Goal: Task Accomplishment & Management: Manage account settings

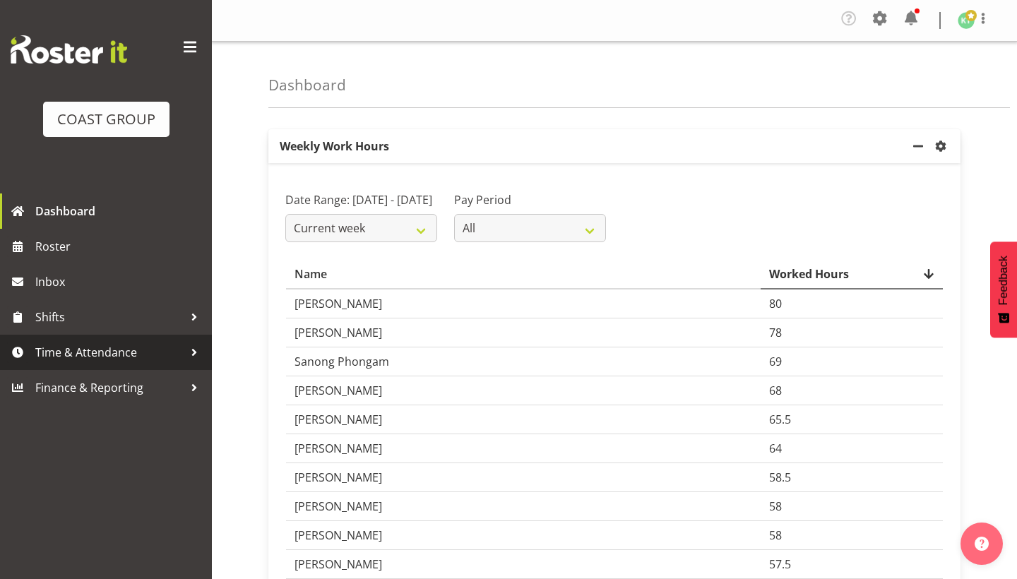
click at [136, 349] on span "Time & Attendance" at bounding box center [109, 352] width 148 height 21
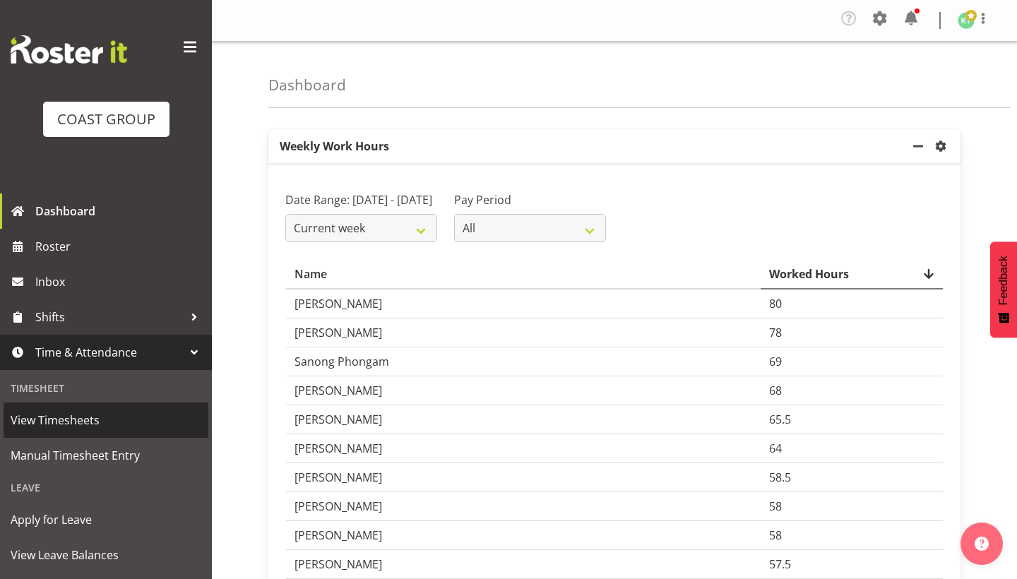
click at [158, 430] on span "View Timesheets" at bounding box center [106, 420] width 191 height 21
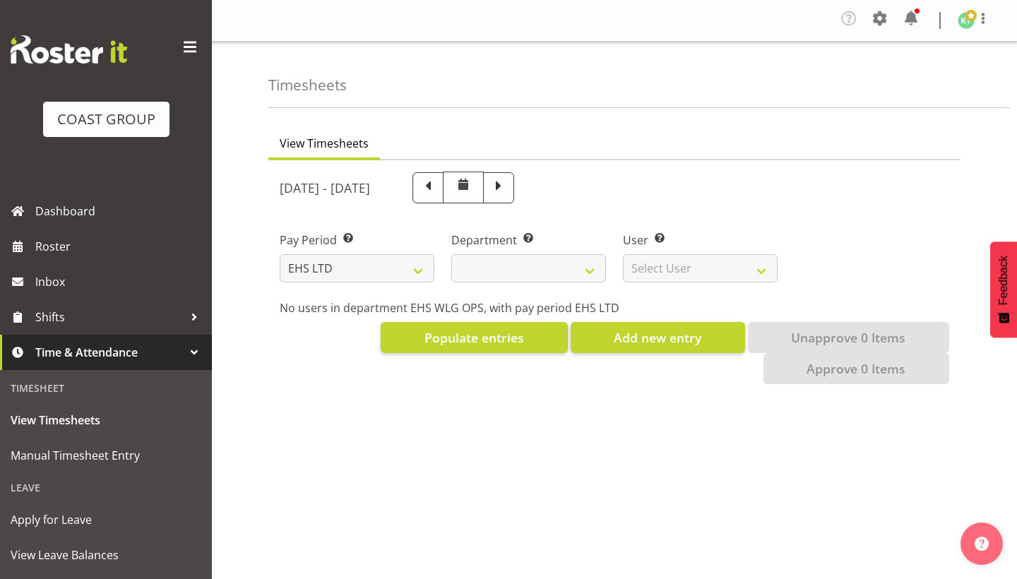
select select "7"
select select
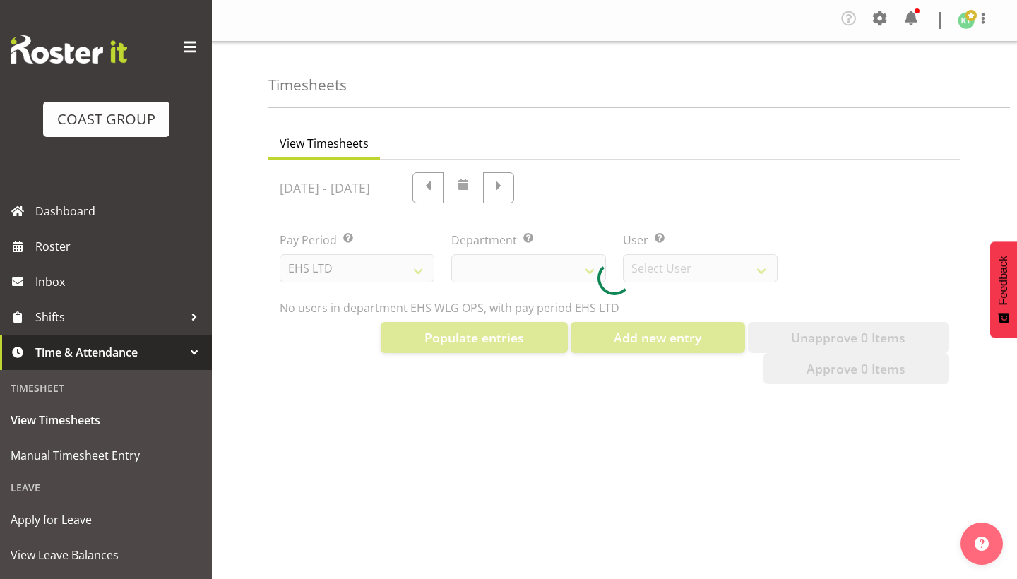
select select "10020"
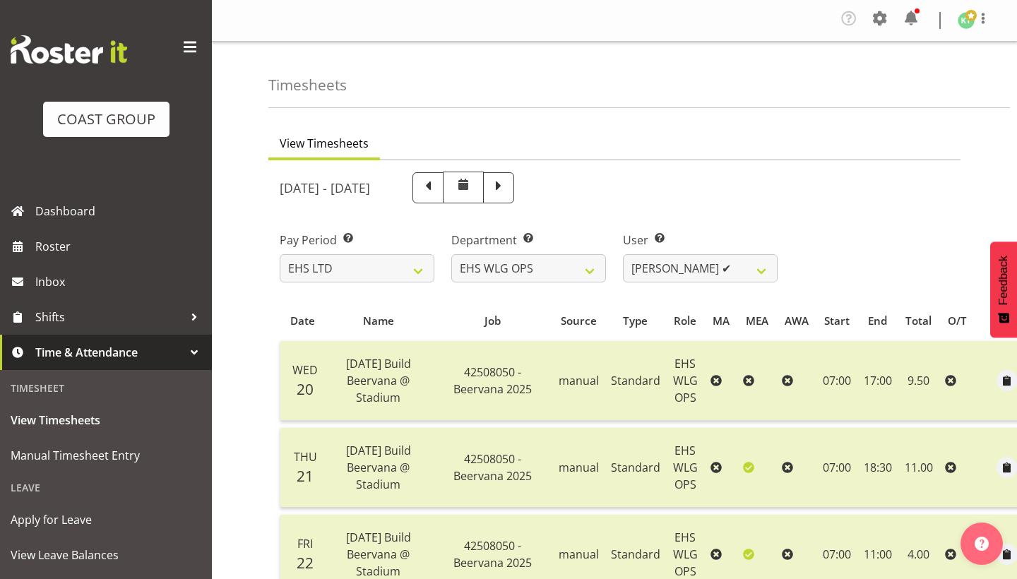
click at [190, 54] on span at bounding box center [190, 47] width 23 height 23
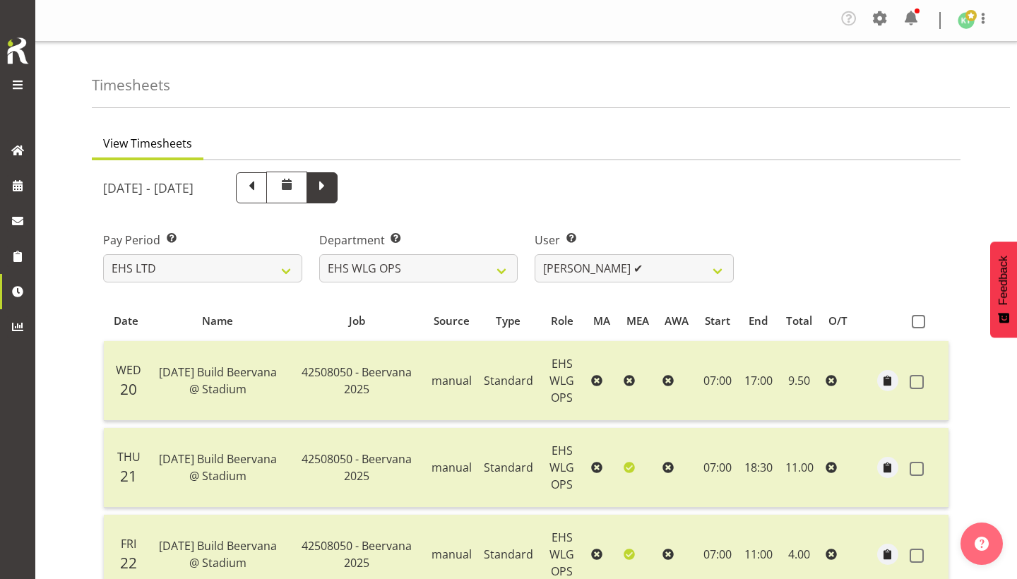
click at [331, 179] on span at bounding box center [322, 186] width 18 height 18
select select
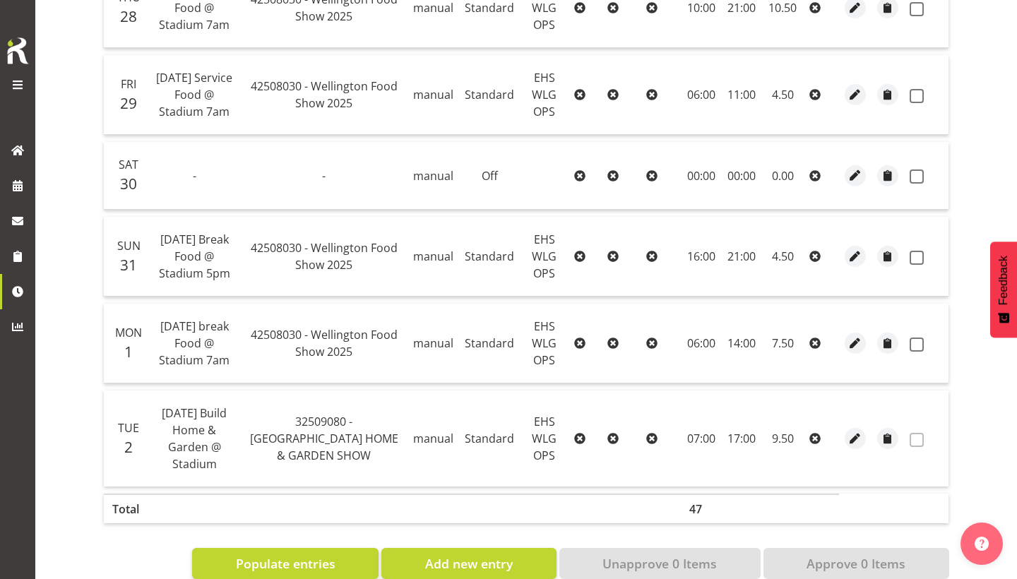
scroll to position [461, 0]
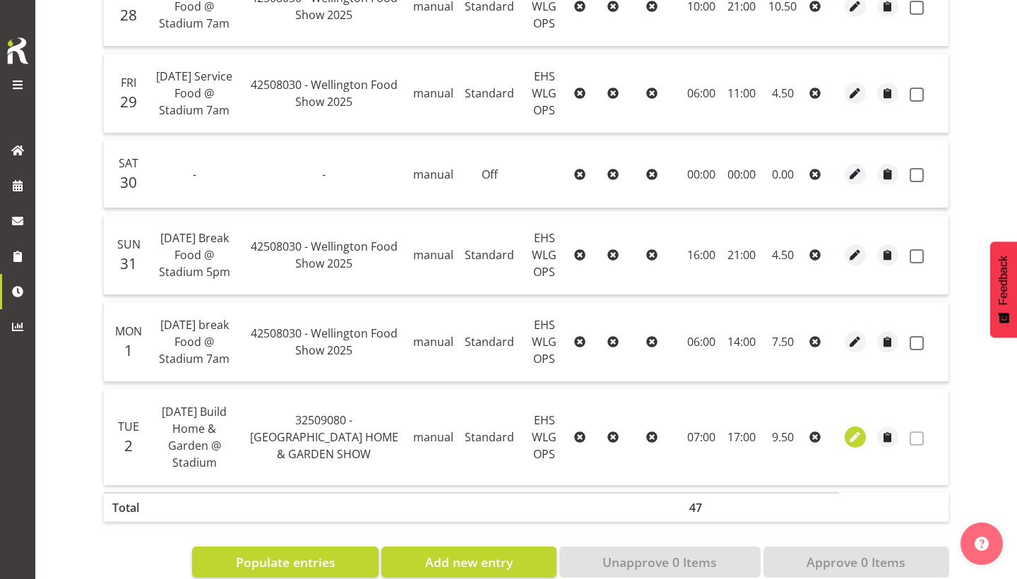
click at [858, 429] on span "button" at bounding box center [856, 437] width 16 height 16
select select "Standard"
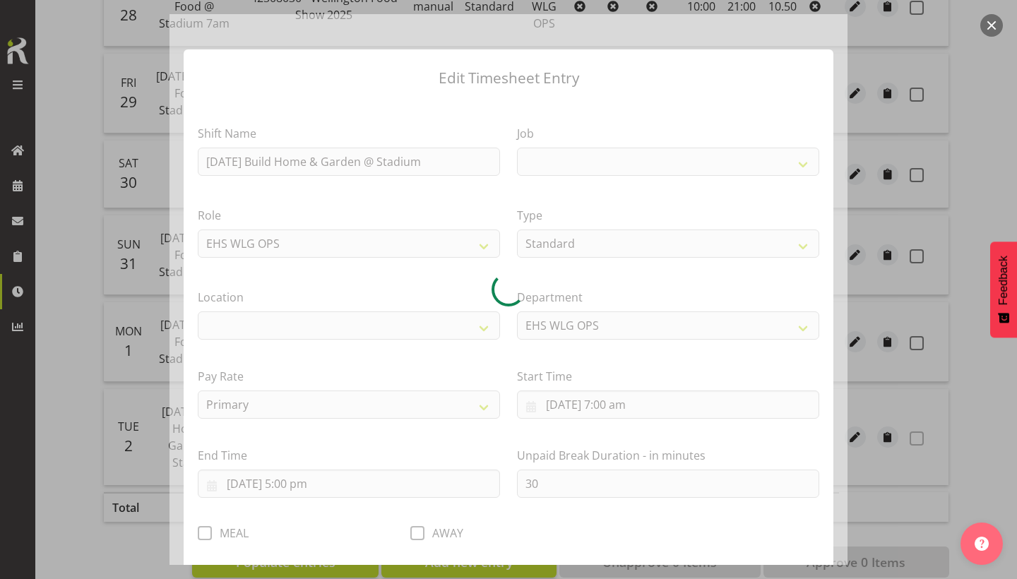
select select
select select "9237"
select select "106"
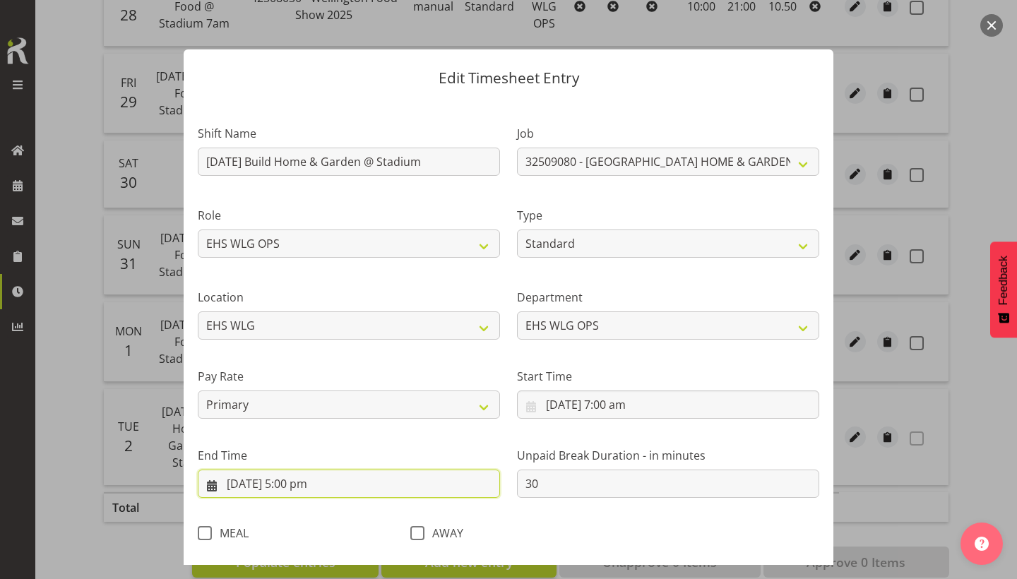
click at [357, 494] on input "2/9/2025, 5:00 pm" at bounding box center [349, 484] width 302 height 28
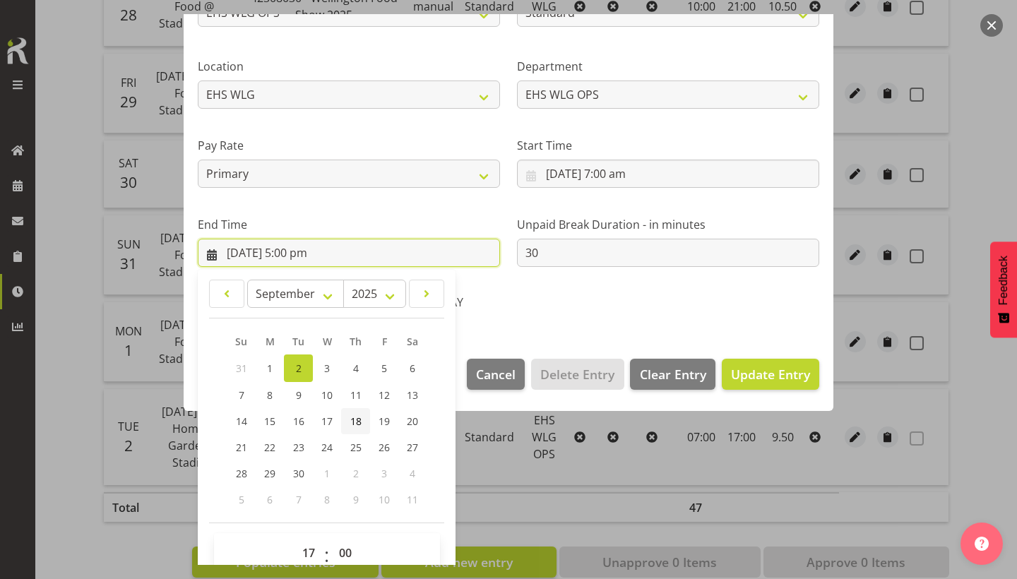
scroll to position [237, 0]
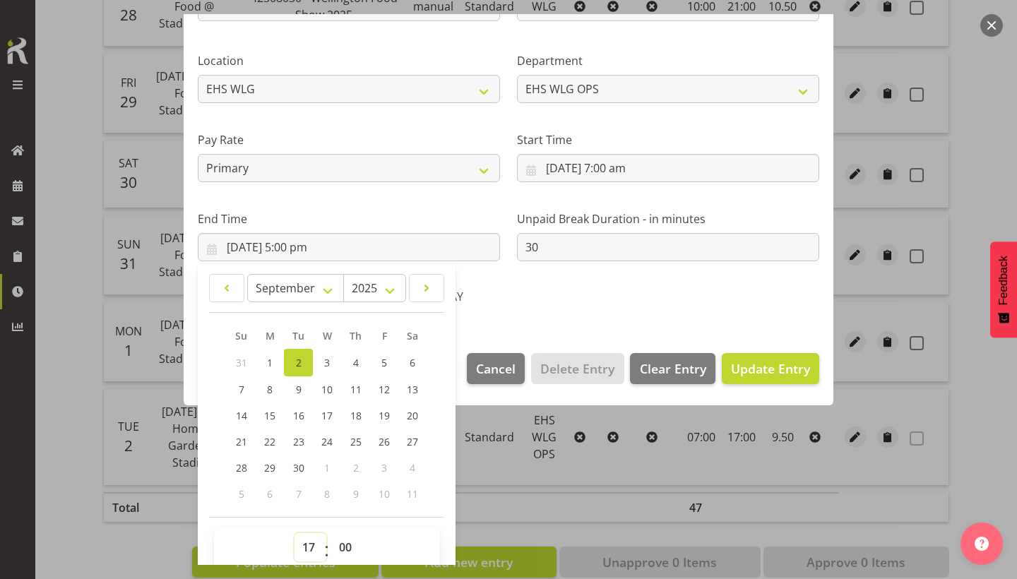
select select "18"
type input "2/9/2025, 6:00 pm"
click at [743, 360] on span "Update Entry" at bounding box center [770, 368] width 79 height 17
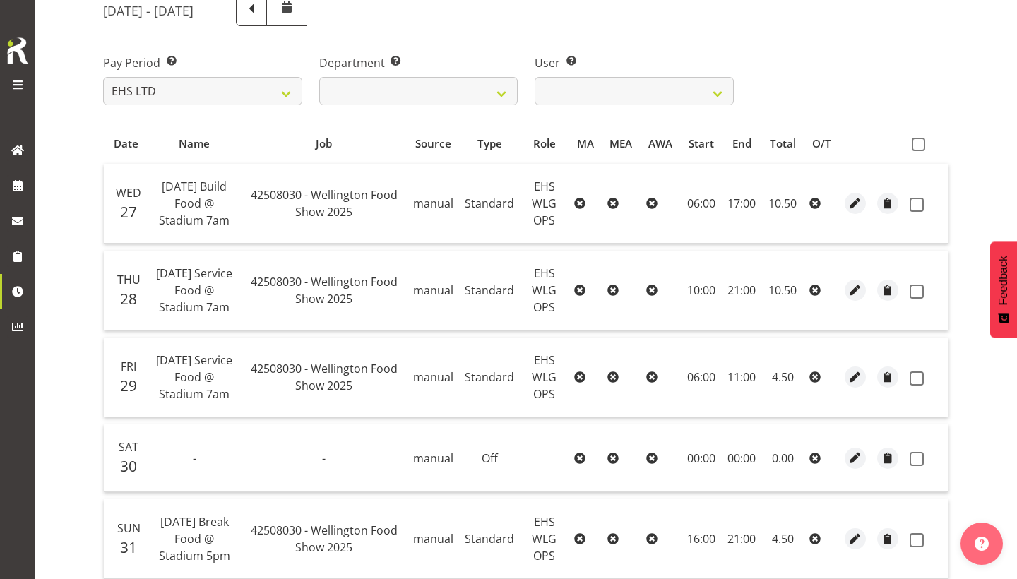
scroll to position [159, 0]
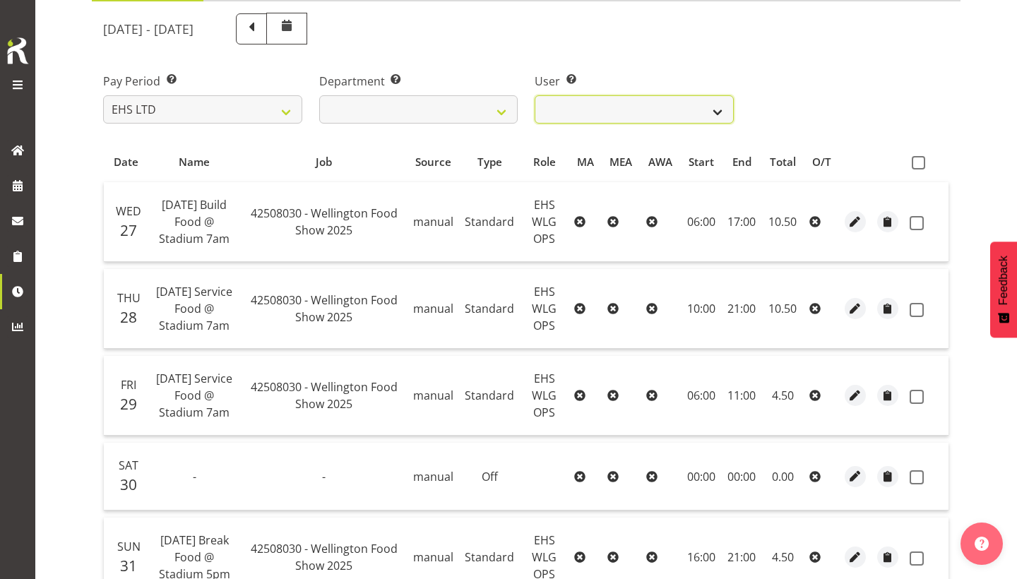
select select "1277"
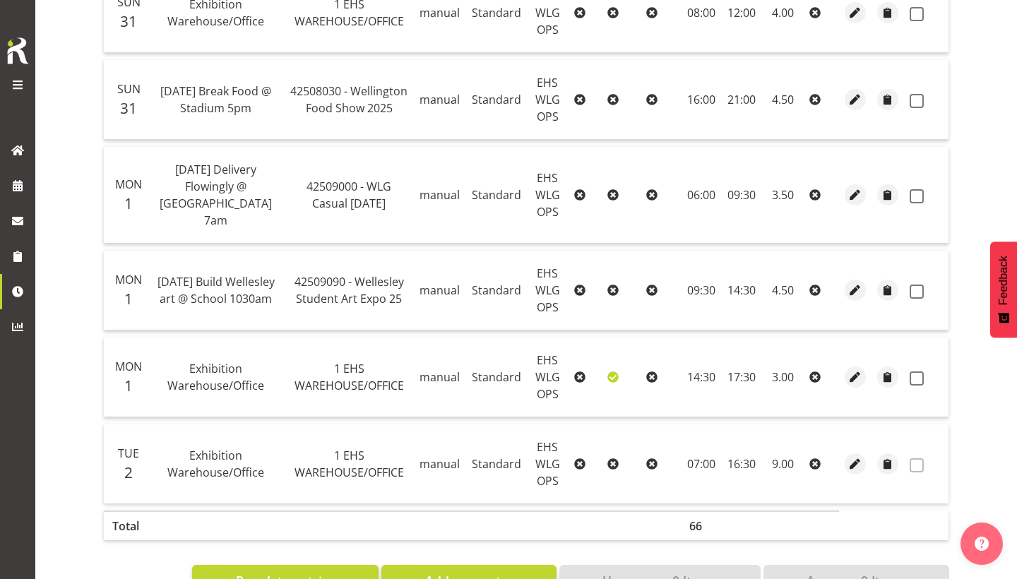
scroll to position [987, 0]
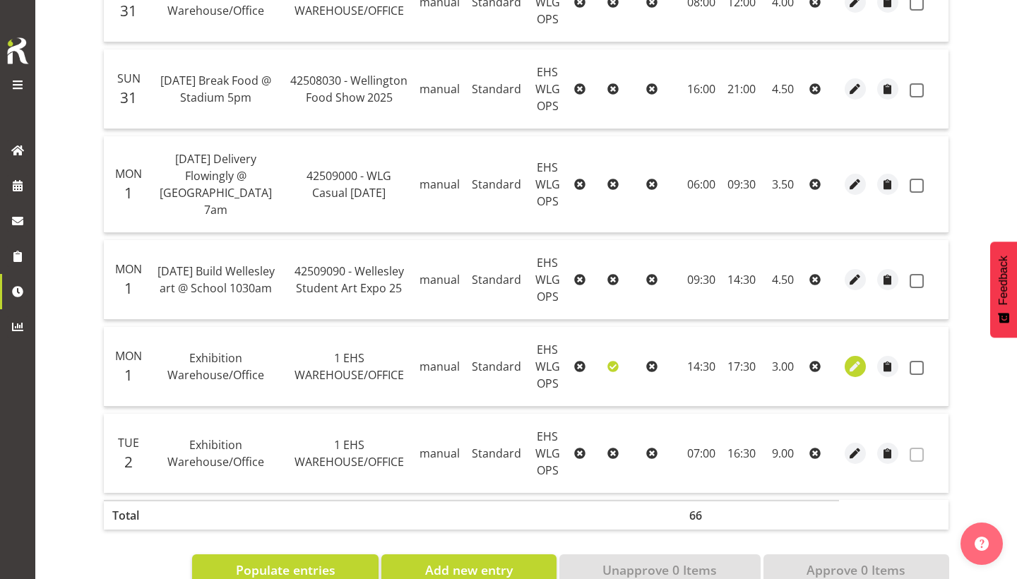
click at [856, 359] on span "button" at bounding box center [856, 367] width 16 height 16
select select "Standard"
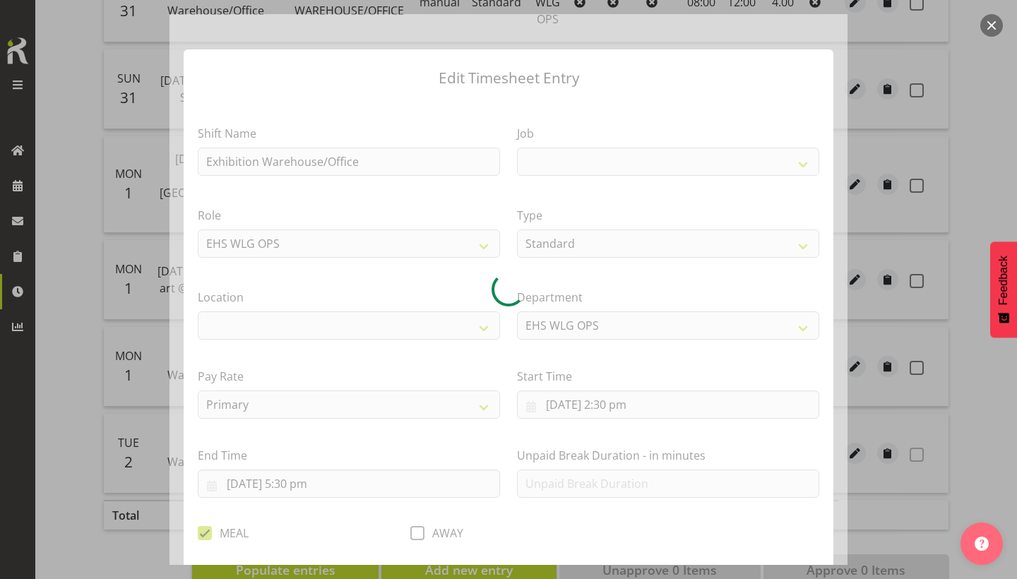
select select
select select "69"
select select "106"
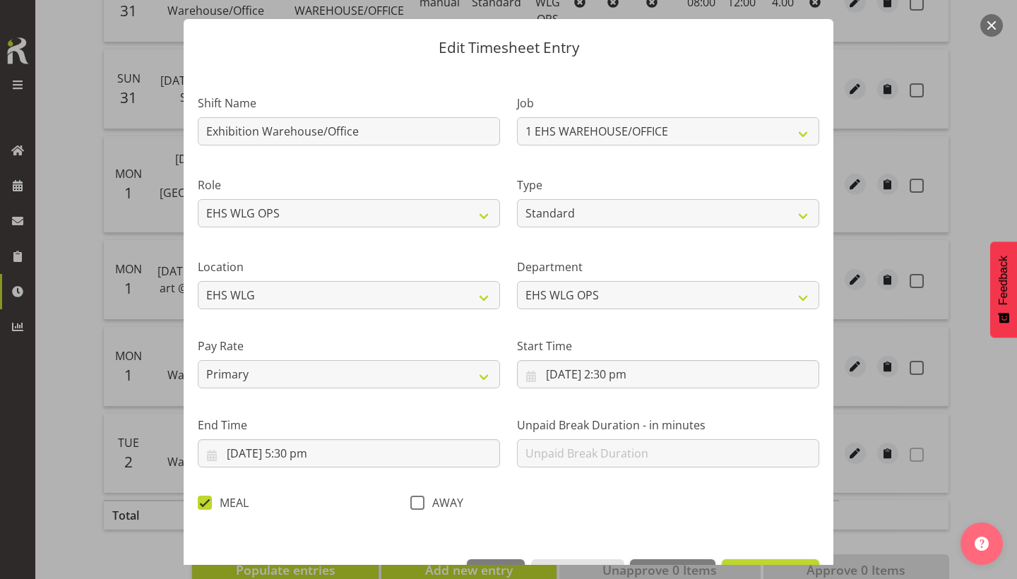
scroll to position [61, 0]
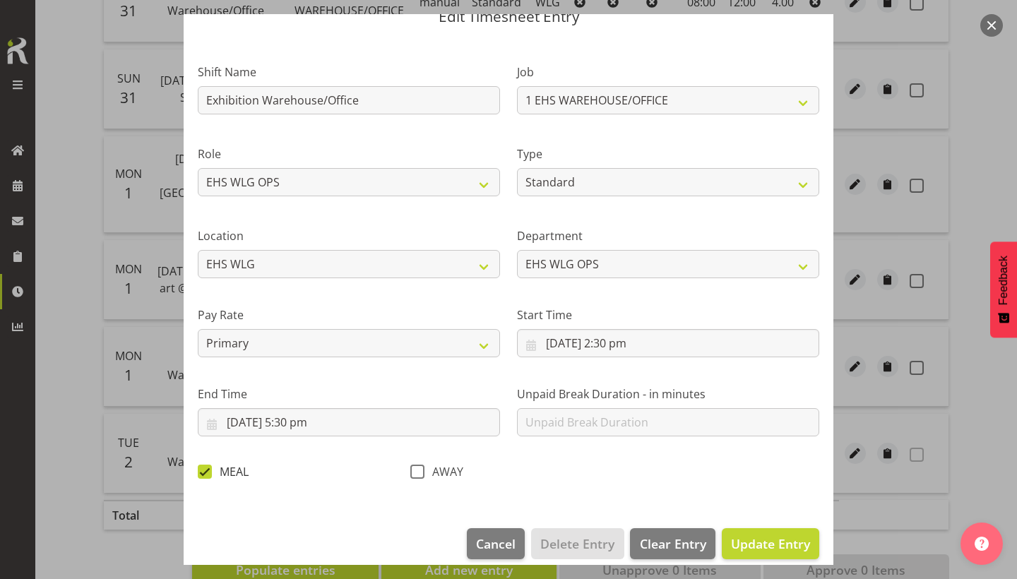
click at [206, 469] on span at bounding box center [205, 472] width 14 height 14
click at [206, 469] on input "MEAL" at bounding box center [202, 471] width 9 height 9
checkbox input "false"
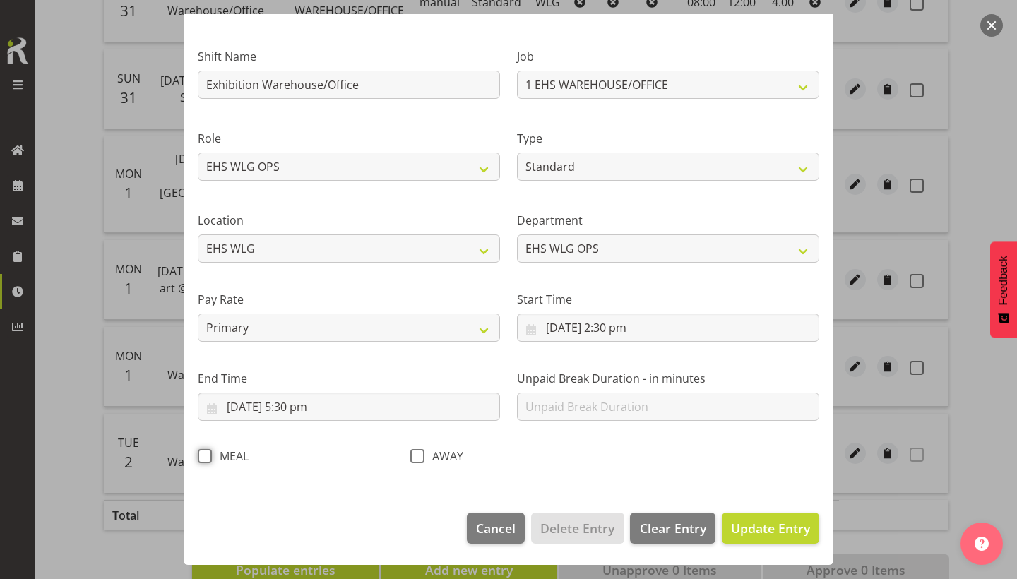
scroll to position [76, 0]
click at [777, 522] on span "Update Entry" at bounding box center [770, 529] width 79 height 17
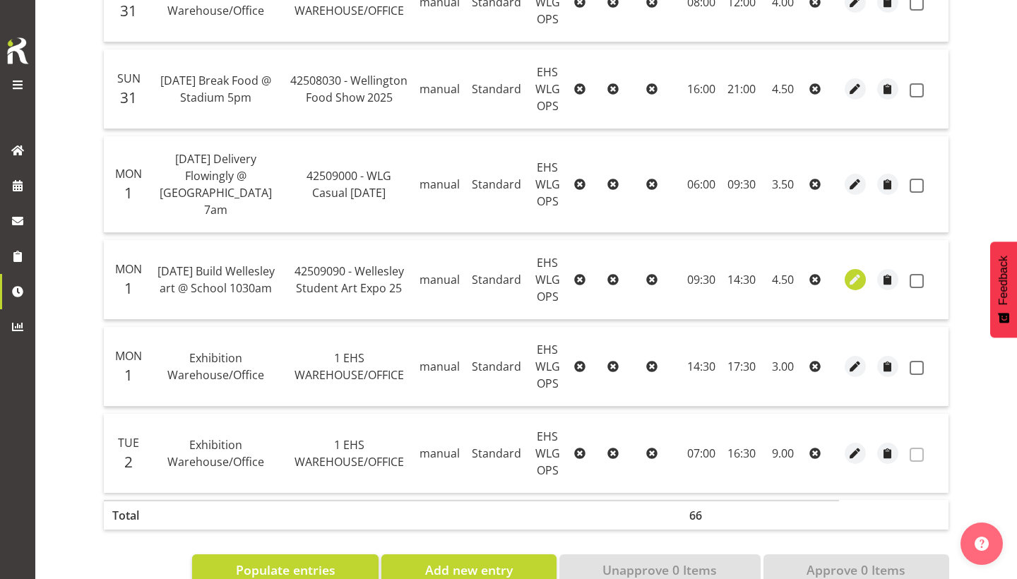
click at [846, 269] on button "button" at bounding box center [855, 279] width 21 height 21
select select "Standard"
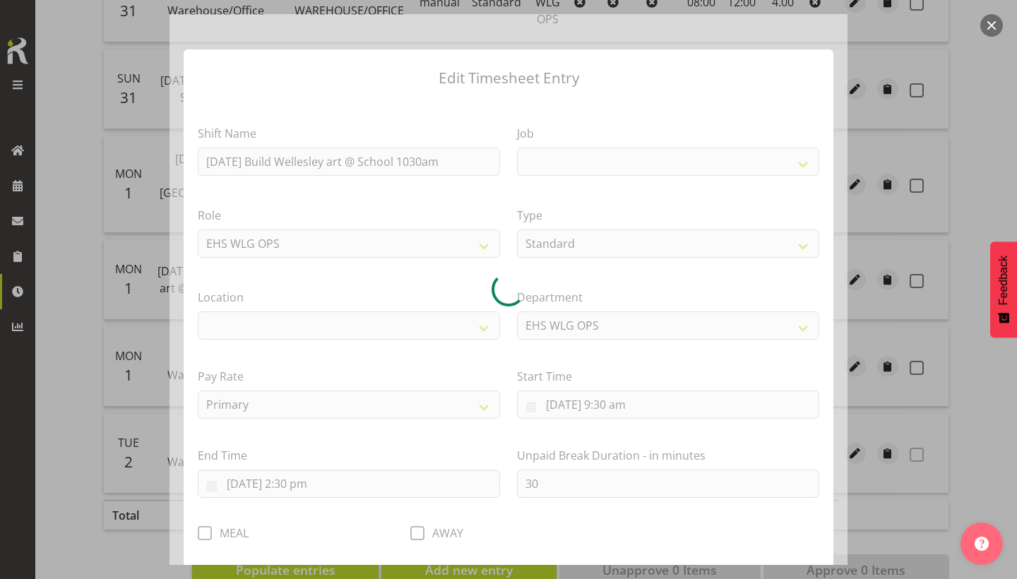
select select
select select "10034"
select select "106"
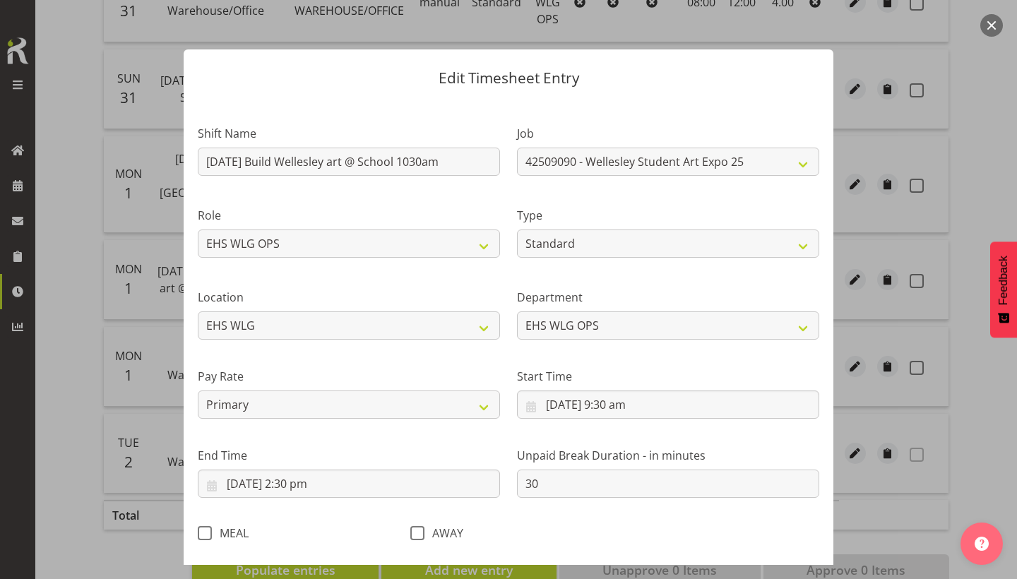
scroll to position [16, 0]
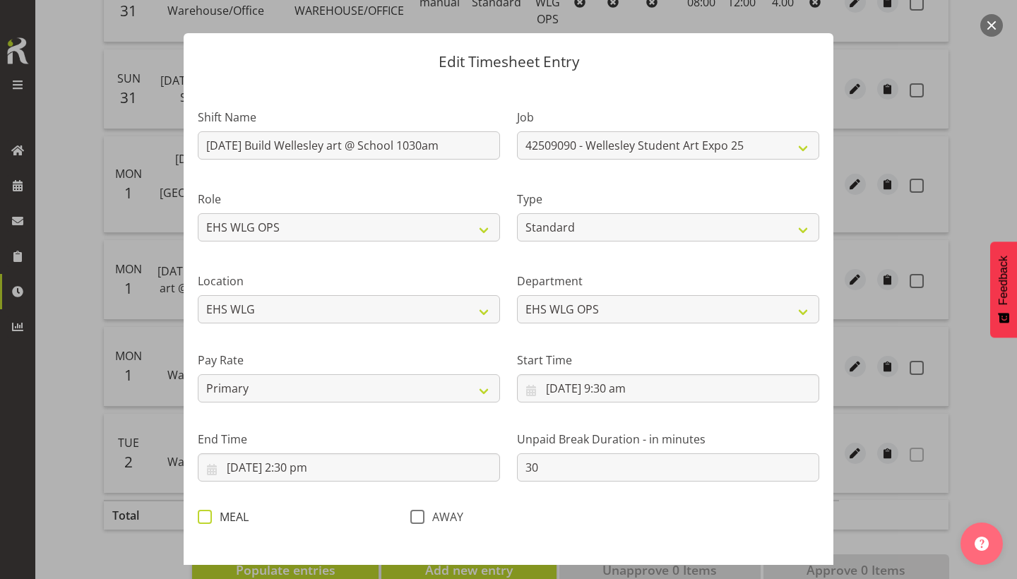
click at [209, 512] on span at bounding box center [205, 517] width 14 height 14
click at [207, 512] on input "MEAL" at bounding box center [202, 516] width 9 height 9
checkbox input "true"
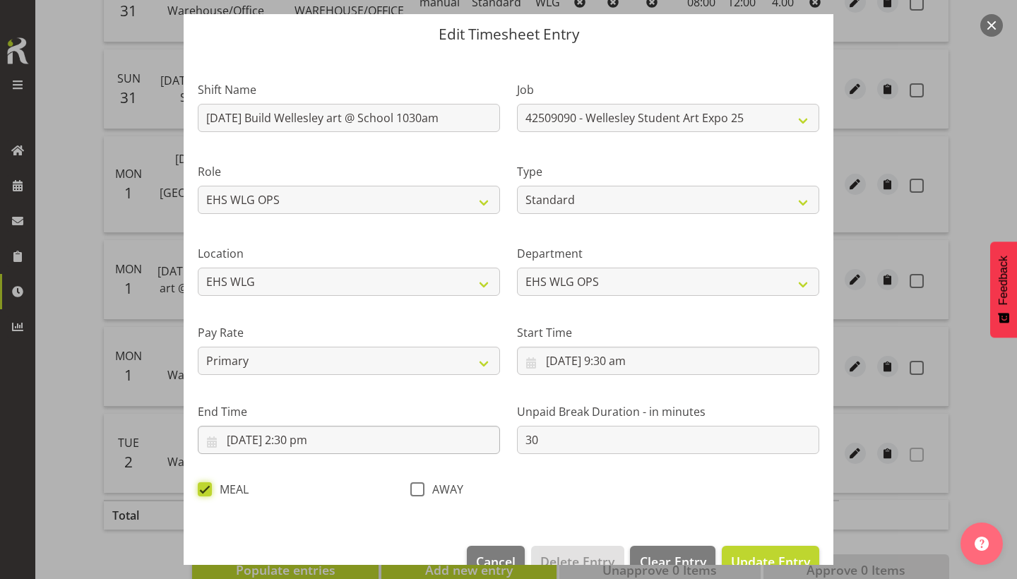
scroll to position [71, 0]
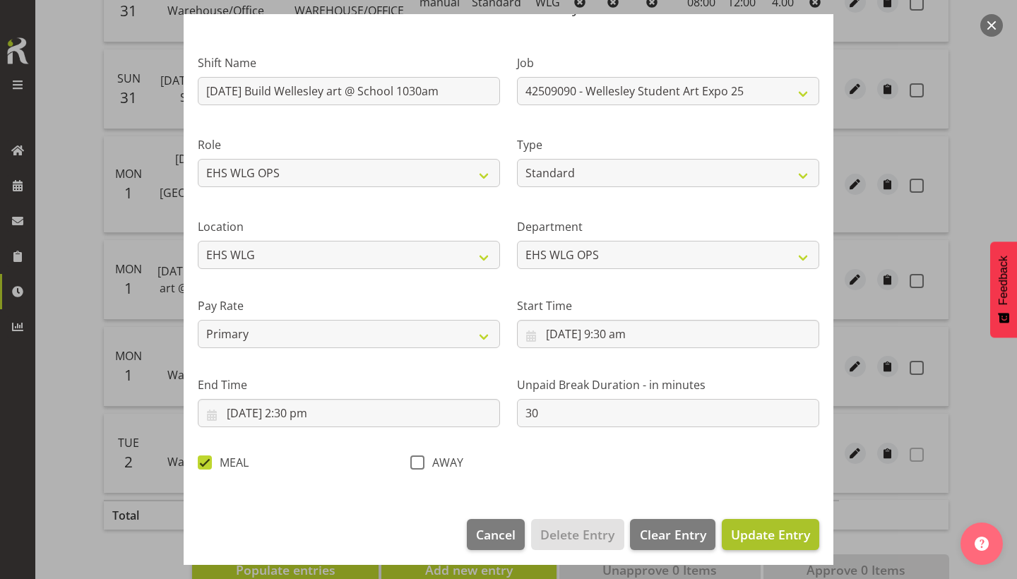
click at [766, 530] on span "Update Entry" at bounding box center [770, 534] width 79 height 17
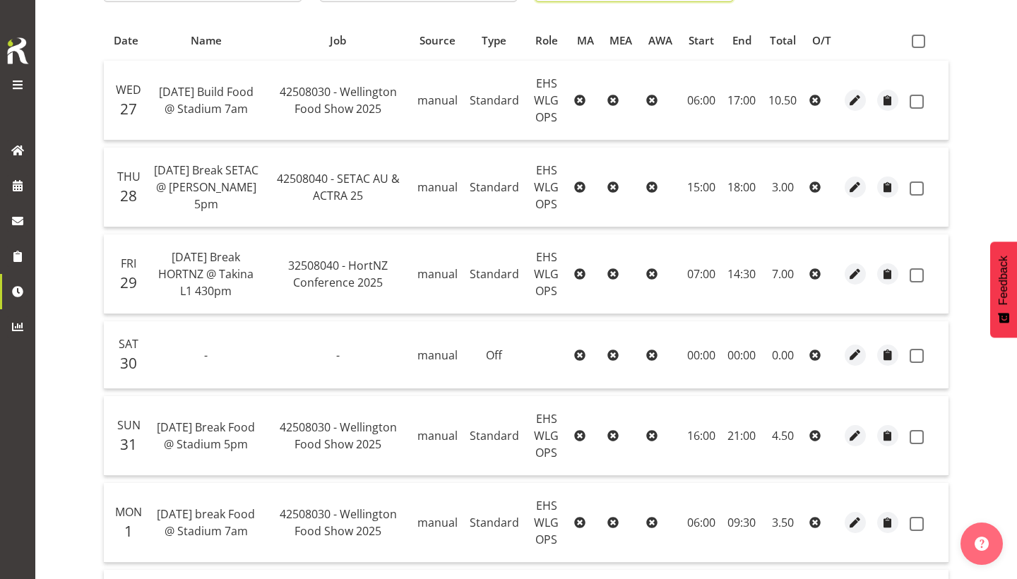
scroll to position [296, 0]
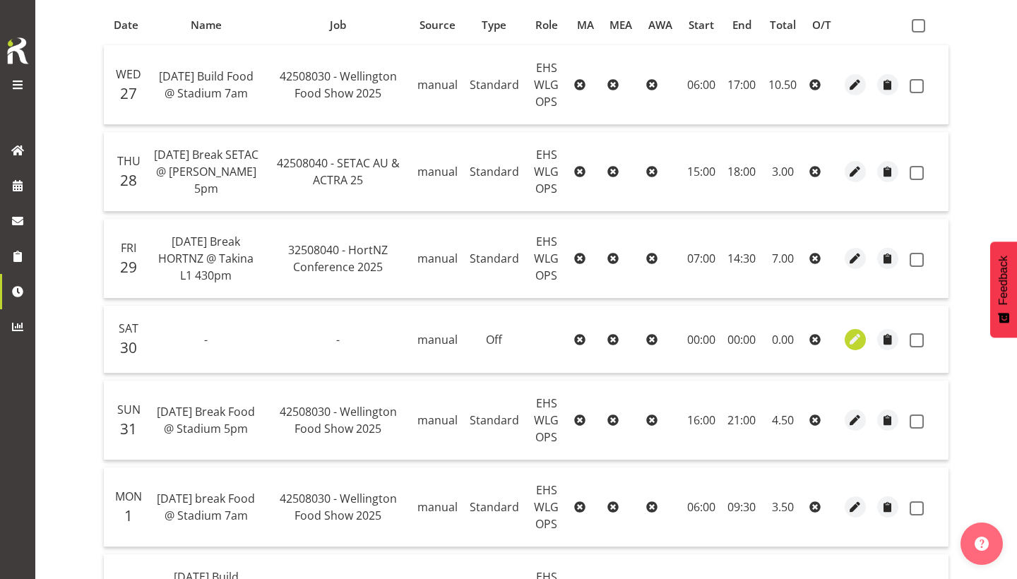
click at [848, 347] on span "button" at bounding box center [856, 339] width 16 height 16
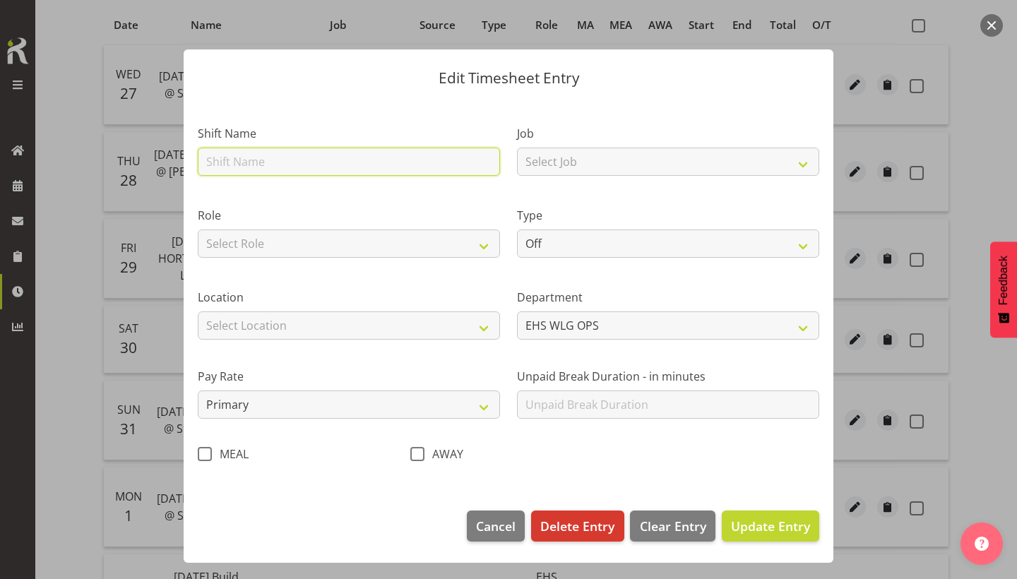
click at [374, 160] on input "text" at bounding box center [349, 162] width 302 height 28
click at [981, 18] on div at bounding box center [508, 289] width 1017 height 579
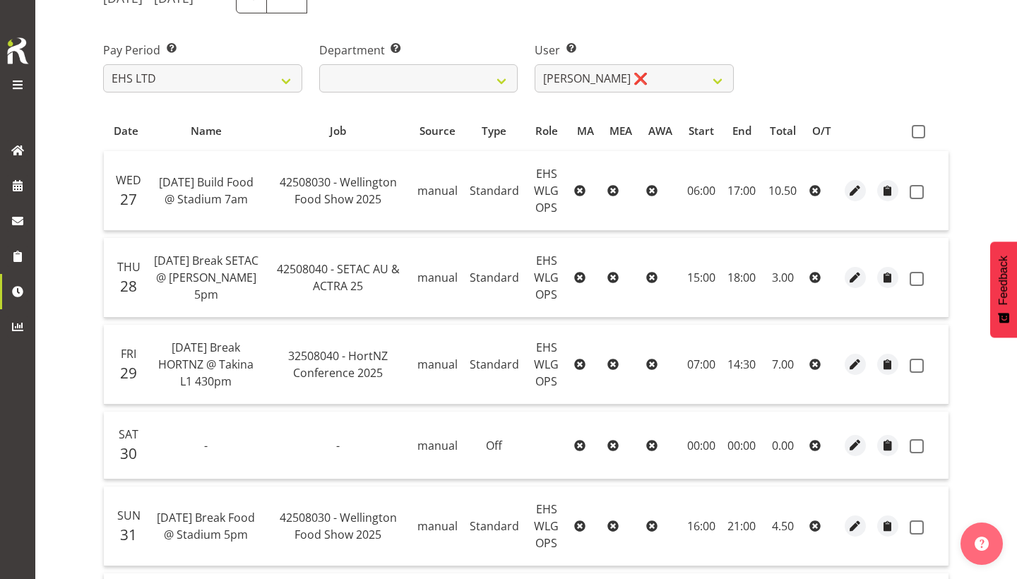
scroll to position [141, 0]
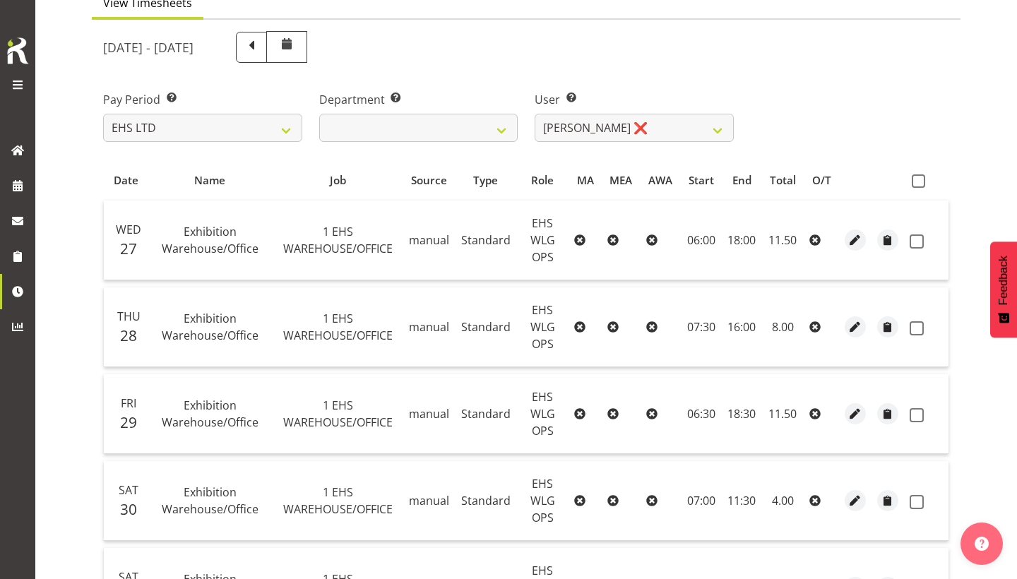
click at [229, 237] on span "Exhibition Warehouse/Office" at bounding box center [210, 240] width 97 height 32
click at [236, 241] on span "Exhibition Warehouse/Office" at bounding box center [210, 240] width 97 height 32
drag, startPoint x: 259, startPoint y: 249, endPoint x: 179, endPoint y: 235, distance: 81.1
click at [179, 235] on td "Exhibition Warehouse/Office" at bounding box center [210, 241] width 125 height 80
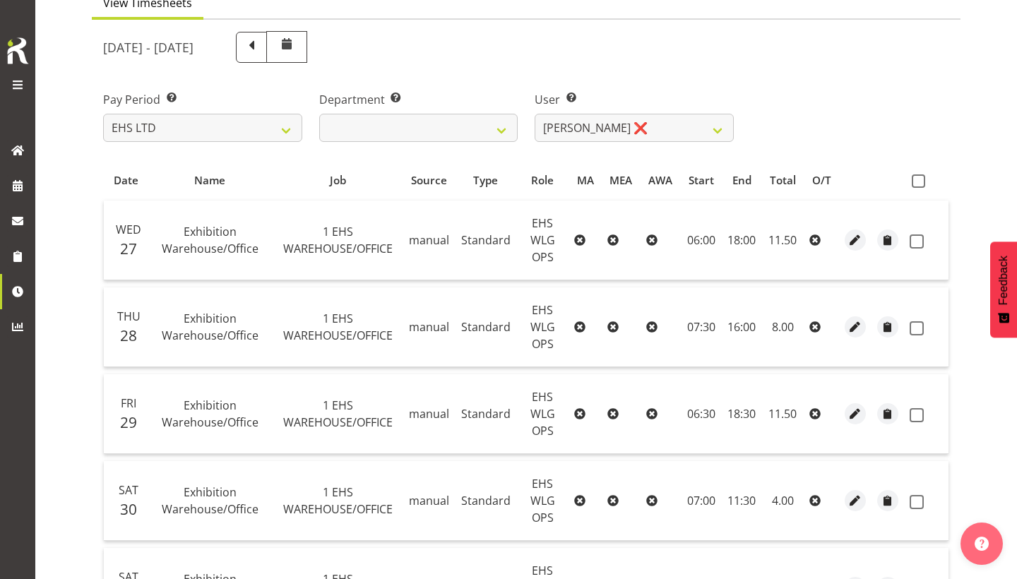
copy span "Exhibition Warehouse/Office"
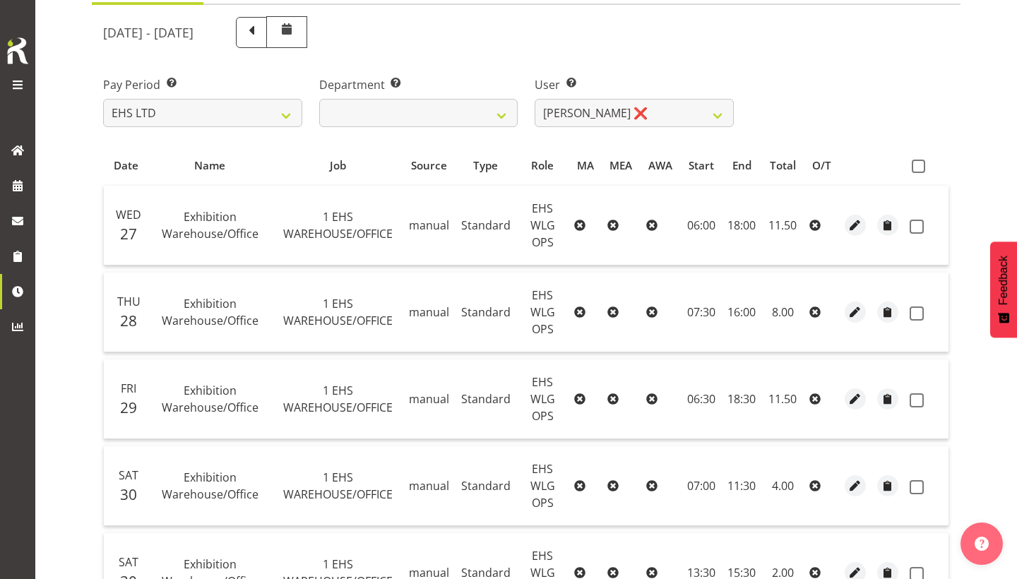
scroll to position [153, 0]
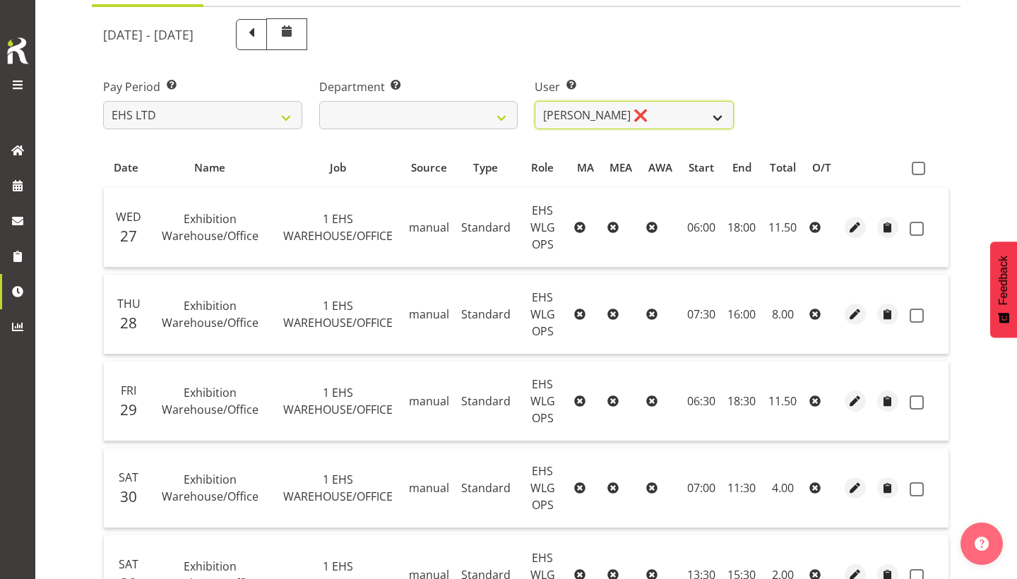
select select "2104"
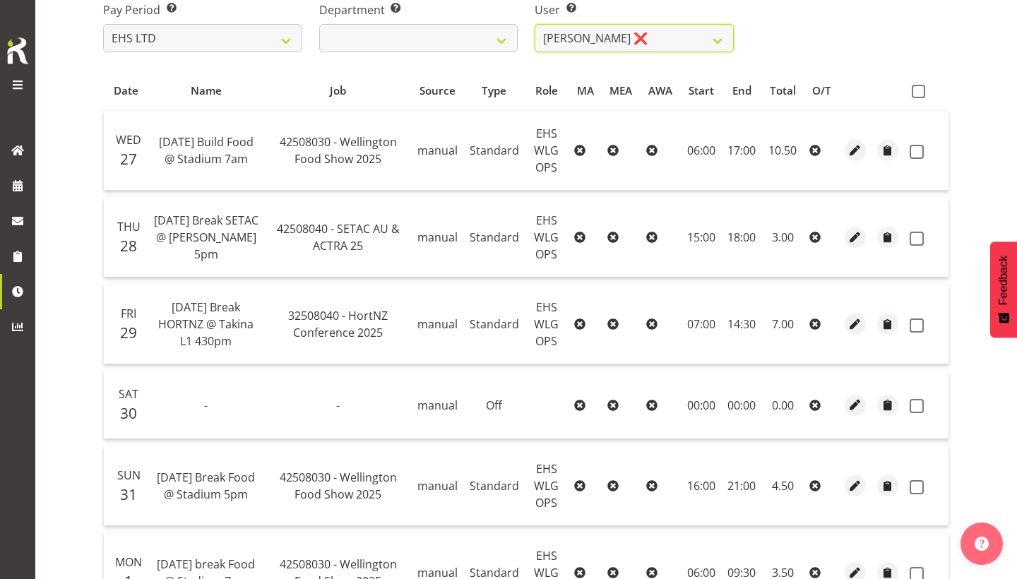
scroll to position [232, 0]
click at [852, 400] on span "button" at bounding box center [856, 404] width 16 height 16
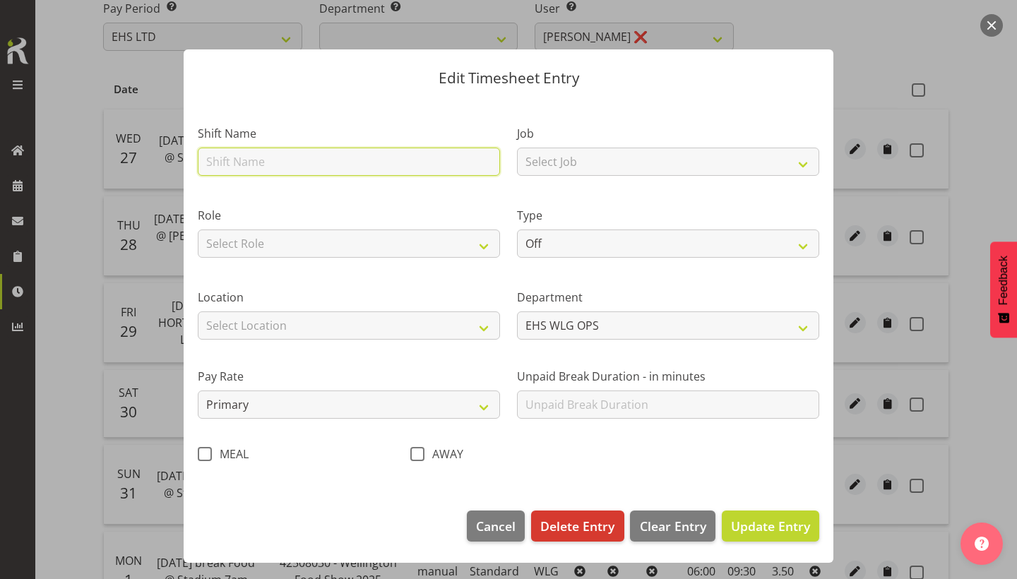
click at [335, 167] on input "text" at bounding box center [349, 162] width 302 height 28
paste input "Exhibition Warehouse/Office"
type input "Exhibition Warehouse/Office"
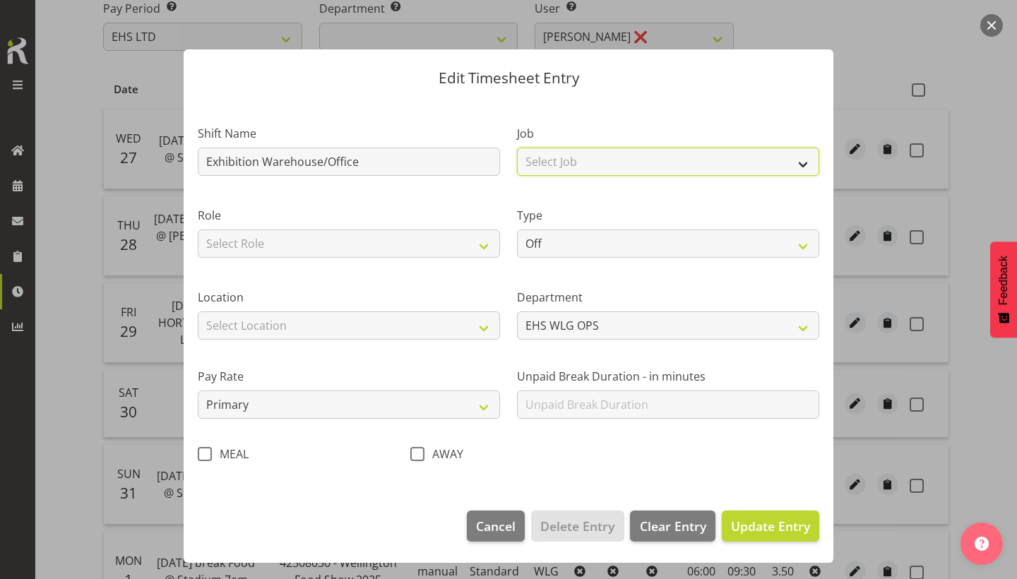
select select "69"
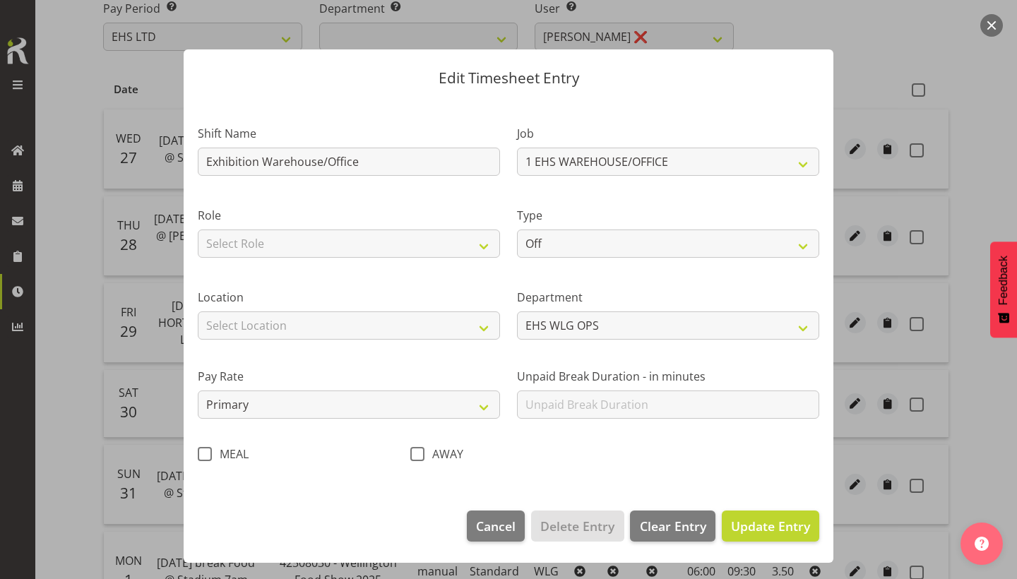
click at [465, 228] on div "Role Select Role EHS WLG OPS" at bounding box center [349, 232] width 302 height 51
select select "191"
select select "Standard"
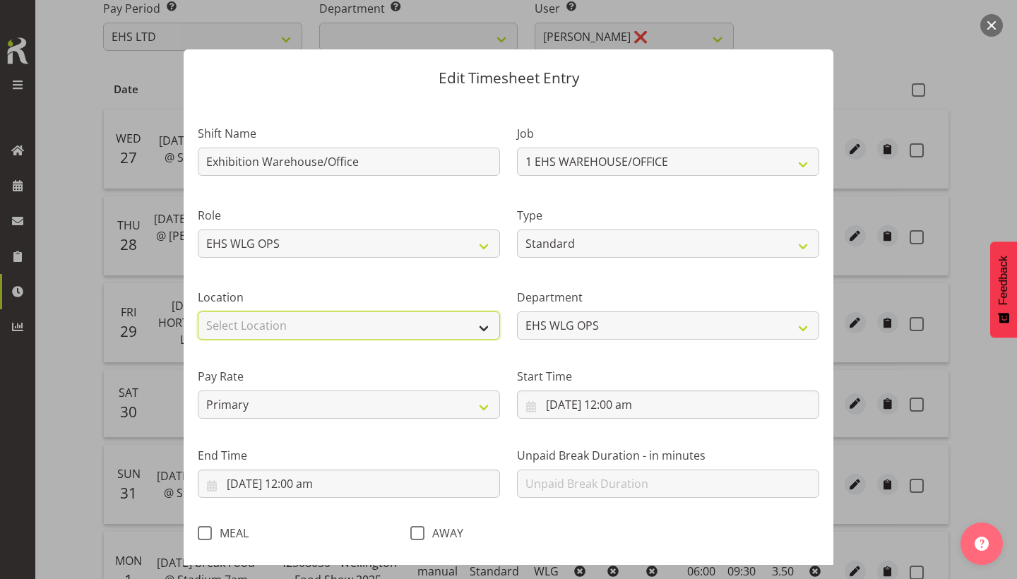
select select "106"
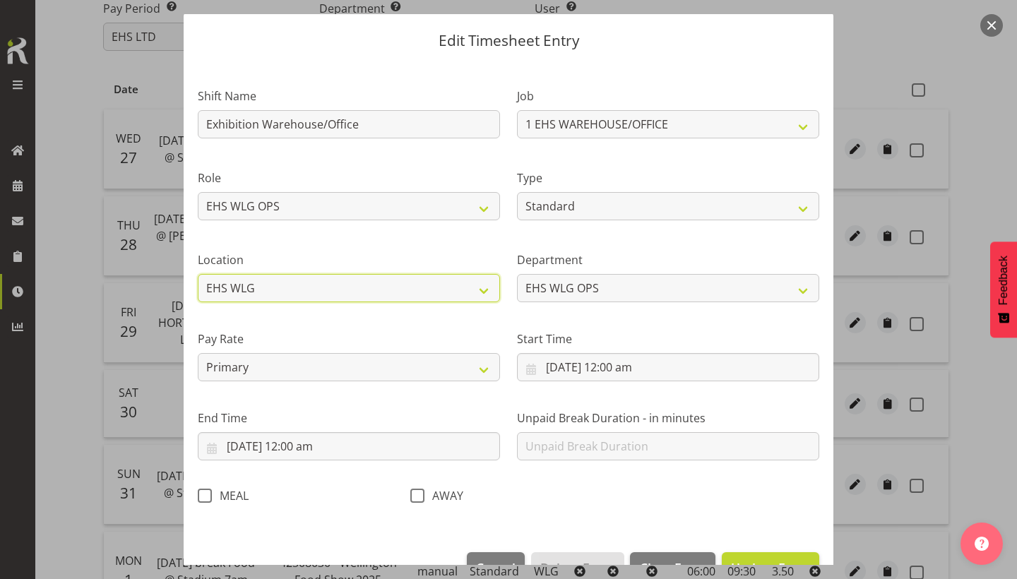
scroll to position [42, 0]
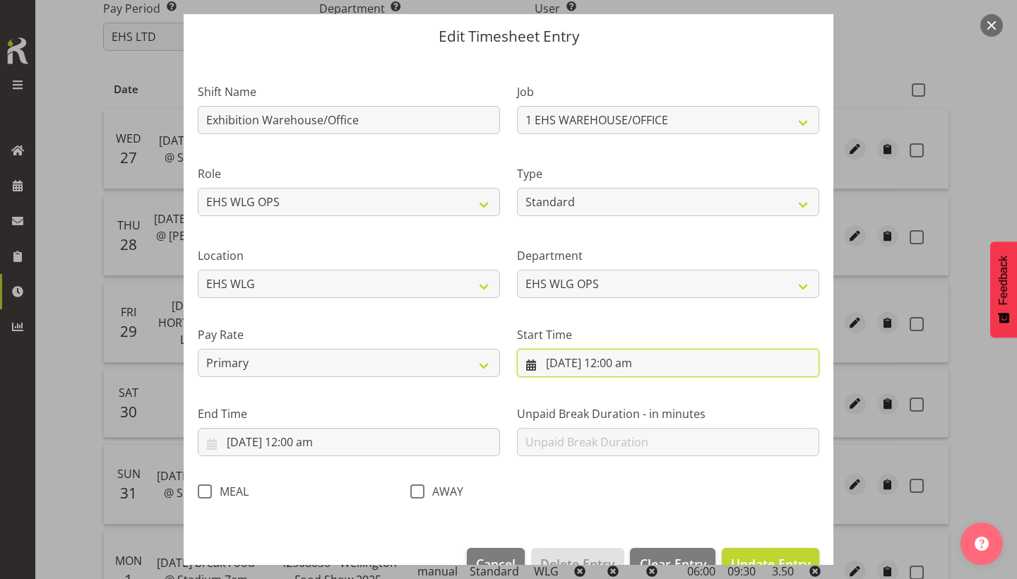
click at [648, 357] on input "30/8/2025, 12:00 am" at bounding box center [668, 363] width 302 height 28
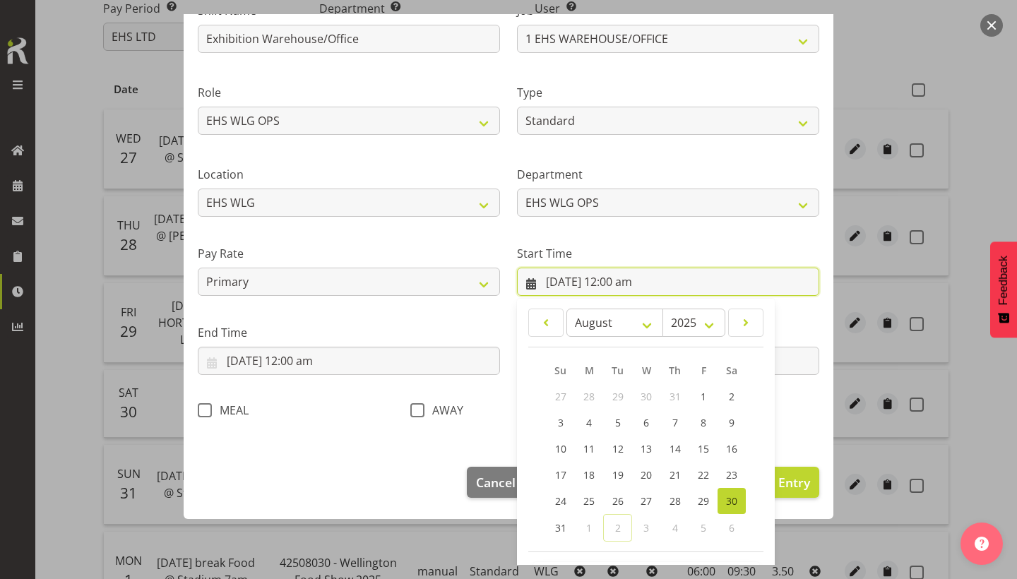
scroll to position [151, 0]
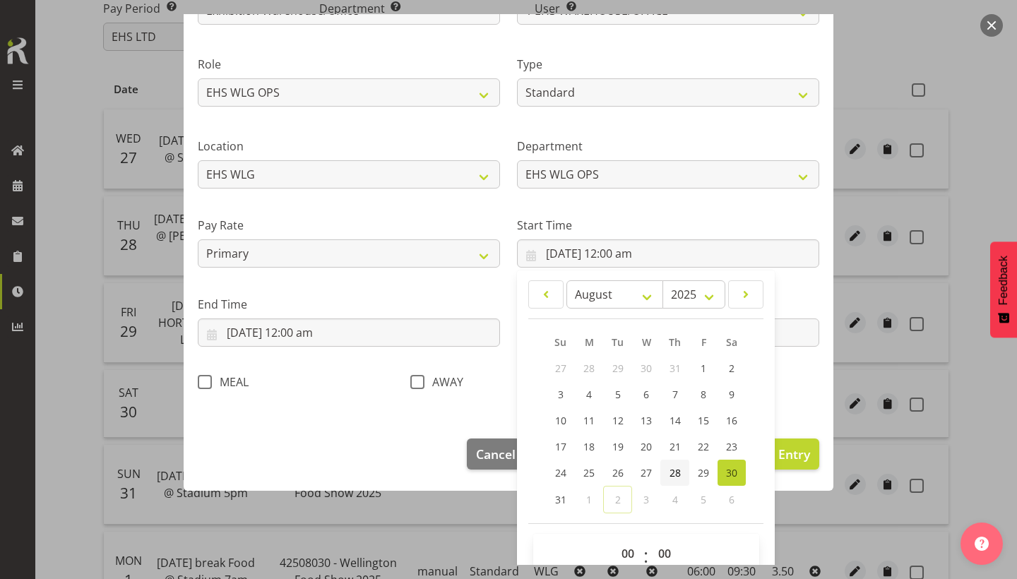
click at [678, 470] on span "28" at bounding box center [675, 472] width 11 height 13
type input "28/8/2025, 12:00 am"
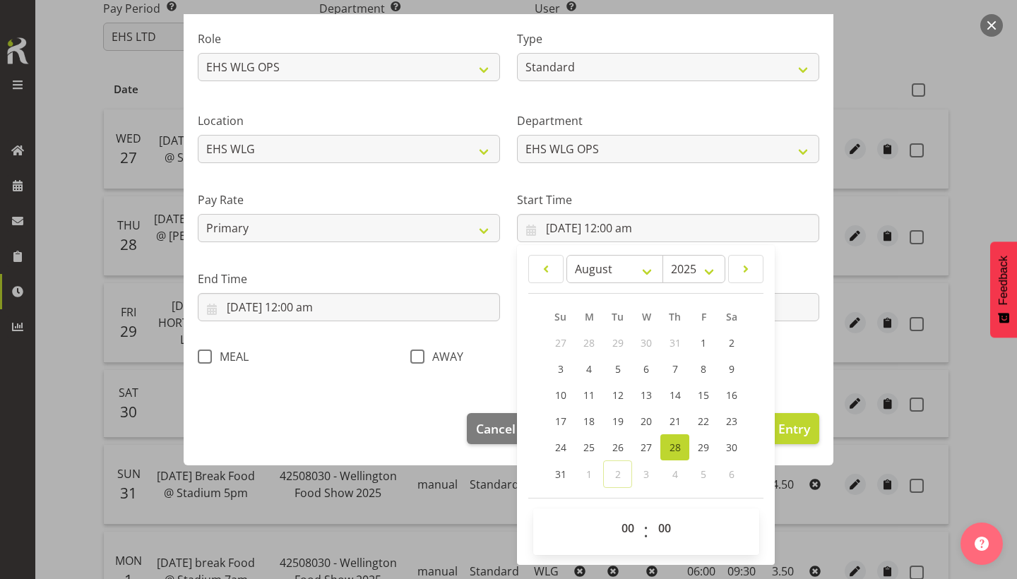
scroll to position [176, 0]
select select "9"
type input "28/8/2025, 9:00 am"
click at [327, 311] on input "30/8/2025, 12:00 am" at bounding box center [349, 308] width 302 height 28
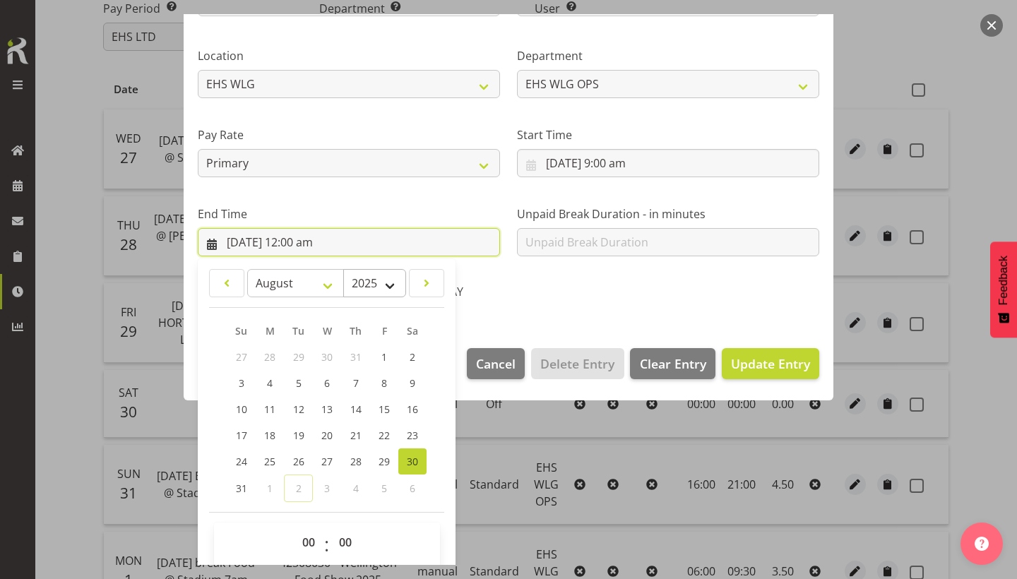
scroll to position [250, 0]
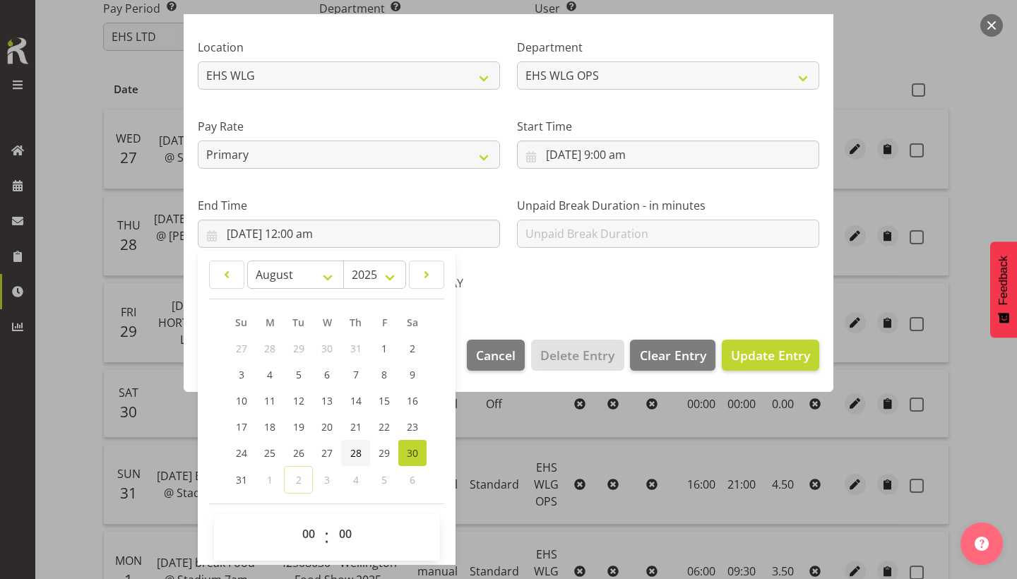
click at [366, 445] on link "28" at bounding box center [355, 453] width 29 height 26
type input "28/8/2025, 12:00 am"
select select "14"
type input "28/8/2025, 2:00 pm"
click at [749, 337] on footer "Cancel Delete Entry Clear Entry Update Entry" at bounding box center [509, 359] width 650 height 66
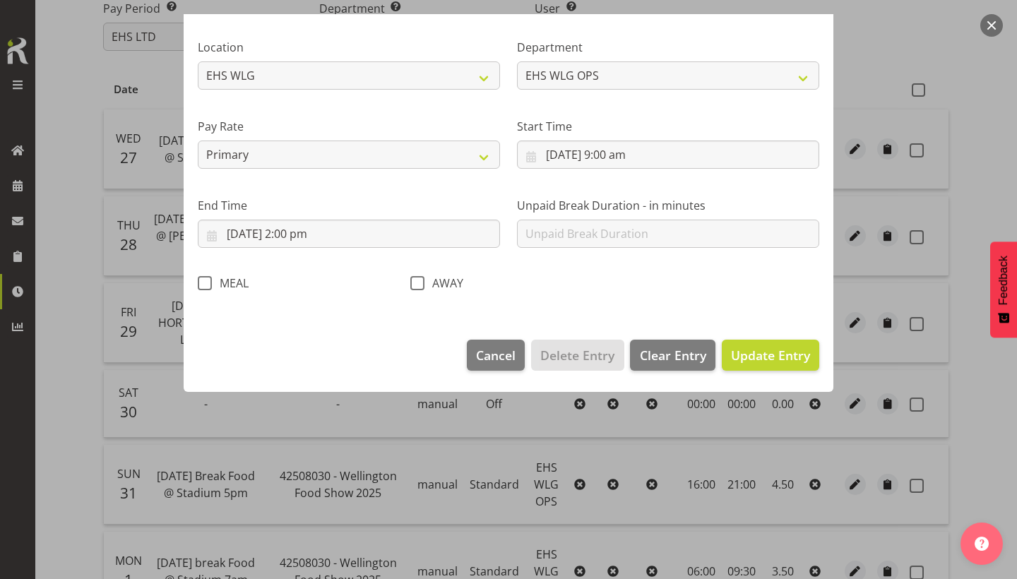
scroll to position [76, 0]
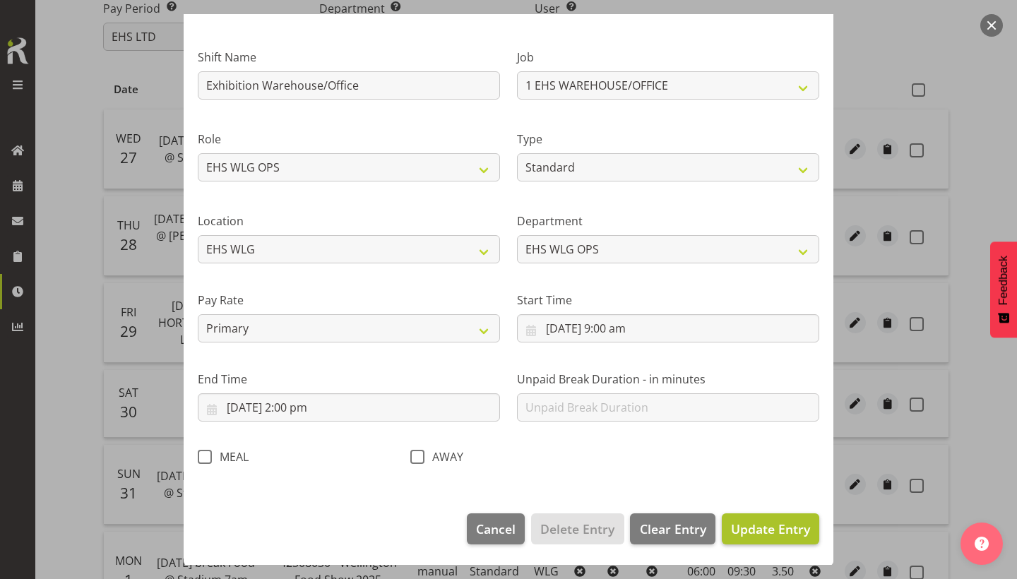
click at [765, 520] on span "Update Entry" at bounding box center [770, 529] width 79 height 18
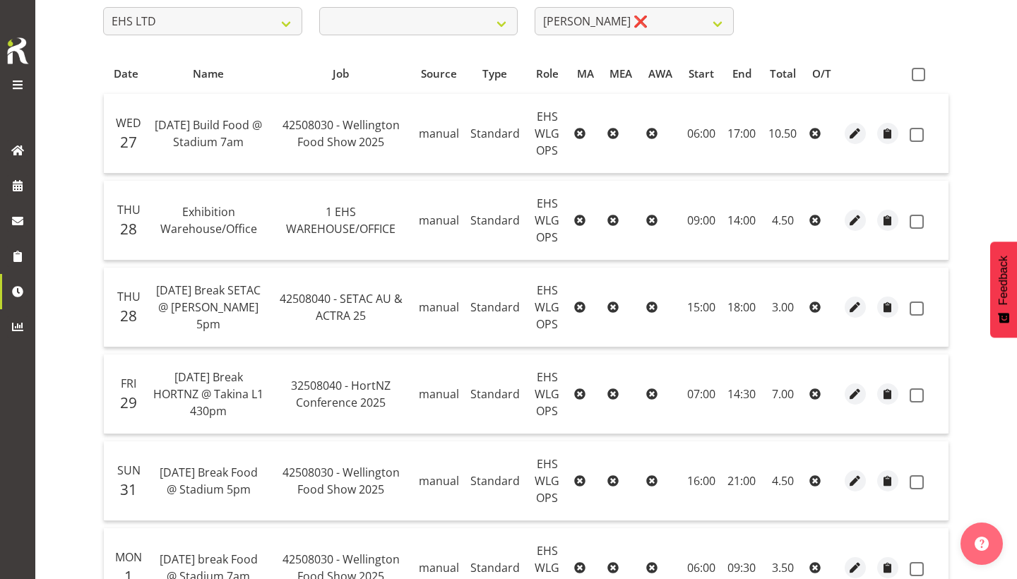
scroll to position [246, 0]
click at [858, 226] on span "button" at bounding box center [856, 221] width 16 height 16
select select "Standard"
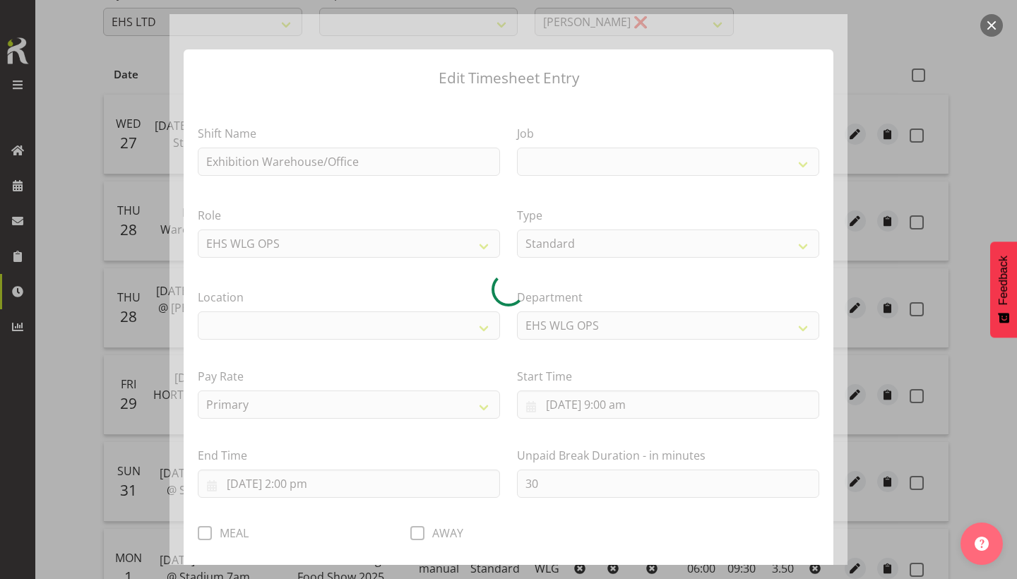
select select
select select "69"
select select "106"
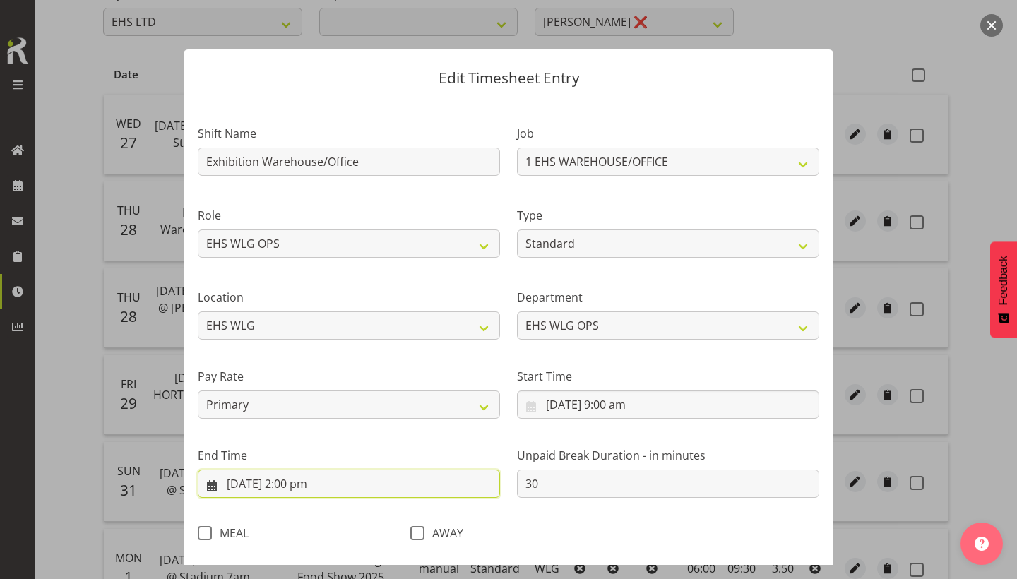
click at [347, 484] on input "28/8/2025, 2:00 pm" at bounding box center [349, 484] width 302 height 28
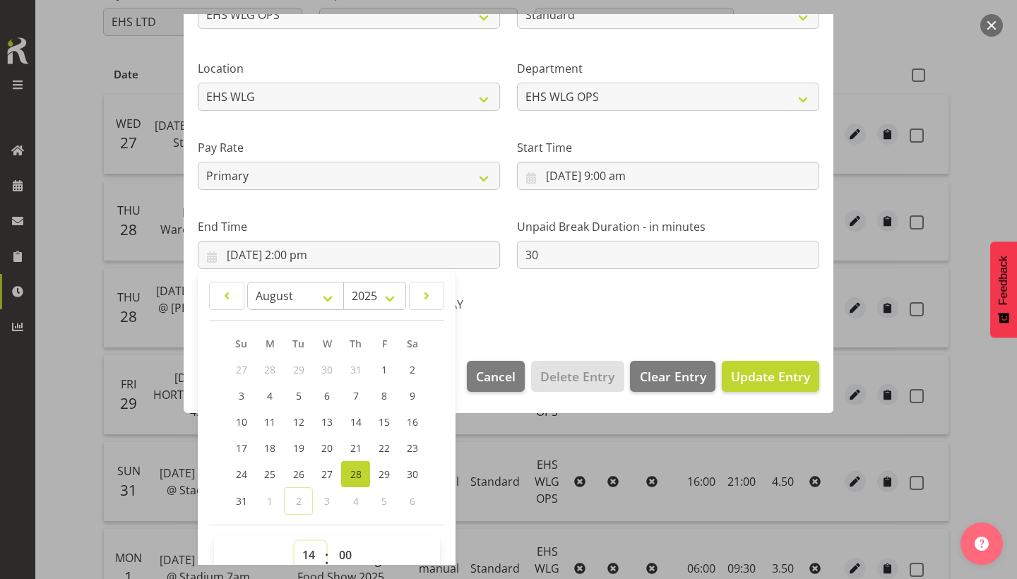
scroll to position [232, 0]
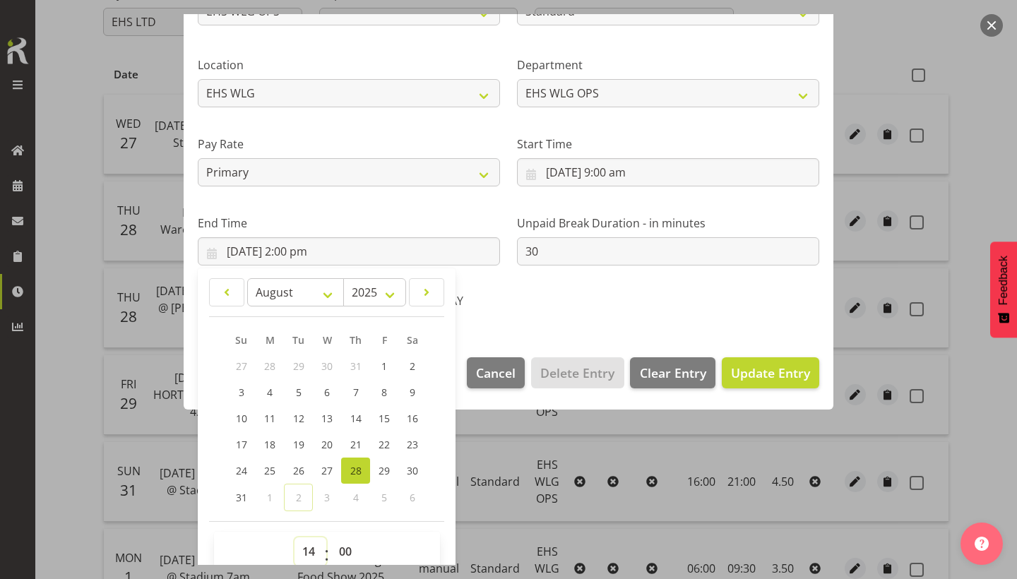
select select "15"
type input "28/8/2025, 3:00 pm"
click at [781, 367] on span "Update Entry" at bounding box center [770, 372] width 79 height 17
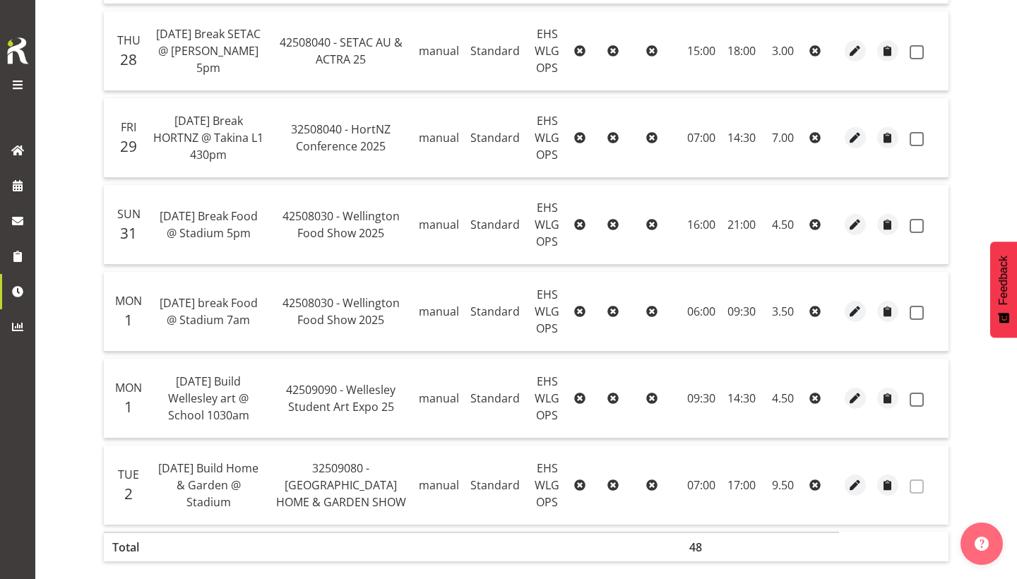
scroll to position [501, 0]
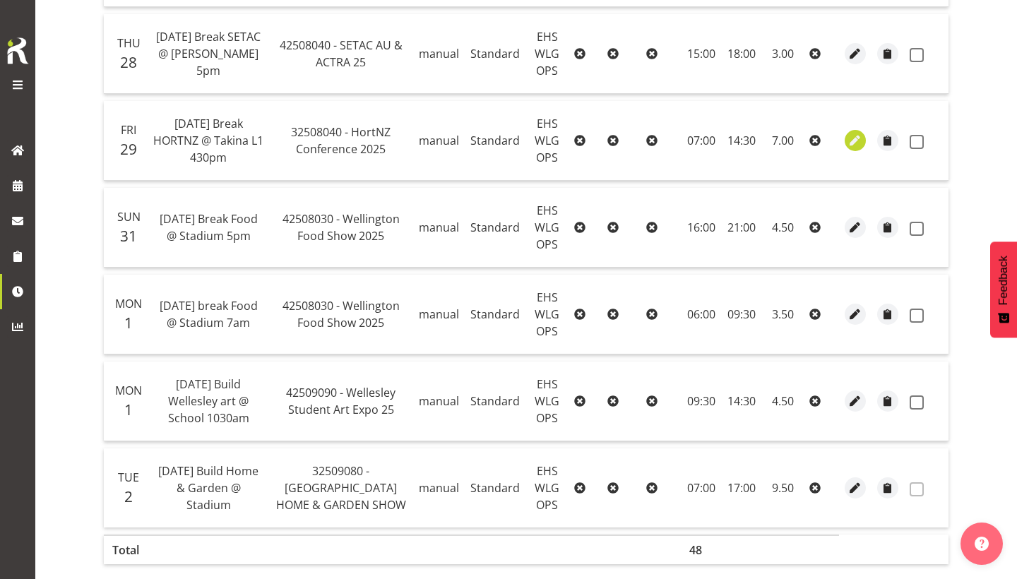
click at [850, 147] on span "button" at bounding box center [856, 141] width 16 height 16
select select "Standard"
select select "7"
select select "2025"
select select "14"
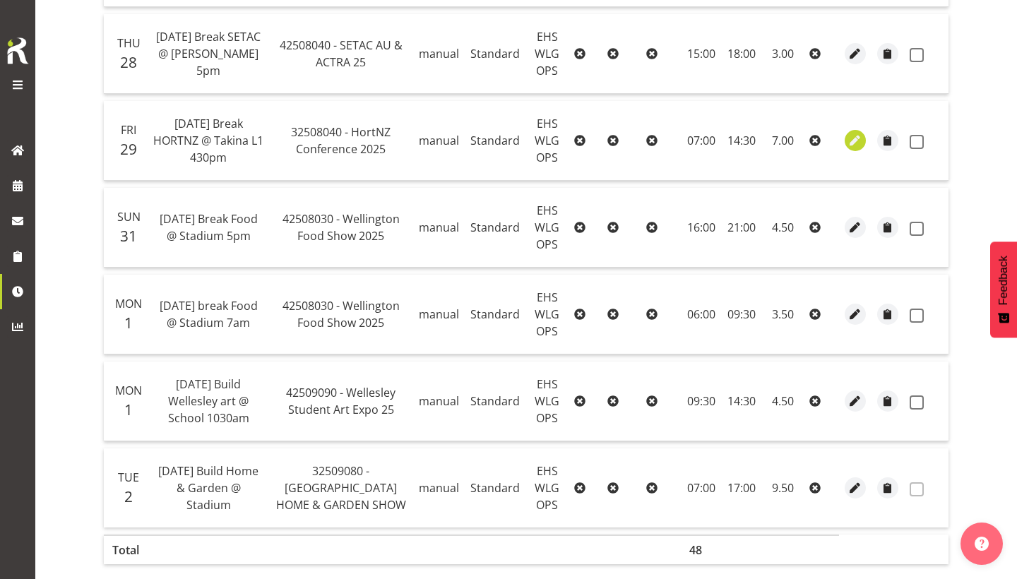
select select "30"
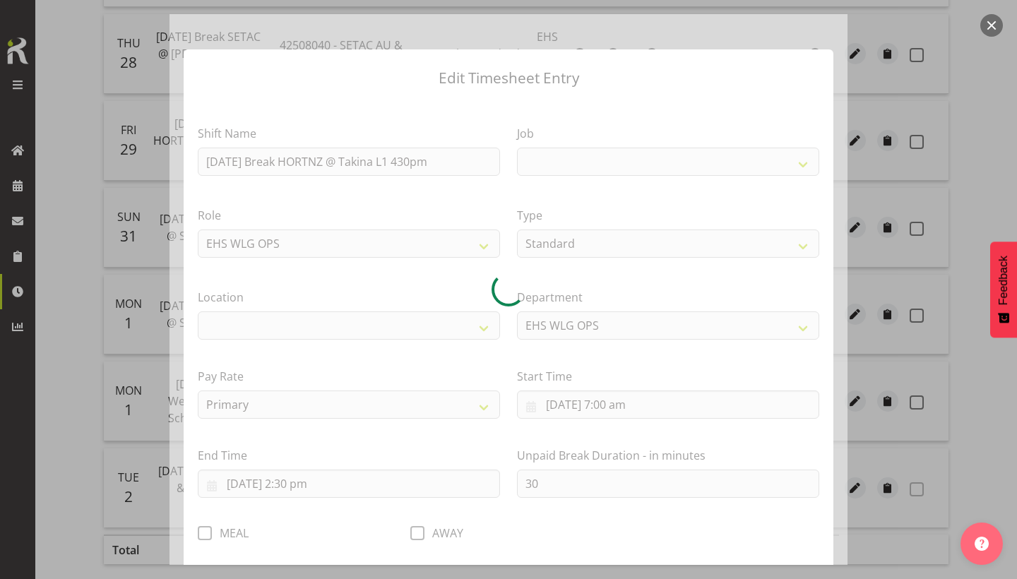
select select
select select "9260"
select select "106"
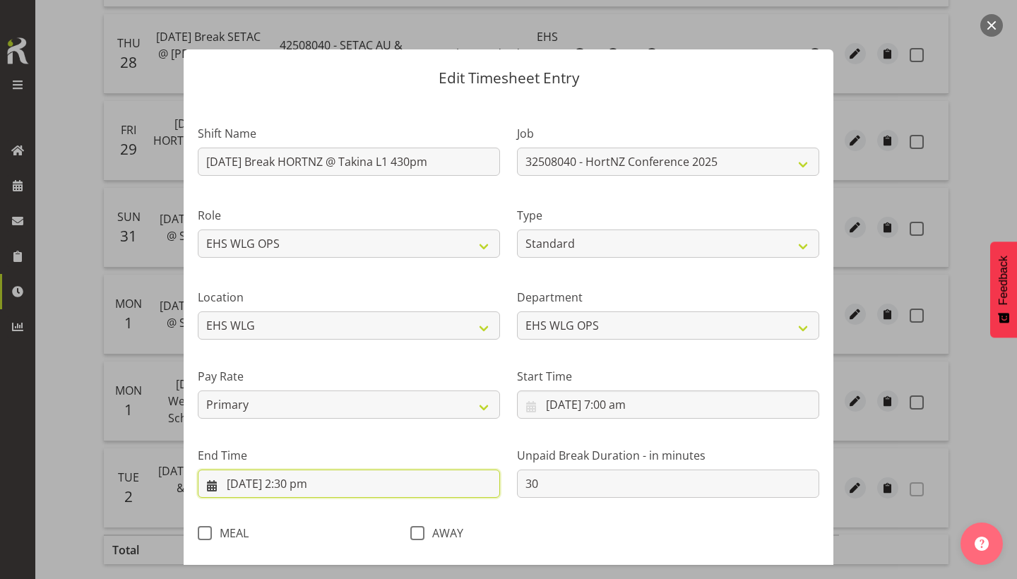
click at [352, 475] on input "29/8/2025, 2:30 pm" at bounding box center [349, 484] width 302 height 28
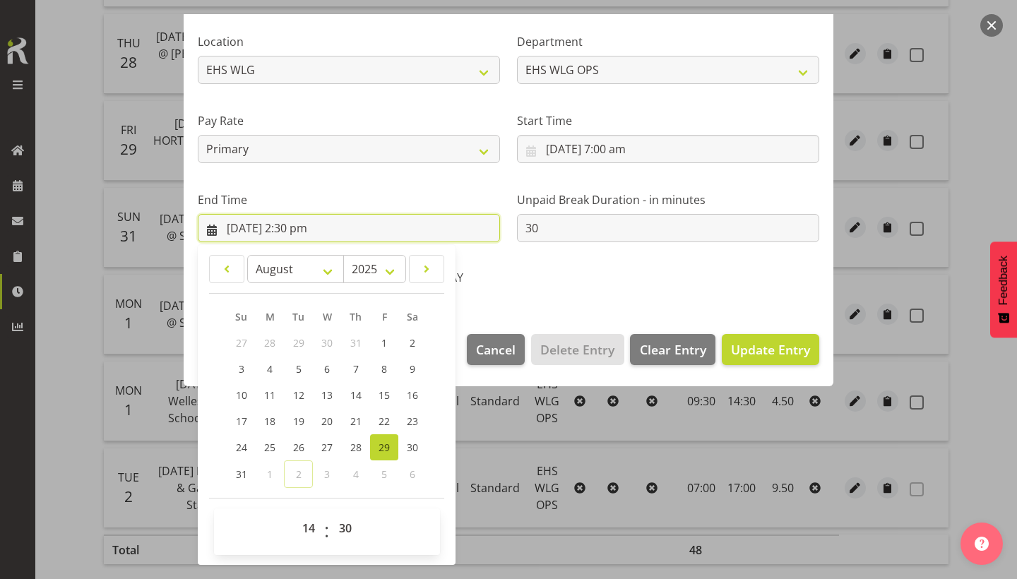
scroll to position [255, 0]
select select "16"
type input "29/8/2025, 4:30 pm"
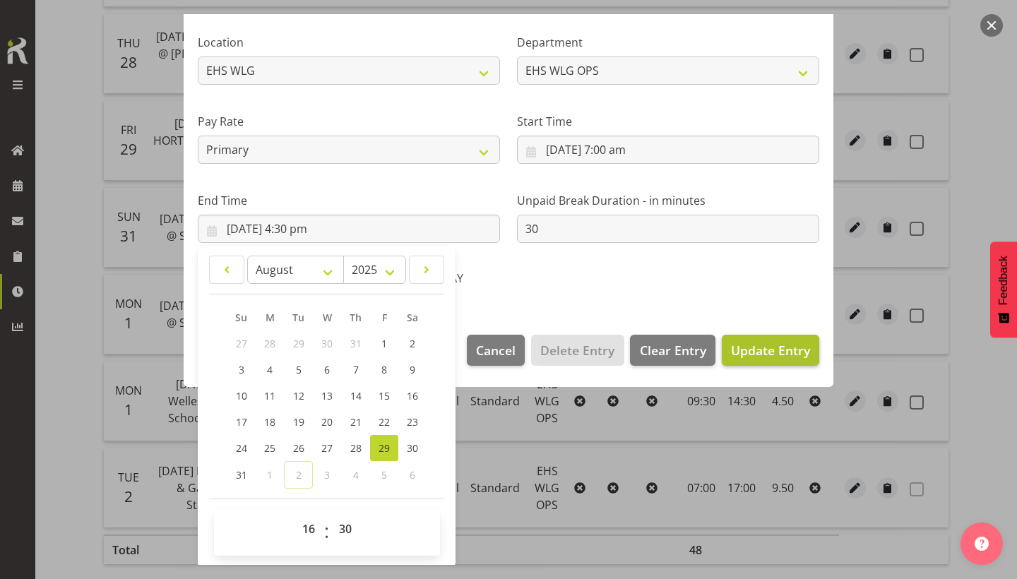
click at [744, 362] on button "Update Entry" at bounding box center [770, 350] width 97 height 31
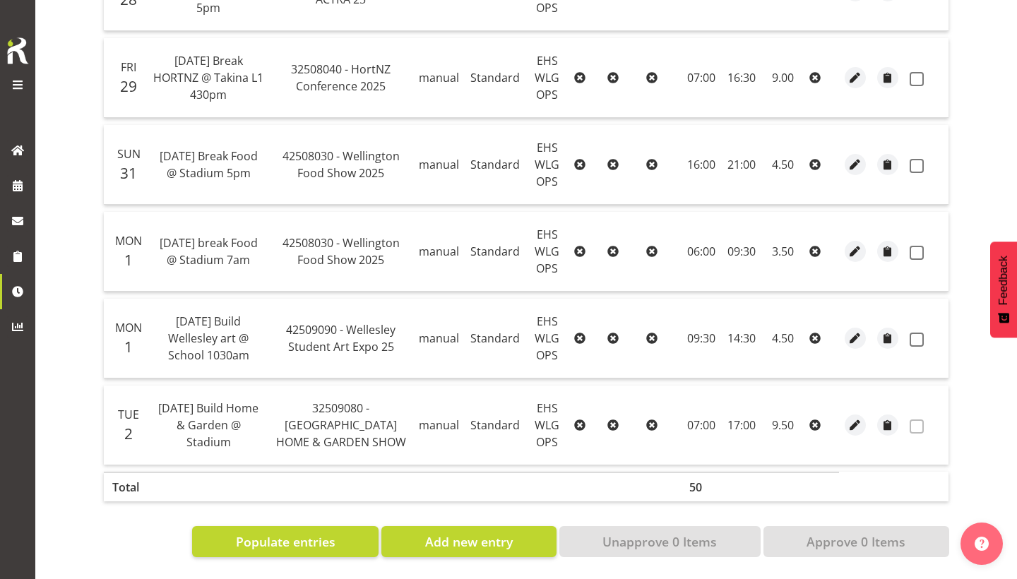
scroll to position [563, 0]
click at [855, 421] on span "button" at bounding box center [856, 426] width 16 height 16
select select "Standard"
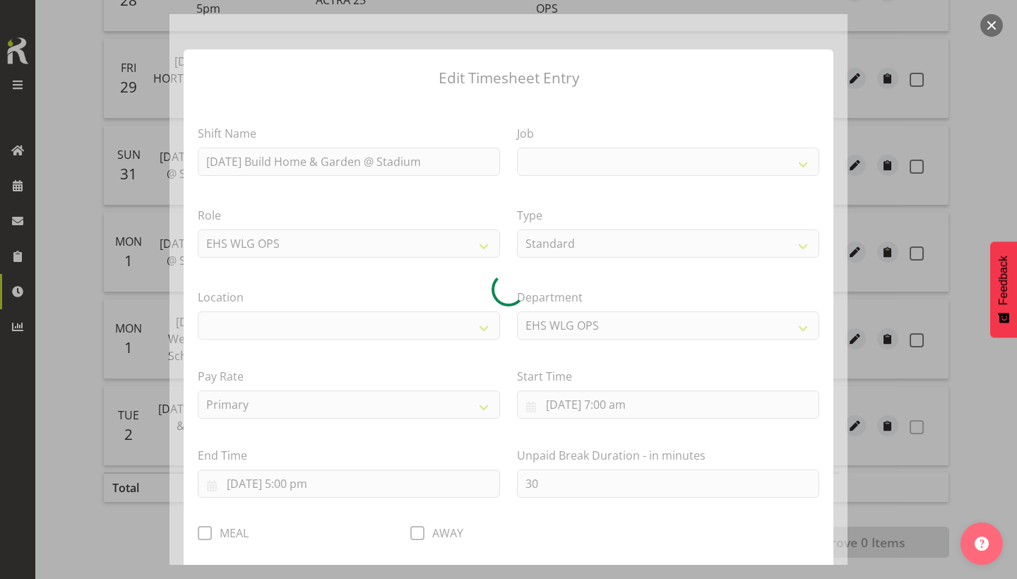
select select
select select "9237"
select select "106"
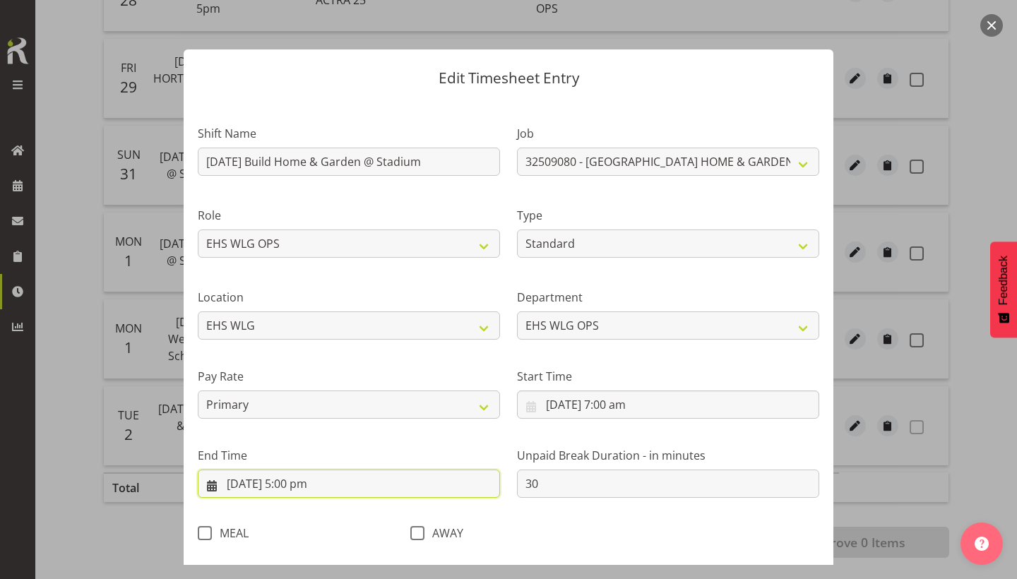
click at [348, 489] on input "2/9/2025, 5:00 pm" at bounding box center [349, 484] width 302 height 28
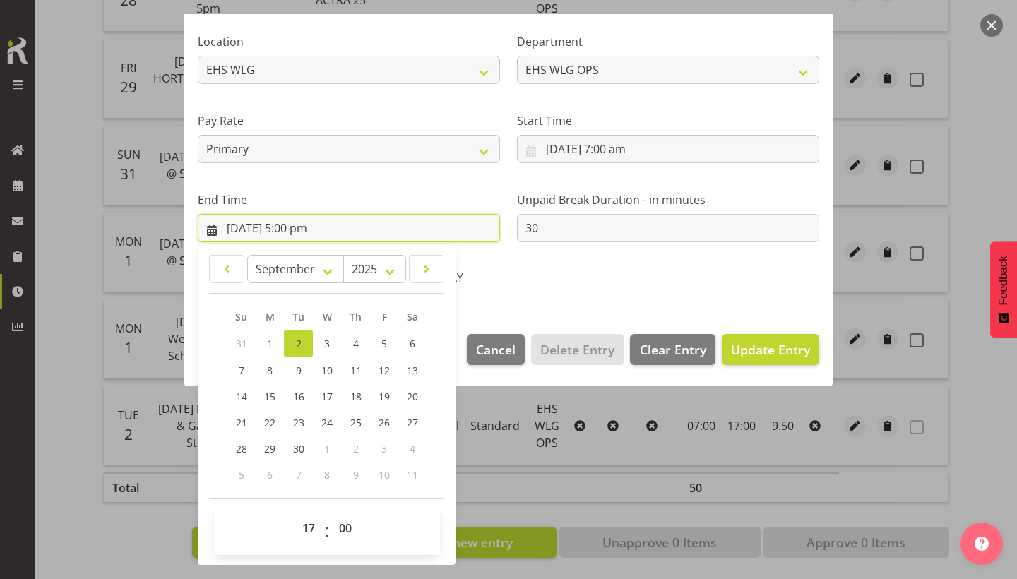
scroll to position [255, 0]
select select "18"
type input "2/9/2025, 6:00 pm"
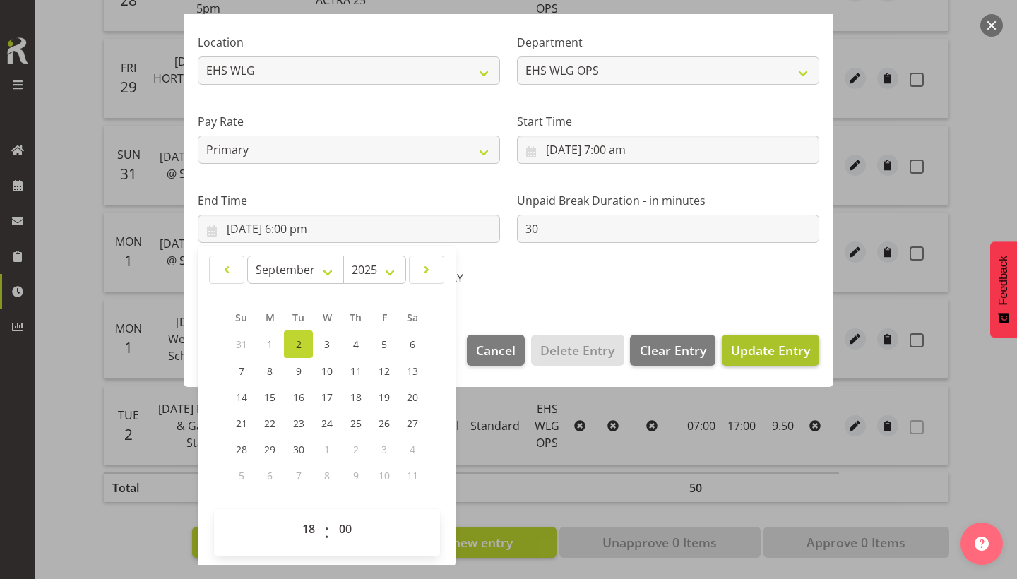
click at [783, 347] on span "Update Entry" at bounding box center [770, 350] width 79 height 17
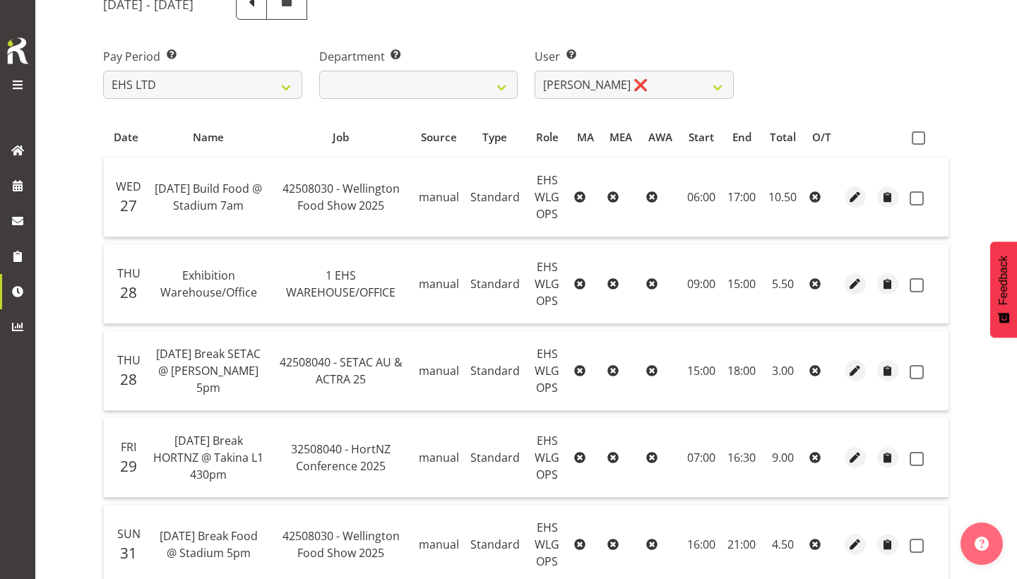
scroll to position [145, 0]
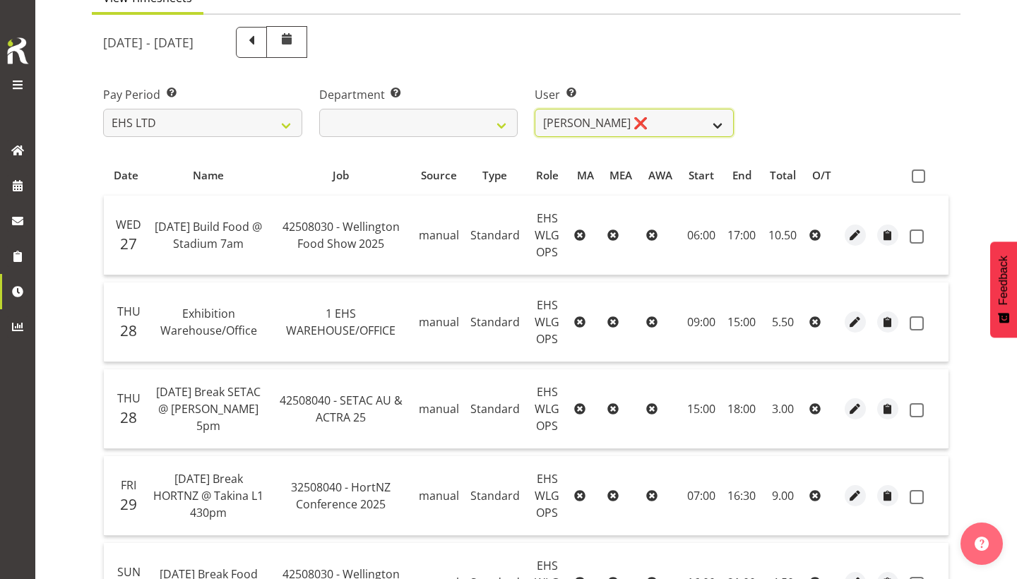
select select "10378"
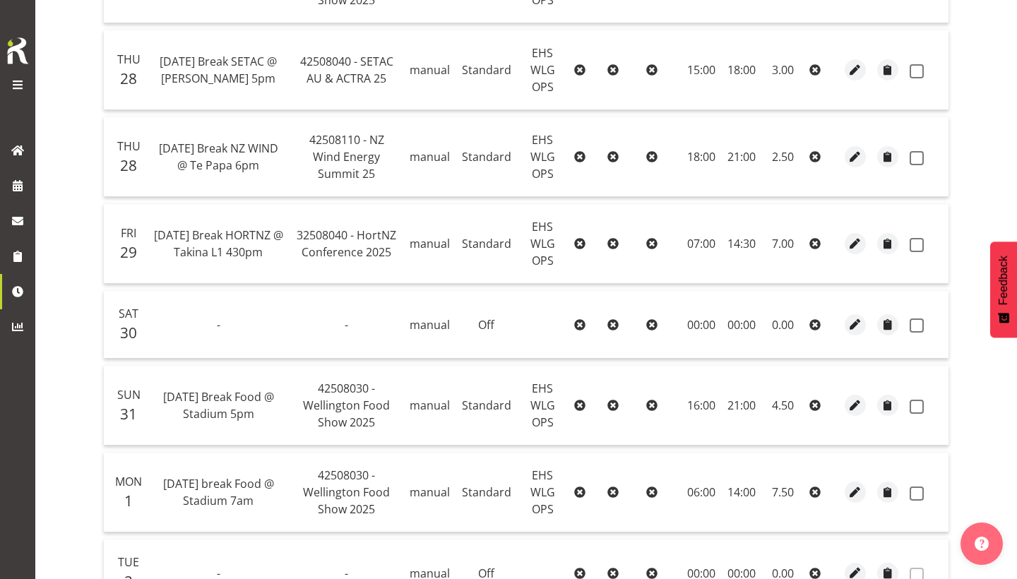
scroll to position [417, 0]
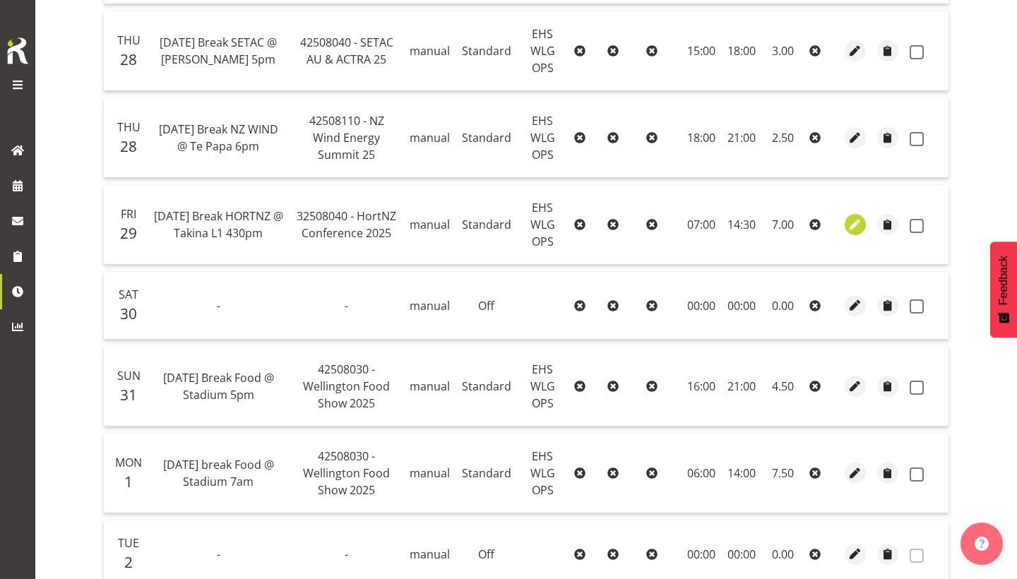
click at [852, 231] on span "button" at bounding box center [856, 225] width 16 height 16
select select "Standard"
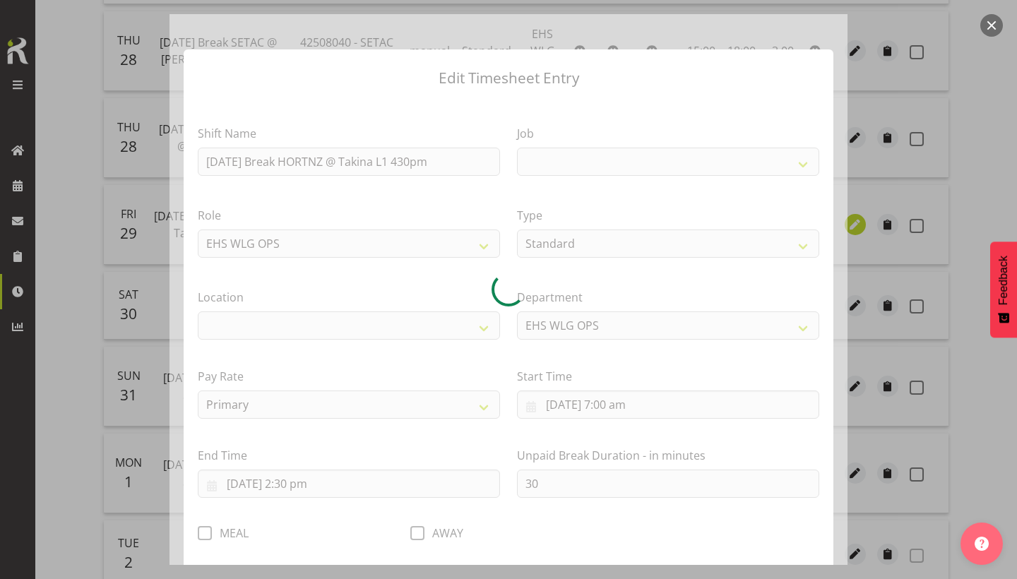
select select
select select "9260"
select select "106"
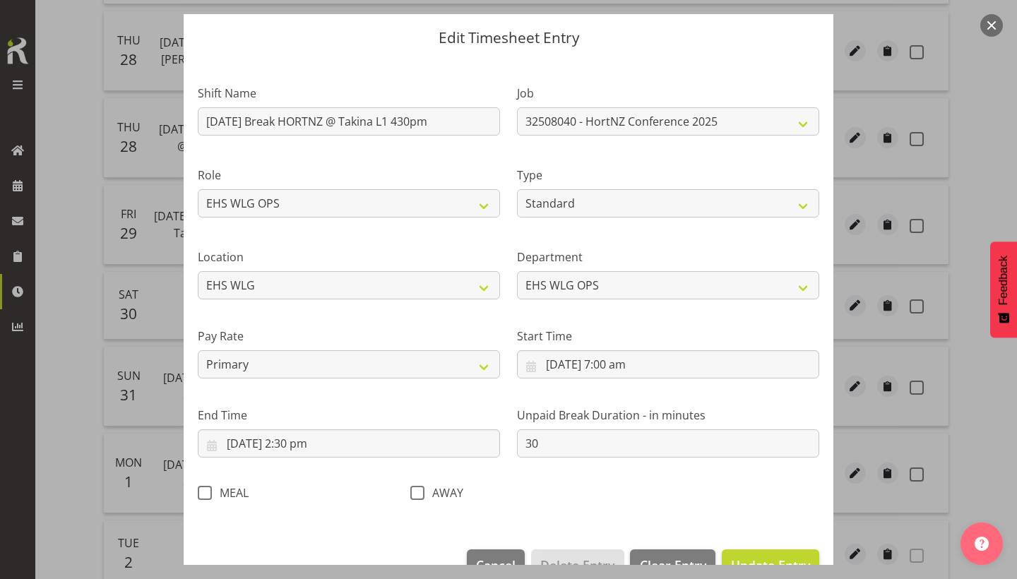
scroll to position [48, 0]
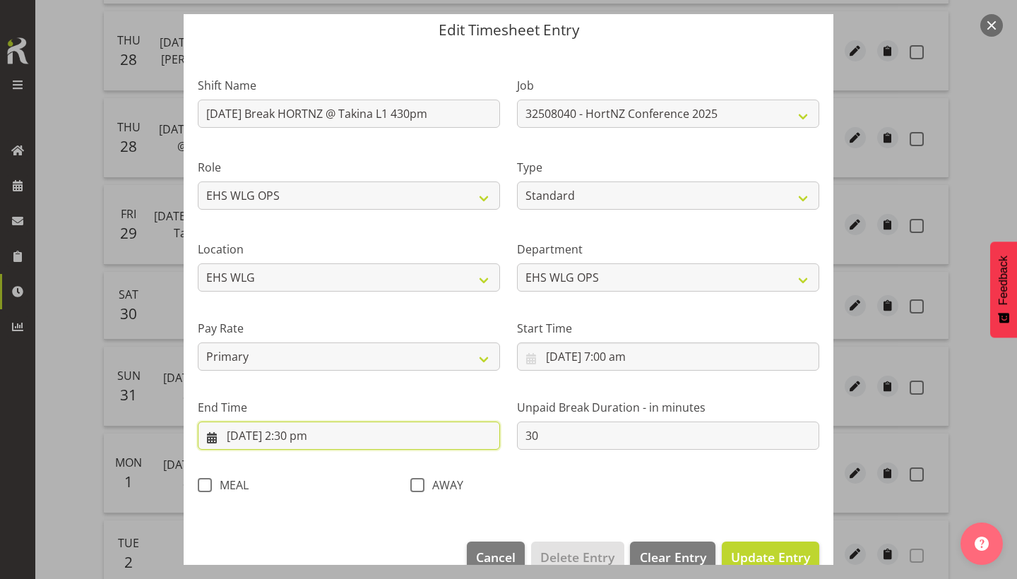
click at [410, 433] on input "29/8/2025, 2:30 pm" at bounding box center [349, 436] width 302 height 28
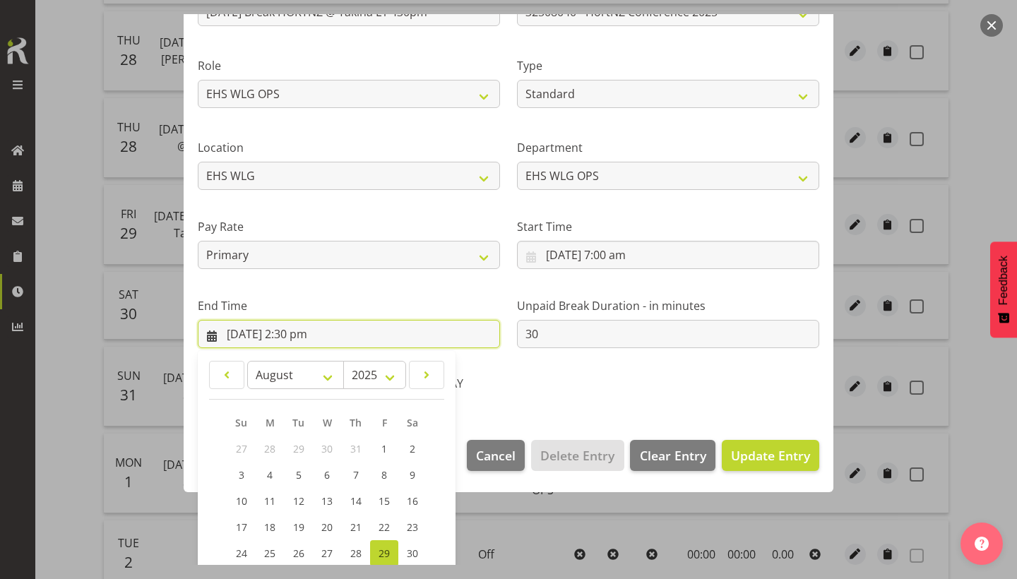
scroll to position [255, 0]
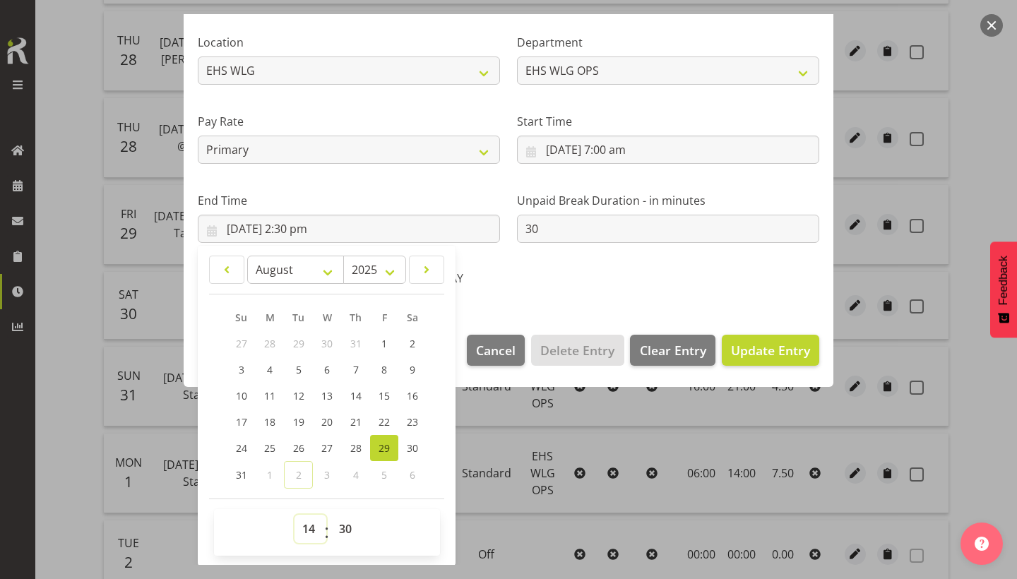
select select "15"
type input "29/8/2025, 3:30 pm"
click at [759, 347] on span "Update Entry" at bounding box center [770, 350] width 79 height 17
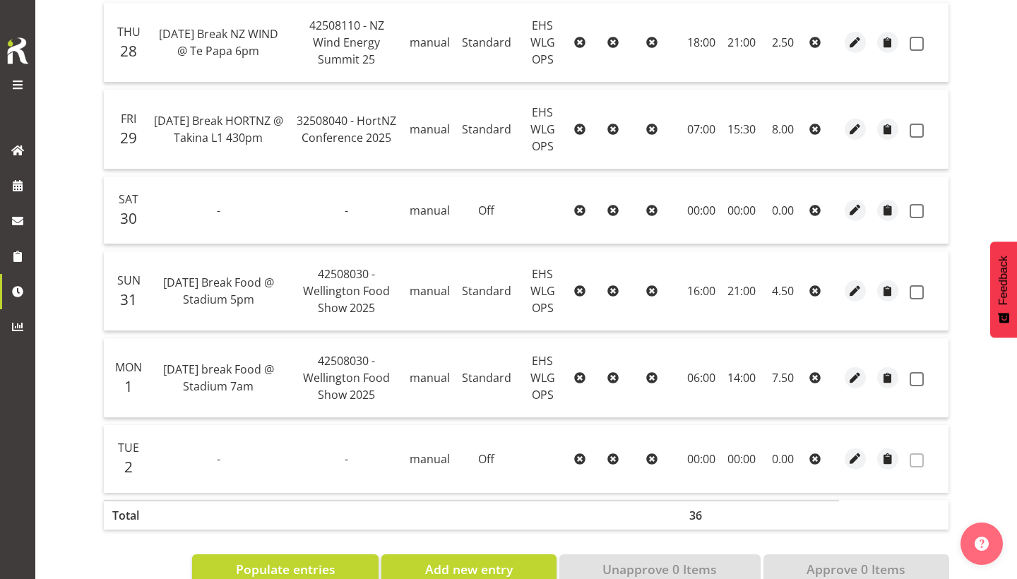
scroll to position [513, 0]
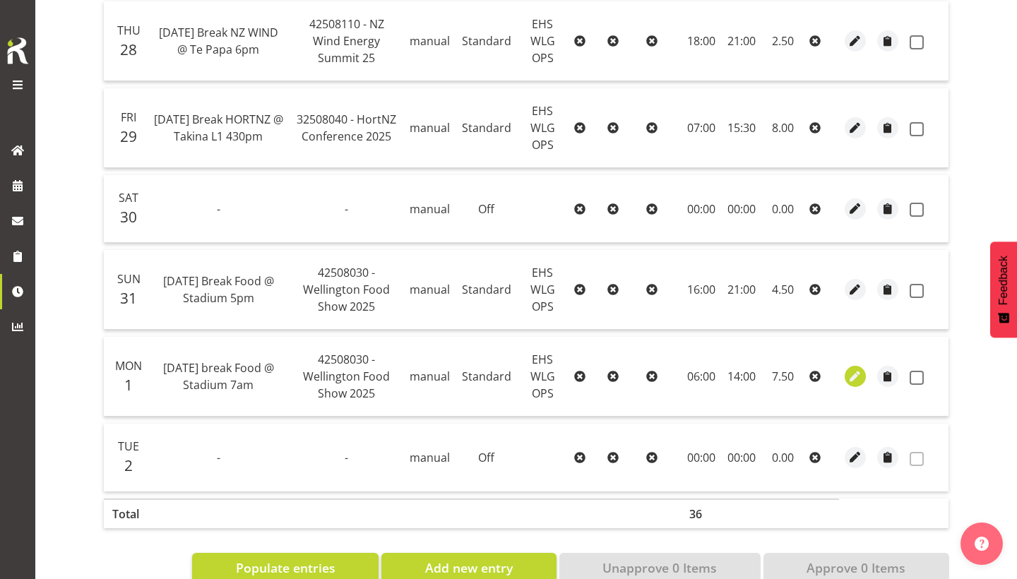
click at [851, 384] on span "button" at bounding box center [856, 377] width 16 height 16
select select "Standard"
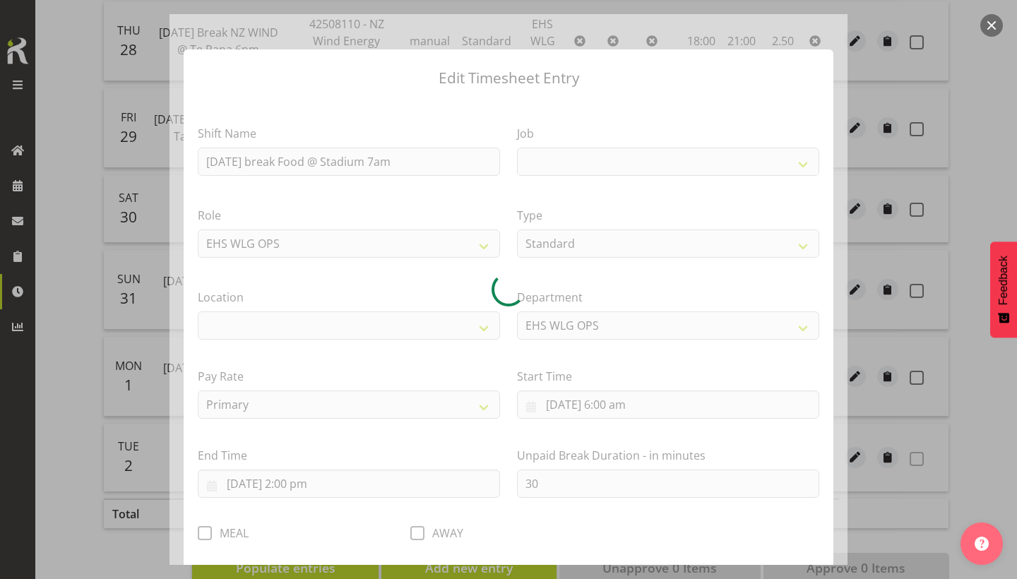
select select
select select "9141"
select select "106"
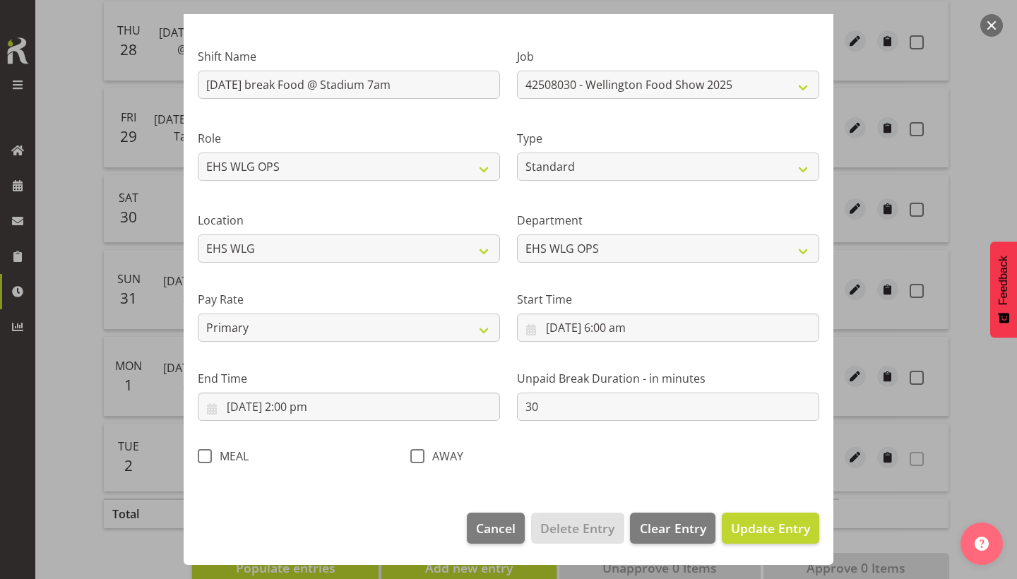
scroll to position [76, 0]
click at [992, 25] on button "button" at bounding box center [991, 25] width 23 height 23
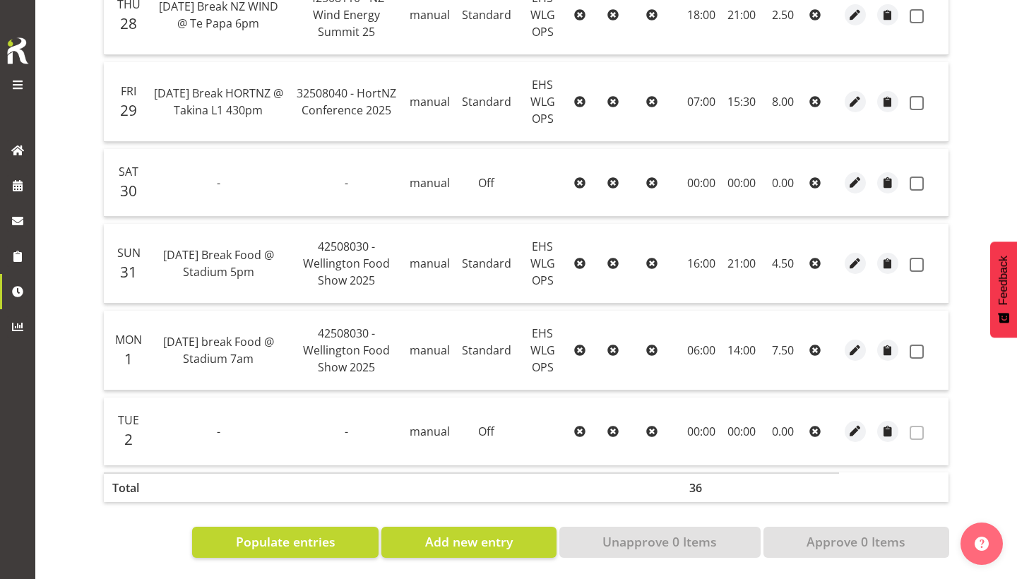
scroll to position [539, 0]
click at [857, 347] on span "button" at bounding box center [856, 351] width 16 height 16
select select "Standard"
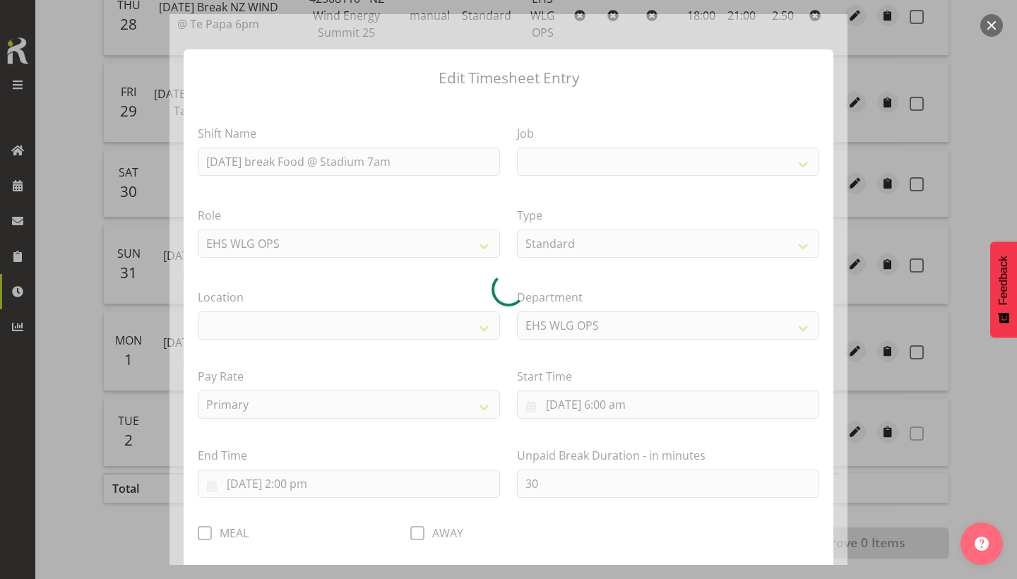
select select
select select "9141"
select select "106"
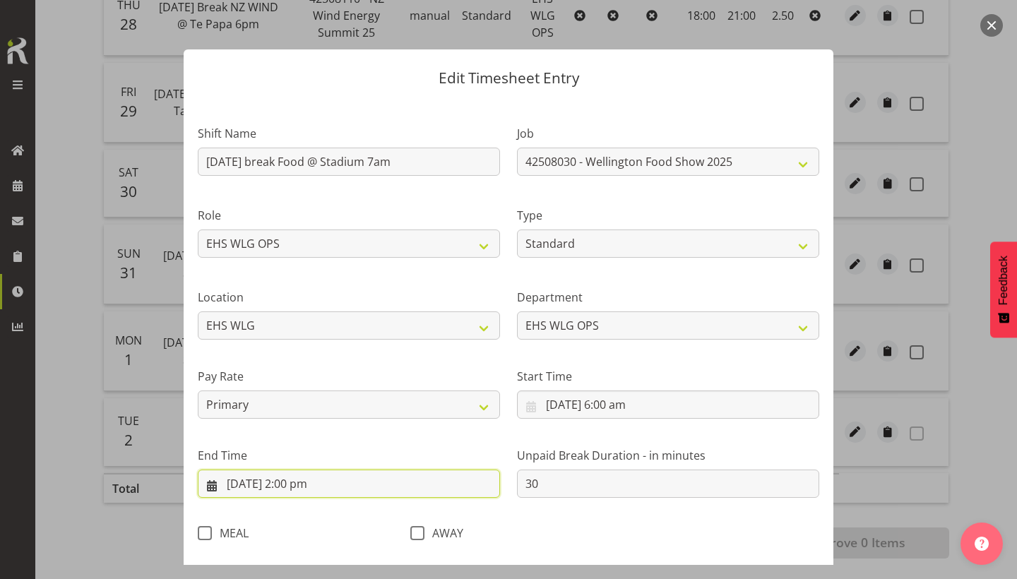
click at [373, 485] on input "1/9/2025, 2:00 pm" at bounding box center [349, 484] width 302 height 28
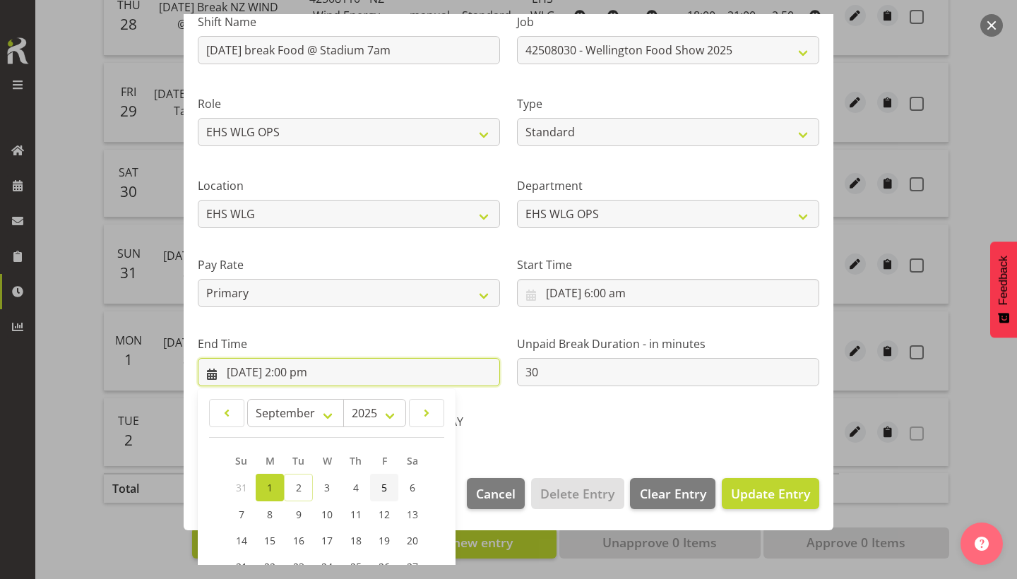
scroll to position [239, 0]
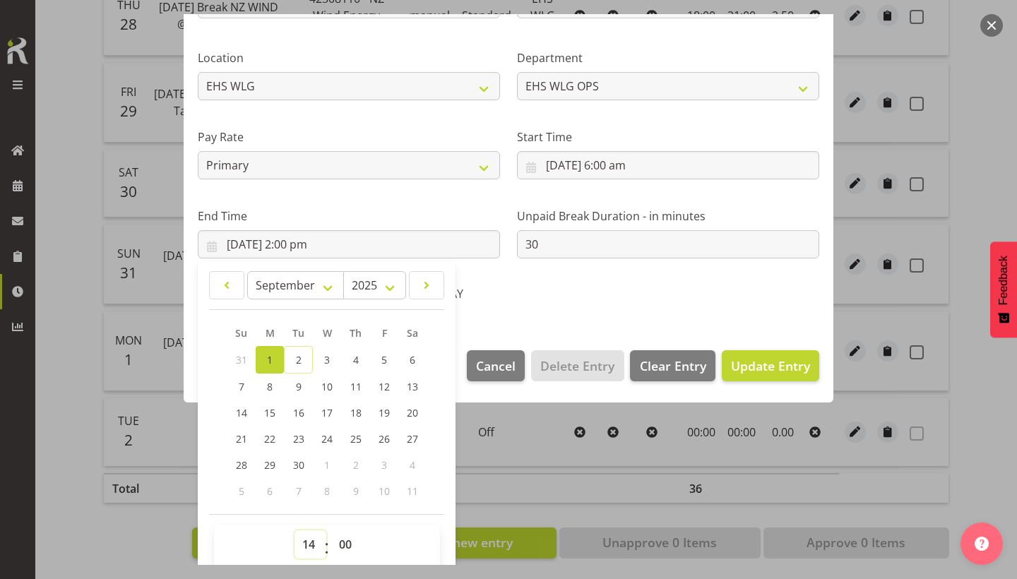
select select "16"
type input "1/9/2025, 4:00 pm"
click at [739, 370] on span "Update Entry" at bounding box center [770, 365] width 79 height 17
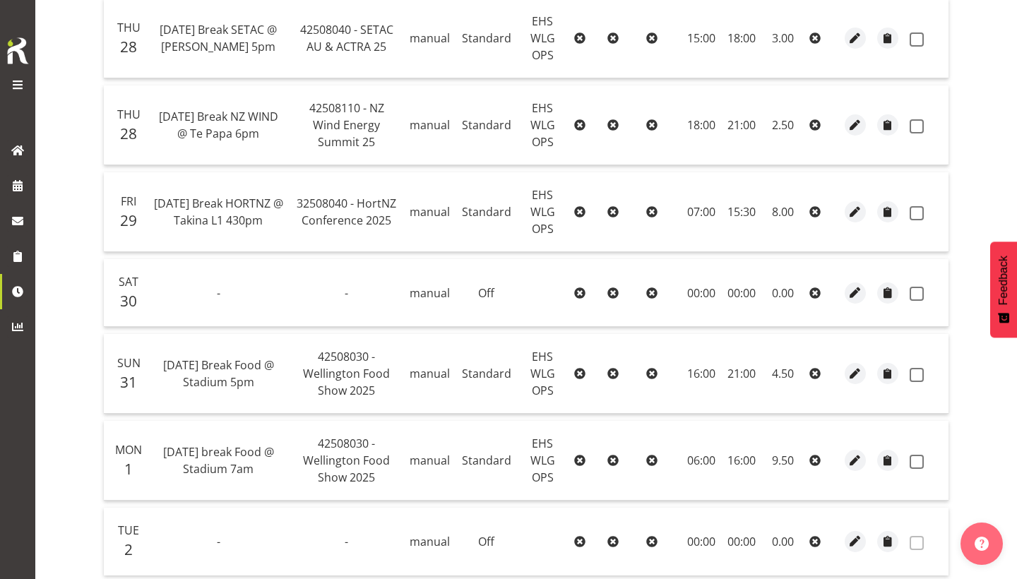
scroll to position [522, 0]
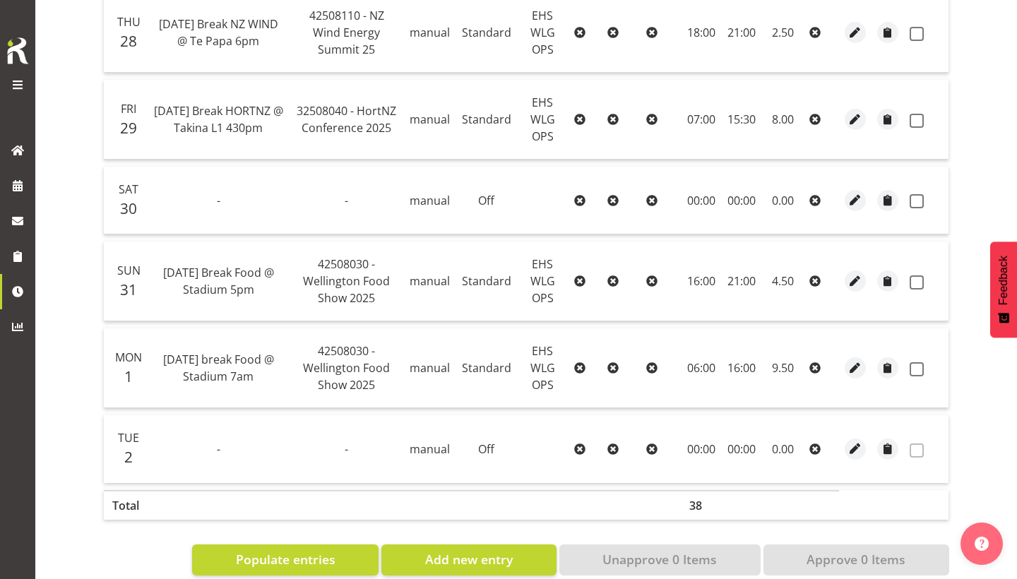
click at [20, 83] on span at bounding box center [17, 84] width 17 height 17
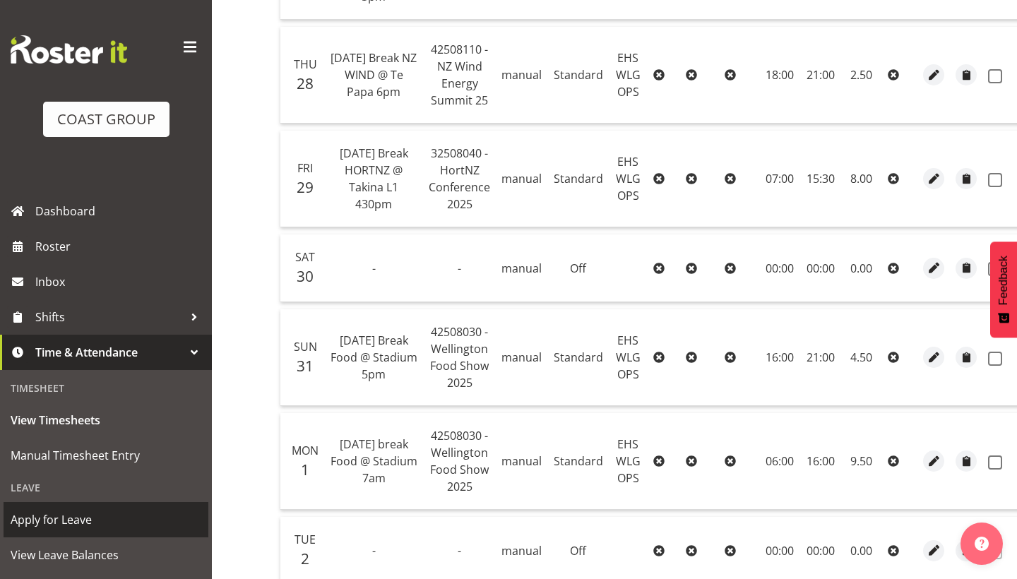
click at [127, 516] on span "Apply for Leave" at bounding box center [106, 519] width 191 height 21
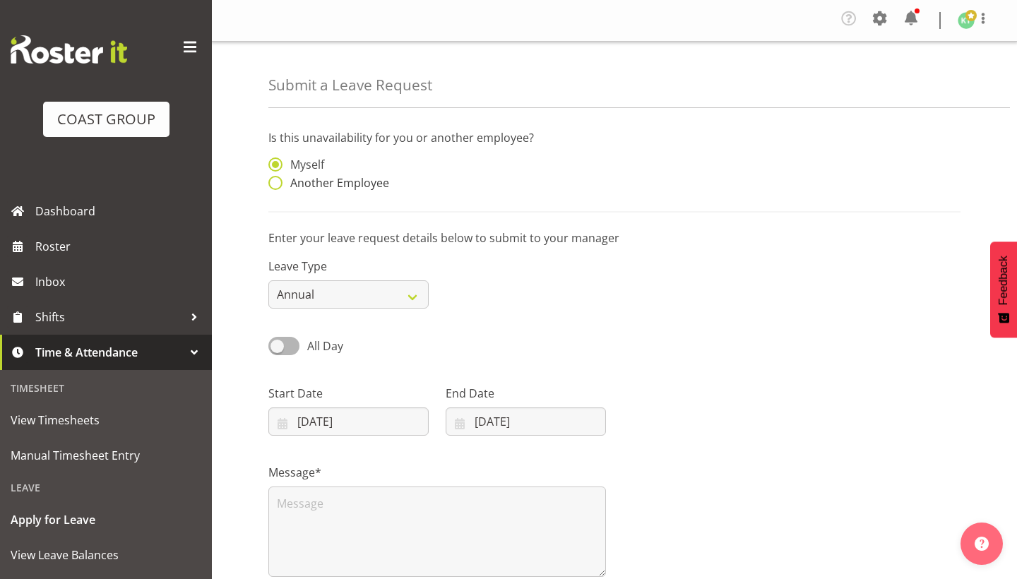
click at [273, 189] on span at bounding box center [275, 183] width 14 height 14
click at [273, 188] on input "Another Employee" at bounding box center [272, 183] width 9 height 9
radio input "true"
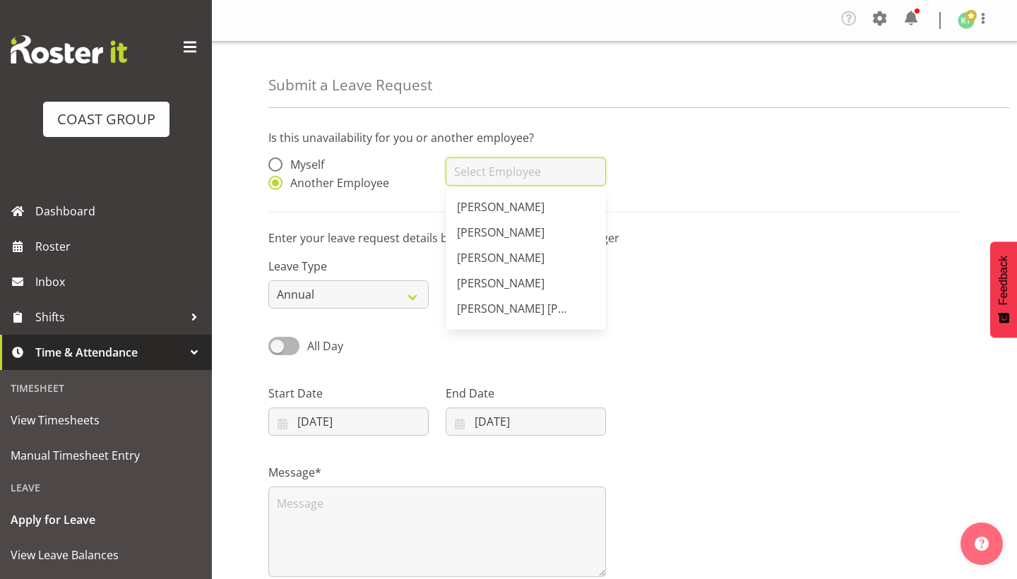
click at [509, 182] on input "text" at bounding box center [526, 172] width 160 height 28
click at [545, 264] on span "Geoffrey Robertson" at bounding box center [501, 258] width 88 height 16
type input "Geoffrey Robertson"
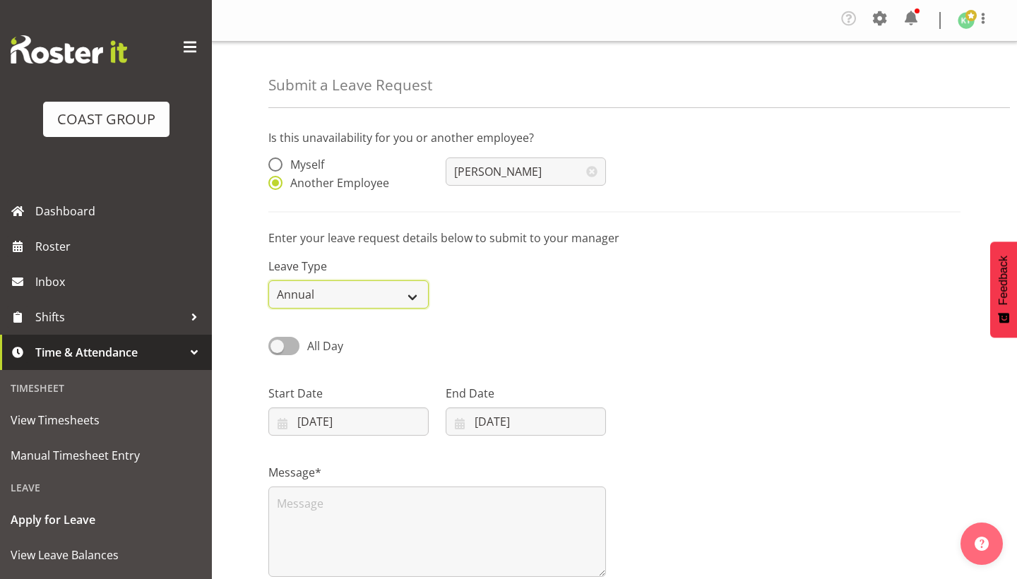
select select "Sick"
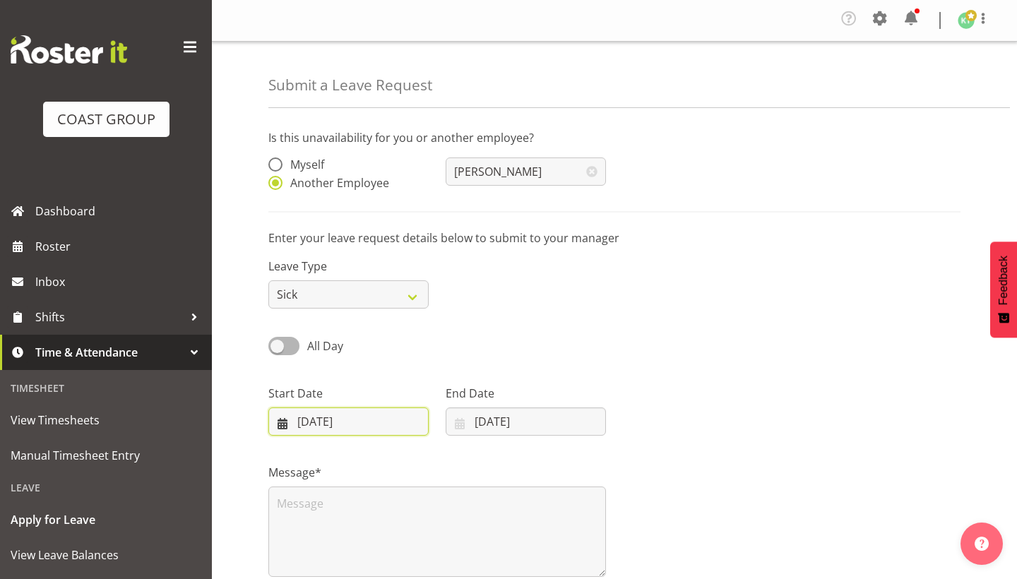
click at [346, 424] on input "02/09/2025" at bounding box center [348, 422] width 160 height 28
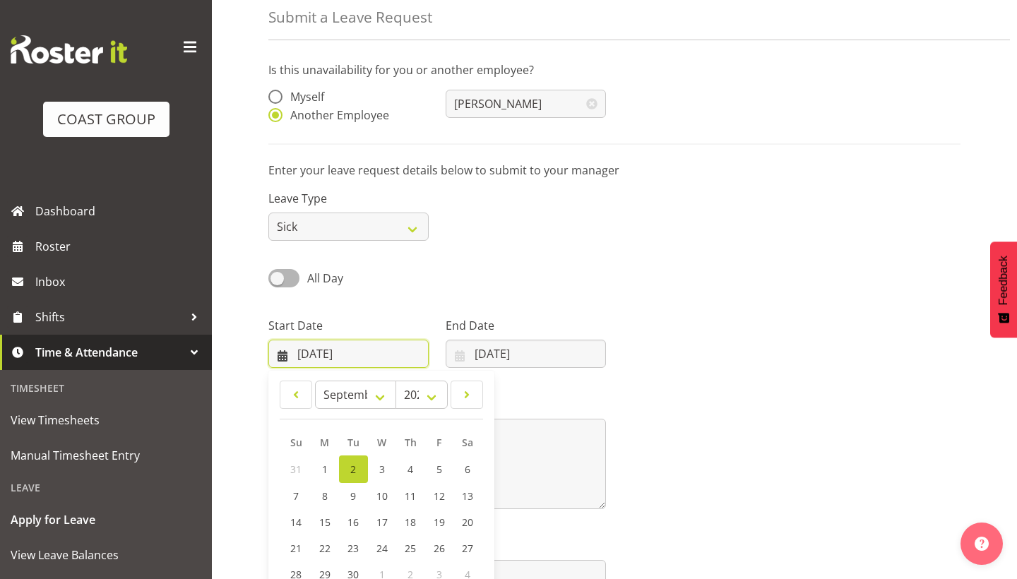
scroll to position [76, 0]
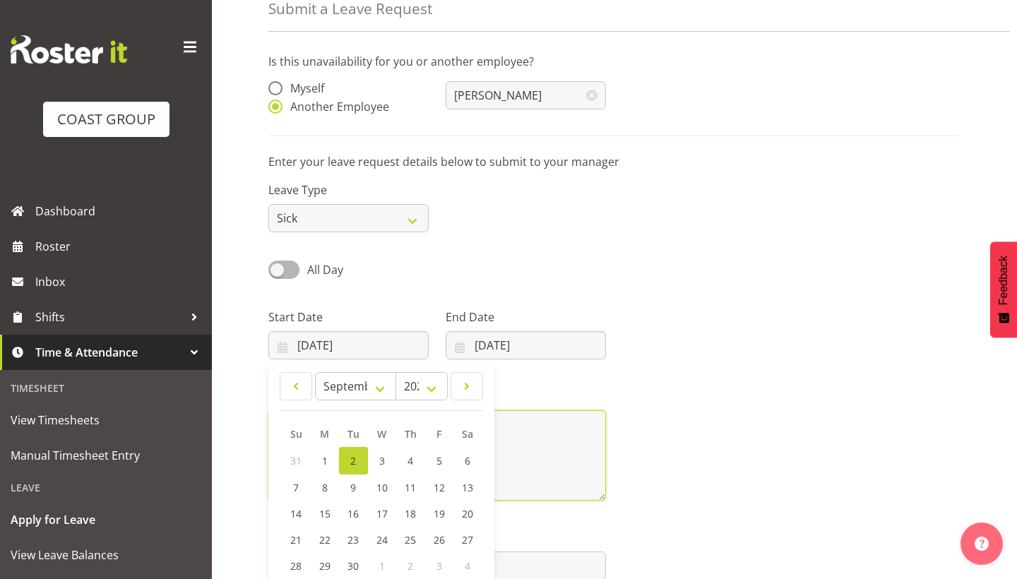
click at [540, 456] on textarea at bounding box center [437, 455] width 338 height 90
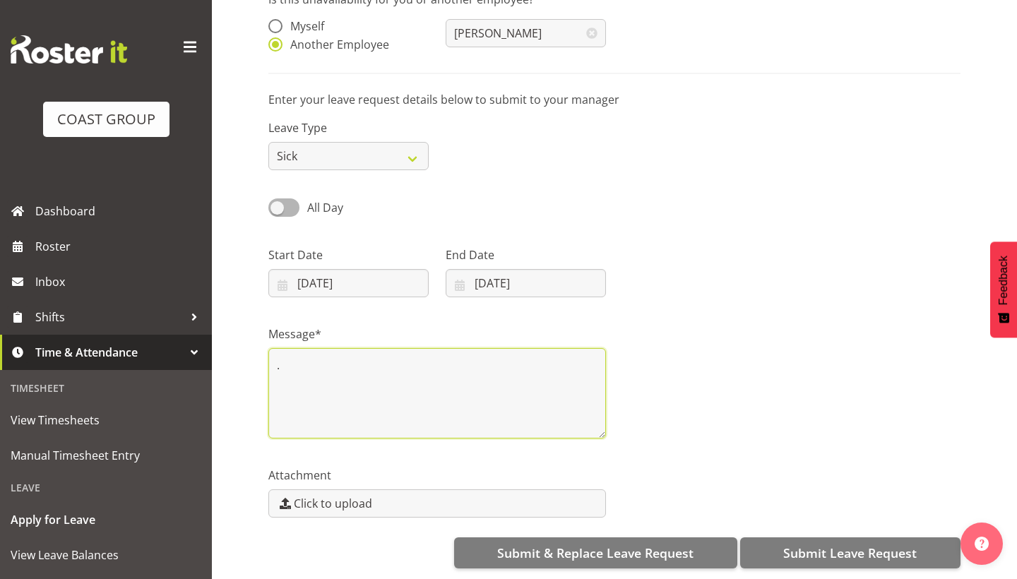
scroll to position [138, 0]
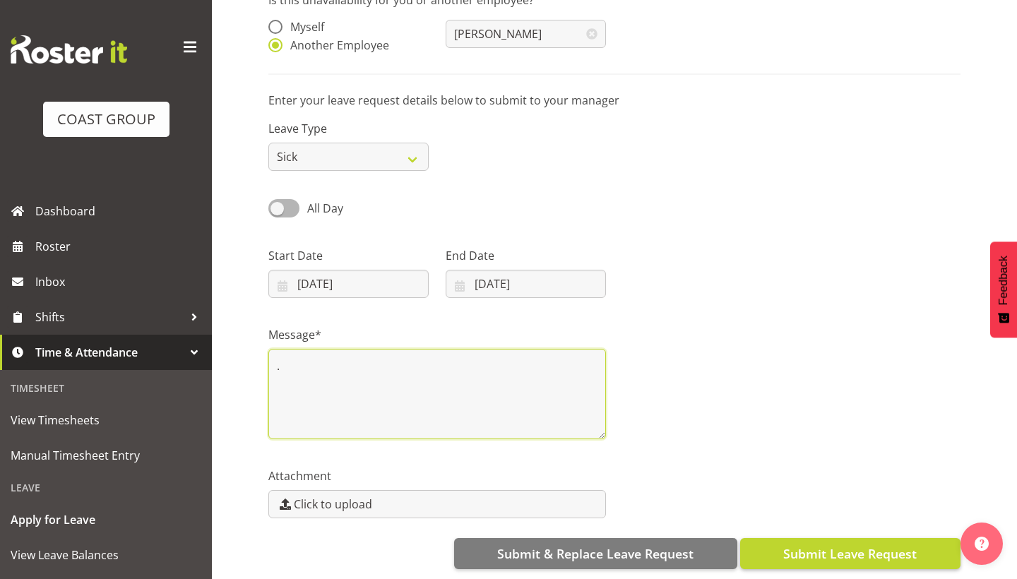
type textarea "."
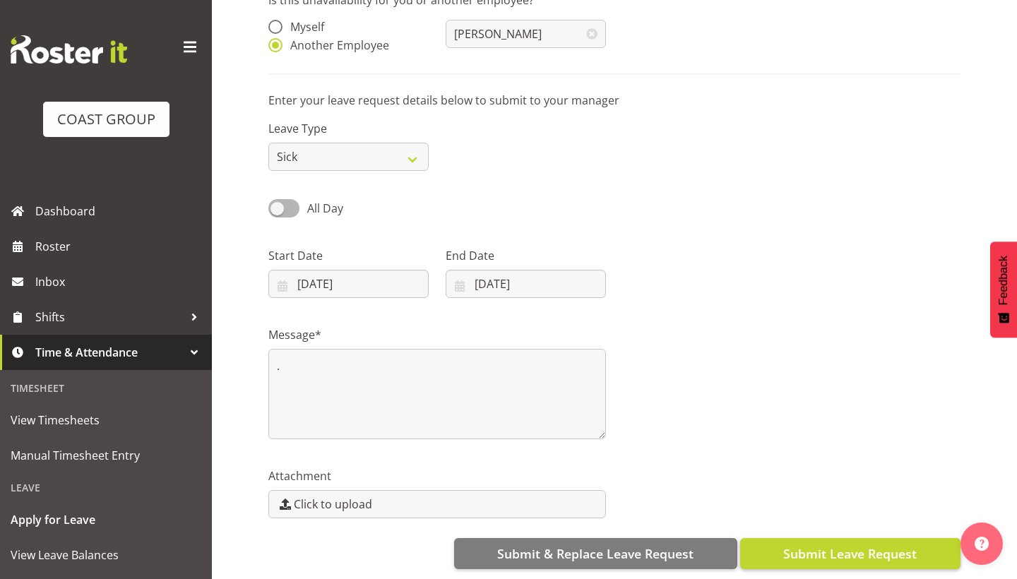
click at [803, 552] on span "Submit Leave Request" at bounding box center [849, 554] width 133 height 18
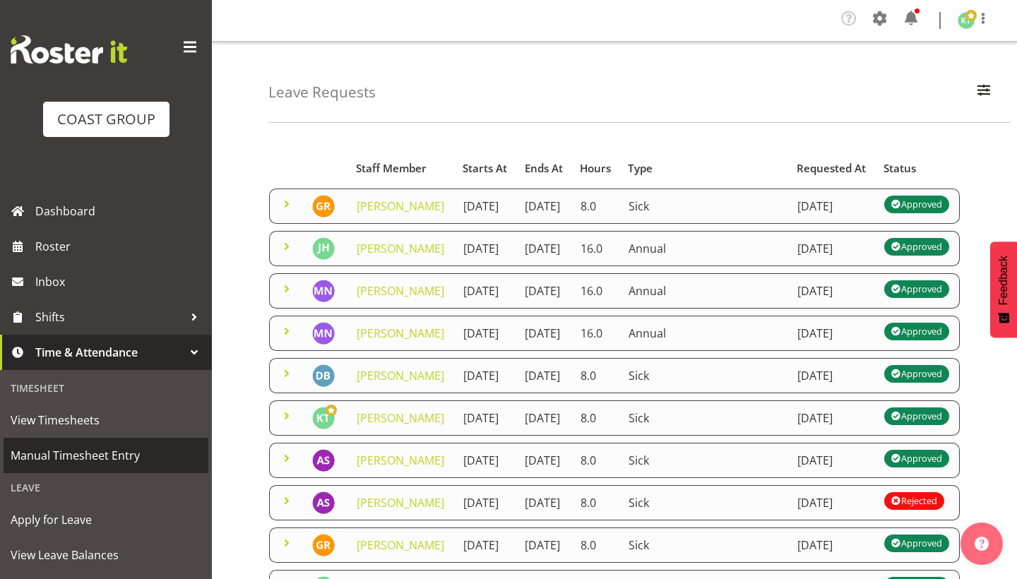
click at [148, 444] on link "Manual Timesheet Entry" at bounding box center [106, 455] width 205 height 35
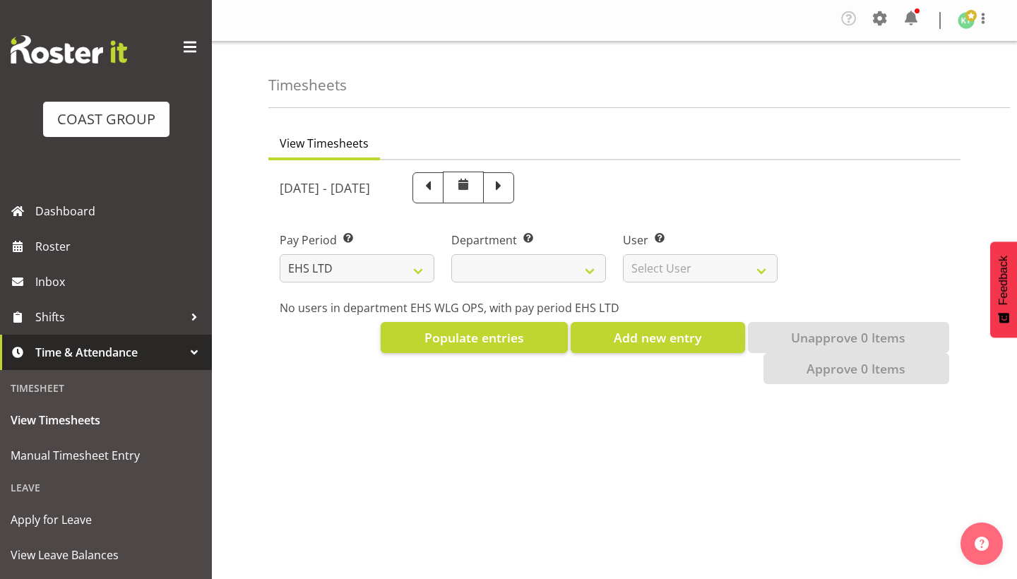
select select "7"
select select
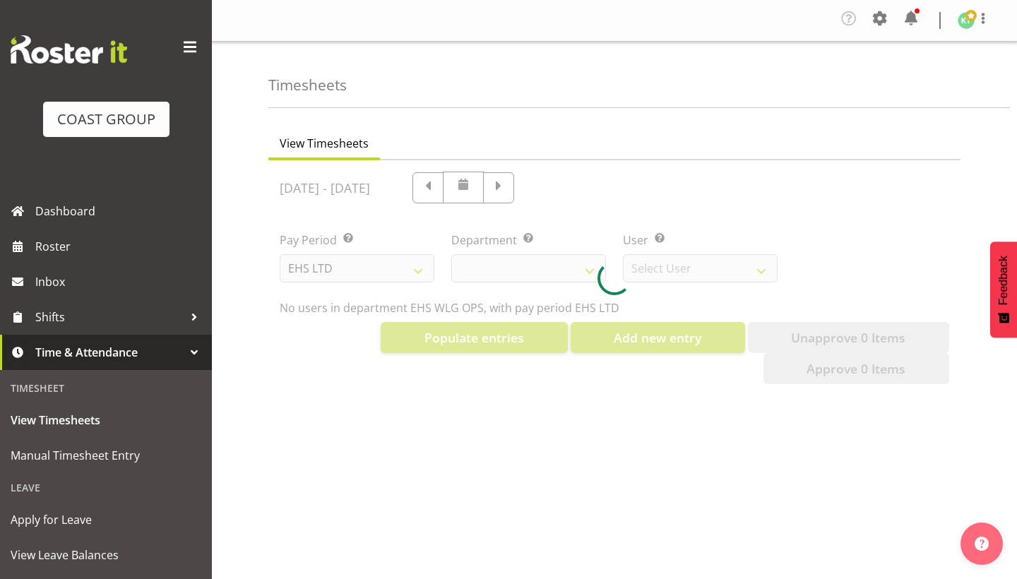
select select "10020"
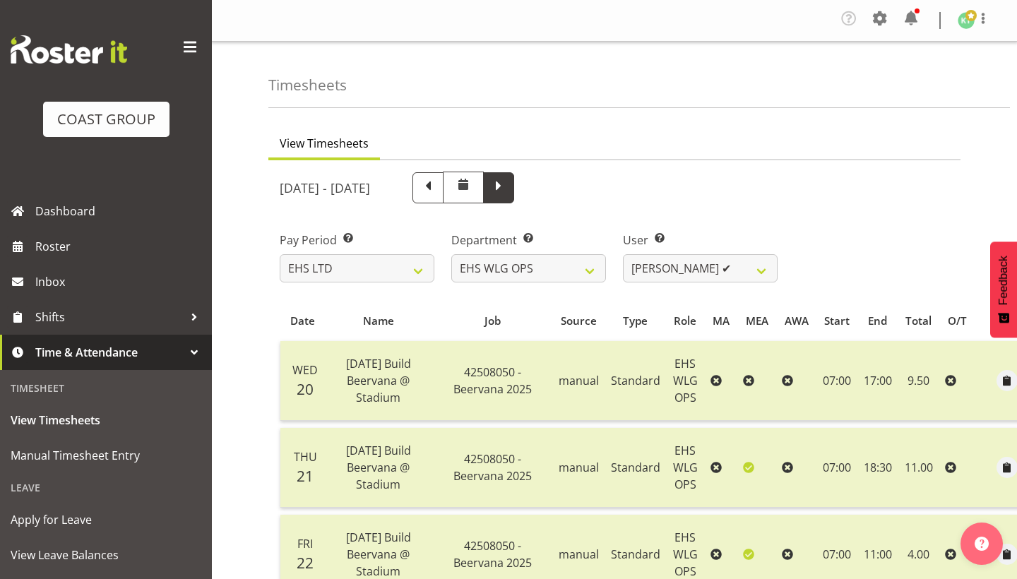
click at [508, 182] on span at bounding box center [498, 186] width 18 height 18
select select
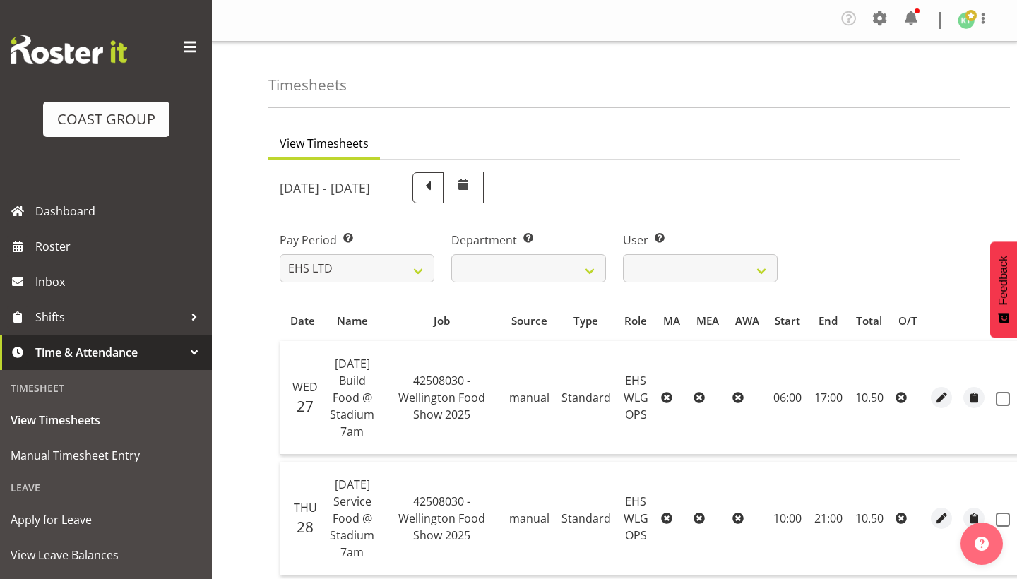
click at [196, 45] on span at bounding box center [190, 47] width 23 height 23
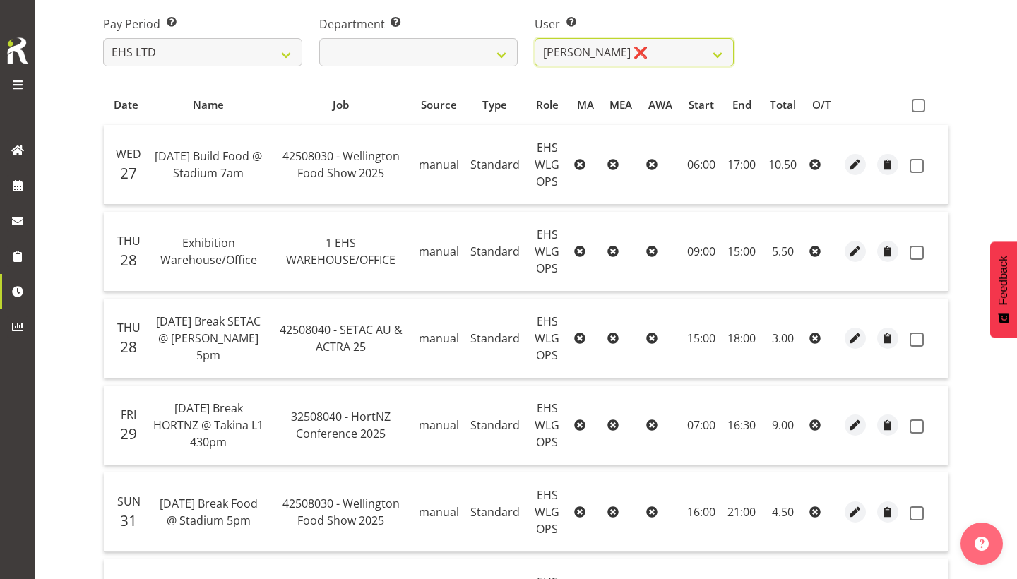
scroll to position [177, 0]
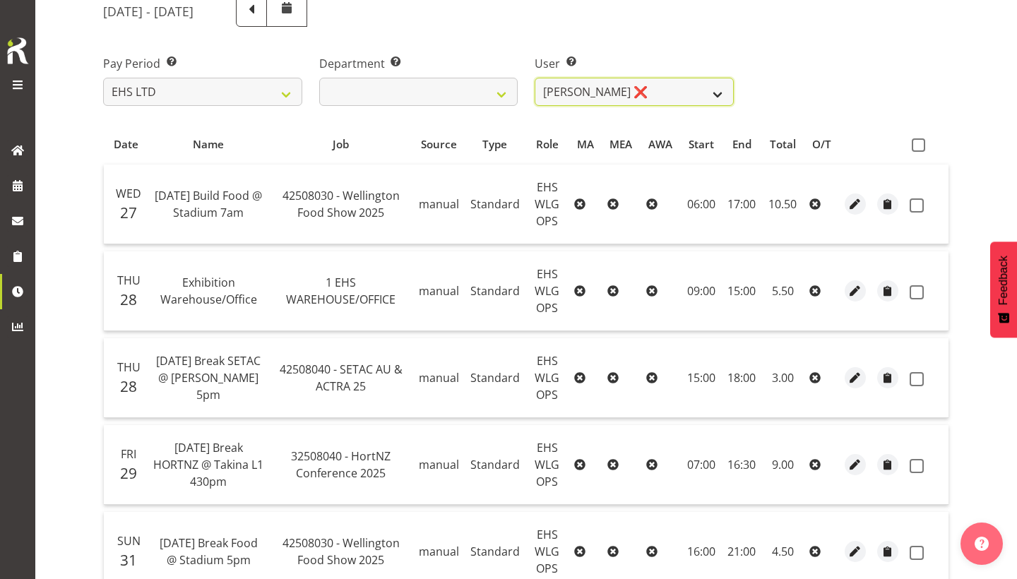
select select "1277"
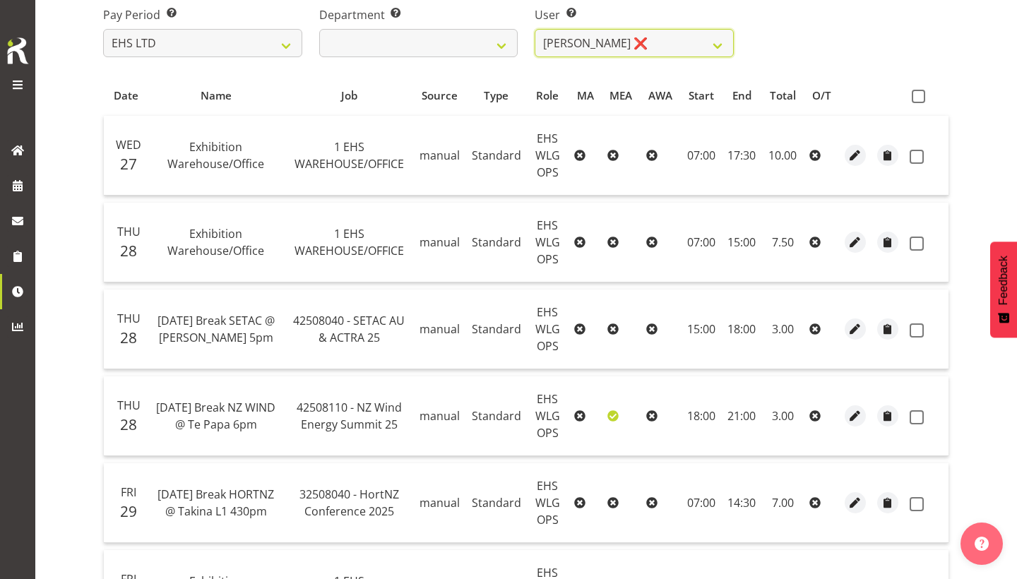
scroll to position [243, 0]
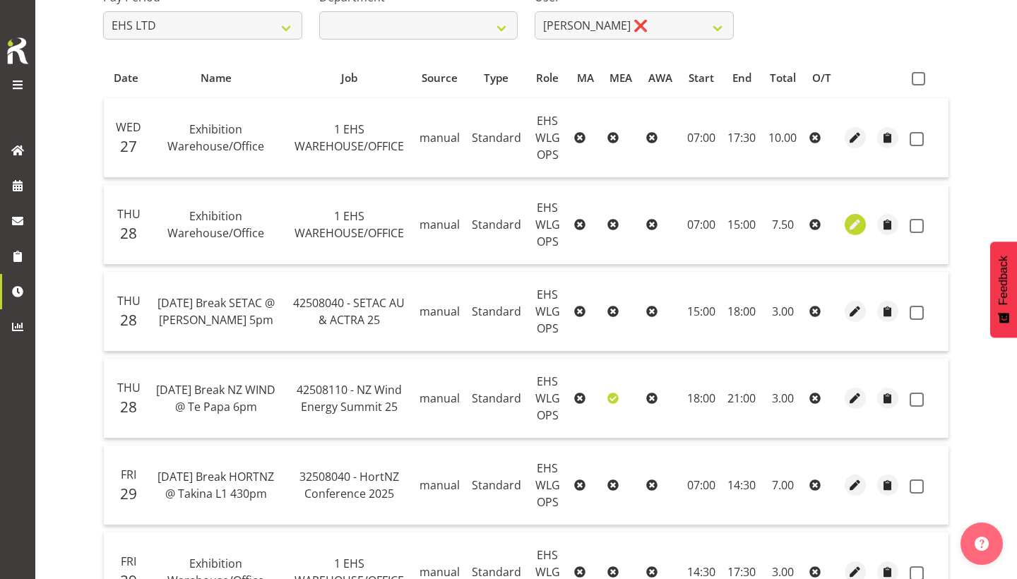
click at [856, 227] on span "button" at bounding box center [856, 225] width 16 height 16
select select "Standard"
select select "7"
select select "2025"
select select "7"
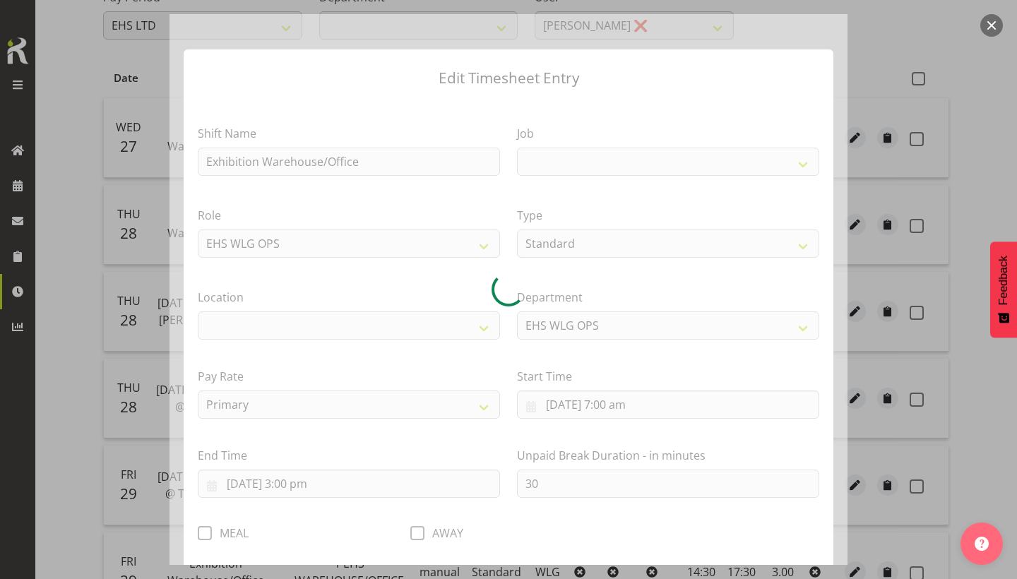
select select
select select "69"
select select "106"
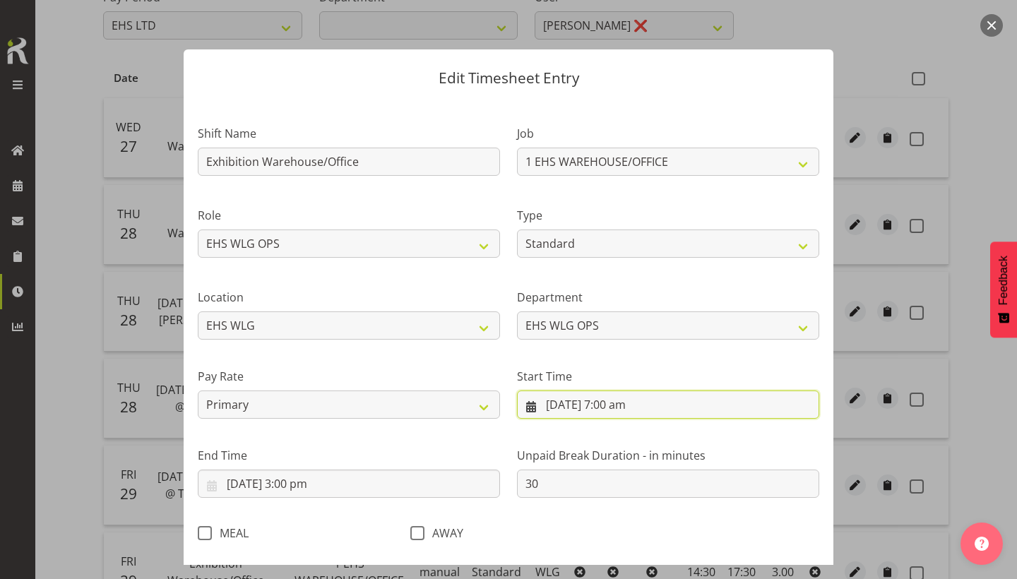
click at [652, 411] on input "28/8/2025, 7:00 am" at bounding box center [668, 405] width 302 height 28
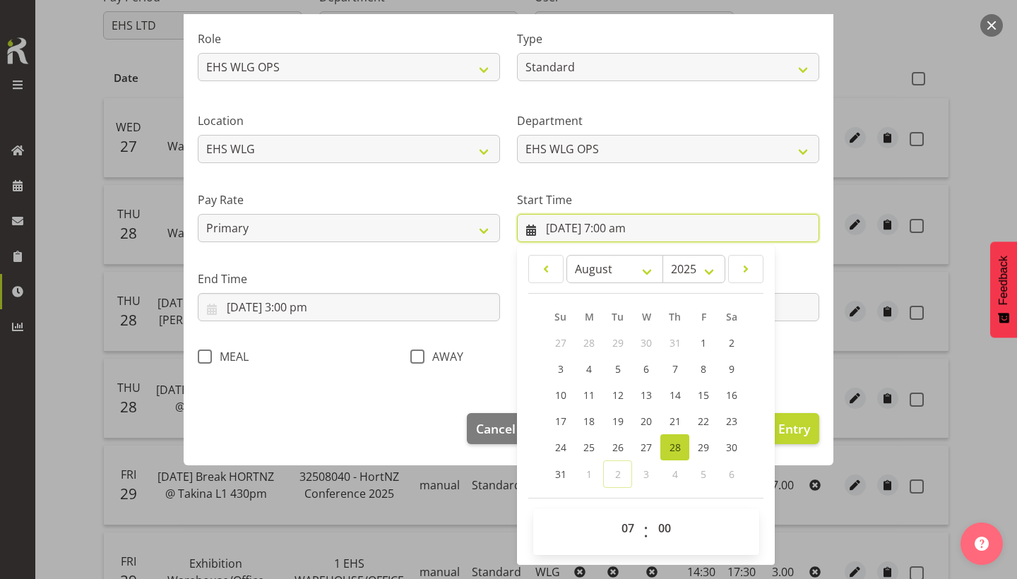
scroll to position [176, 0]
select select "8"
type input "28/8/2025, 8:00 am"
click at [797, 424] on span "Update Entry" at bounding box center [770, 429] width 79 height 17
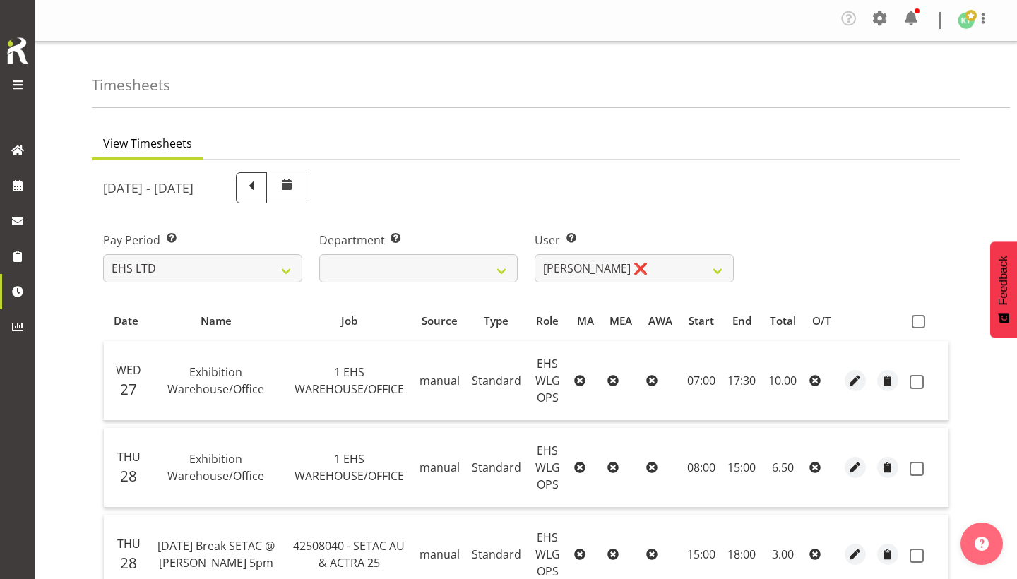
scroll to position [0, 0]
select select "2104"
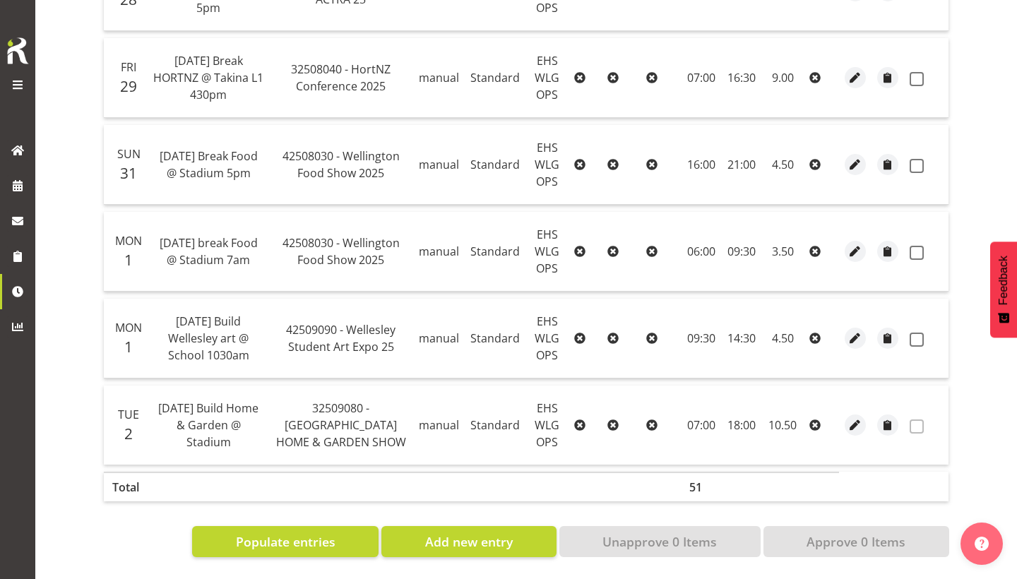
scroll to position [563, 0]
click at [861, 343] on span "button" at bounding box center [856, 339] width 16 height 16
select select "Standard"
select select "8"
select select "2025"
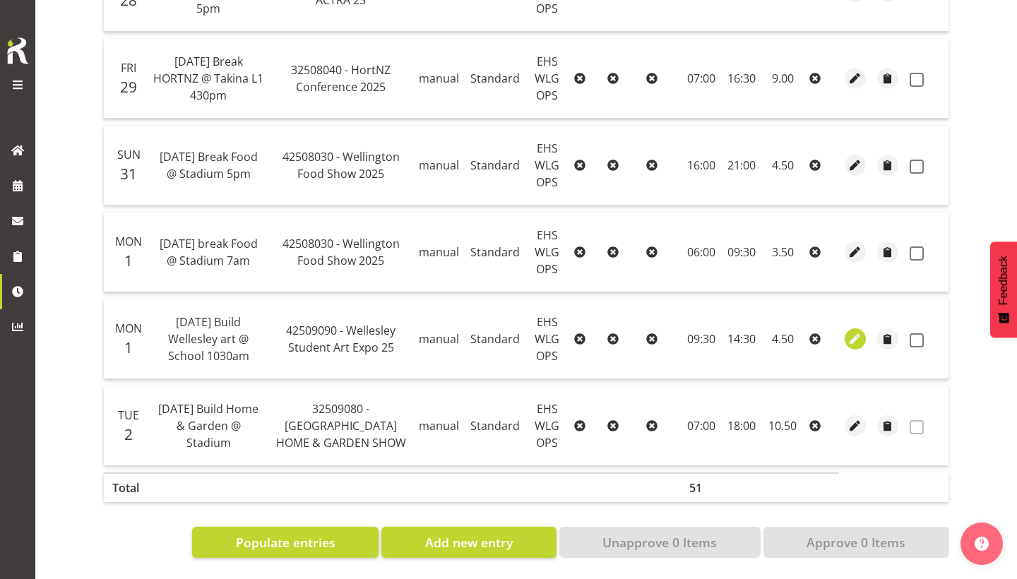
select select "14"
select select "30"
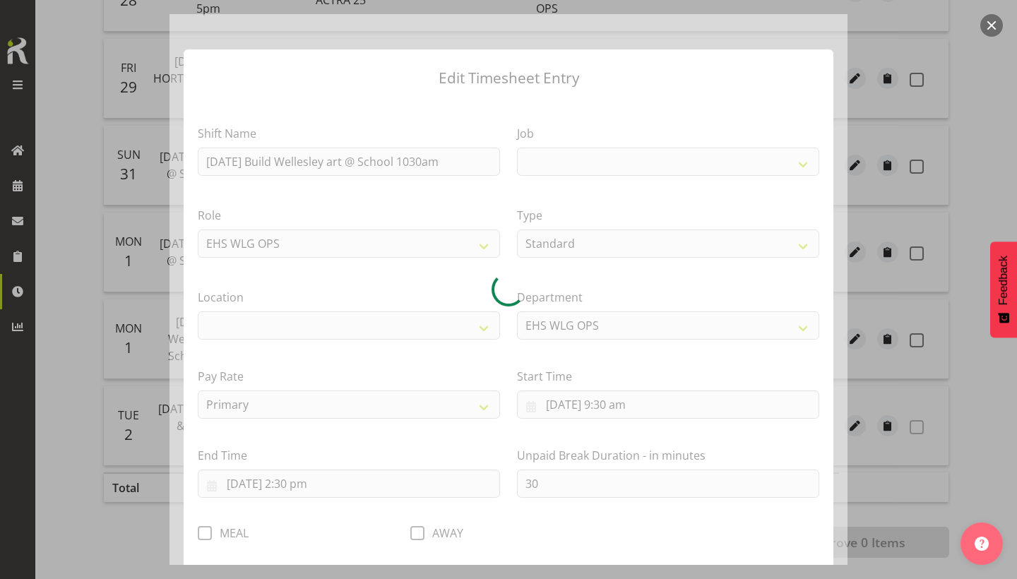
select select
select select "10034"
select select "106"
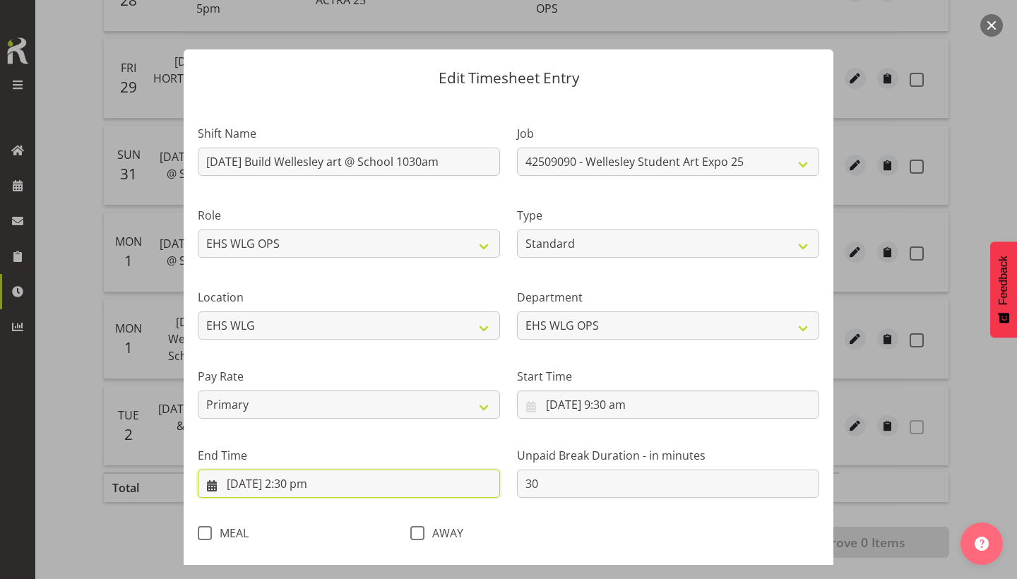
click at [320, 485] on input "1/9/2025, 2:30 pm" at bounding box center [349, 484] width 302 height 28
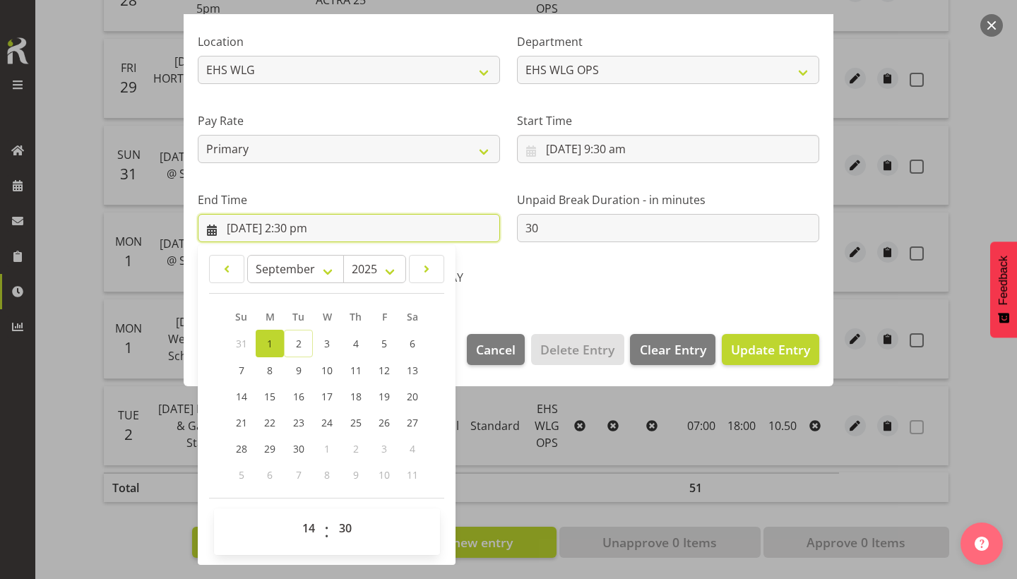
scroll to position [255, 0]
select select "15"
type input "1/9/2025, 3:30 pm"
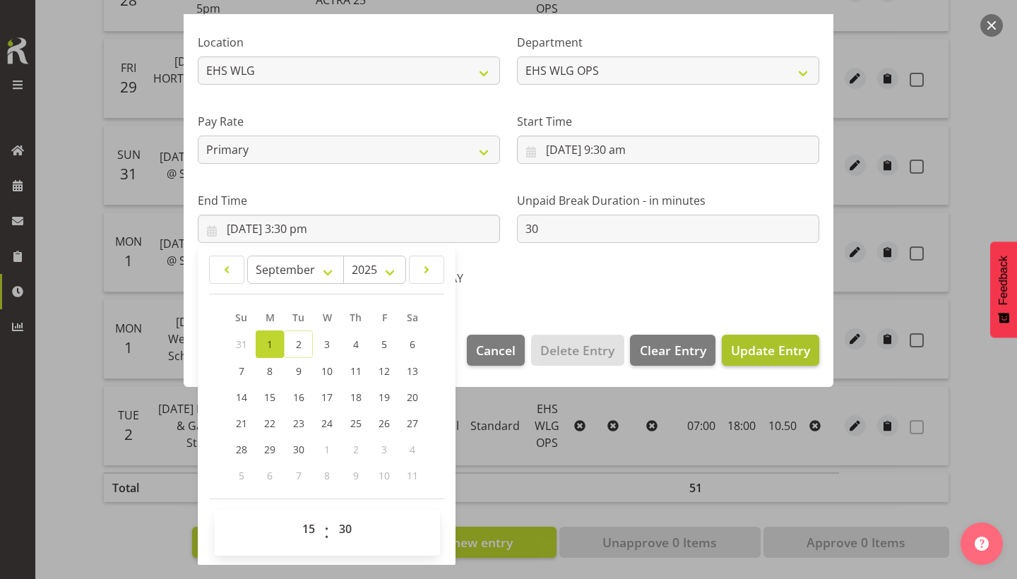
click at [757, 352] on span "Update Entry" at bounding box center [770, 350] width 79 height 17
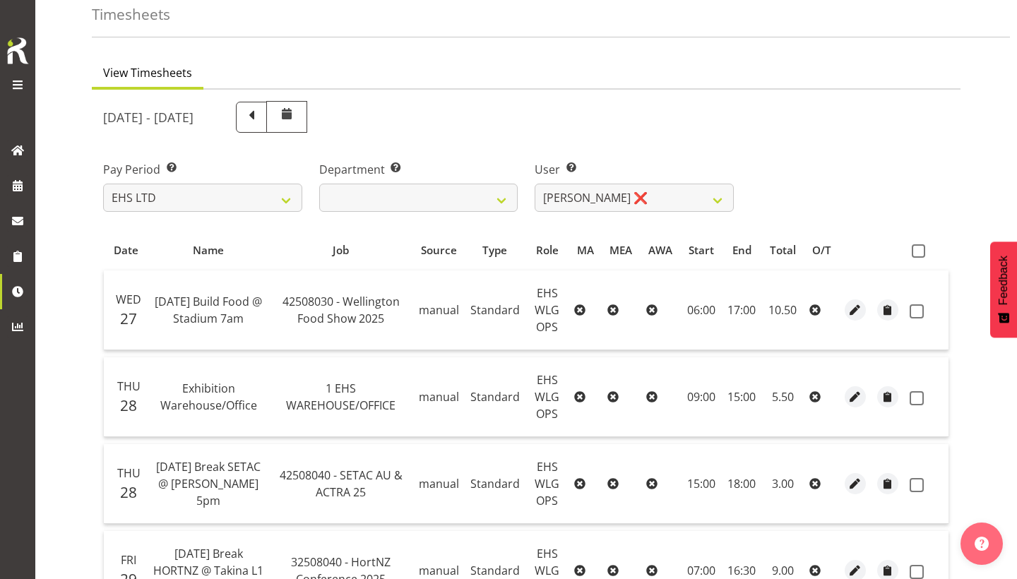
scroll to position [79, 0]
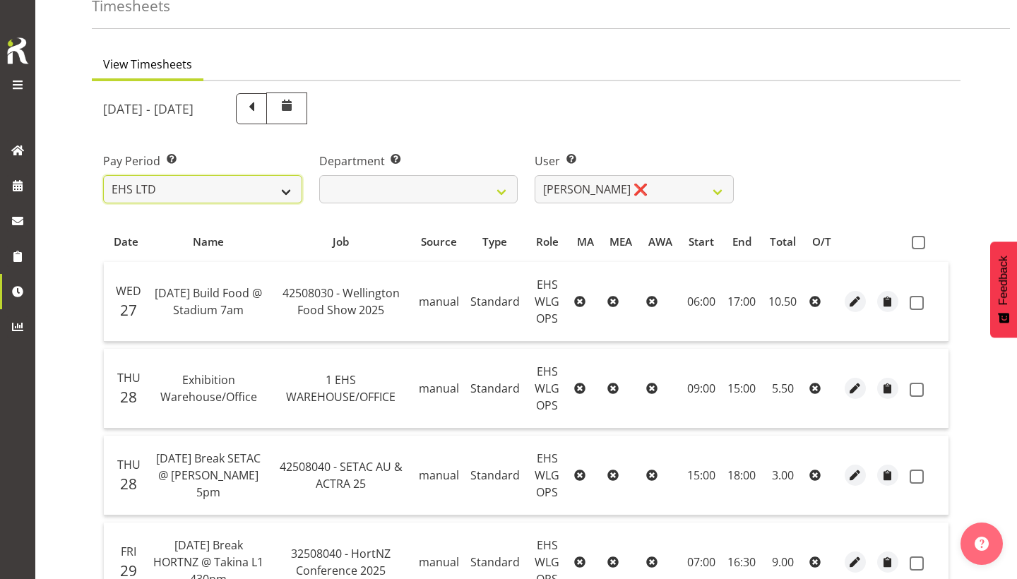
select select "6"
select select
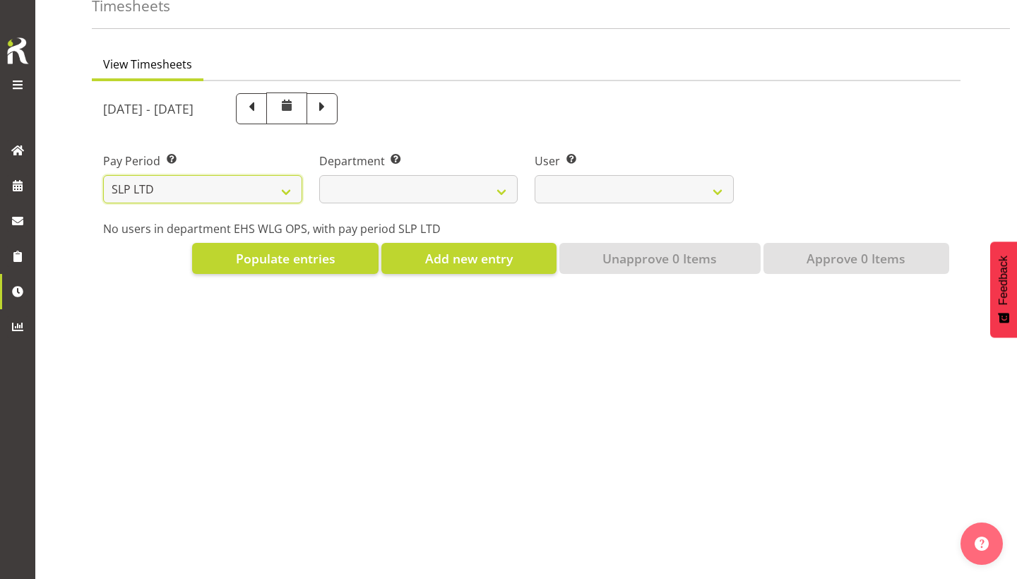
select select
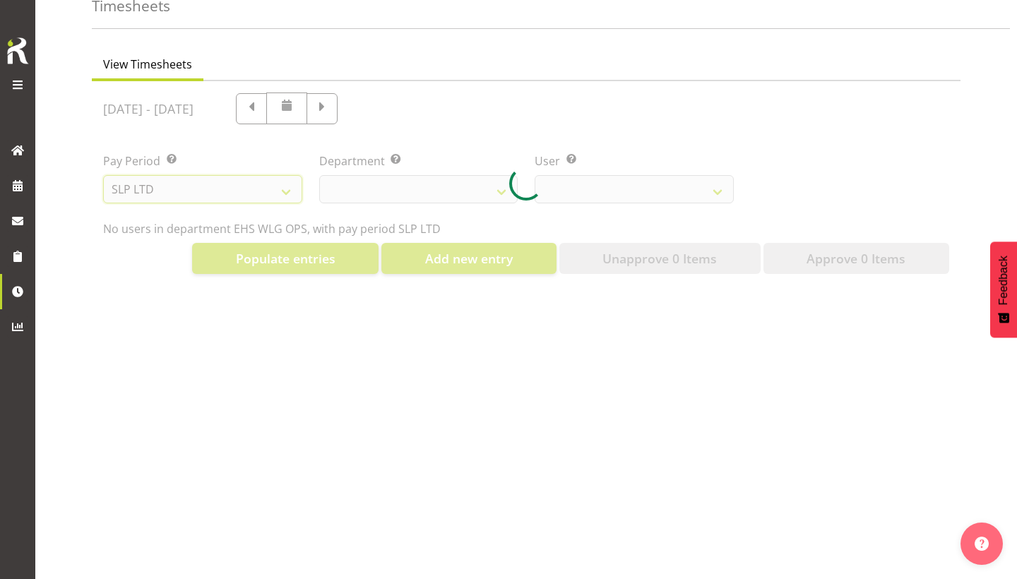
select select
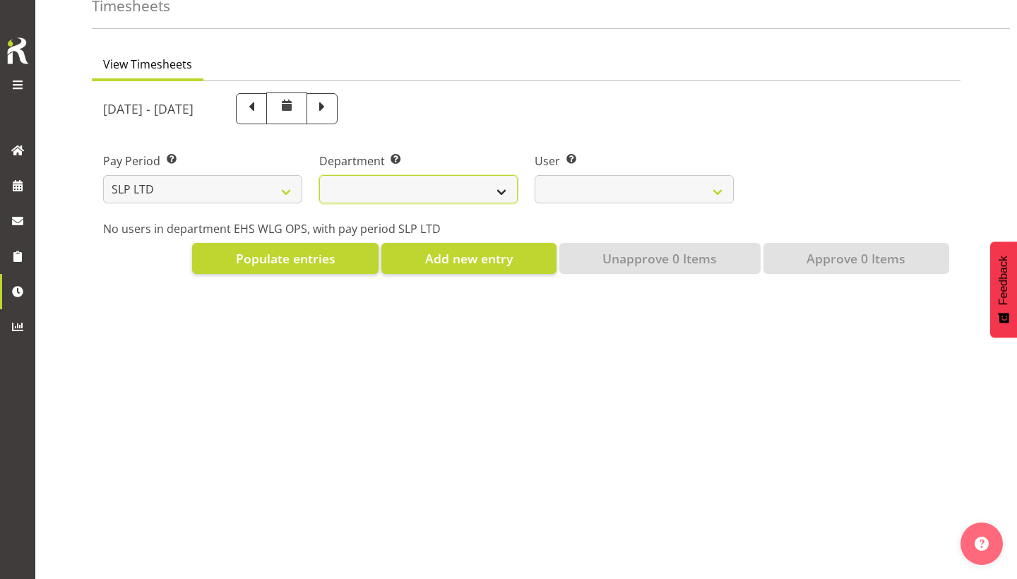
select select "23"
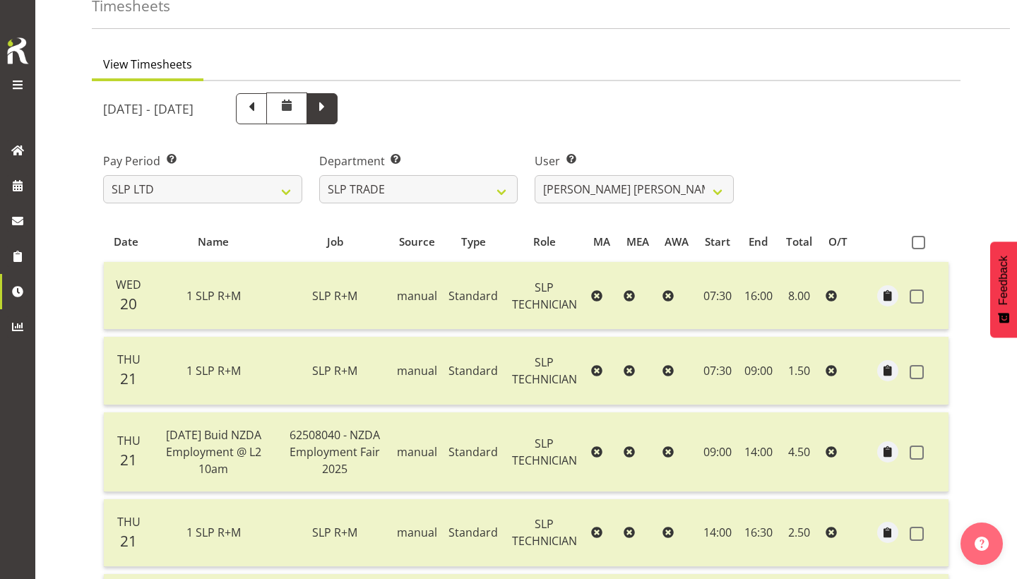
click at [331, 111] on span at bounding box center [322, 107] width 18 height 18
select select
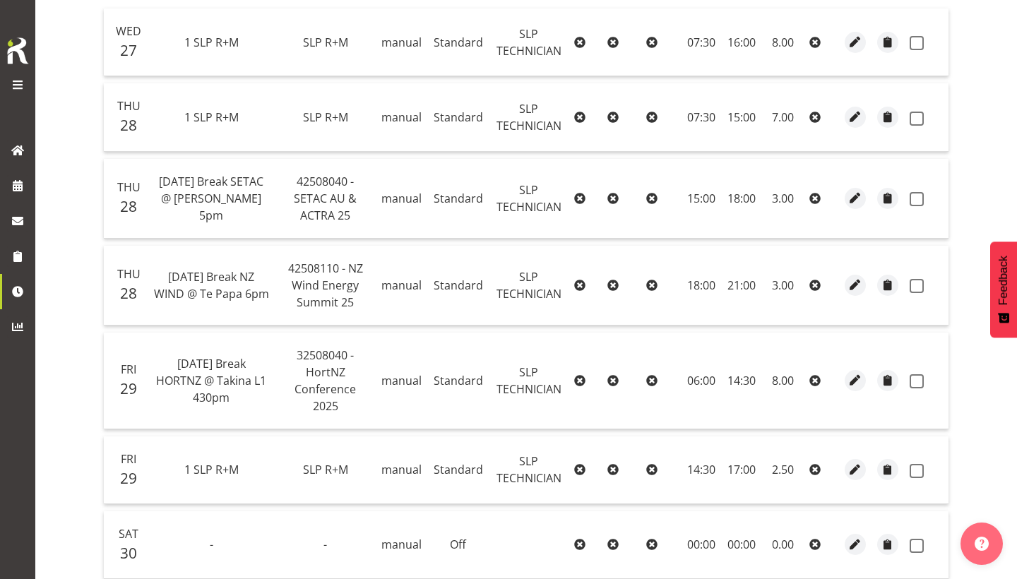
scroll to position [331, 0]
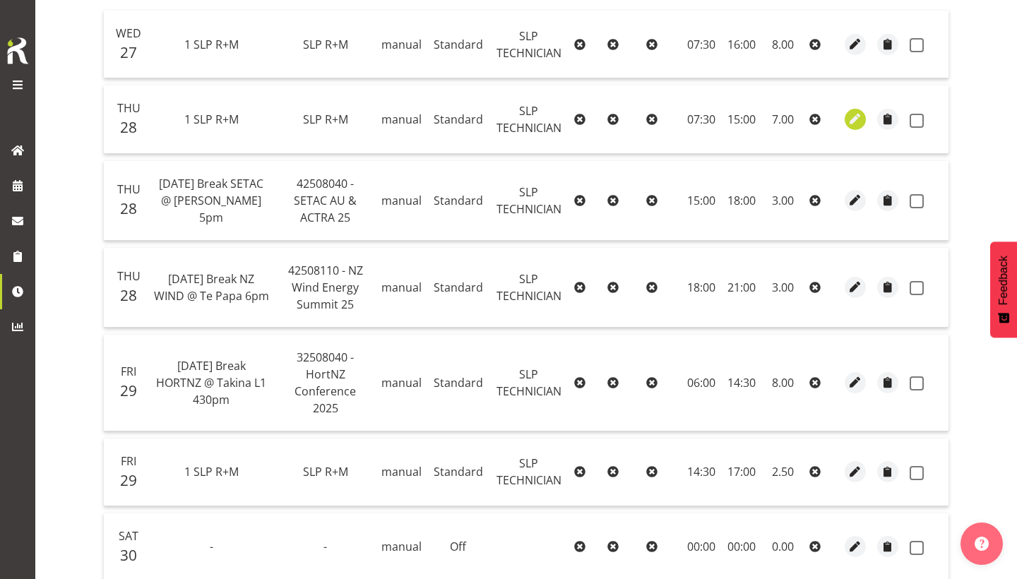
click at [865, 117] on button "button" at bounding box center [855, 119] width 21 height 21
select select "123"
select select "Standard"
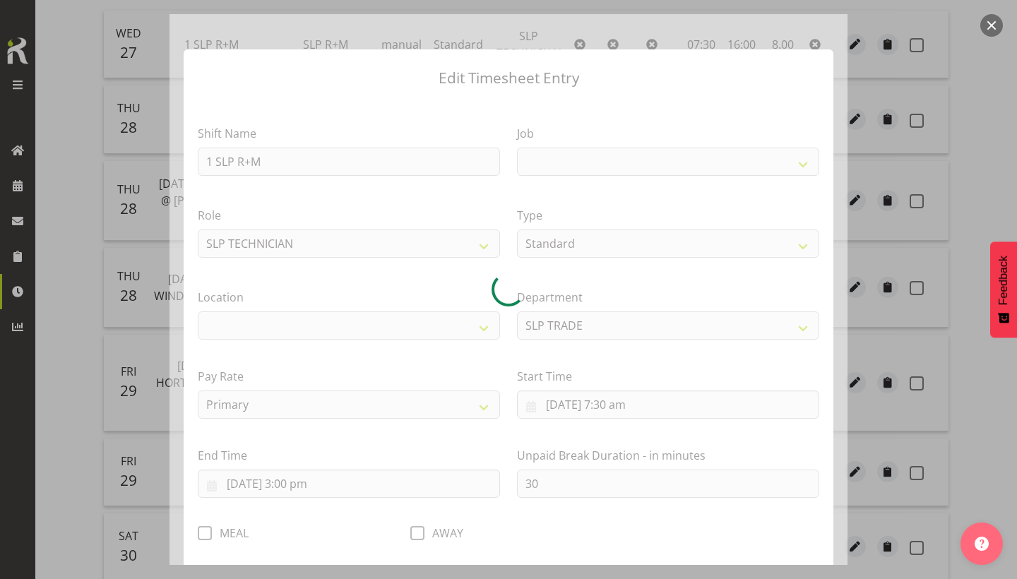
select select
select select "45"
select select "31"
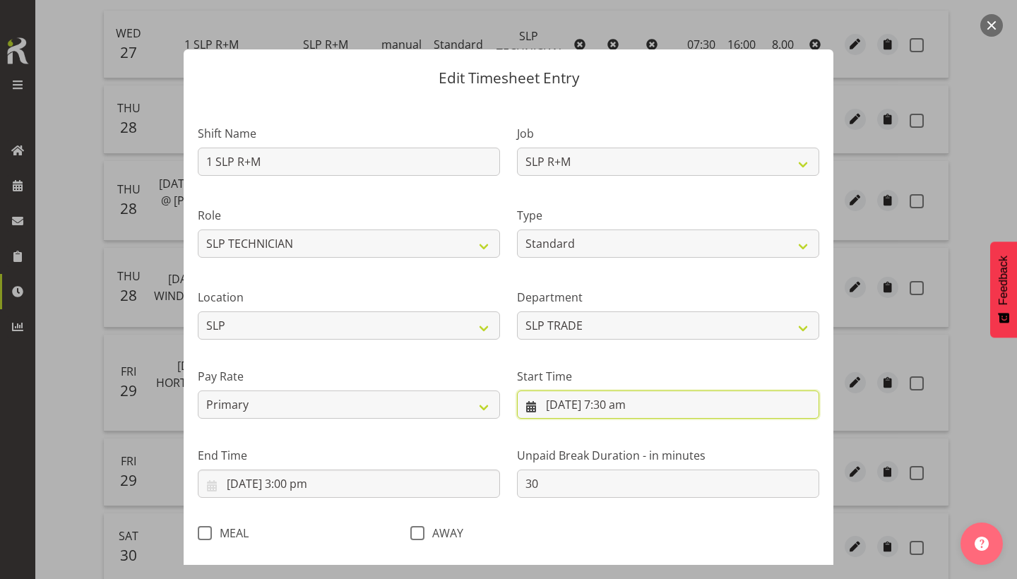
click at [648, 400] on input "28/8/2025, 7:30 am" at bounding box center [668, 405] width 302 height 28
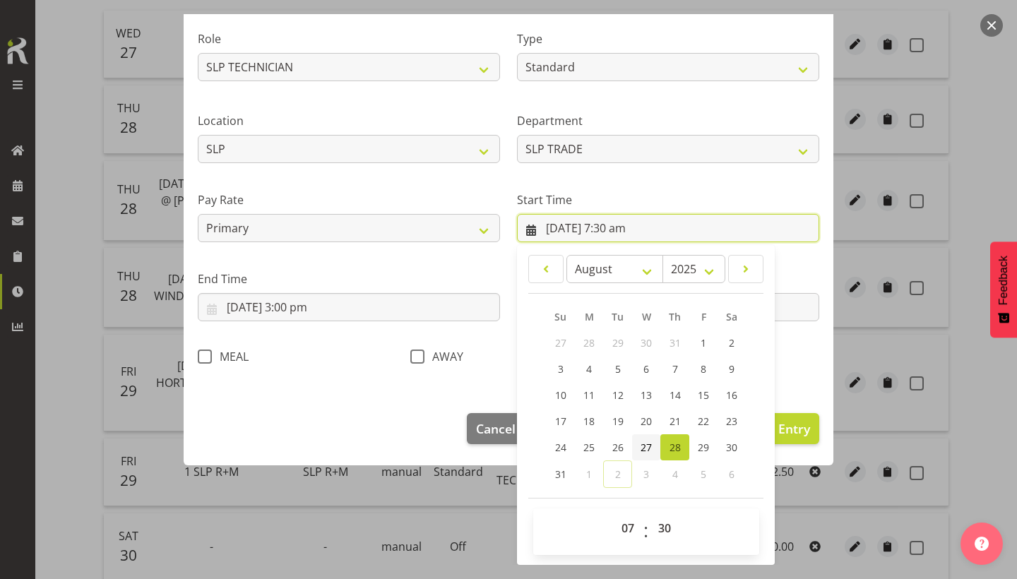
scroll to position [176, 0]
select select "8"
type input "28/8/2025, 8:30 am"
select select "0"
type input "28/8/2025, 8:00 am"
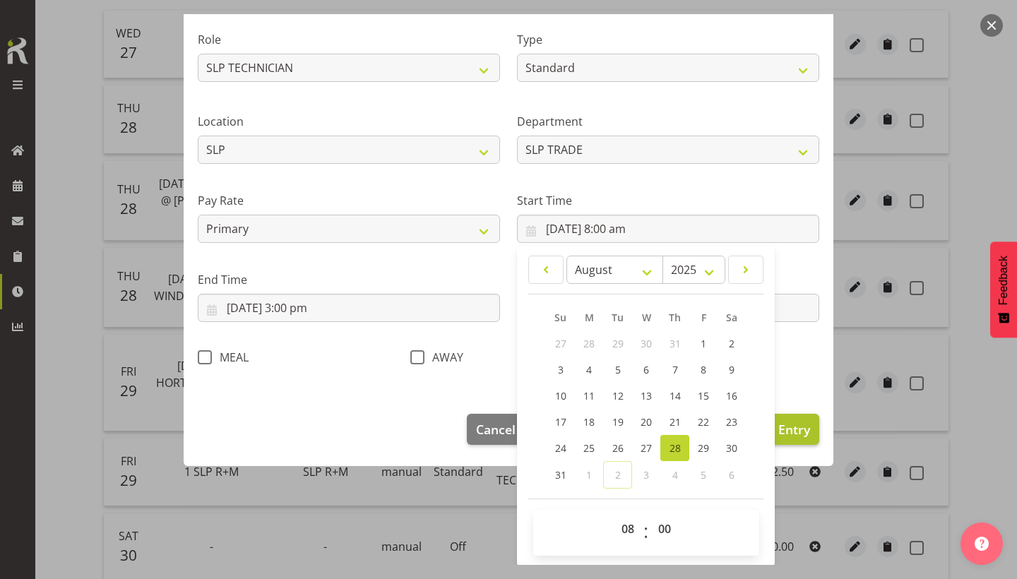
click at [809, 440] on button "Update Entry" at bounding box center [770, 429] width 97 height 31
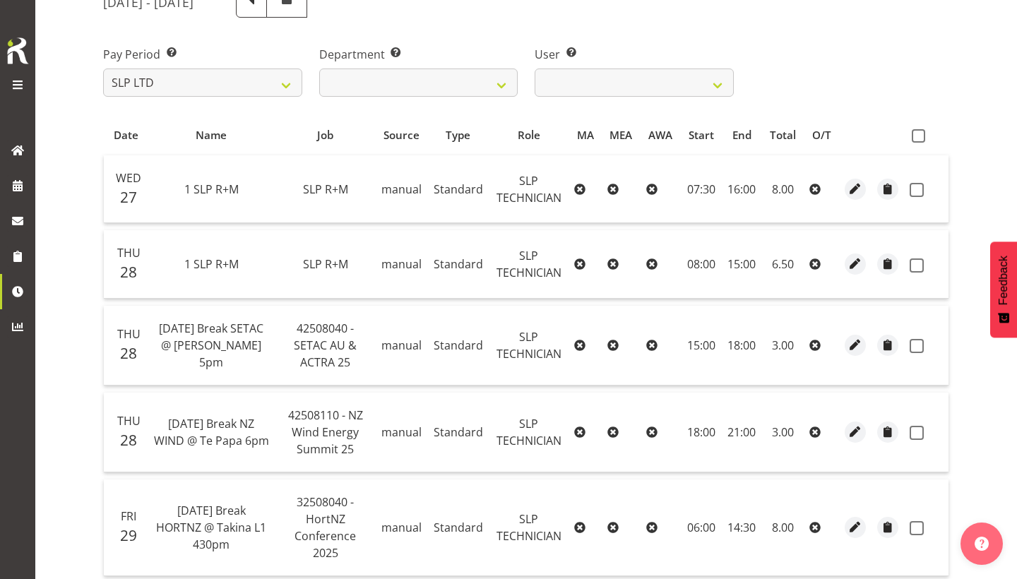
scroll to position [195, 0]
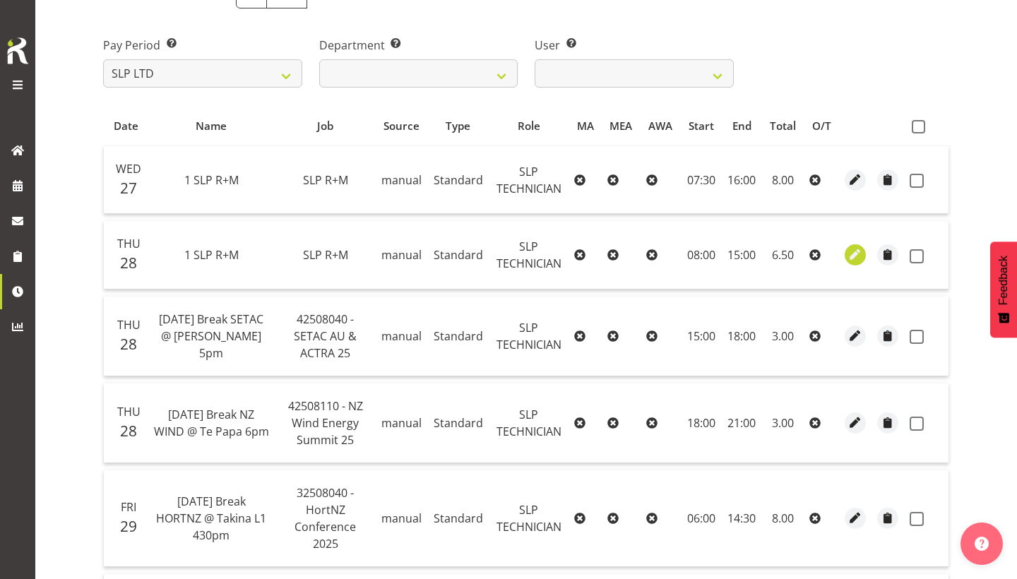
click at [852, 250] on span "button" at bounding box center [856, 254] width 16 height 16
select select "123"
select select "Standard"
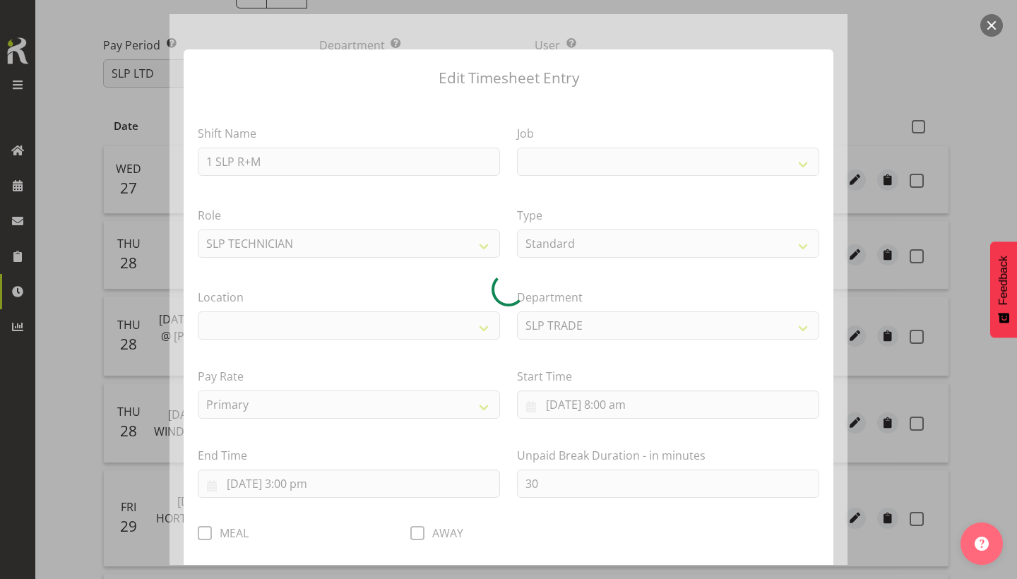
select select
select select "45"
select select "31"
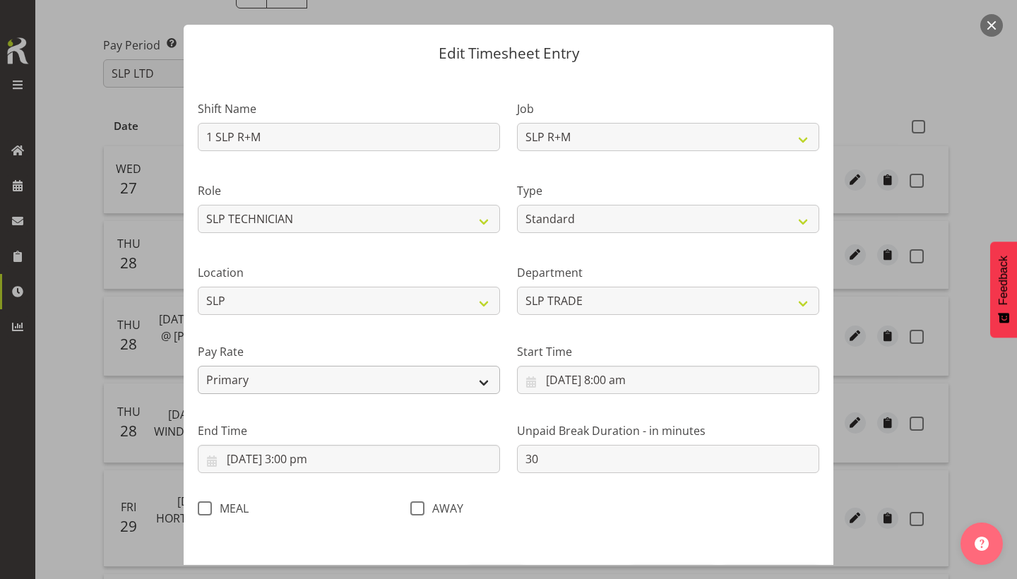
scroll to position [27, 0]
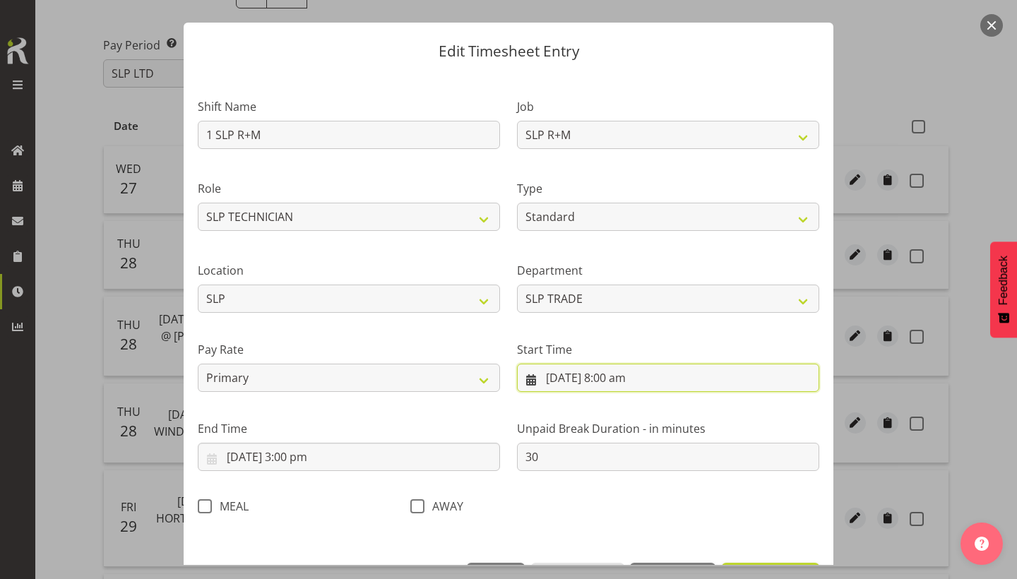
click at [610, 379] on input "28/8/2025, 8:00 am" at bounding box center [668, 378] width 302 height 28
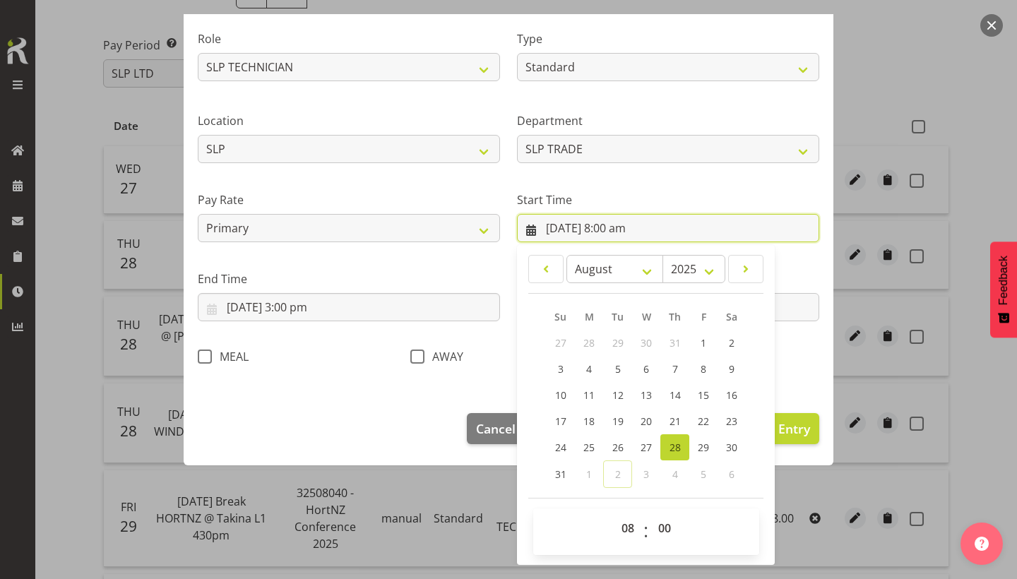
scroll to position [176, 0]
select select "7"
type input "28/8/2025, 7:00 am"
select select "30"
type input "28/8/2025, 7:30 am"
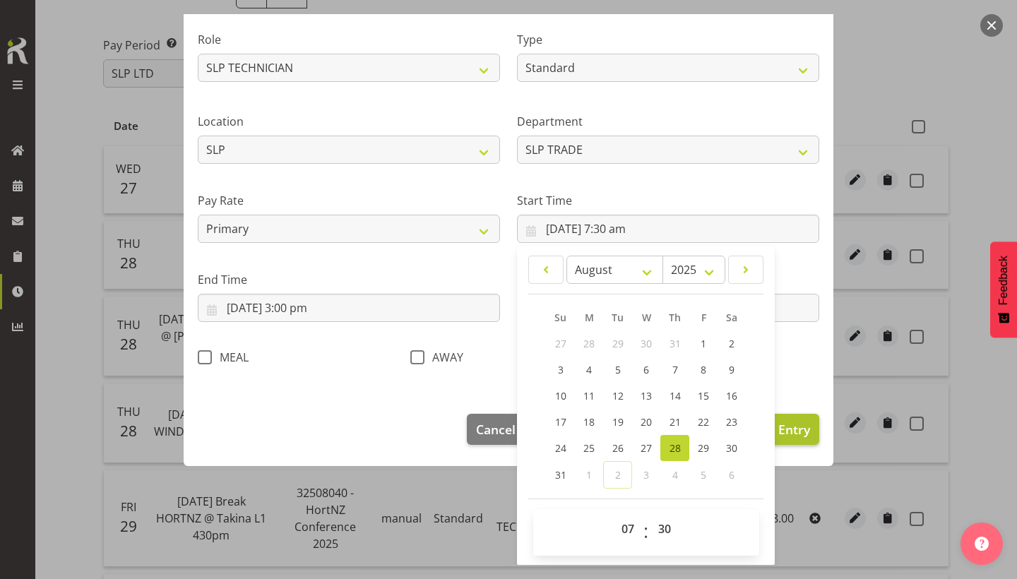
click at [809, 428] on span "Update Entry" at bounding box center [770, 429] width 79 height 17
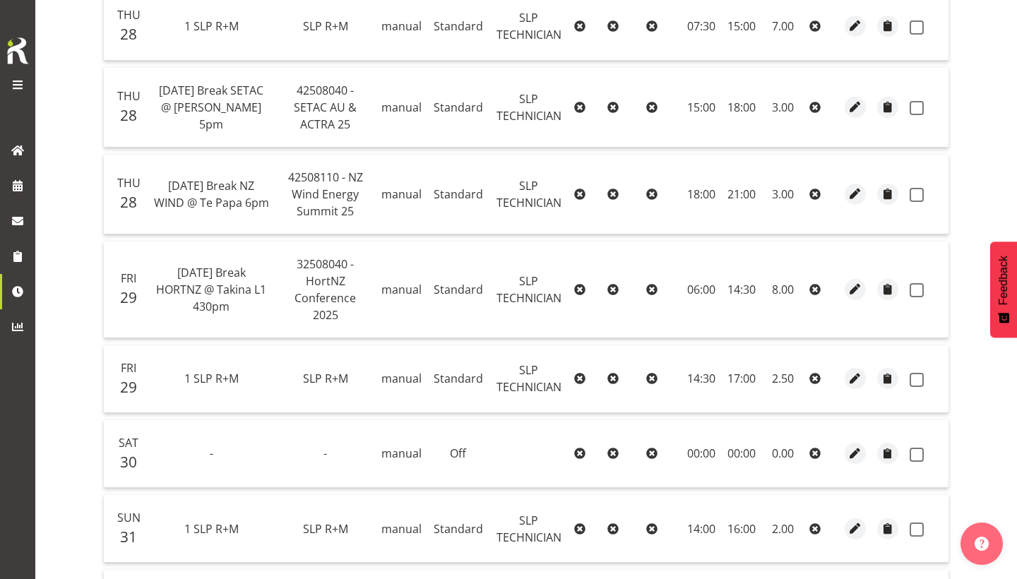
scroll to position [430, 0]
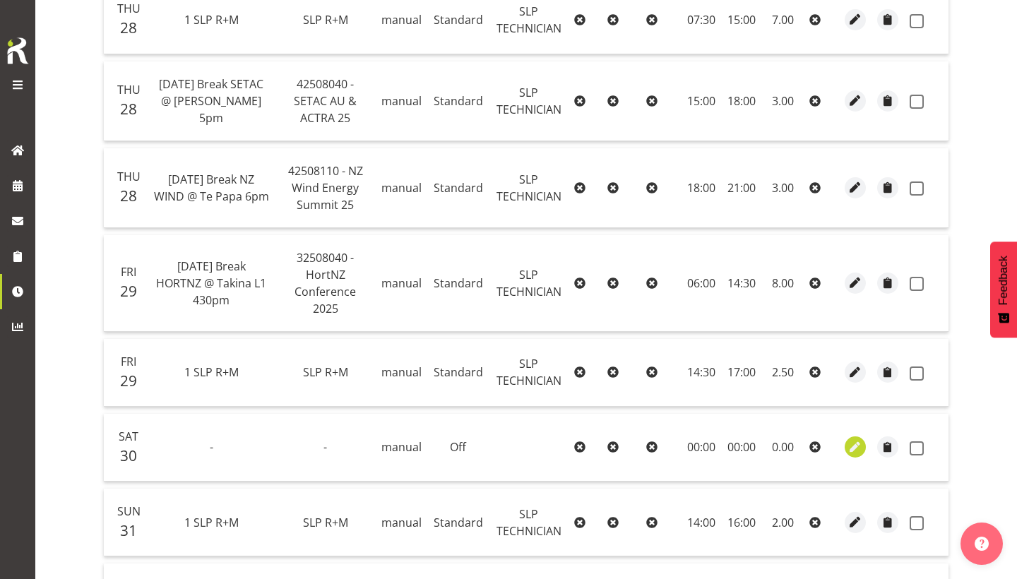
click at [851, 439] on span "button" at bounding box center [856, 447] width 16 height 16
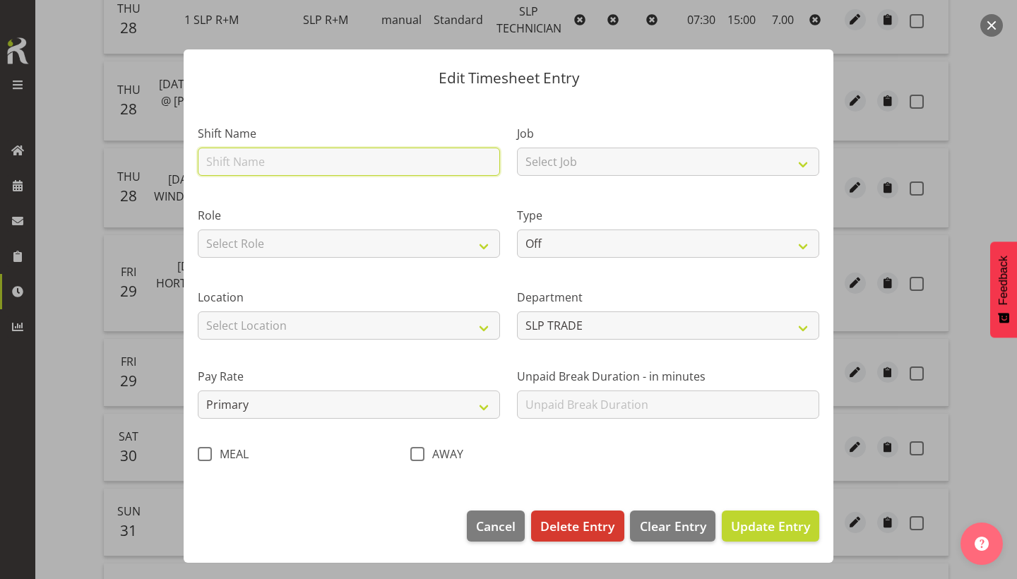
click at [353, 159] on input "text" at bounding box center [349, 162] width 302 height 28
type input "A"
type input "Away WLE NPL"
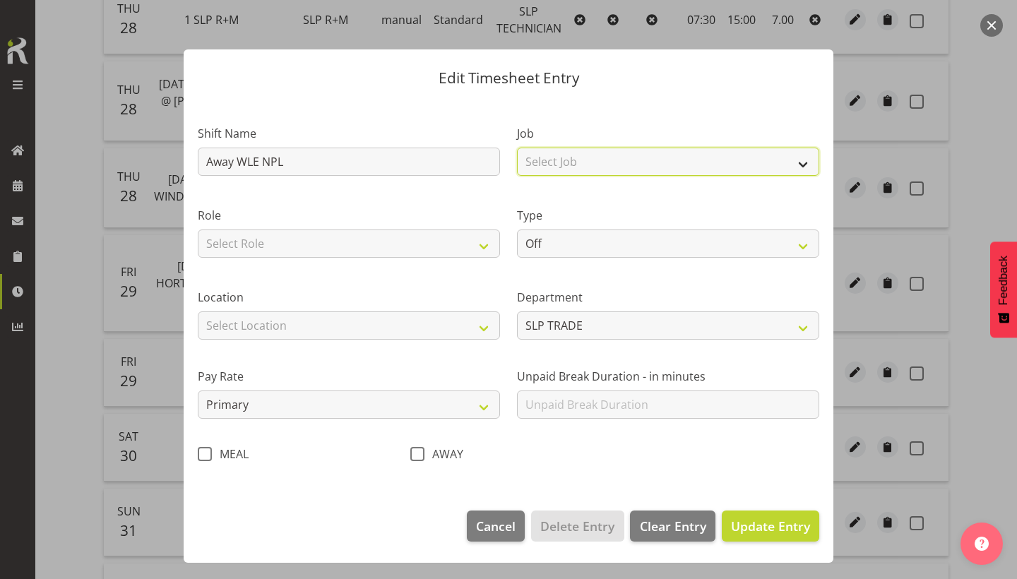
select select "8934"
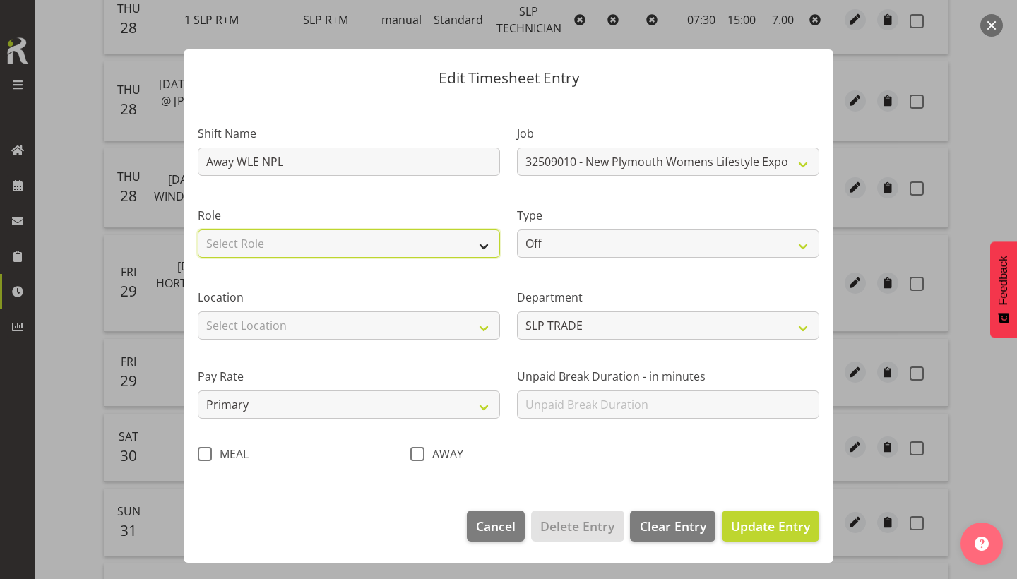
select select "123"
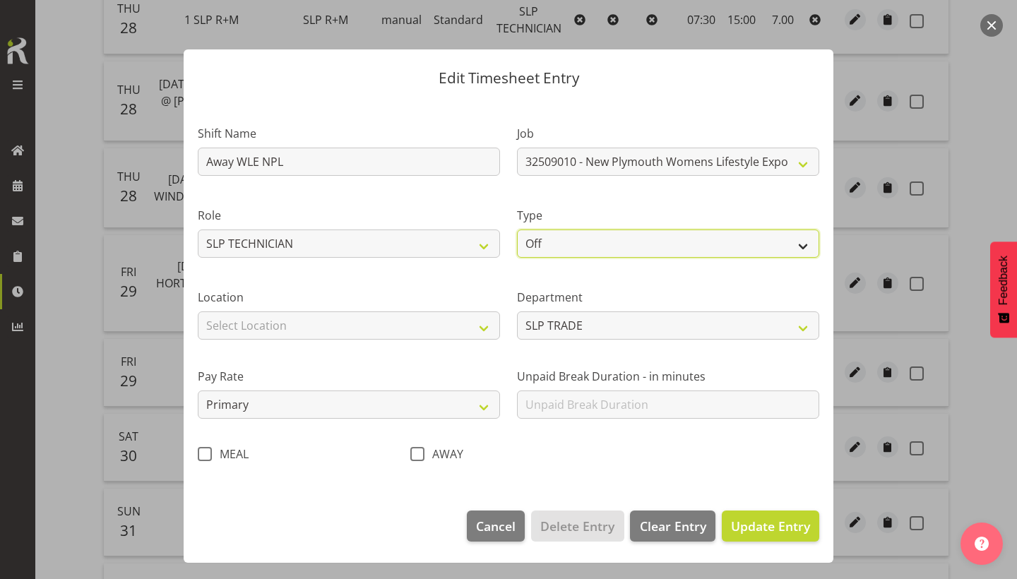
select select "Standard"
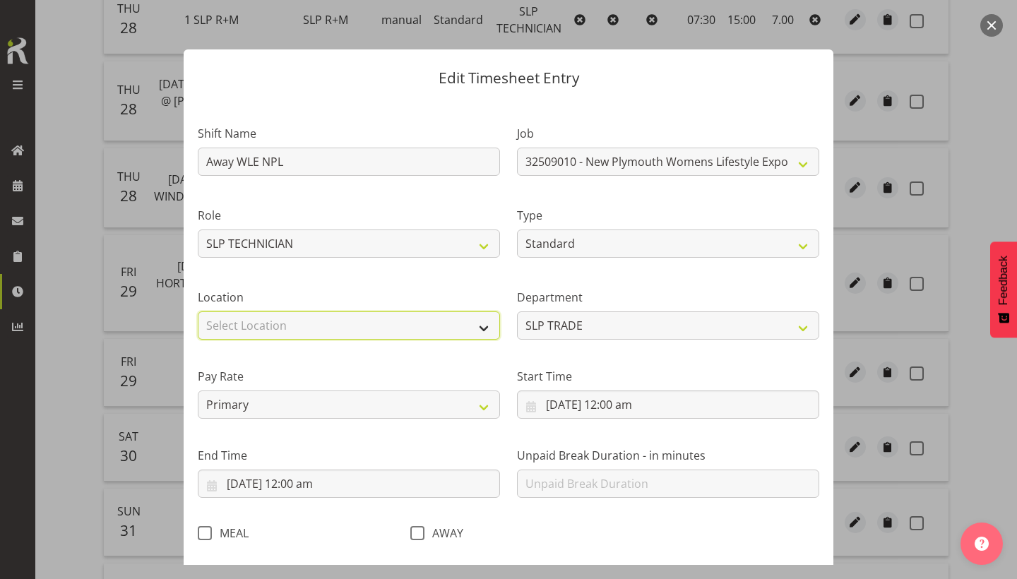
select select "31"
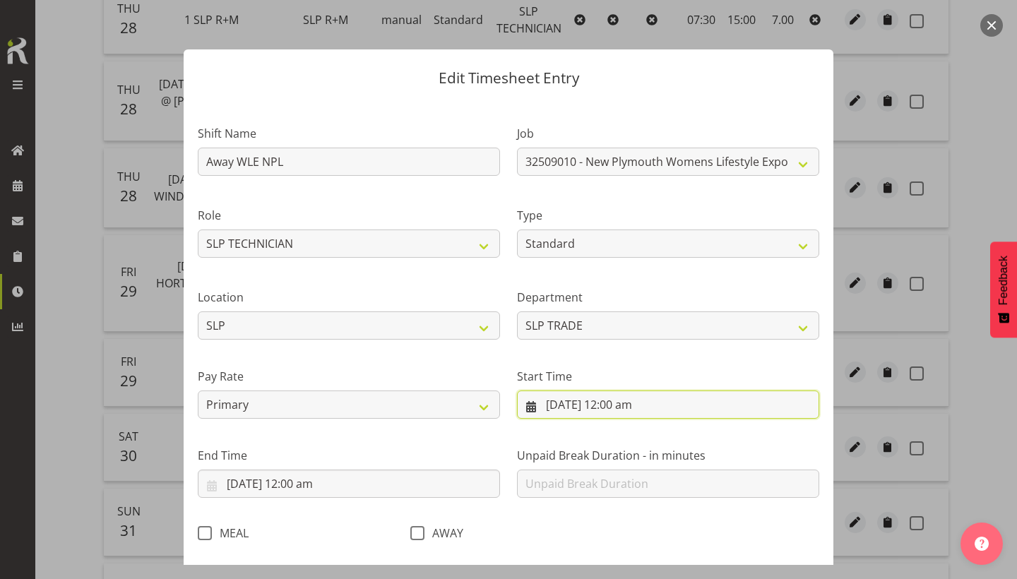
click at [578, 398] on input "30/8/2025, 12:00 am" at bounding box center [668, 405] width 302 height 28
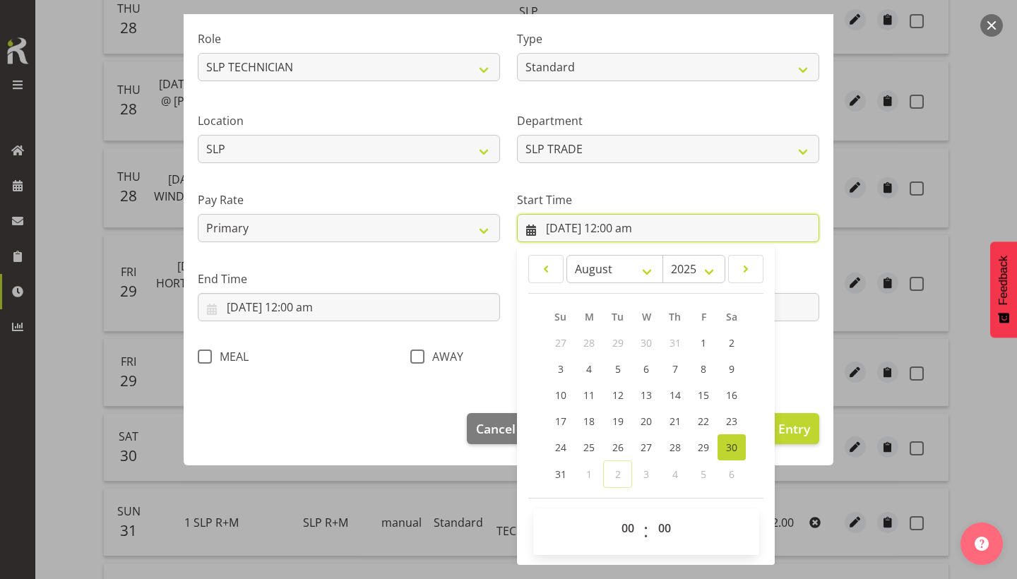
scroll to position [176, 0]
click at [648, 450] on span "27" at bounding box center [646, 447] width 11 height 13
type input "27/8/2025, 12:00 am"
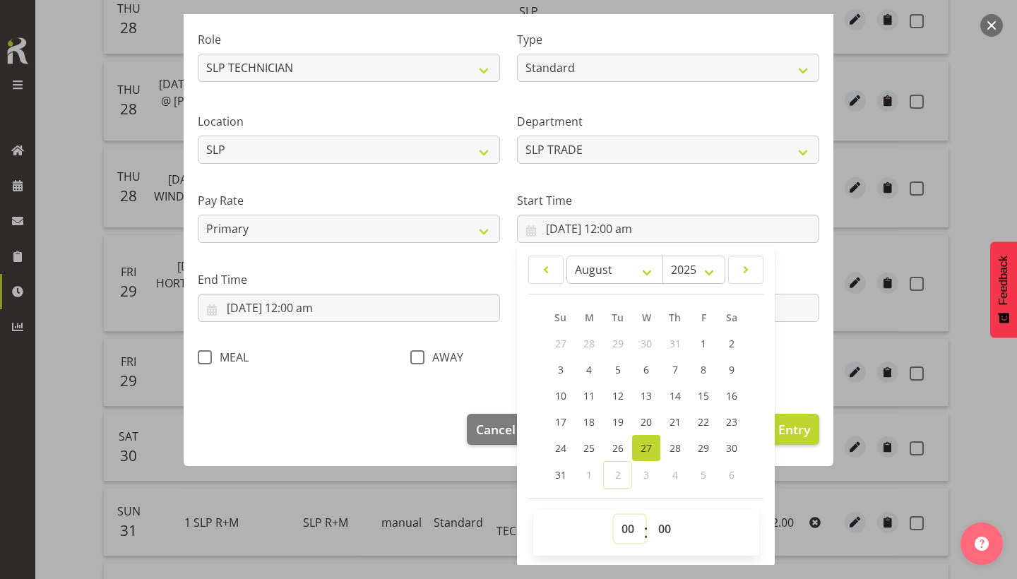
select select "2"
type input "27/8/2025, 2:00 am"
click at [403, 307] on input "30/8/2025, 12:00 am" at bounding box center [349, 308] width 302 height 28
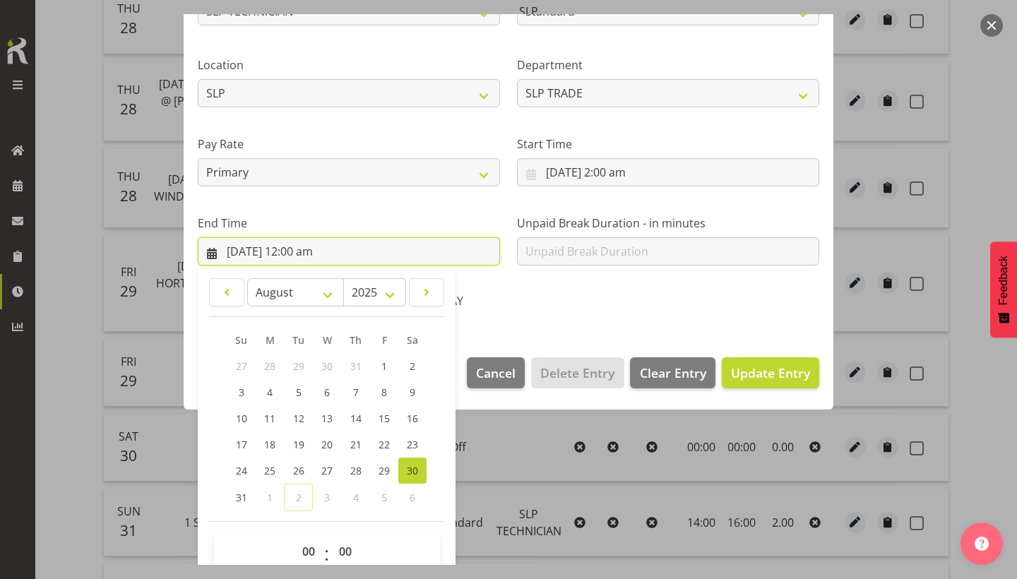
scroll to position [235, 0]
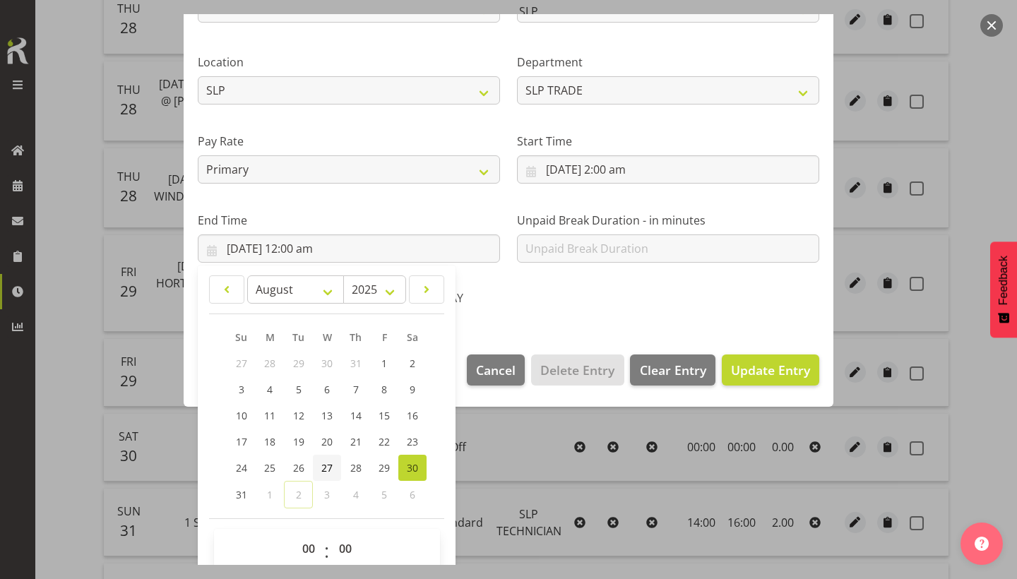
click at [335, 465] on link "27" at bounding box center [327, 468] width 28 height 26
type input "27/8/2025, 12:00 am"
select select "2"
type input "27/8/2025, 2:00 am"
click at [376, 215] on label "End Time" at bounding box center [349, 220] width 302 height 17
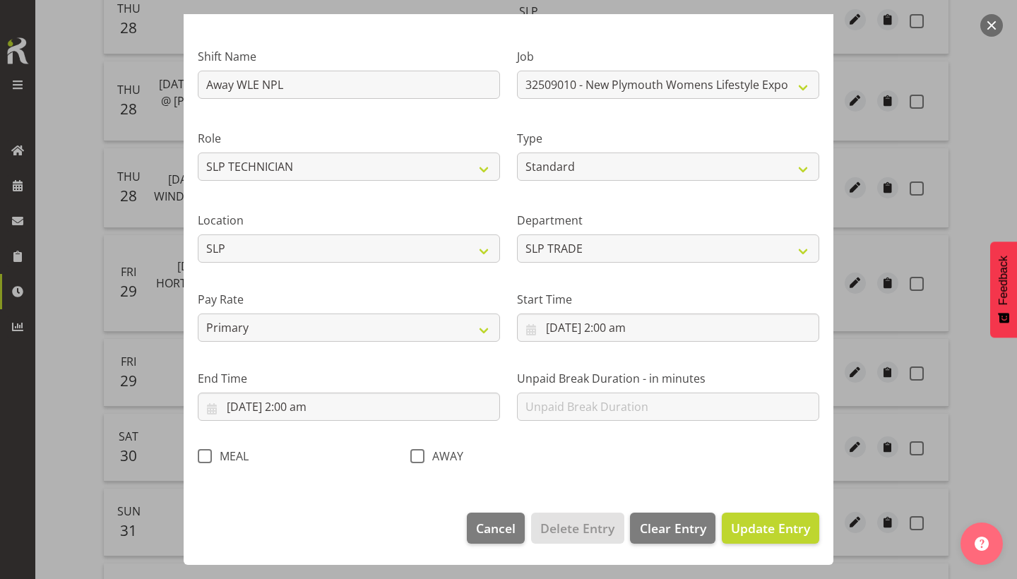
scroll to position [76, 0]
click at [423, 457] on span at bounding box center [417, 457] width 14 height 14
click at [420, 457] on input "AWAY" at bounding box center [414, 456] width 9 height 9
checkbox input "true"
click at [775, 523] on span "Update Entry" at bounding box center [770, 529] width 79 height 17
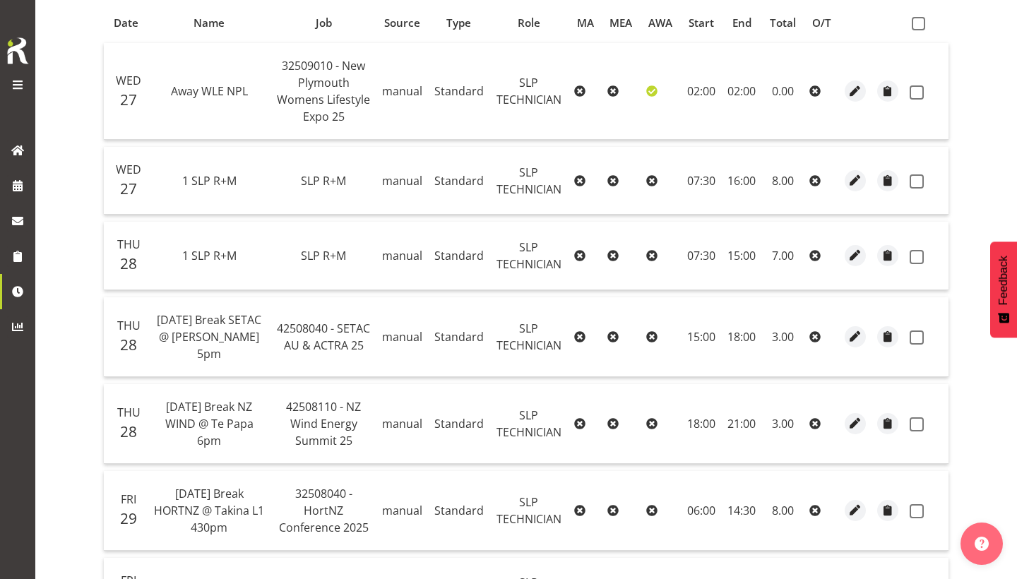
scroll to position [310, 0]
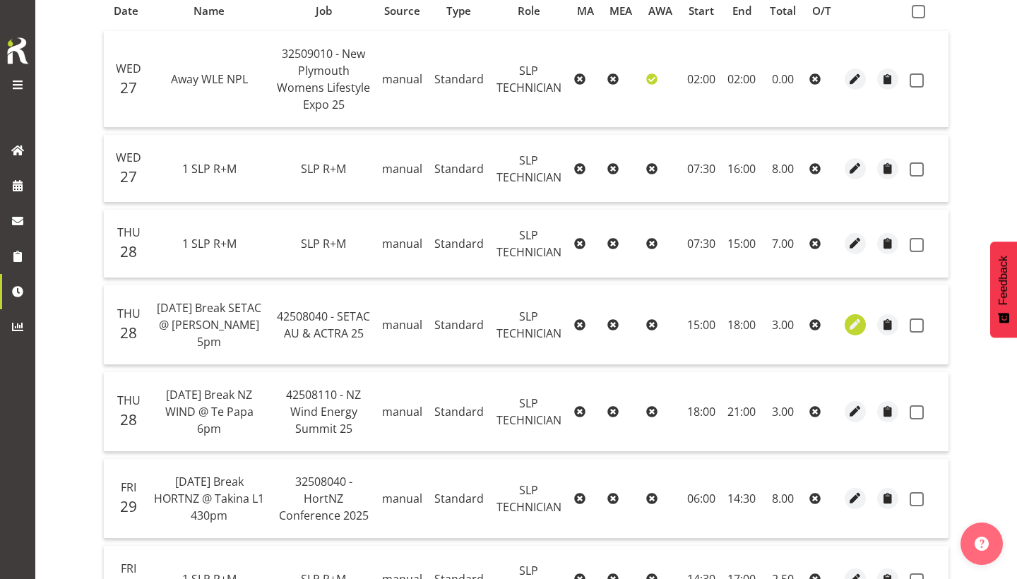
click at [850, 316] on span "button" at bounding box center [856, 324] width 16 height 16
select select "123"
select select "Standard"
select select "43"
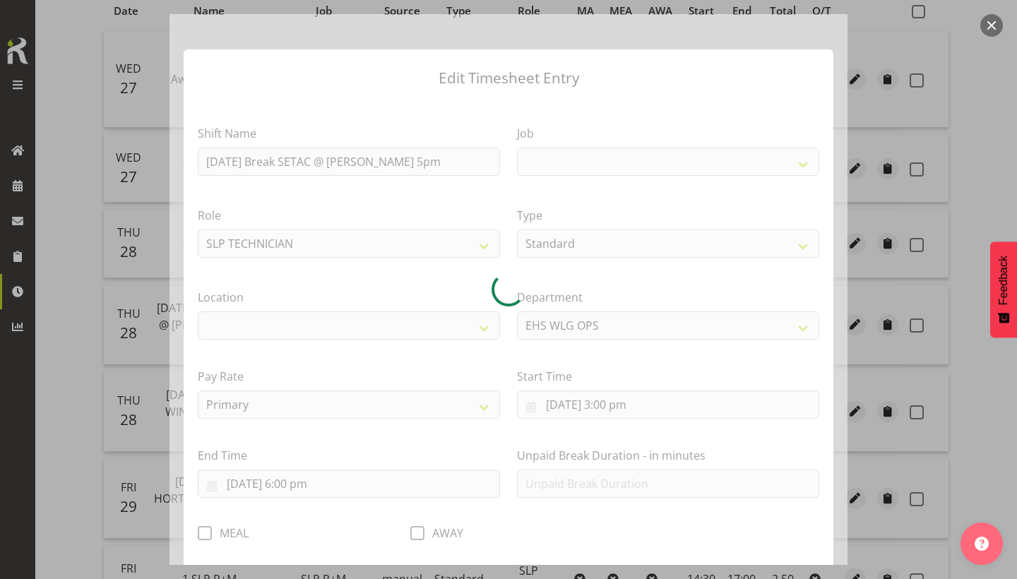
select select
select select "9170"
select select "106"
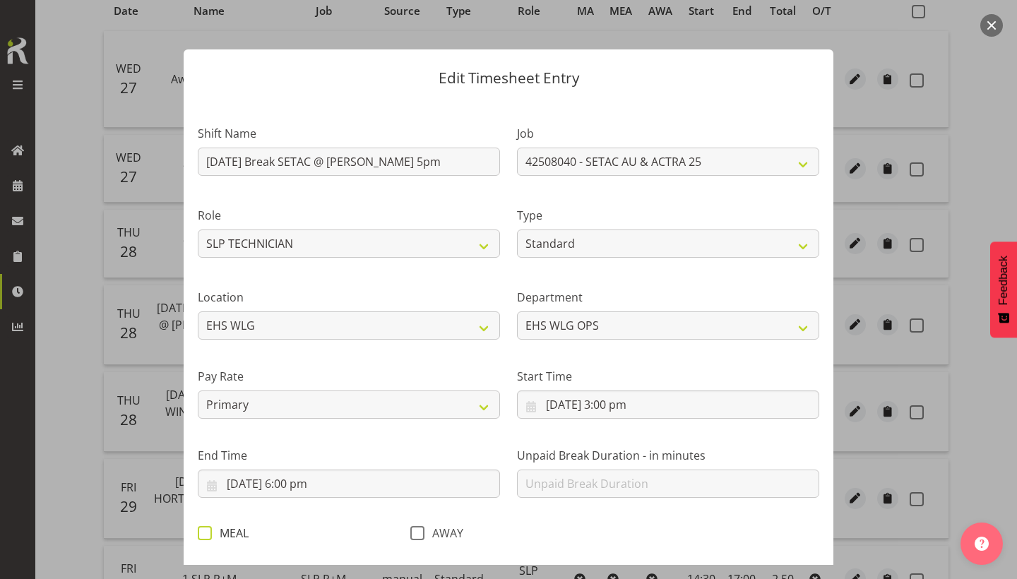
click at [199, 536] on span at bounding box center [205, 533] width 14 height 14
click at [199, 536] on input "MEAL" at bounding box center [202, 532] width 9 height 9
checkbox input "true"
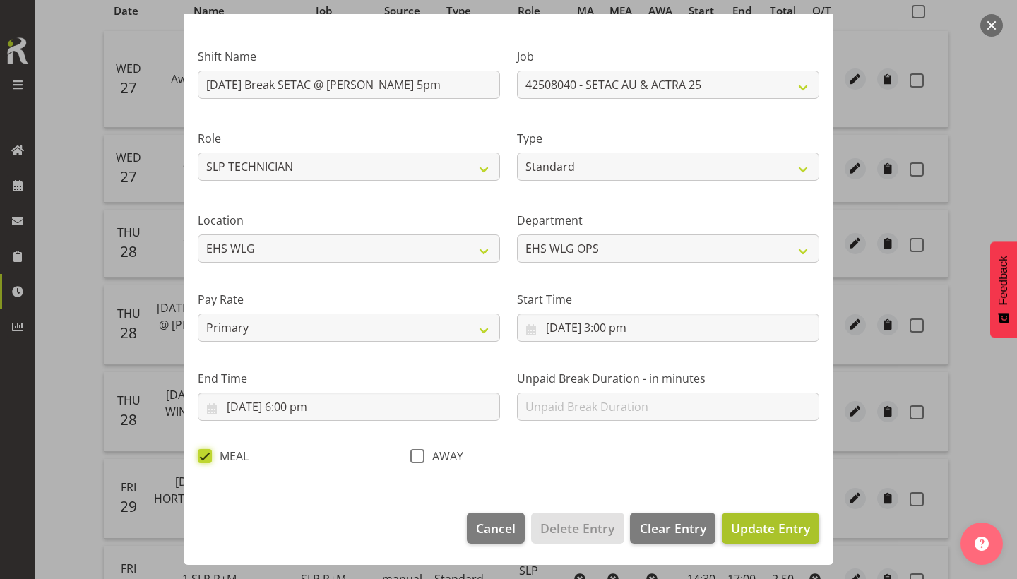
scroll to position [76, 0]
click at [737, 537] on span "Update Entry" at bounding box center [770, 529] width 79 height 18
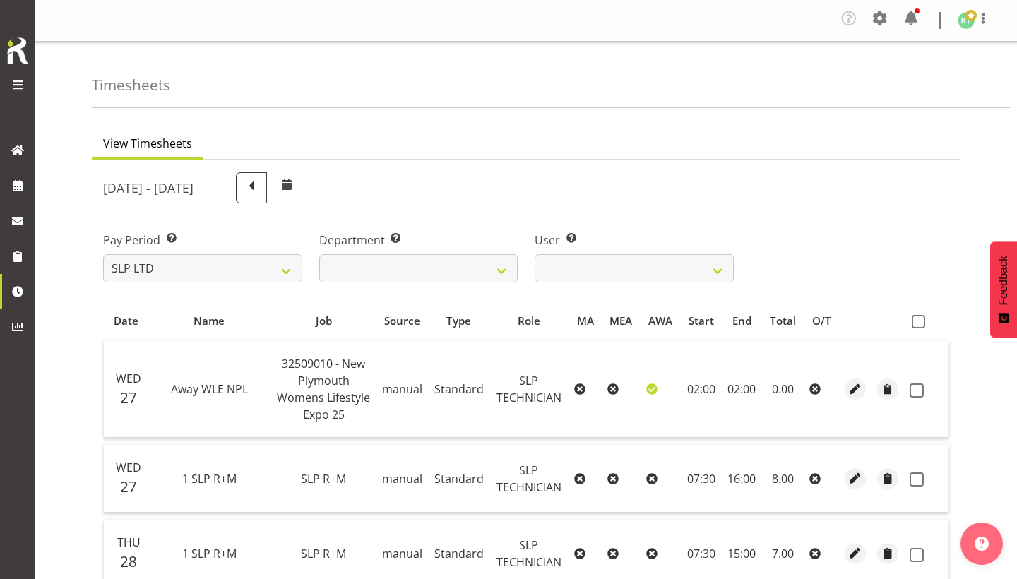
scroll to position [0, 0]
select select "7"
select select
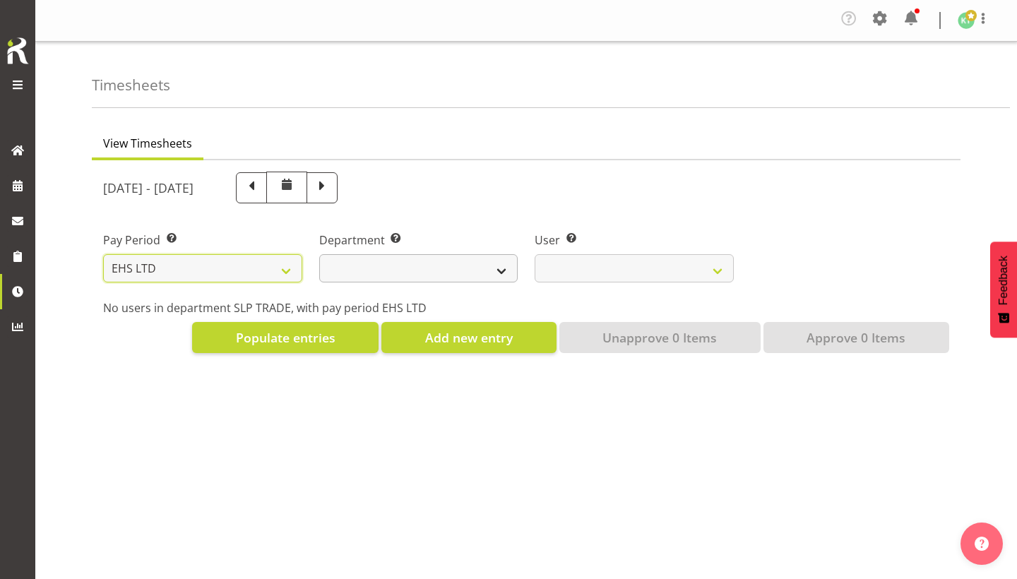
select select
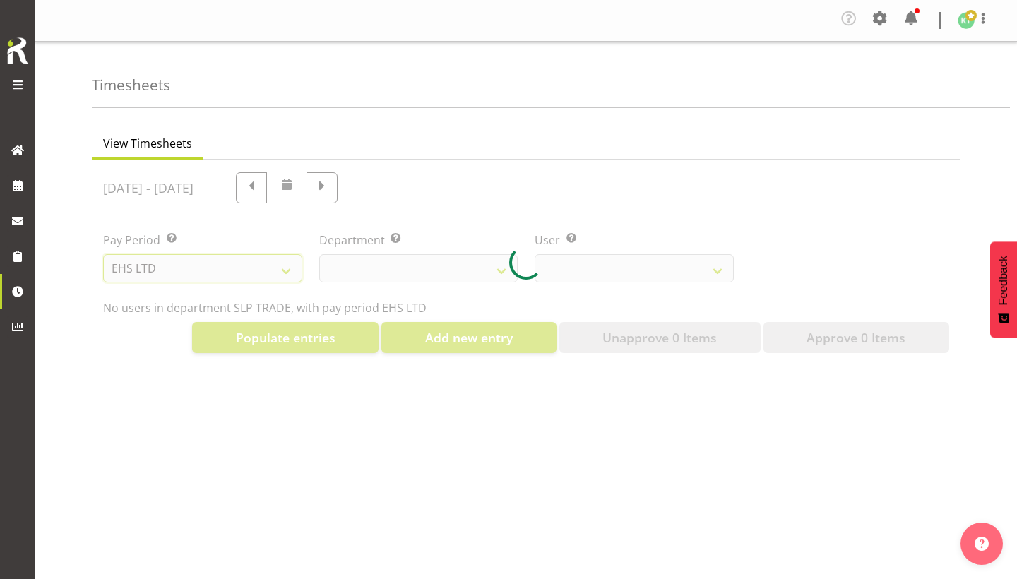
select select
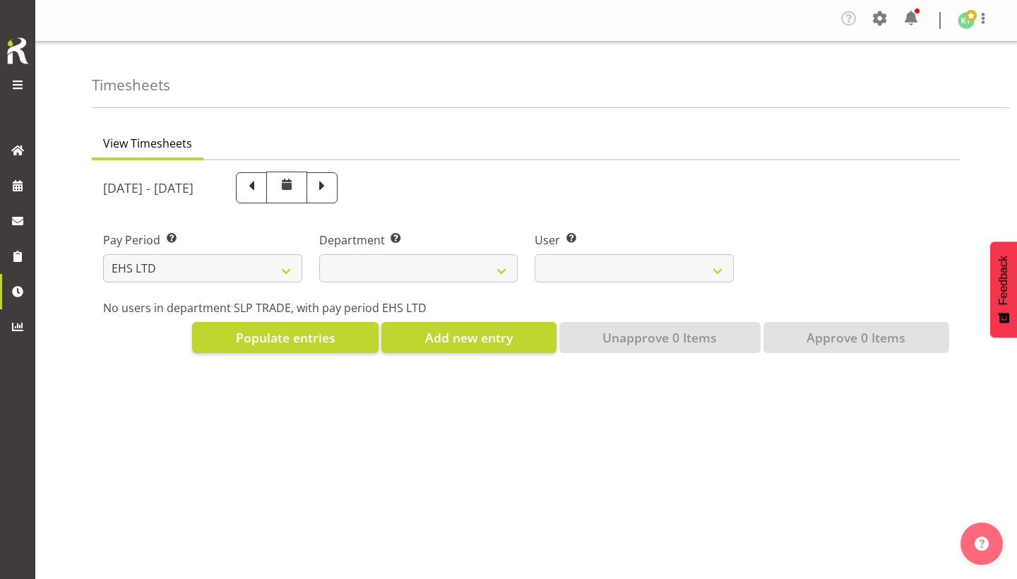
click at [30, 82] on div at bounding box center [18, 86] width 28 height 21
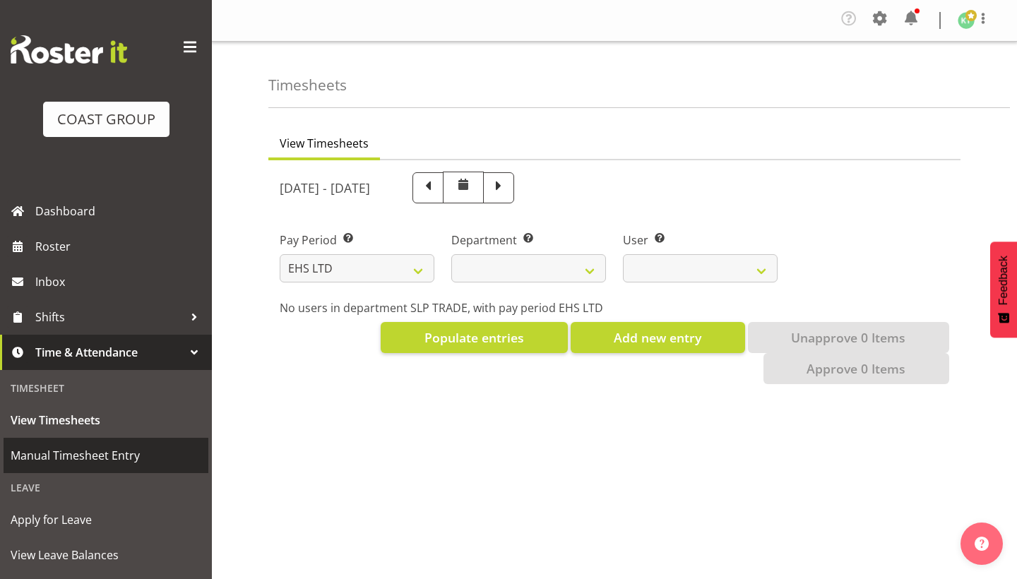
click at [109, 463] on span "Manual Timesheet Entry" at bounding box center [106, 455] width 191 height 21
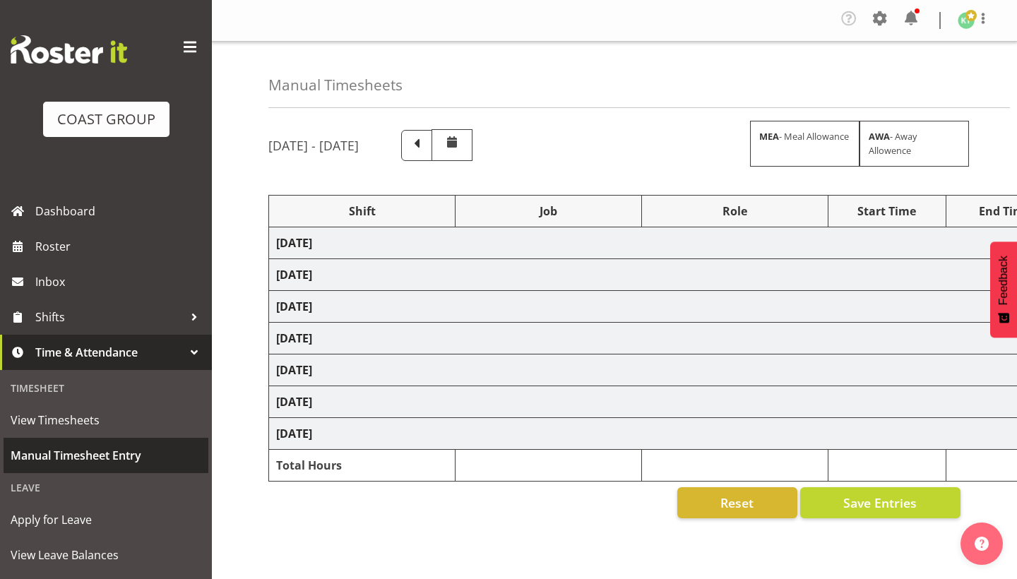
select select "79652"
select select "9141"
select select "191"
select select "79653"
select select "9141"
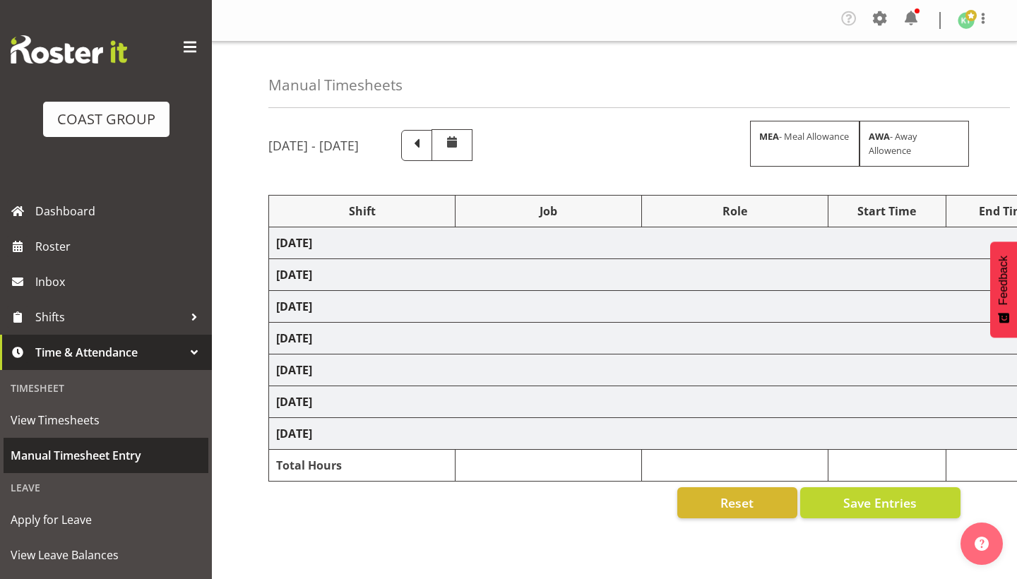
select select "191"
select select "79646"
select select "9260"
select select "191"
select select "80263"
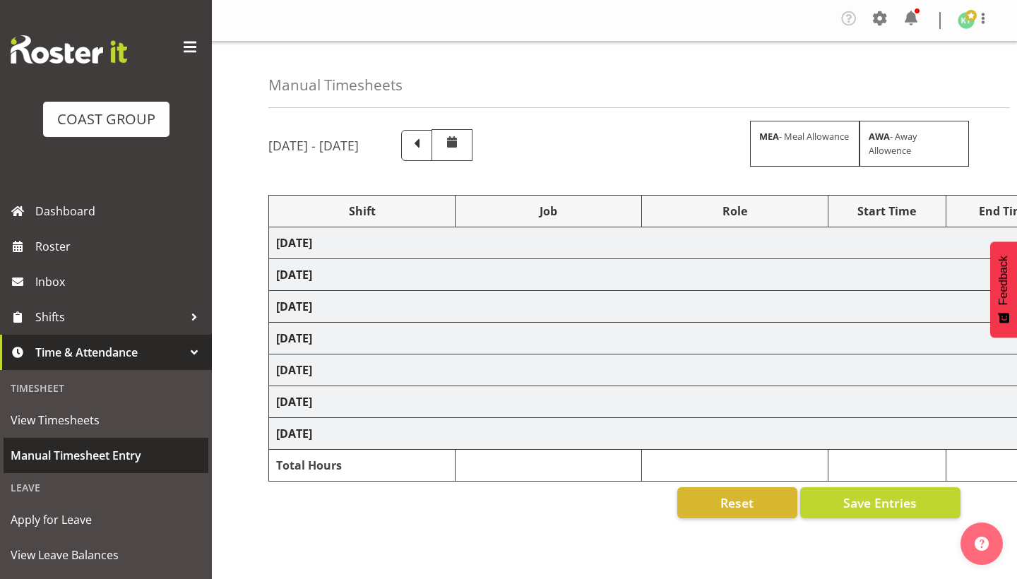
select select "8676"
select select "191"
select select "79654"
select select "9141"
select select "191"
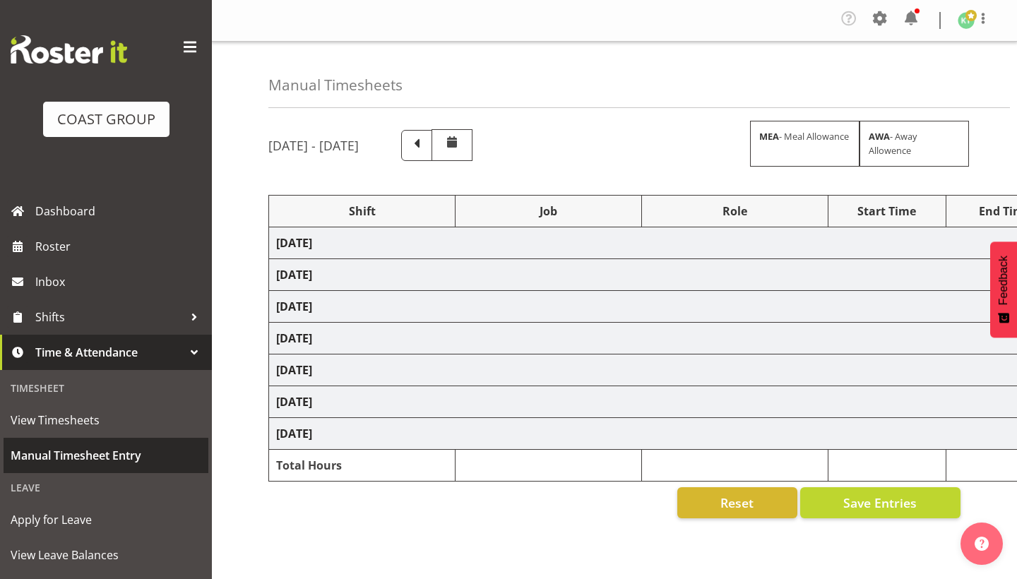
select select "79655"
select select "9141"
select select "191"
select select "81074"
select select "9237"
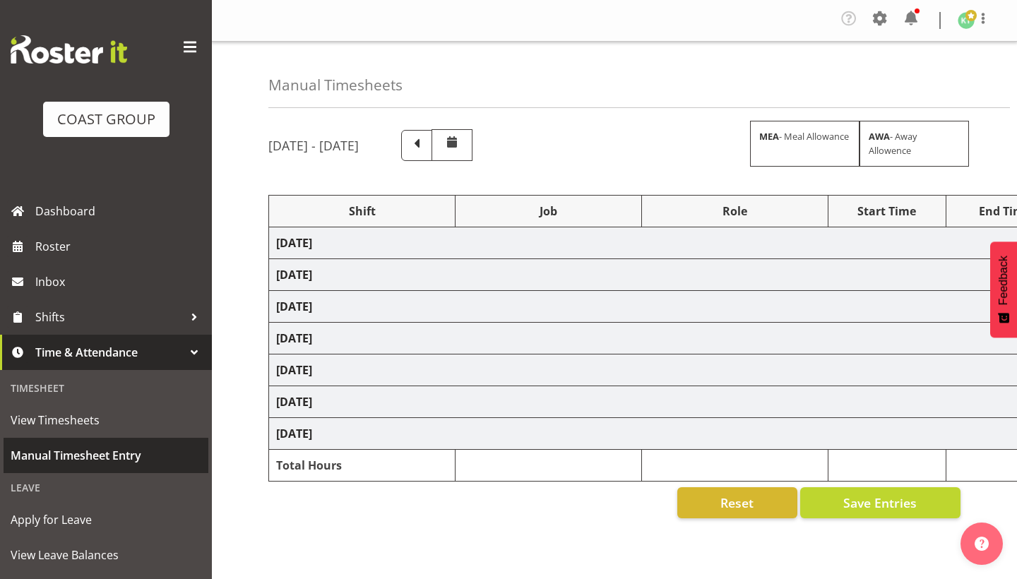
select select "191"
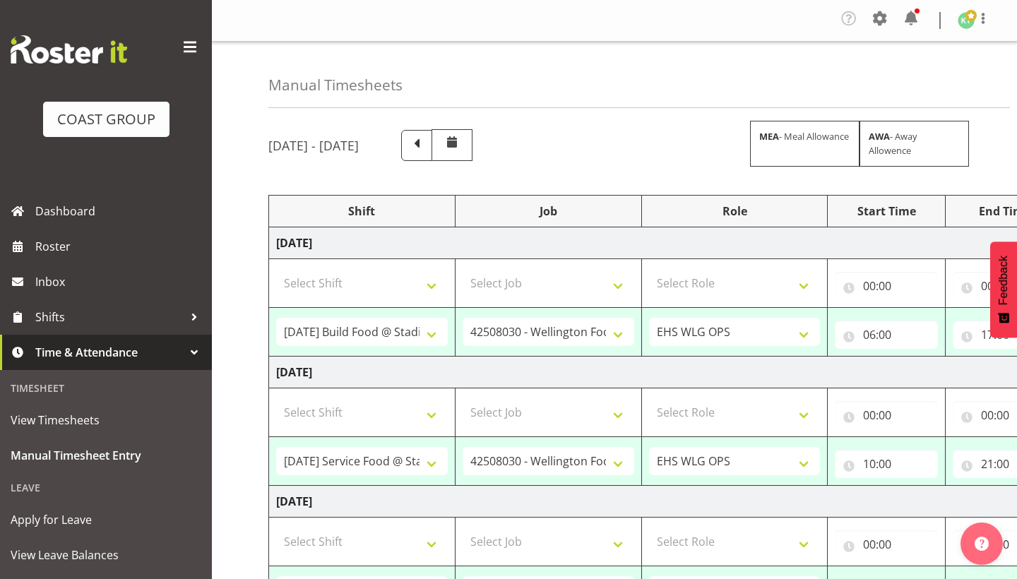
click at [189, 45] on span at bounding box center [190, 47] width 23 height 23
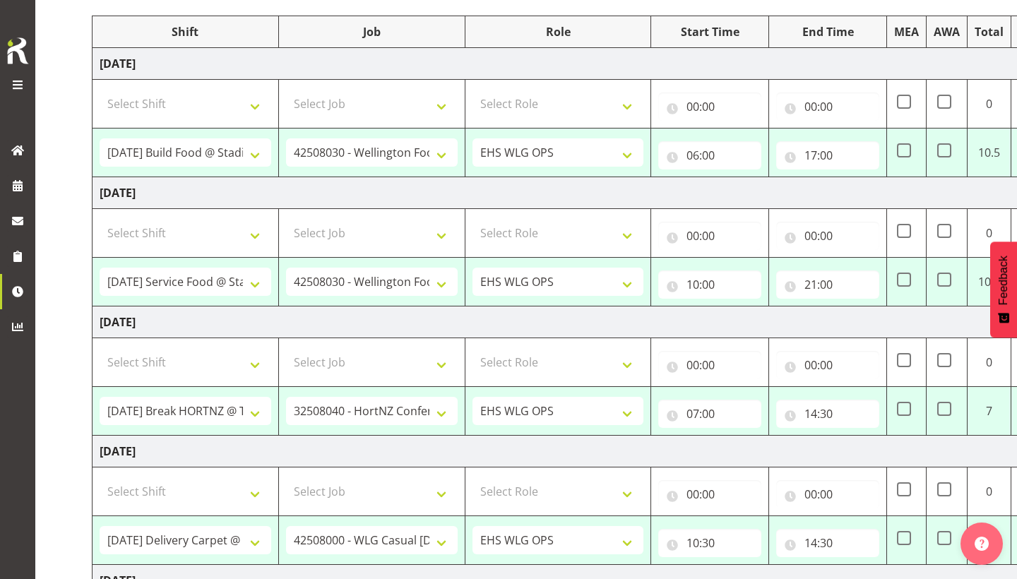
scroll to position [174, 0]
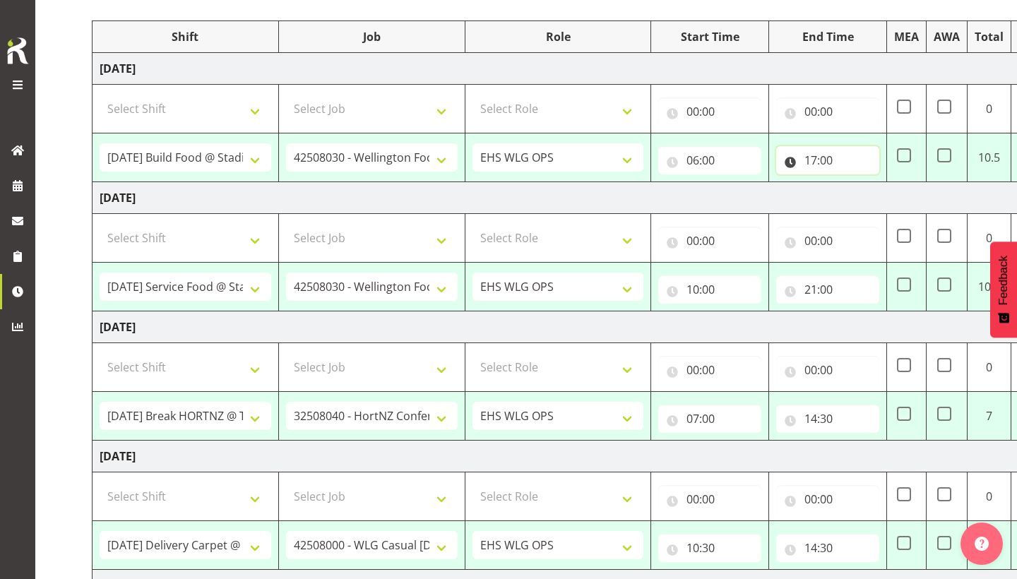
click at [834, 154] on input "17:00" at bounding box center [827, 160] width 103 height 28
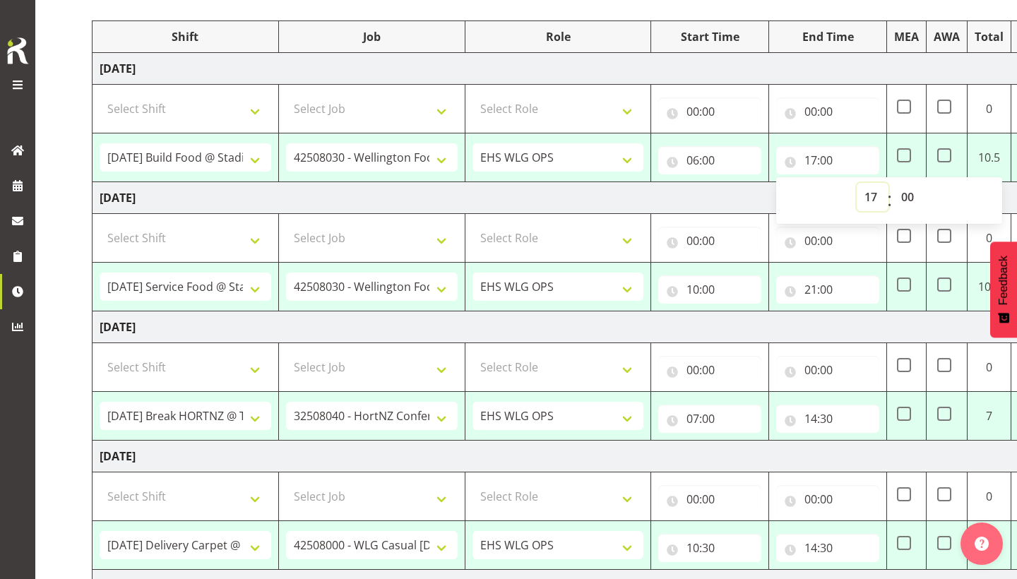
select select "19"
type input "19:00"
click at [722, 198] on td "Thursday 28th August 2025" at bounding box center [587, 198] width 988 height 32
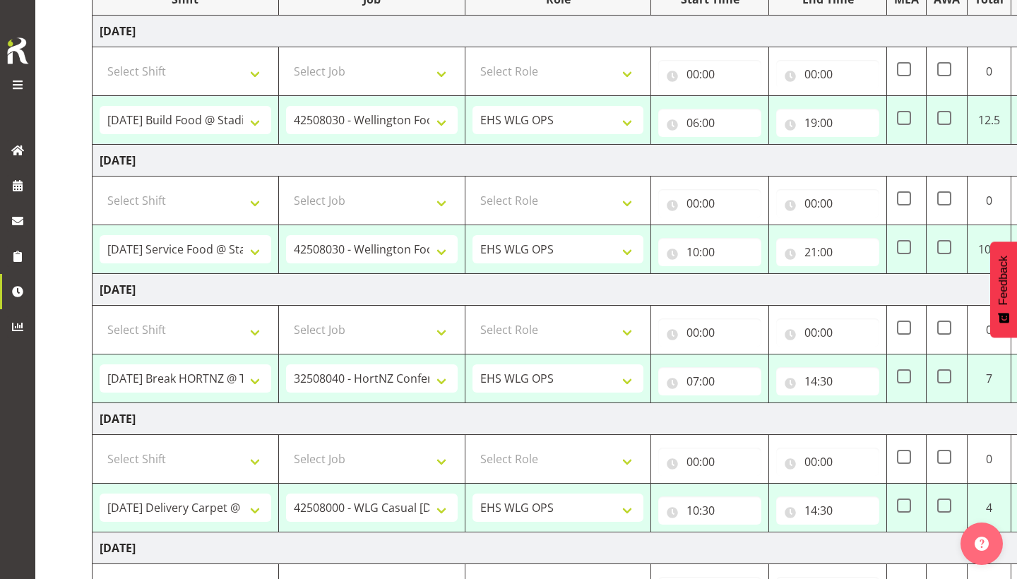
scroll to position [218, 0]
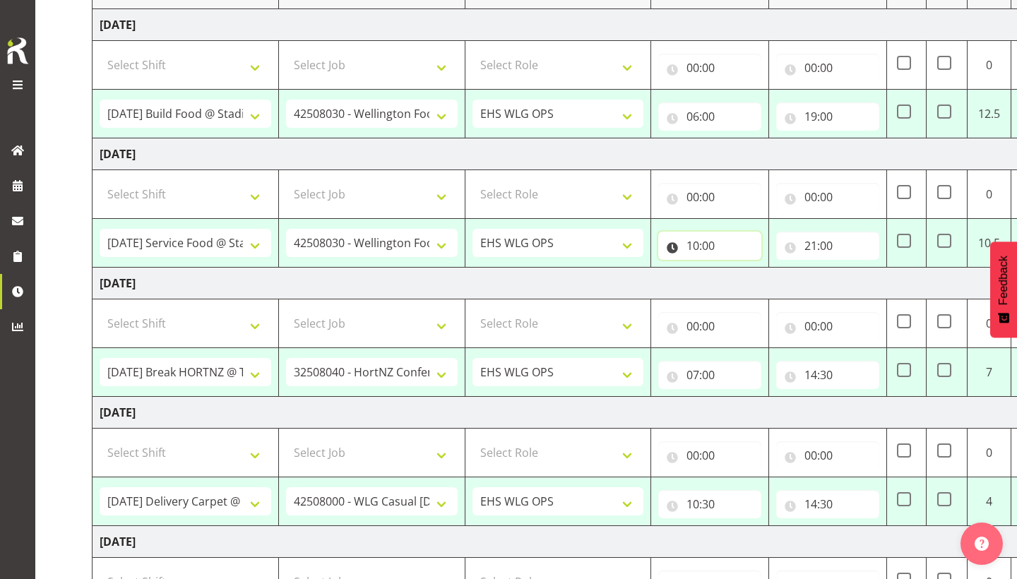
click at [727, 238] on input "10:00" at bounding box center [709, 246] width 103 height 28
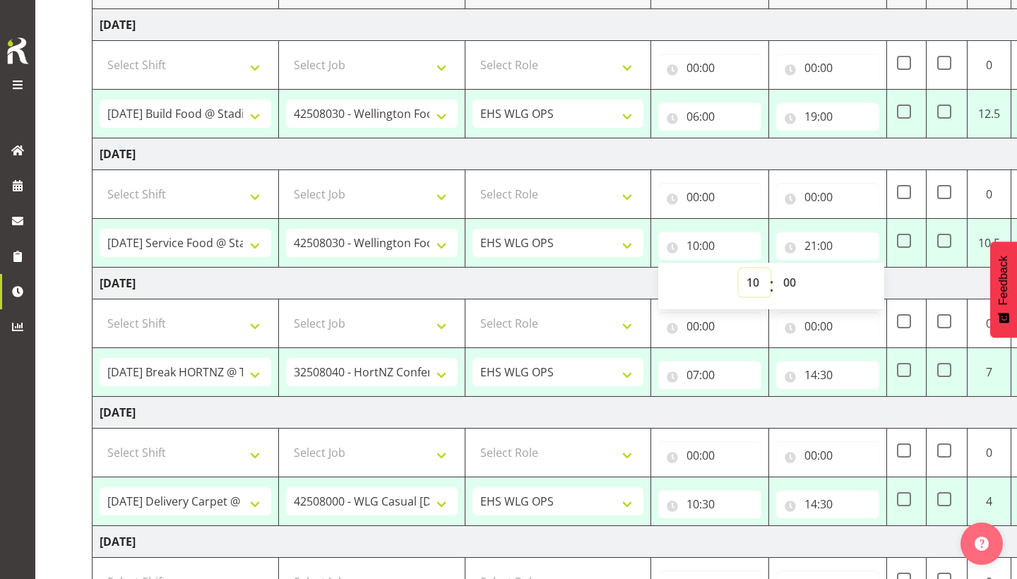
select select "7"
type input "07:00"
click at [764, 162] on td "Thursday 28th August 2025" at bounding box center [587, 154] width 988 height 32
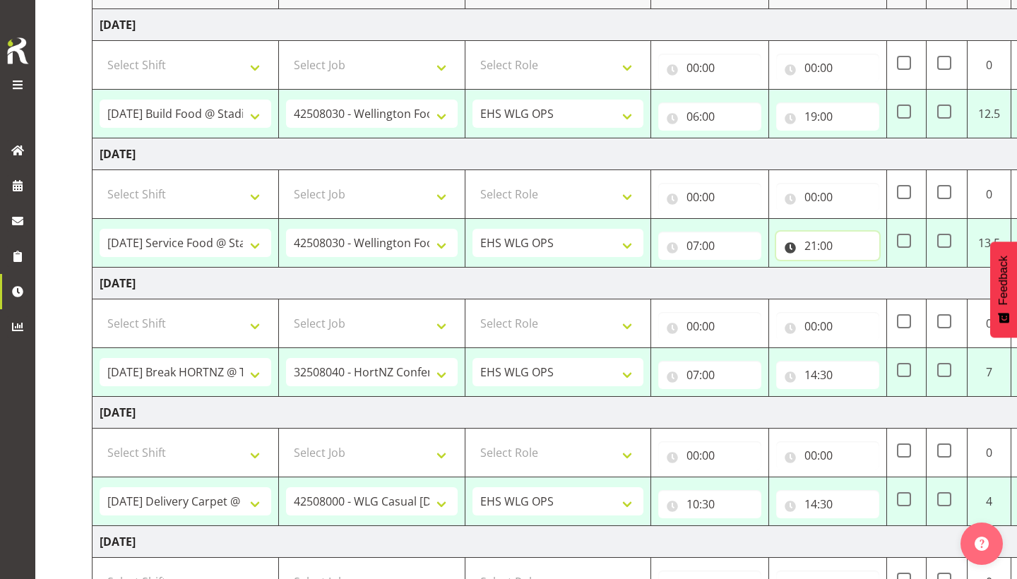
click at [825, 246] on input "21:00" at bounding box center [827, 246] width 103 height 28
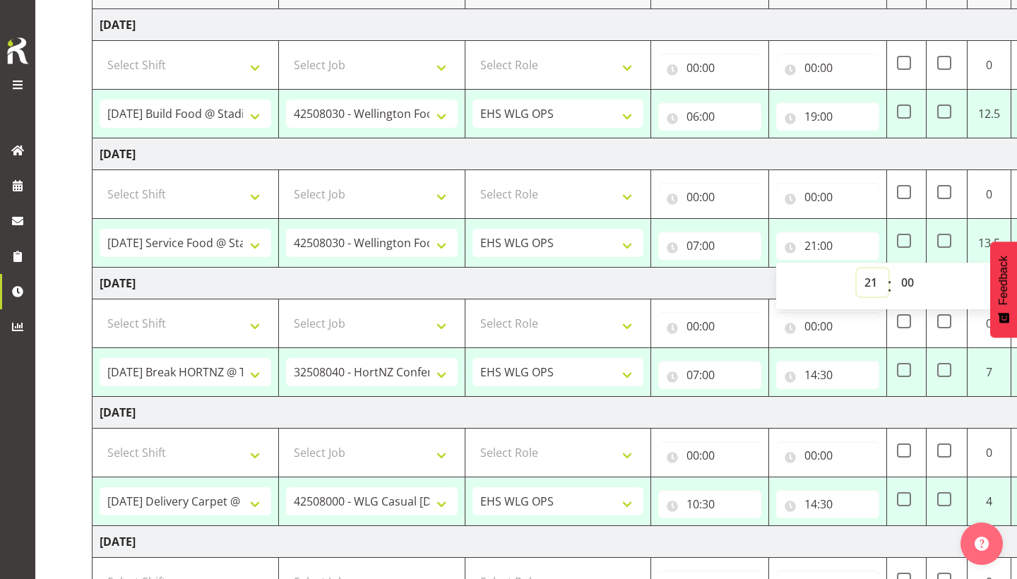
select select "13"
type input "13:00"
select select "20912"
select select "69"
select select "191"
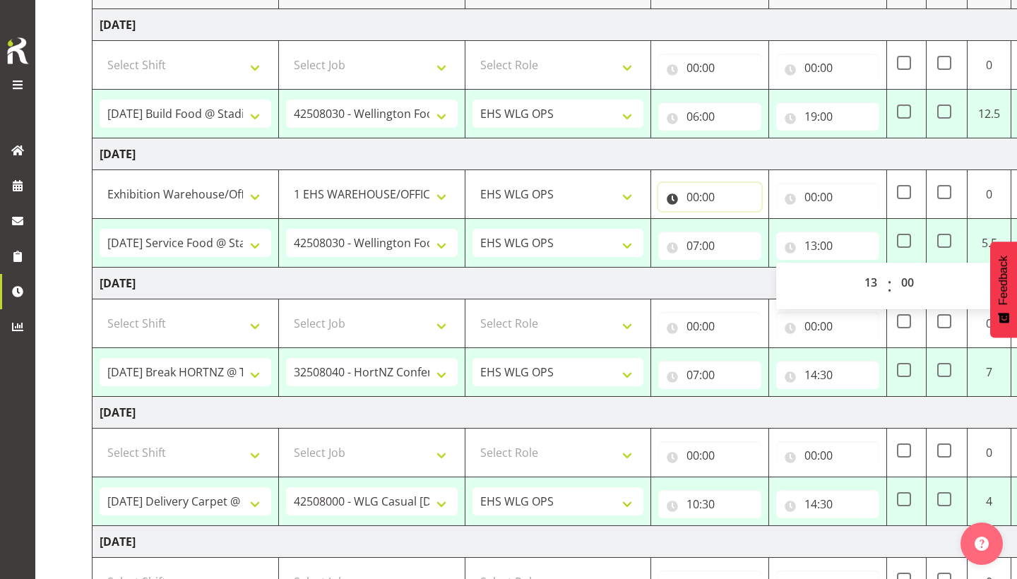
click at [682, 195] on input "00:00" at bounding box center [709, 197] width 103 height 28
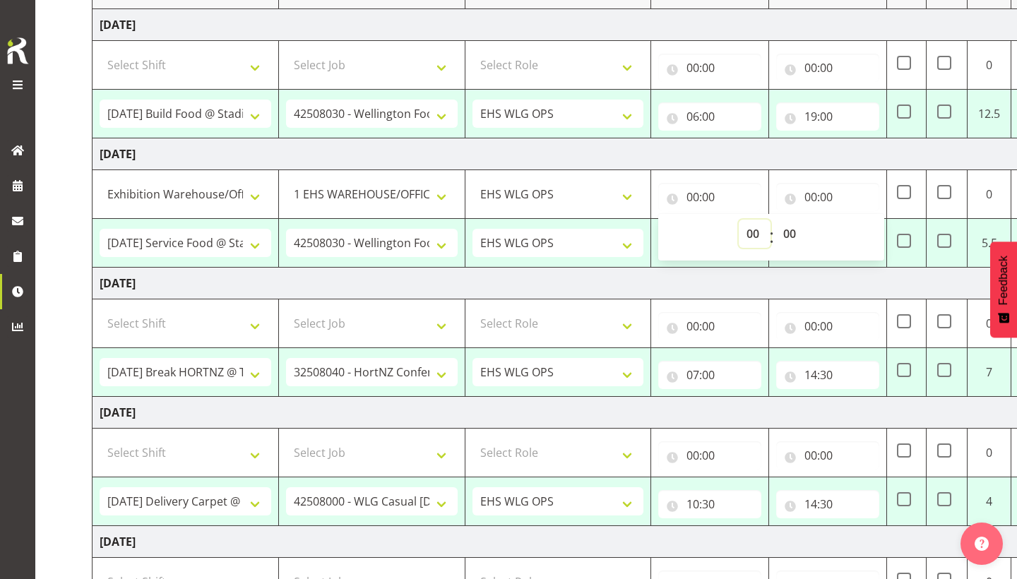
select select "13"
type input "13:00"
click at [839, 197] on input "00:00" at bounding box center [827, 197] width 103 height 28
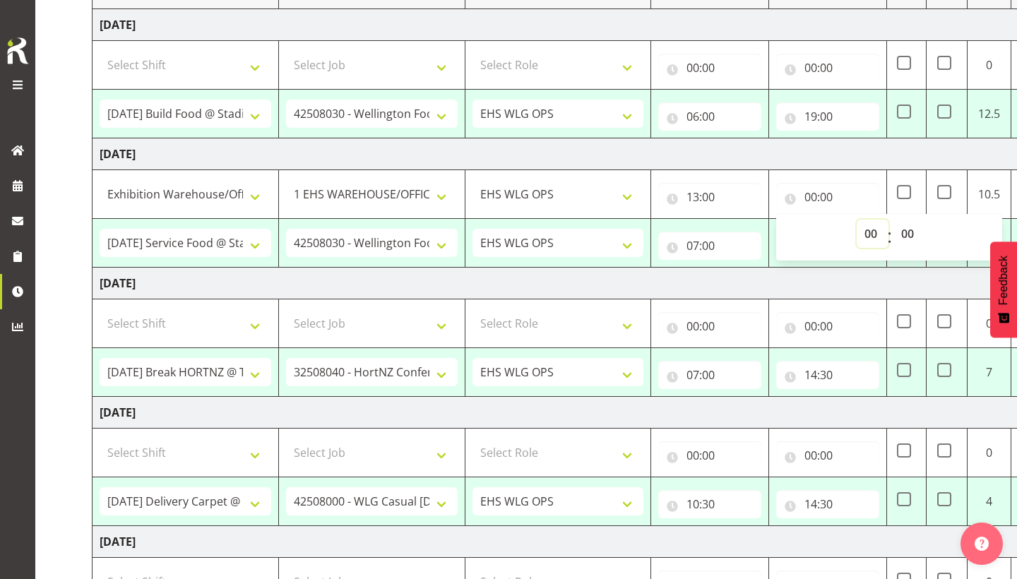
select select "18"
type input "18:00"
select select "19"
type input "19:00"
click at [814, 275] on td "Friday 29th August 2025" at bounding box center [587, 284] width 988 height 32
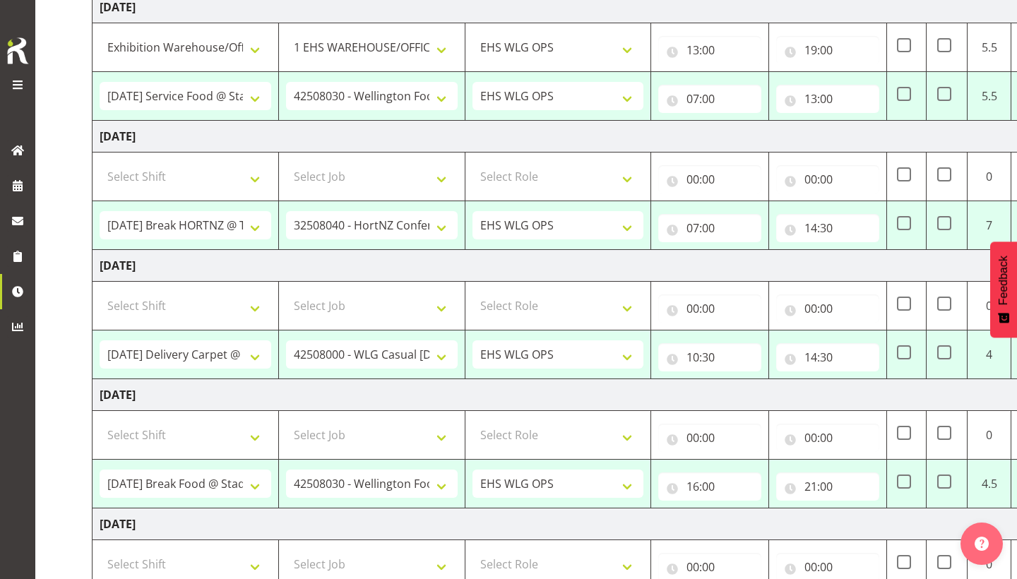
scroll to position [363, 0]
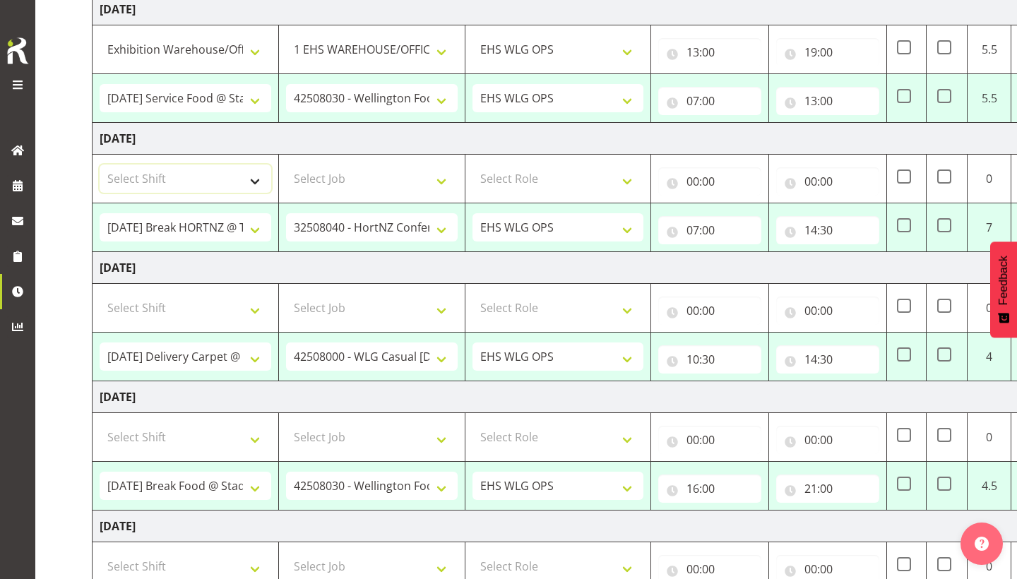
select select "20912"
select select "69"
select select "191"
click at [696, 180] on input "00:00" at bounding box center [709, 181] width 103 height 28
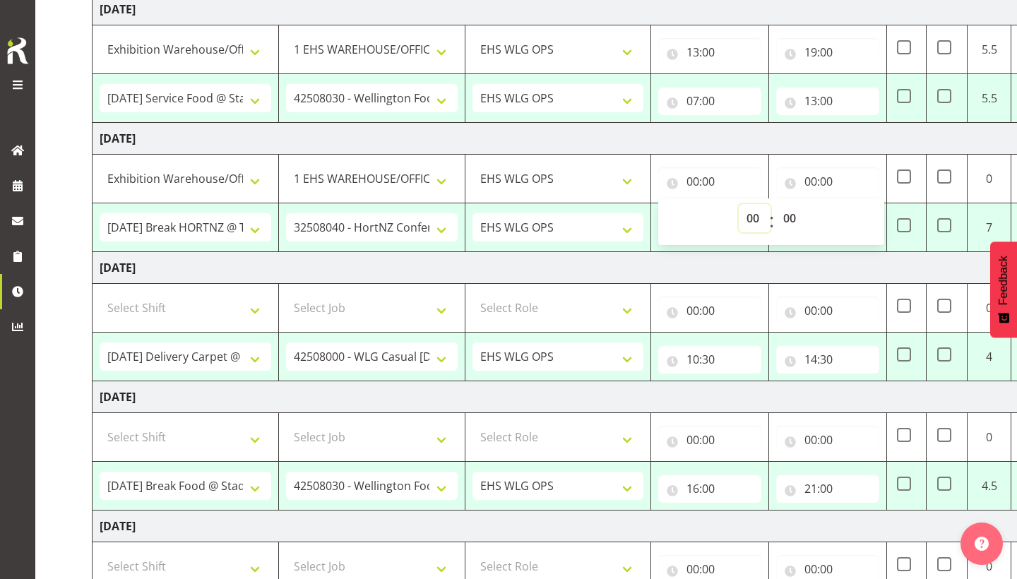
select select "14"
type input "14:00"
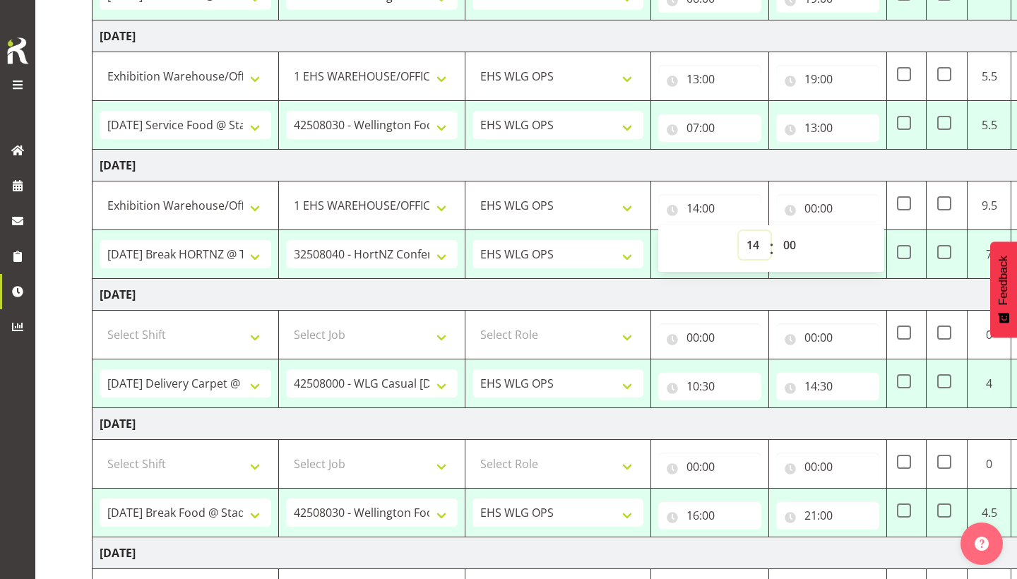
scroll to position [100, 0]
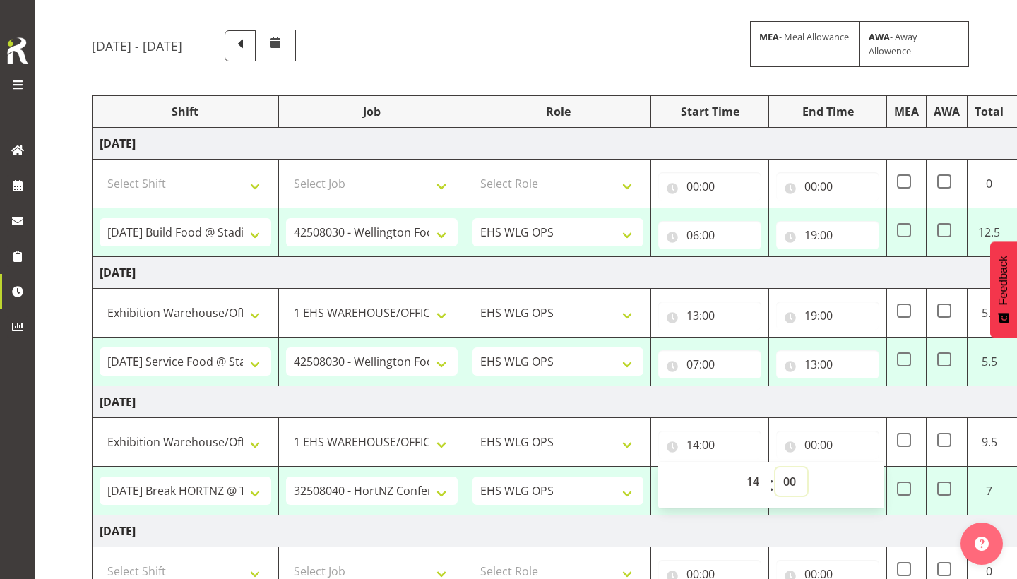
select select "30"
type input "14:30"
click at [831, 442] on input "00:00" at bounding box center [827, 445] width 103 height 28
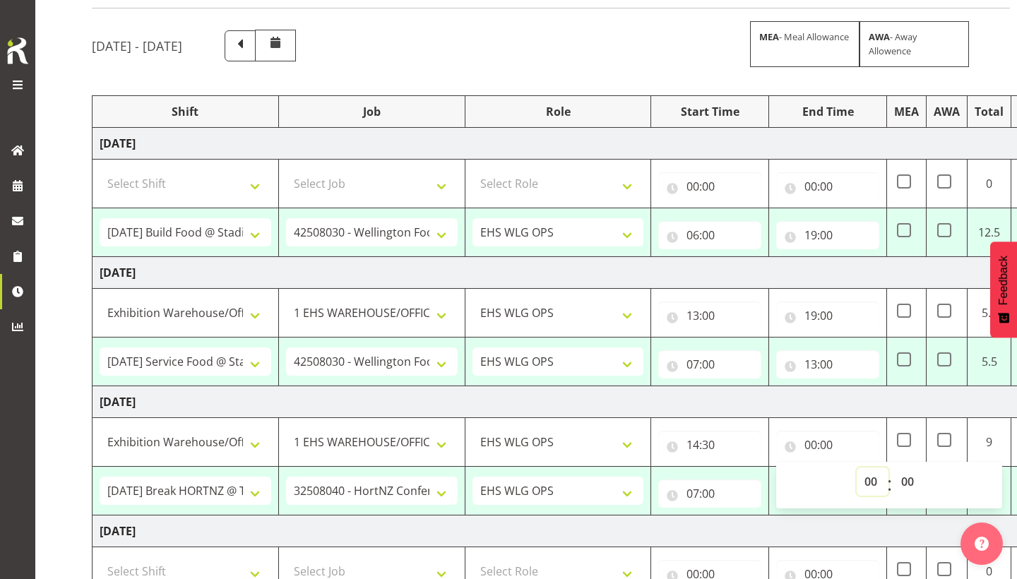
select select "17"
type input "17:00"
click at [840, 403] on td "Friday 29th August 2025" at bounding box center [587, 402] width 988 height 32
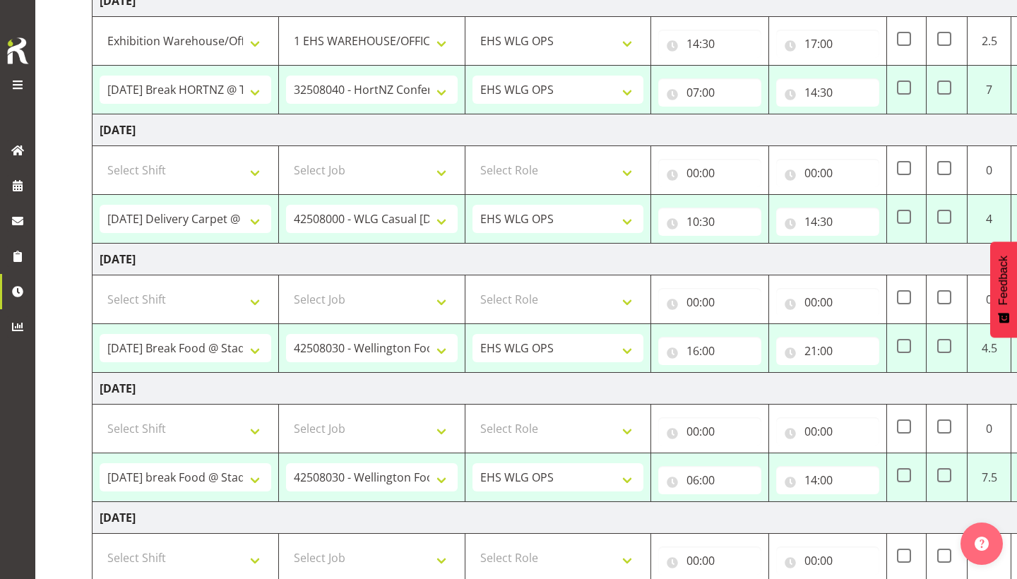
scroll to position [506, 0]
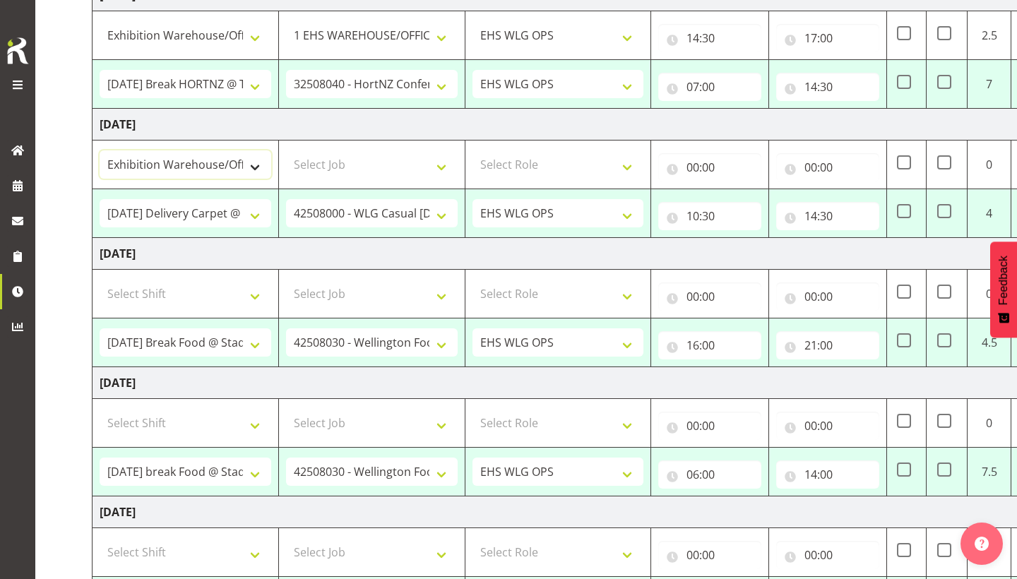
select select "65667"
select select "8676"
select select "191"
click at [724, 158] on input "00:00" at bounding box center [709, 167] width 103 height 28
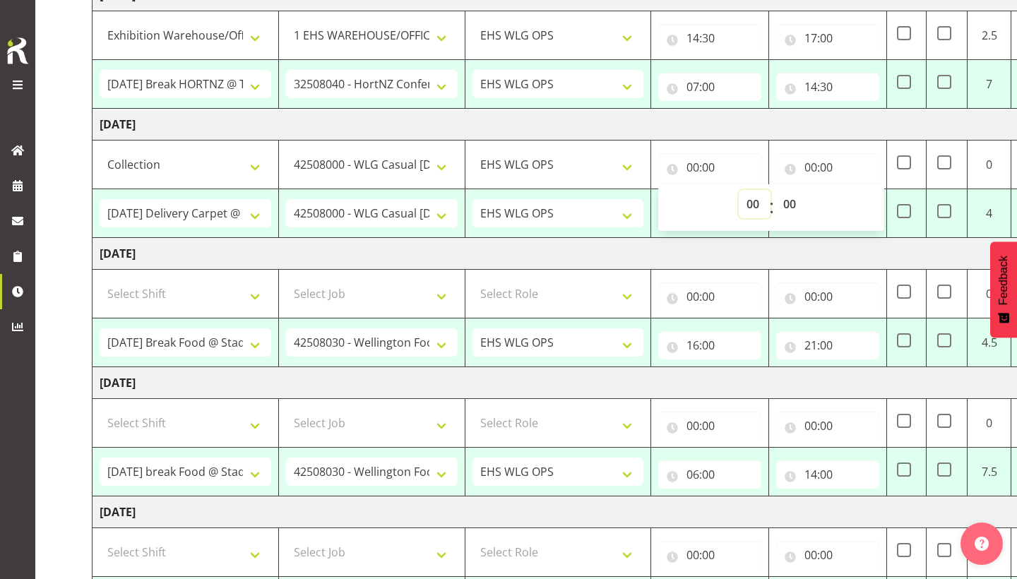
select select "17"
type input "17:00"
click at [842, 172] on input "00:00" at bounding box center [827, 167] width 103 height 28
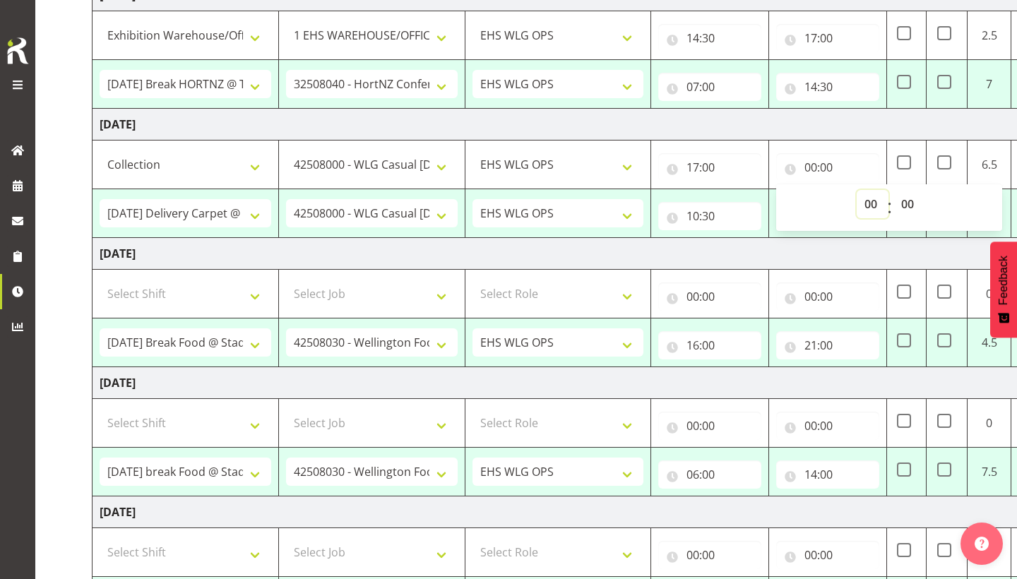
select select "20"
type input "20:00"
click at [889, 259] on td "Sunday 31st August 2025" at bounding box center [587, 254] width 988 height 32
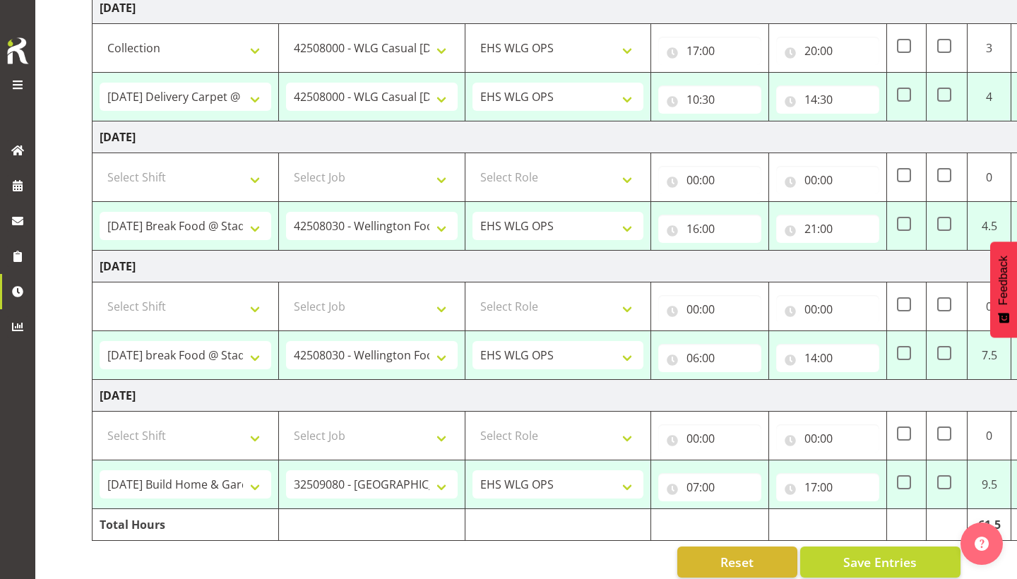
scroll to position [629, 0]
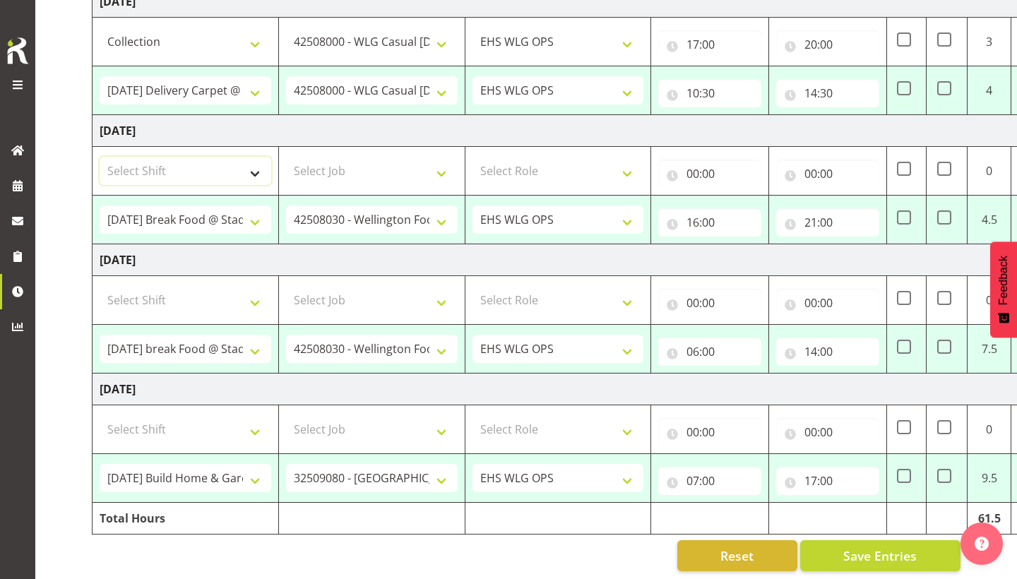
select select "20912"
select select "69"
select select "191"
click at [706, 170] on input "00:00" at bounding box center [709, 174] width 103 height 28
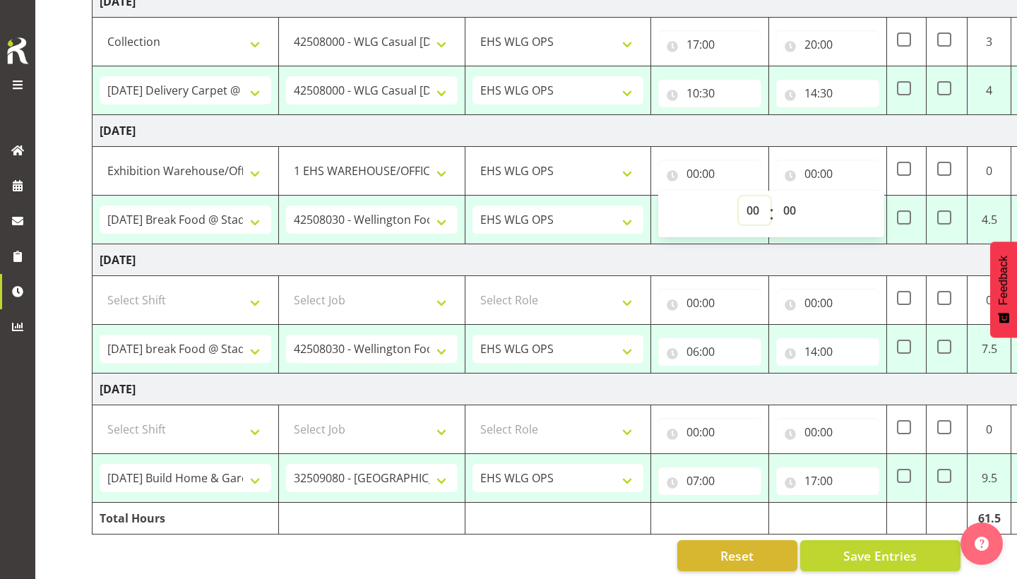
select select "8"
type input "08:00"
click at [844, 170] on input "00:00" at bounding box center [827, 174] width 103 height 28
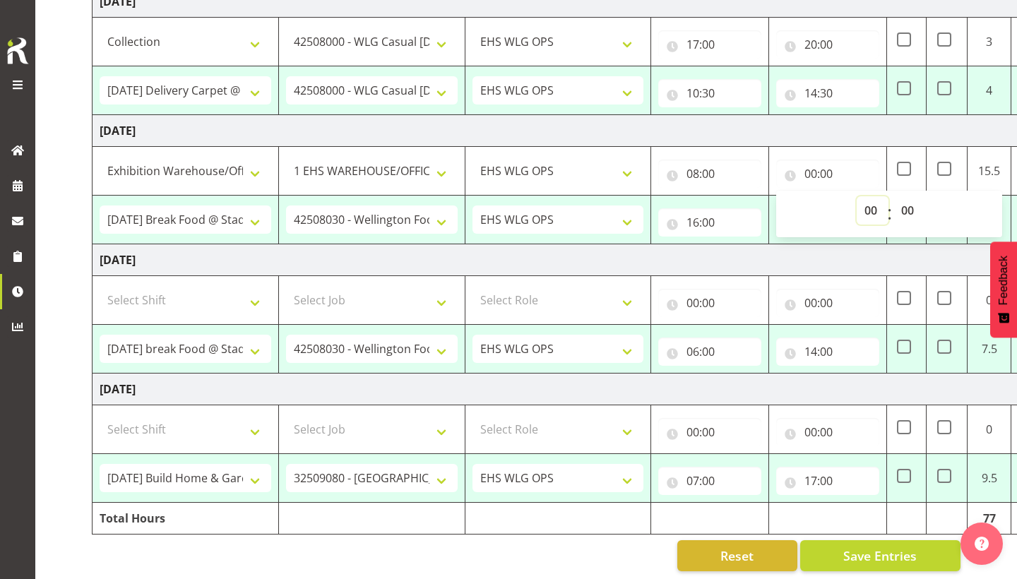
select select "12"
type input "12:00"
click at [810, 268] on td "Monday 1st September 2025" at bounding box center [587, 260] width 988 height 32
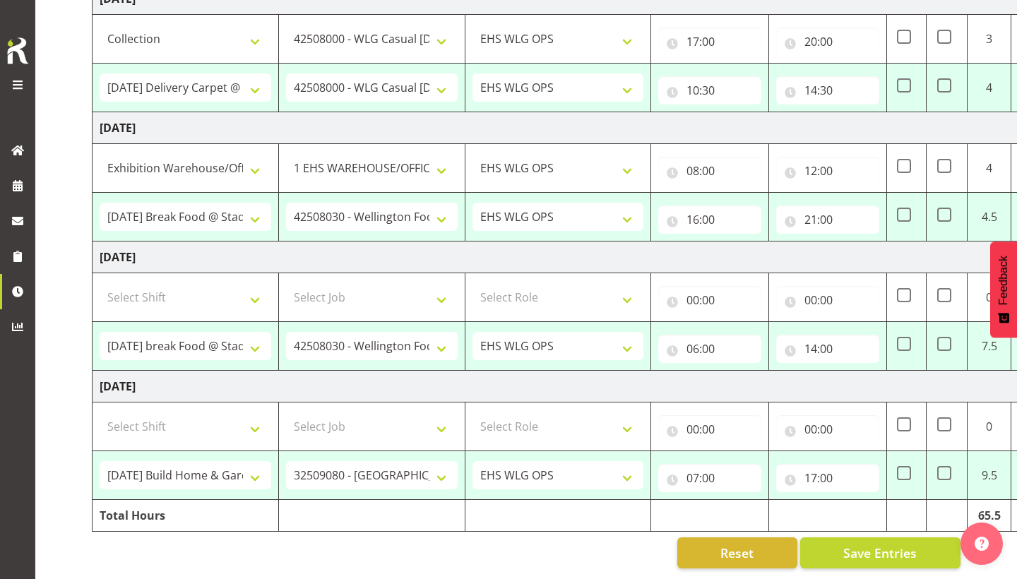
scroll to position [632, 0]
click at [831, 346] on input "14:00" at bounding box center [827, 349] width 103 height 28
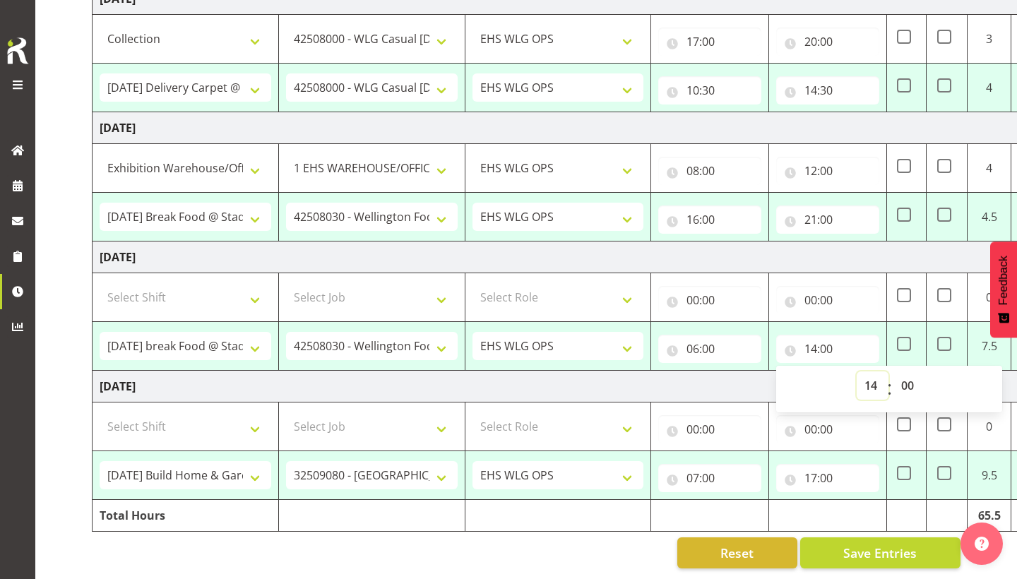
select select "15"
type input "15:00"
select select "20912"
select select "69"
select select "191"
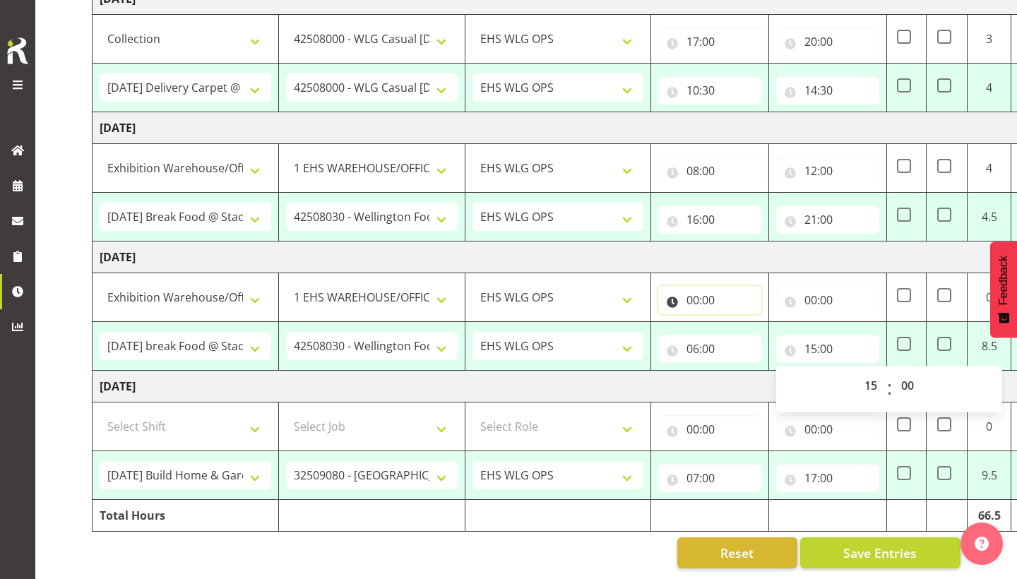
click at [712, 299] on input "00:00" at bounding box center [709, 300] width 103 height 28
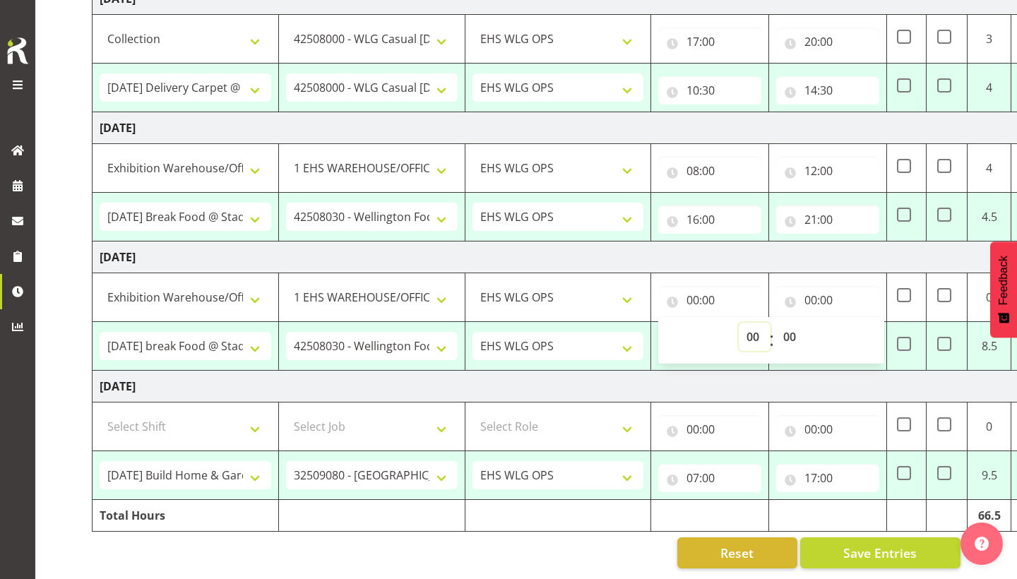
select select "15"
type input "15:00"
click at [838, 300] on input "00:00" at bounding box center [827, 300] width 103 height 28
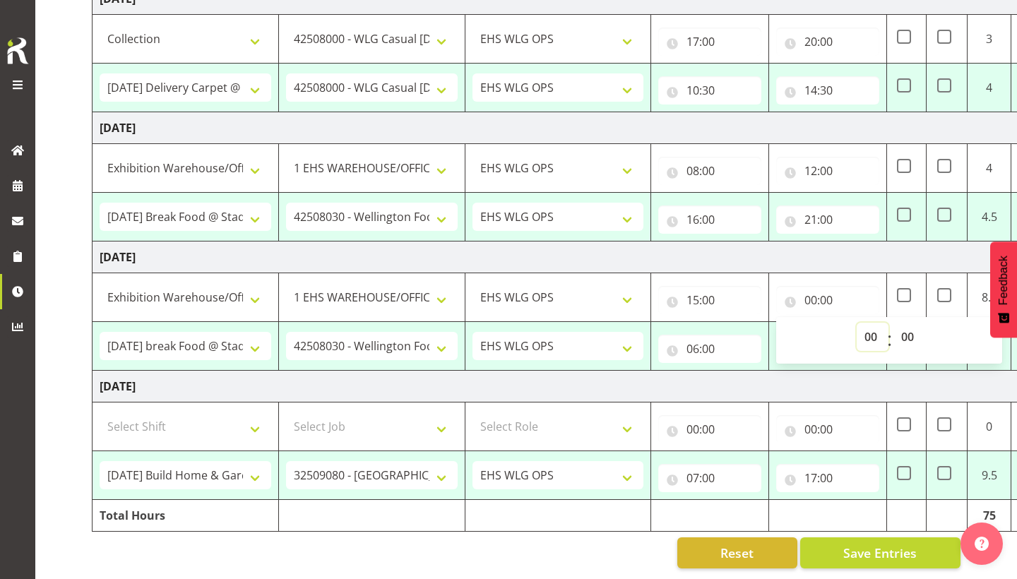
select select "19"
type input "19:00"
click at [794, 382] on td "Tuesday 2nd September 2025" at bounding box center [587, 387] width 988 height 32
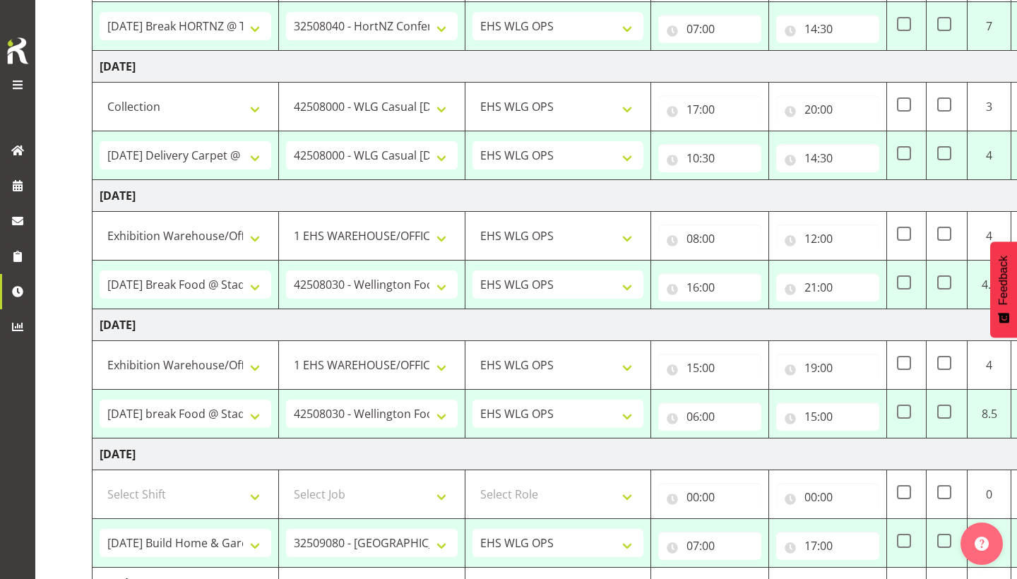
scroll to position [561, 0]
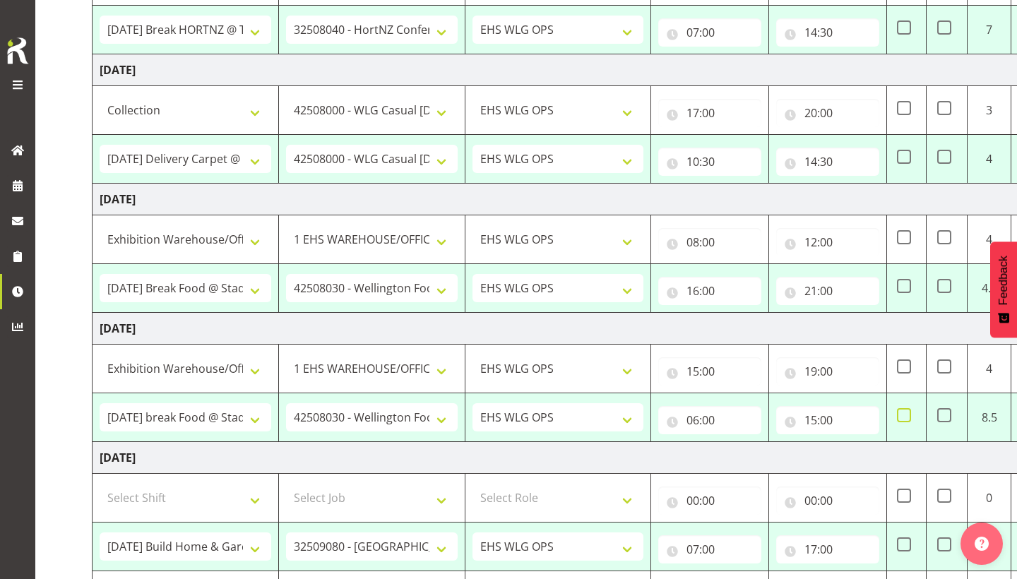
click at [909, 419] on span at bounding box center [904, 415] width 14 height 14
click at [906, 419] on input "checkbox" at bounding box center [901, 415] width 9 height 9
checkbox input "true"
click at [846, 365] on input "19:00" at bounding box center [827, 371] width 103 height 28
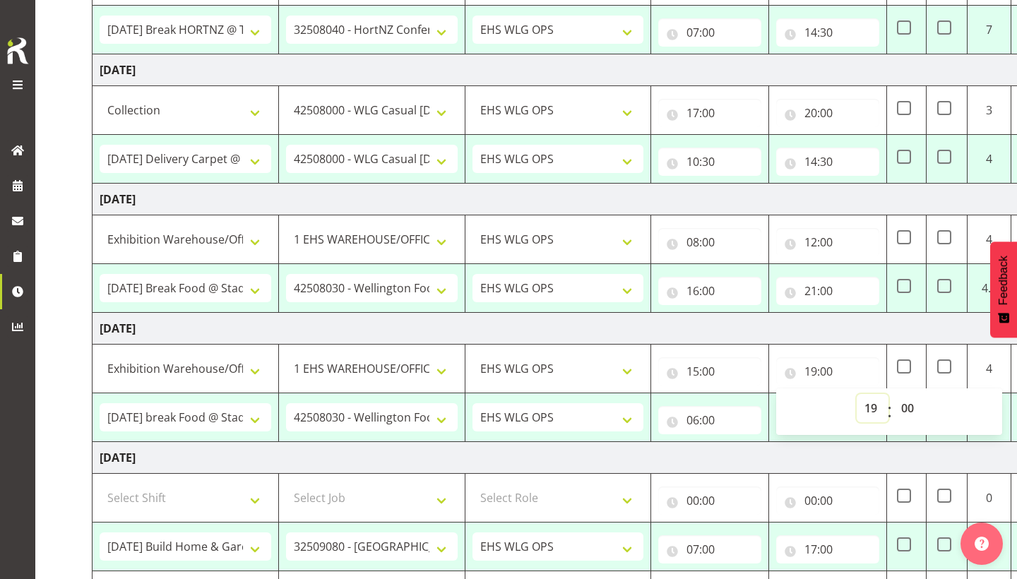
select select "18"
type input "18:00"
click at [862, 326] on td "Monday 1st September 2025" at bounding box center [587, 329] width 988 height 32
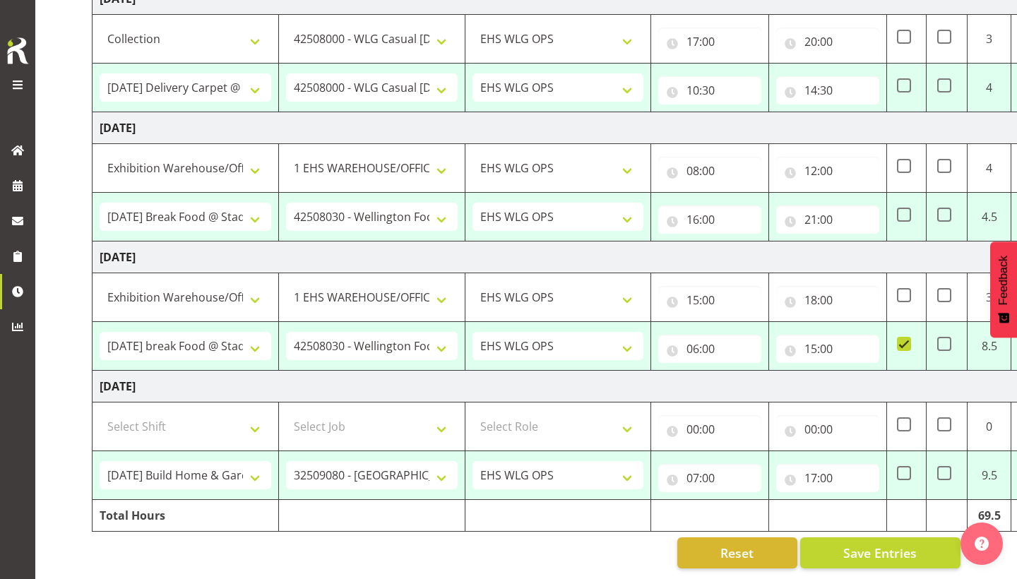
scroll to position [632, 0]
click at [831, 482] on input "17:00" at bounding box center [827, 478] width 103 height 28
select select "18"
type input "18:00"
click at [730, 482] on input "07:00" at bounding box center [709, 478] width 103 height 28
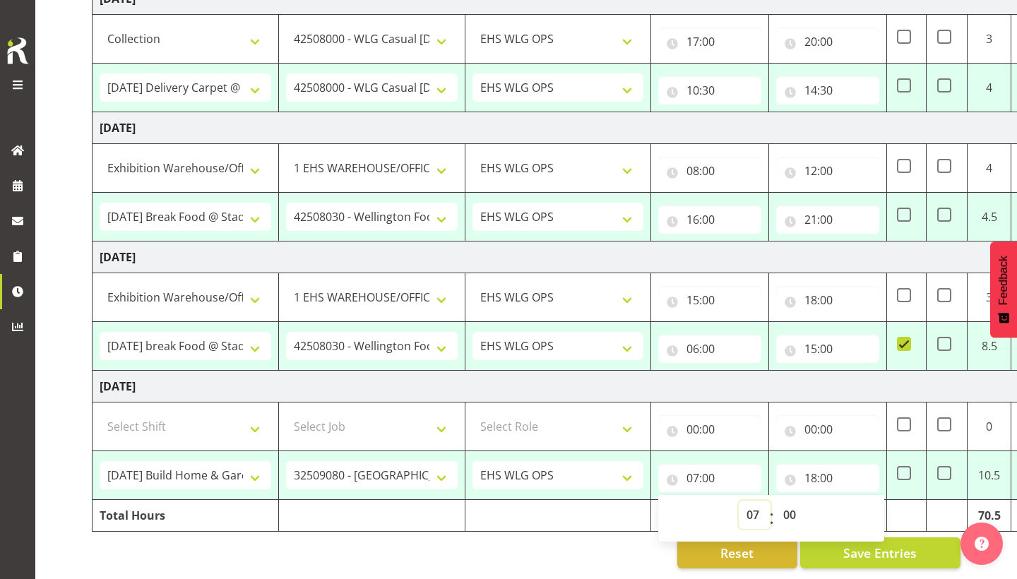
select select "12"
type input "12:00"
select select "20912"
select select "69"
select select "191"
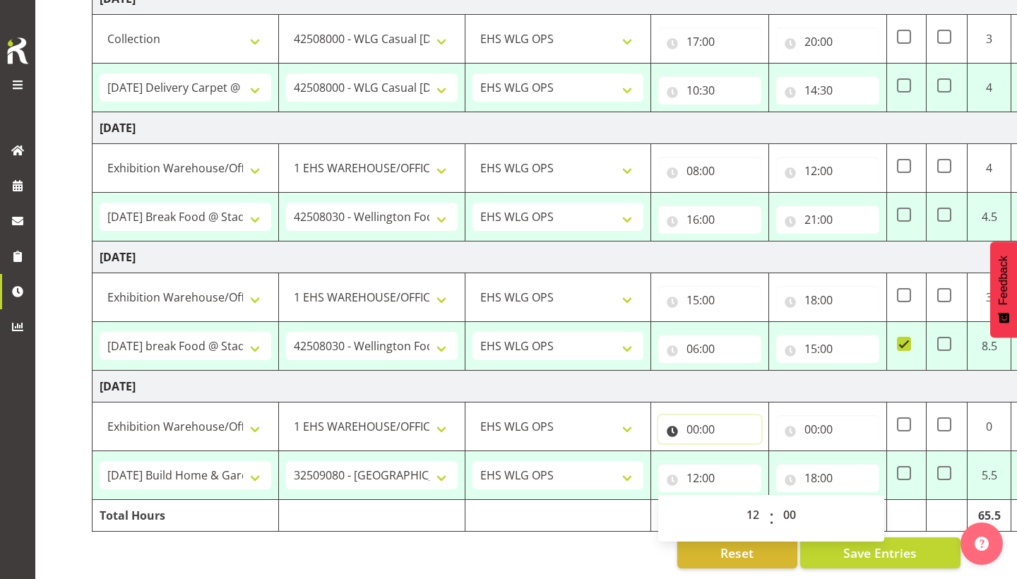
click at [709, 432] on input "00:00" at bounding box center [709, 429] width 103 height 28
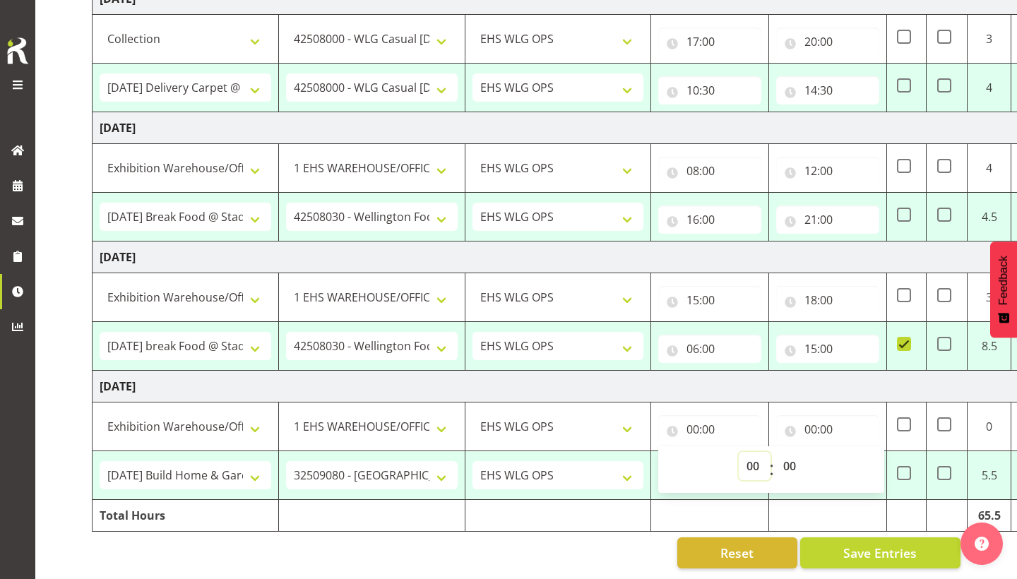
select select "8"
type input "08:00"
click at [839, 419] on input "00:00" at bounding box center [827, 429] width 103 height 28
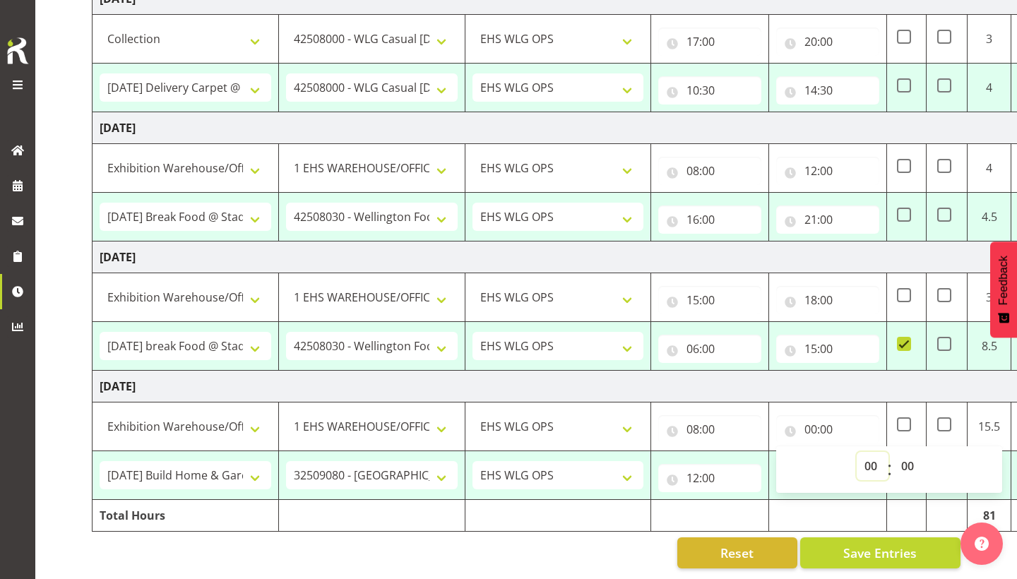
select select "12"
type input "12:00"
click at [884, 382] on td "Tuesday 2nd September 2025" at bounding box center [587, 387] width 988 height 32
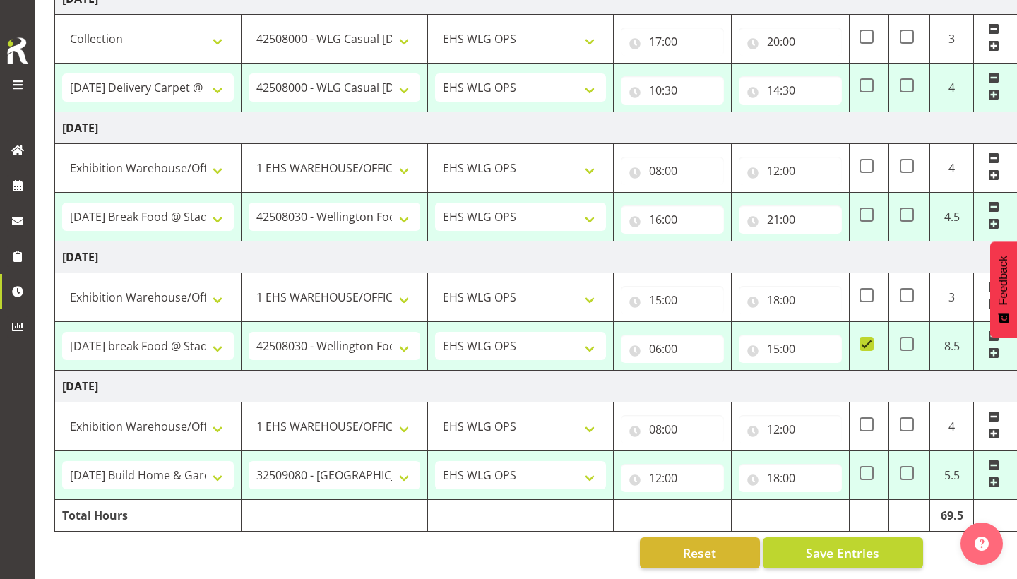
scroll to position [0, 61]
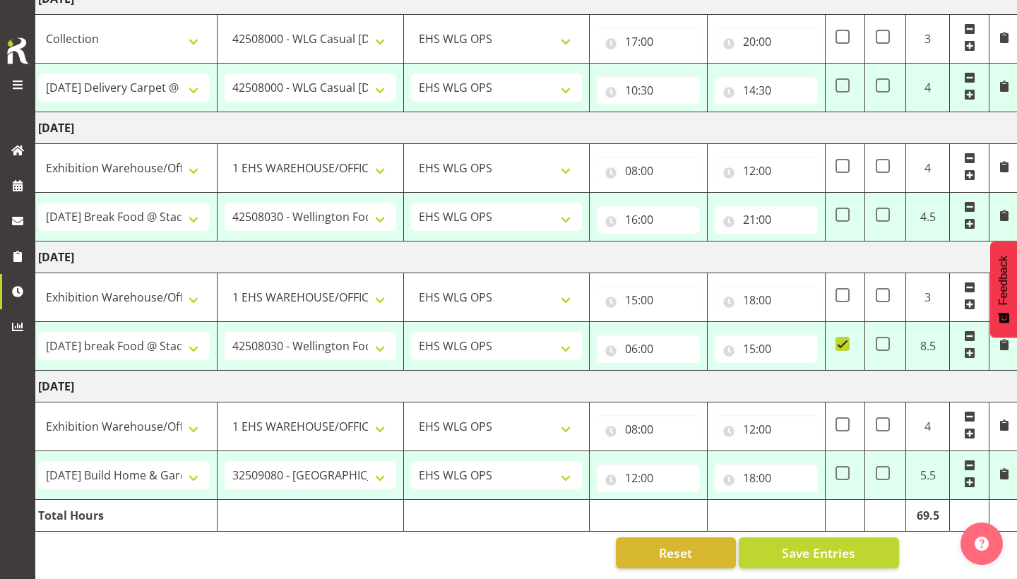
click at [968, 483] on span at bounding box center [969, 482] width 11 height 11
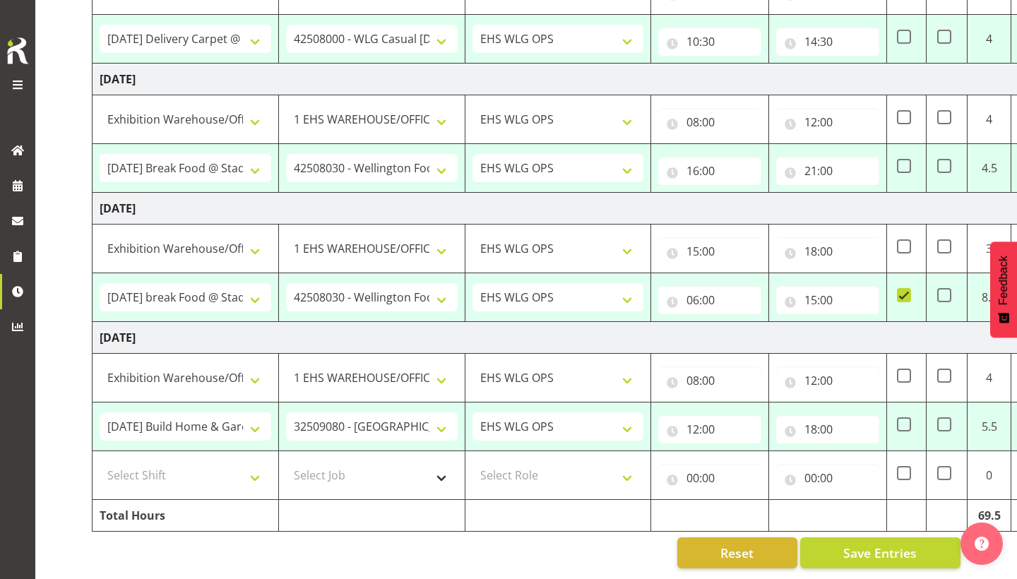
scroll to position [0, 0]
select select "20912"
select select "69"
select select "191"
click at [733, 470] on input "00:00" at bounding box center [709, 478] width 103 height 28
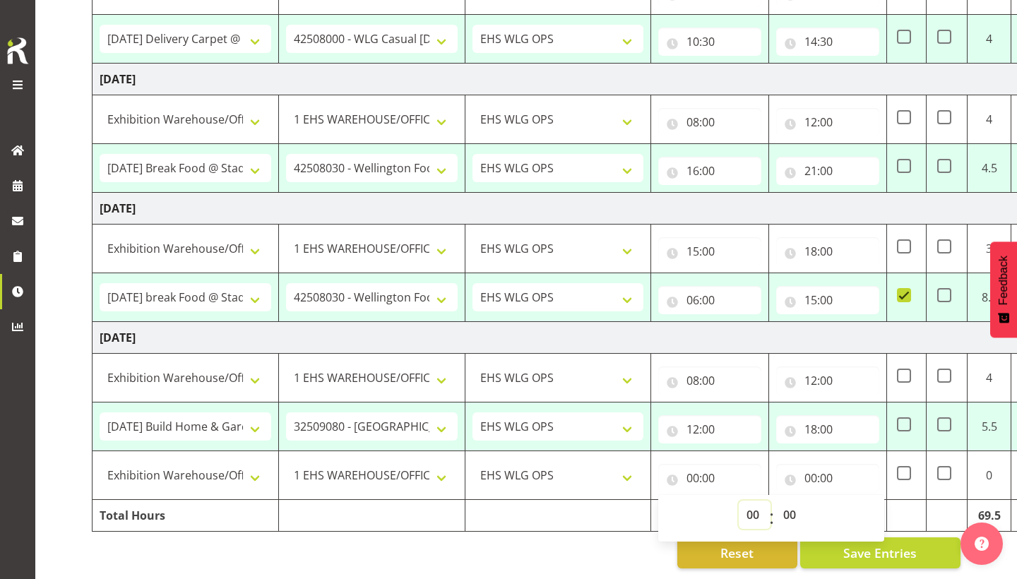
select select "18"
type input "18:00"
click at [822, 479] on input "00:00" at bounding box center [827, 478] width 103 height 28
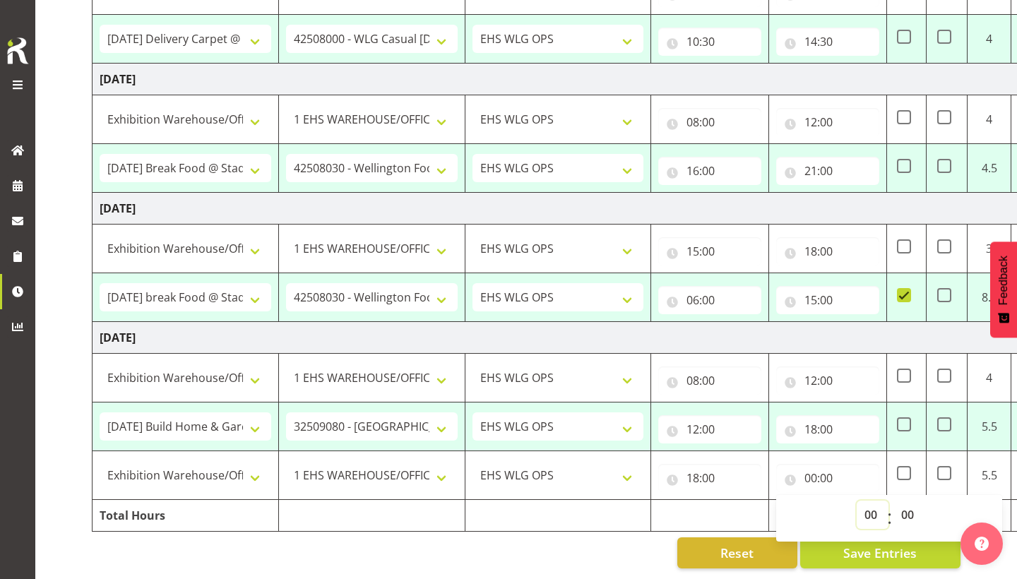
select select "20"
type input "20:00"
click at [714, 516] on td at bounding box center [710, 516] width 118 height 32
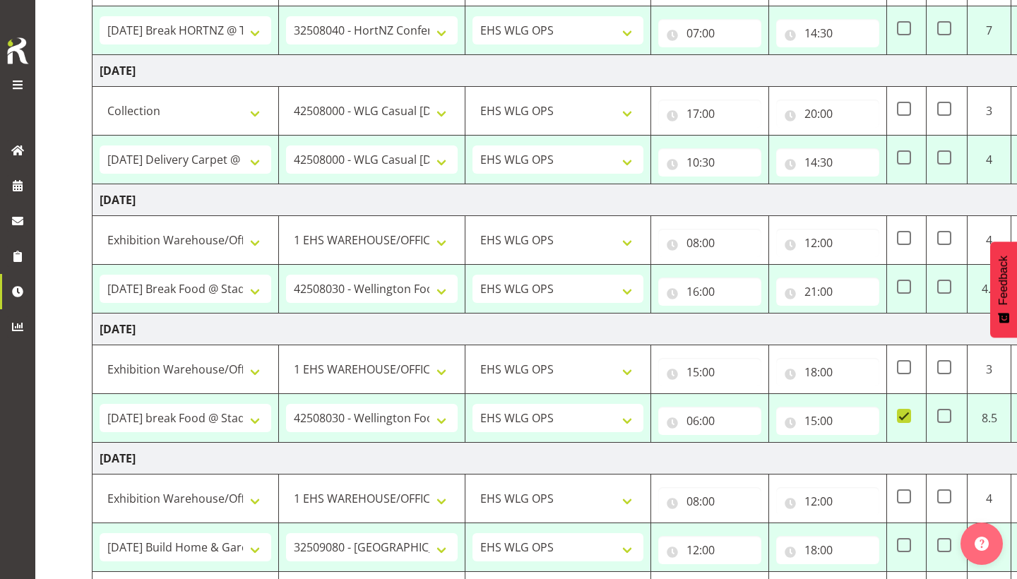
scroll to position [557, 0]
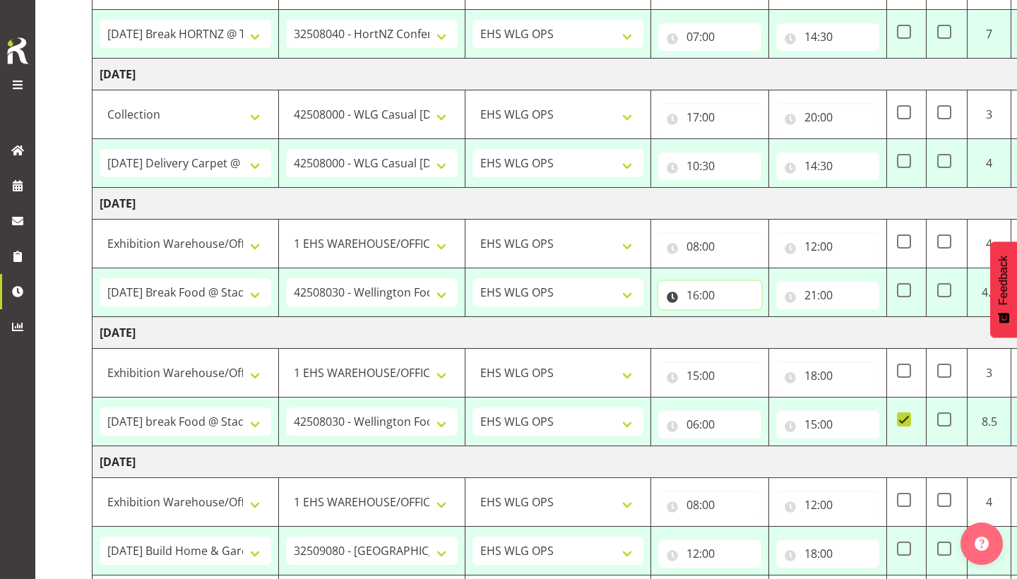
click at [706, 297] on input "16:00" at bounding box center [709, 295] width 103 height 28
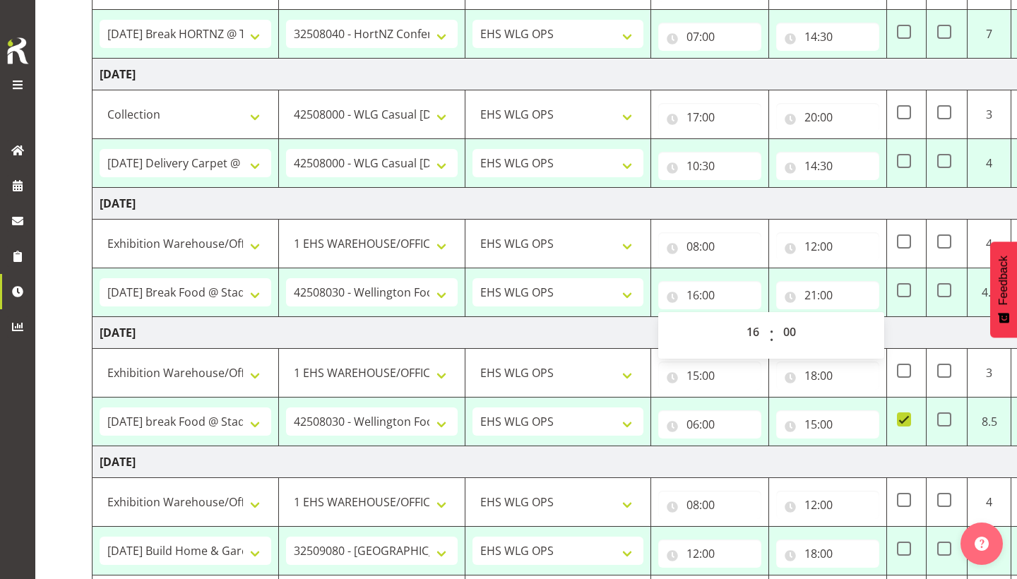
click at [655, 326] on td "Monday 1st September 2025" at bounding box center [587, 333] width 988 height 32
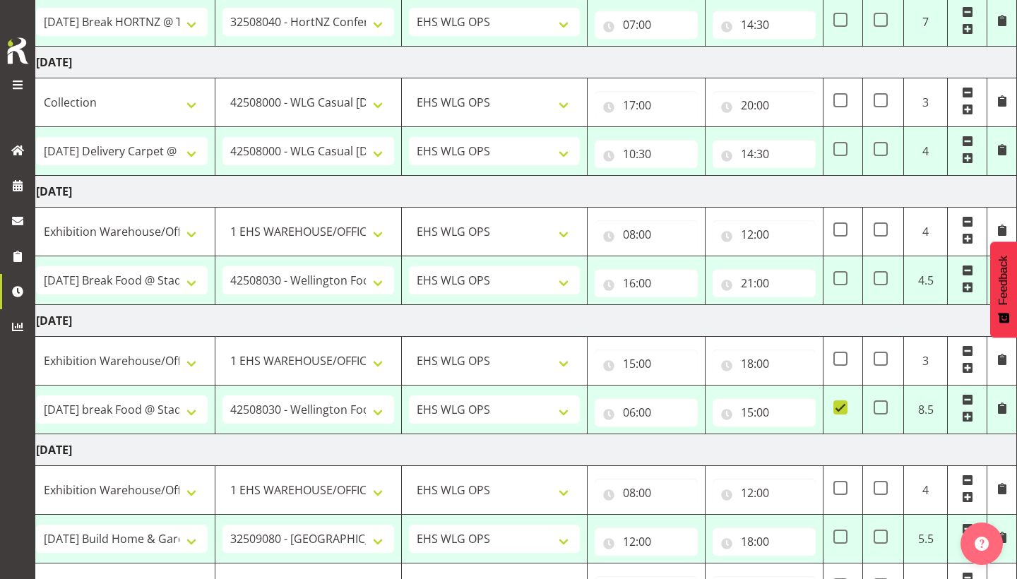
scroll to position [0, 64]
click at [965, 223] on span at bounding box center [967, 221] width 11 height 11
select select "79654"
select select "9141"
type input "16:00"
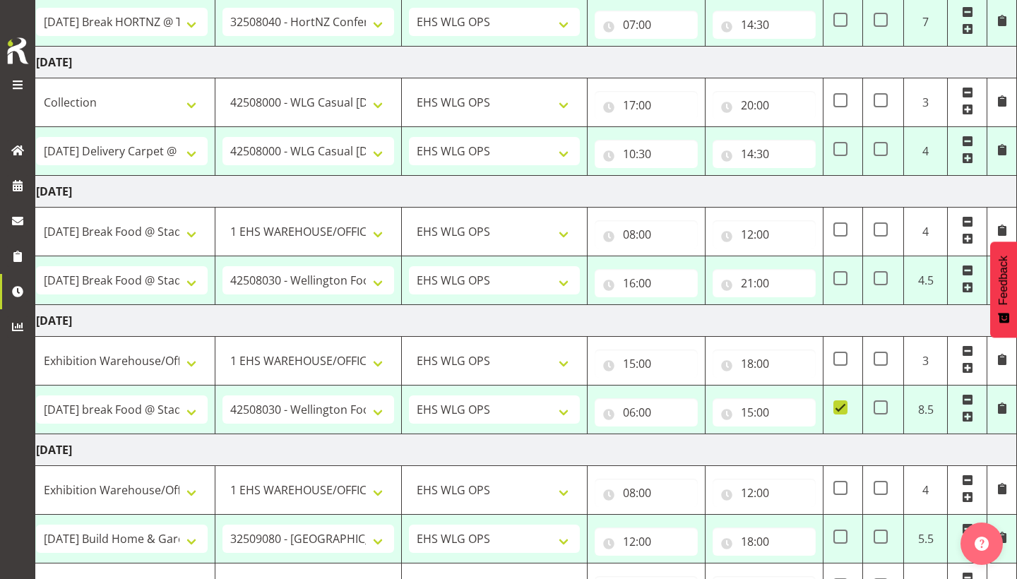
type input "21:00"
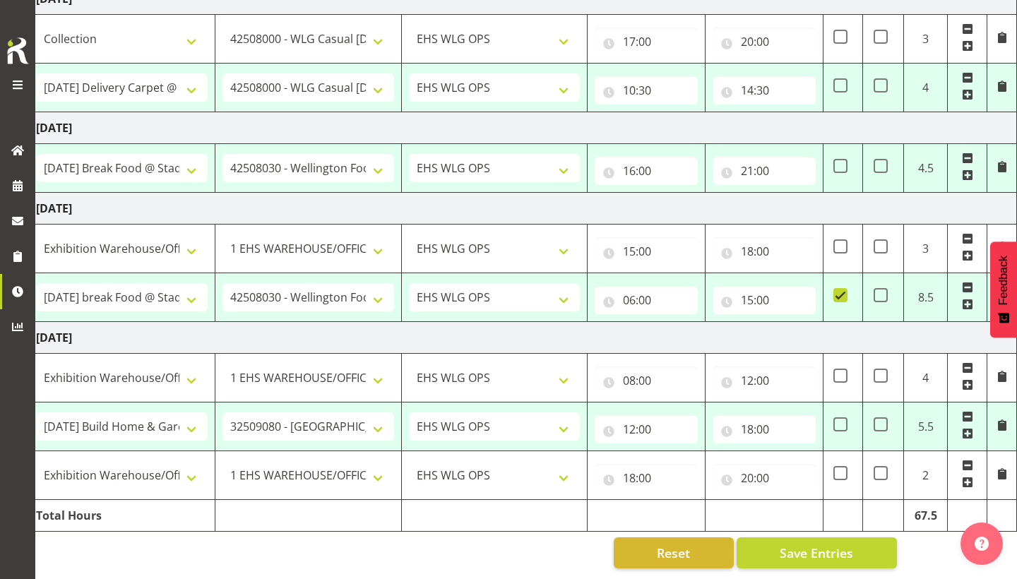
scroll to position [632, 0]
click at [818, 553] on span "Save Entries" at bounding box center [816, 553] width 73 height 18
select select "79652"
select select "9141"
select select "191"
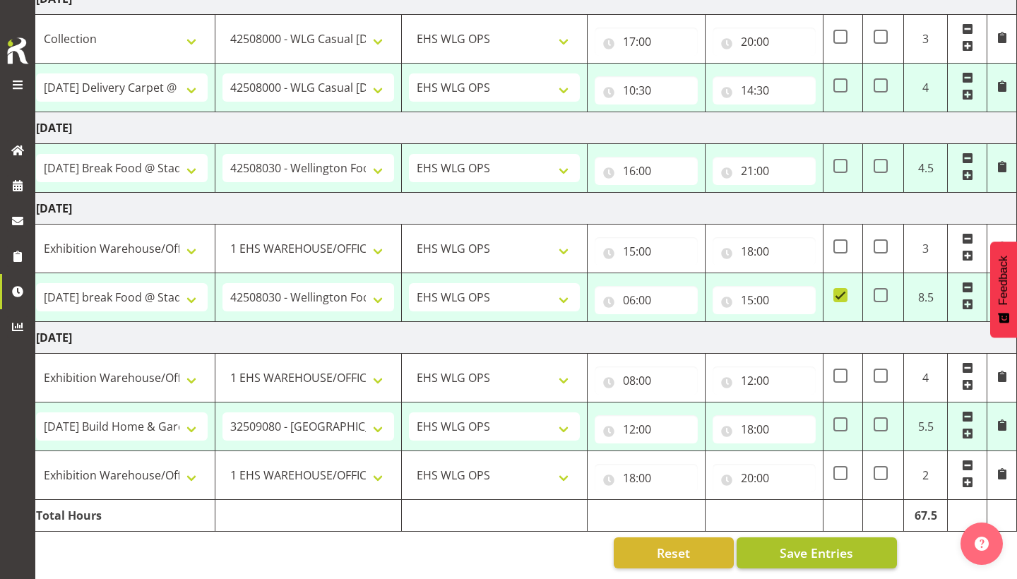
type input "06:00"
type input "19:00"
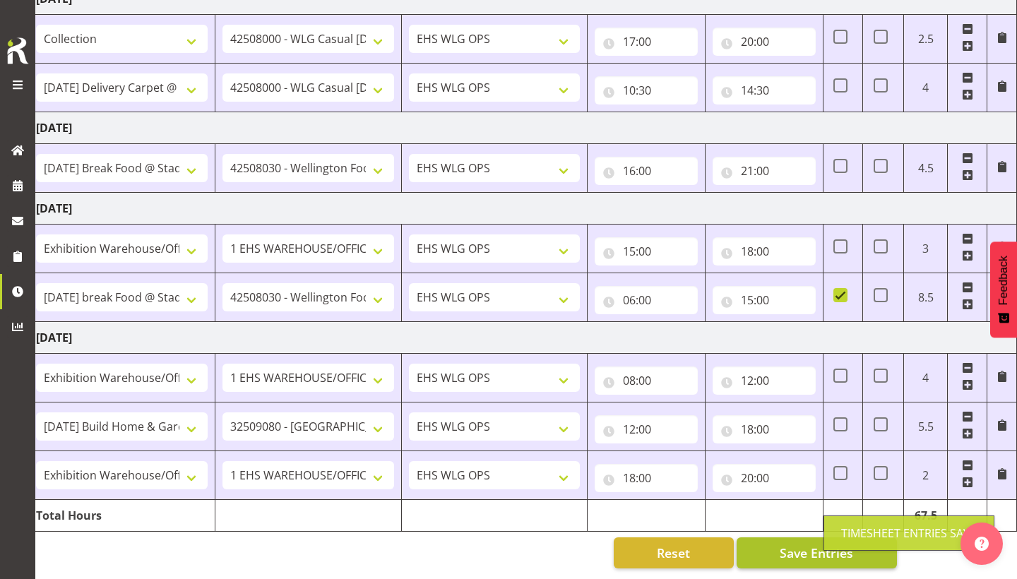
scroll to position [583, 0]
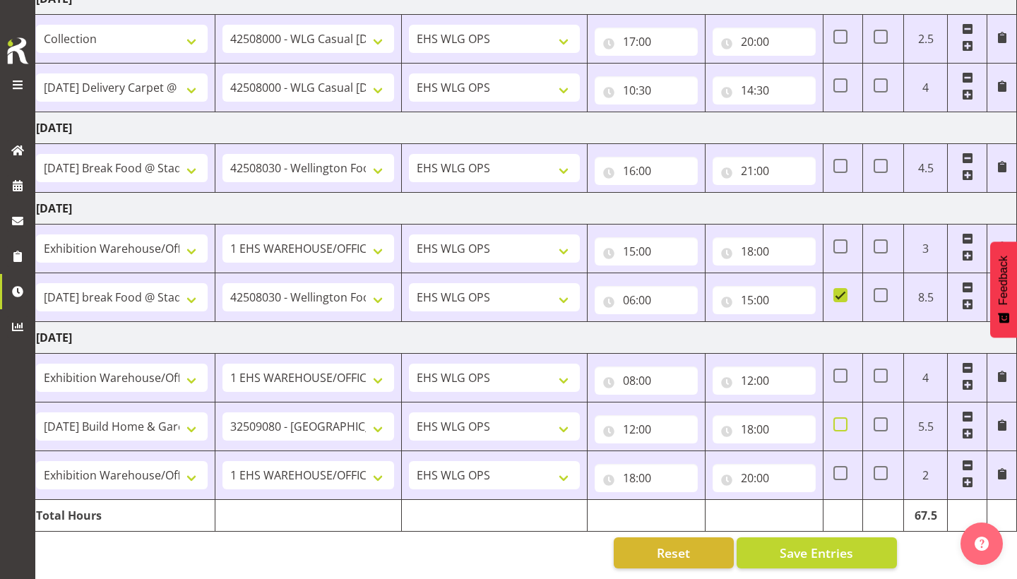
click at [840, 429] on span at bounding box center [840, 424] width 14 height 14
click at [840, 429] on input "checkbox" at bounding box center [837, 424] width 9 height 9
checkbox input "true"
click at [775, 474] on input "20:00" at bounding box center [764, 478] width 103 height 28
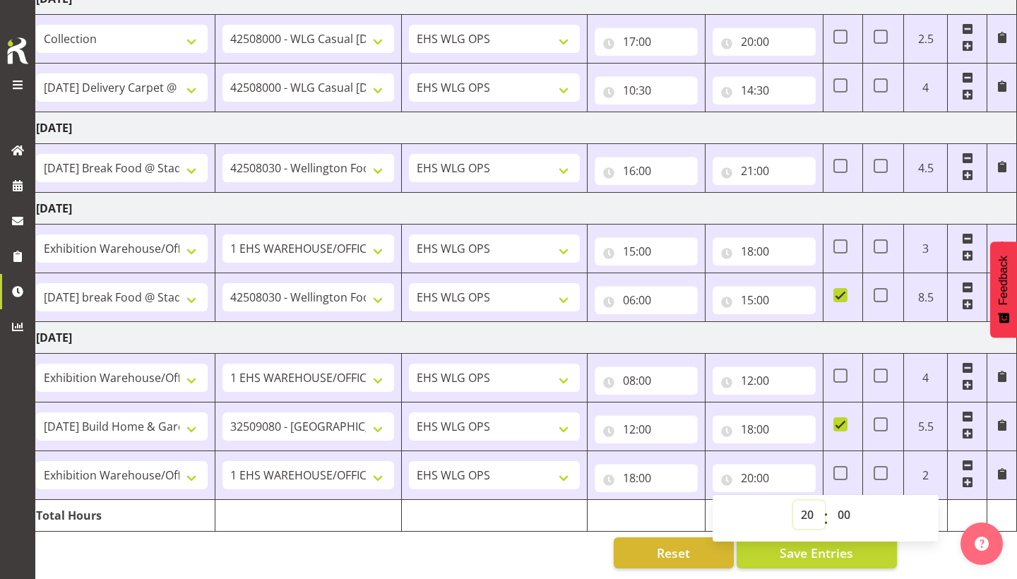
select select "21"
type input "21:00"
click at [831, 562] on button "Save Entries" at bounding box center [817, 552] width 160 height 31
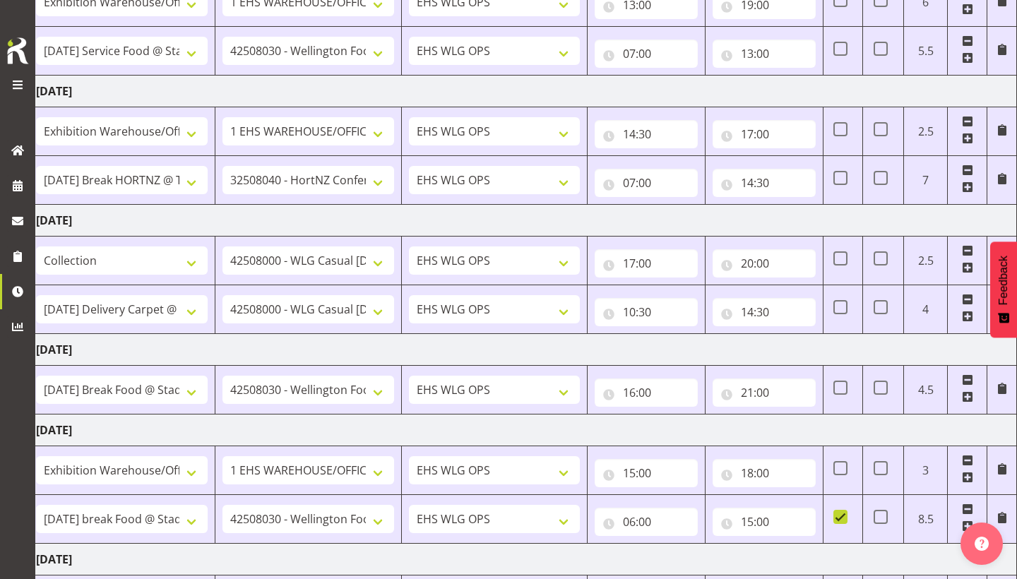
scroll to position [361, 0]
click at [751, 264] on input "20:00" at bounding box center [764, 264] width 103 height 28
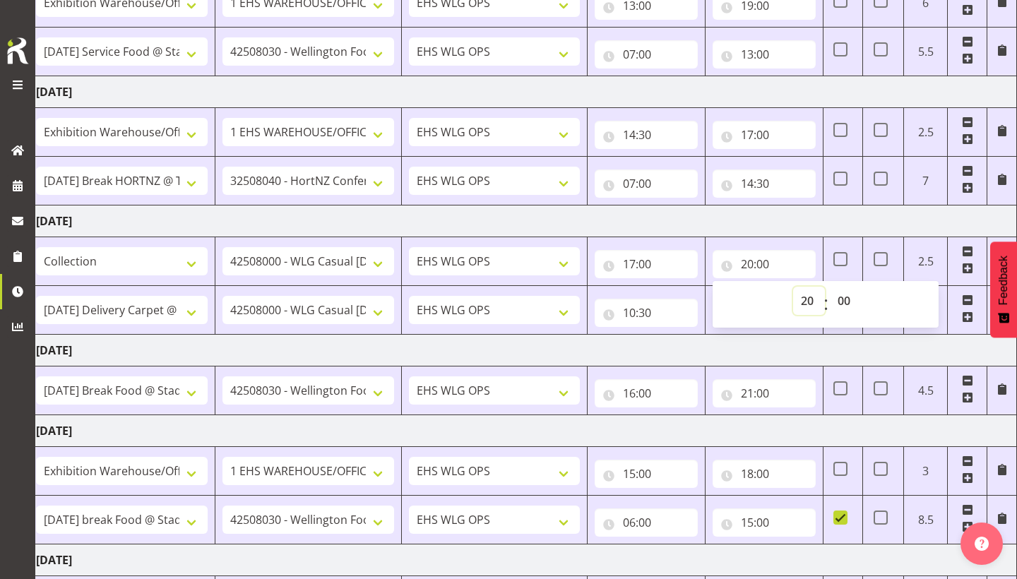
select select "21"
type input "21:00"
click at [847, 228] on td "Saturday 30th August 2025" at bounding box center [523, 222] width 988 height 32
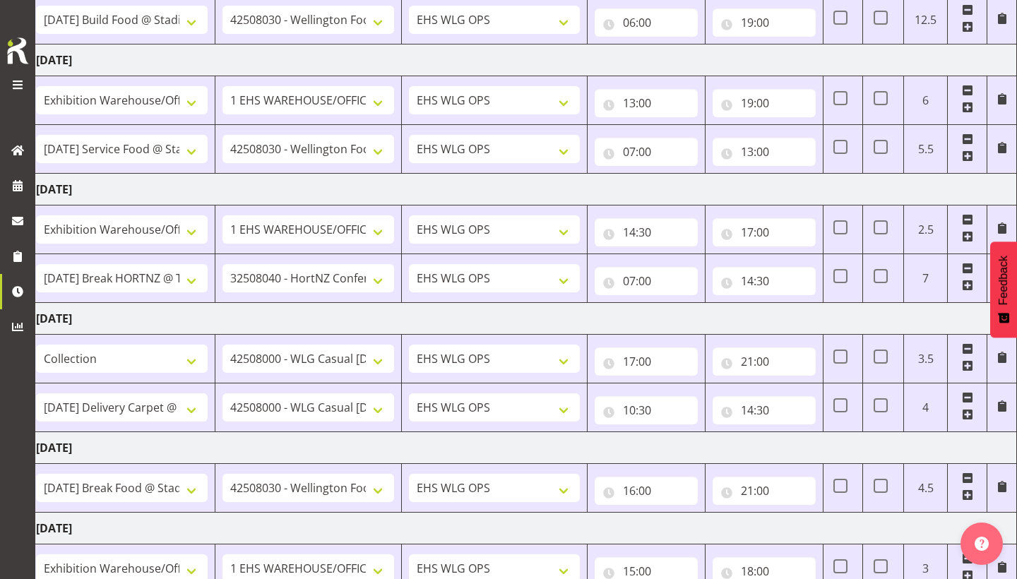
scroll to position [263, 0]
click at [794, 226] on input "17:00" at bounding box center [764, 233] width 103 height 28
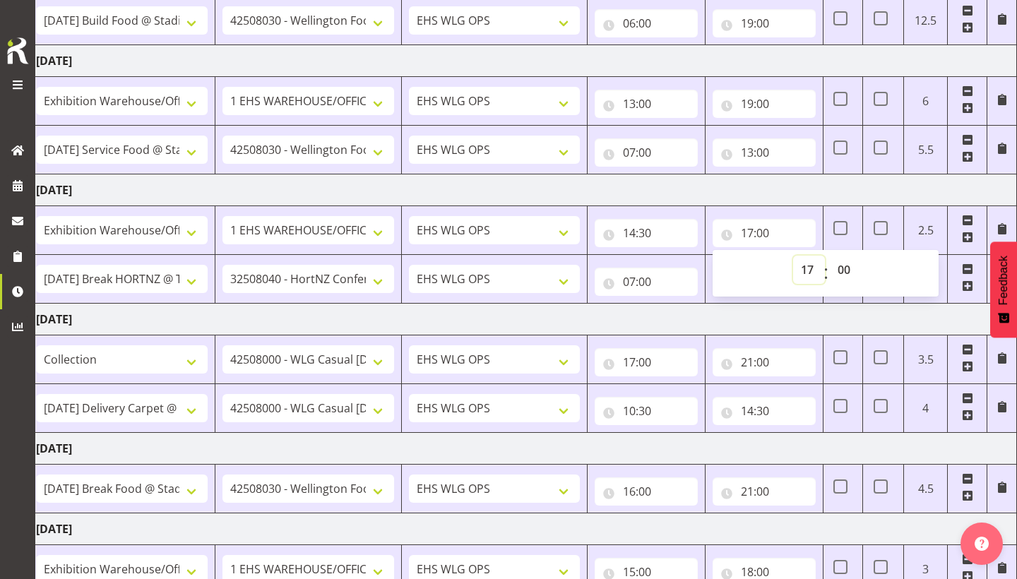
select select "19"
type input "19:00"
click at [780, 331] on td "Saturday 30th August 2025" at bounding box center [523, 320] width 988 height 32
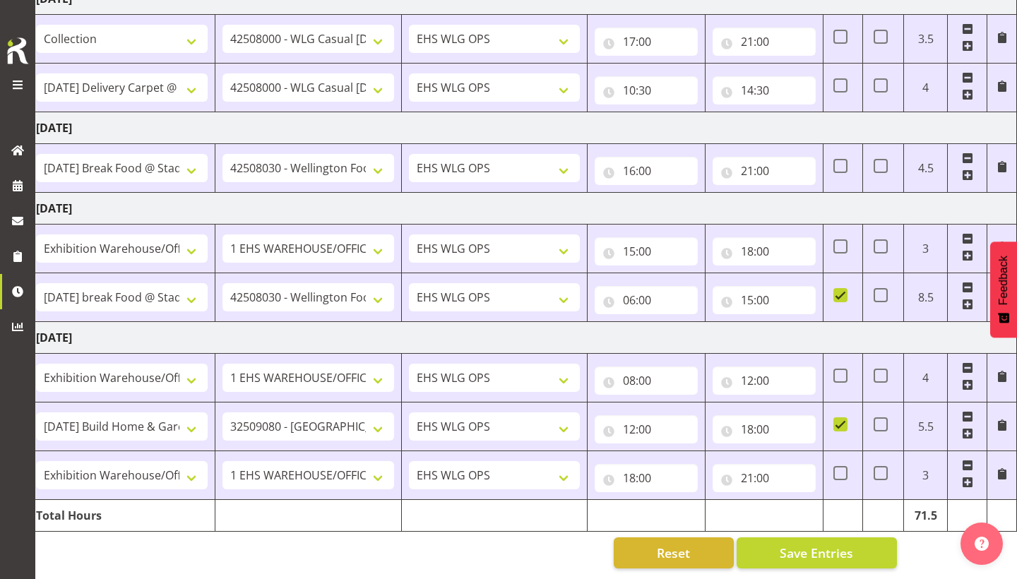
scroll to position [583, 0]
click at [828, 541] on button "Save Entries" at bounding box center [817, 552] width 160 height 31
click at [797, 478] on input "21:00" at bounding box center [764, 478] width 103 height 28
select select "20"
type input "20:00"
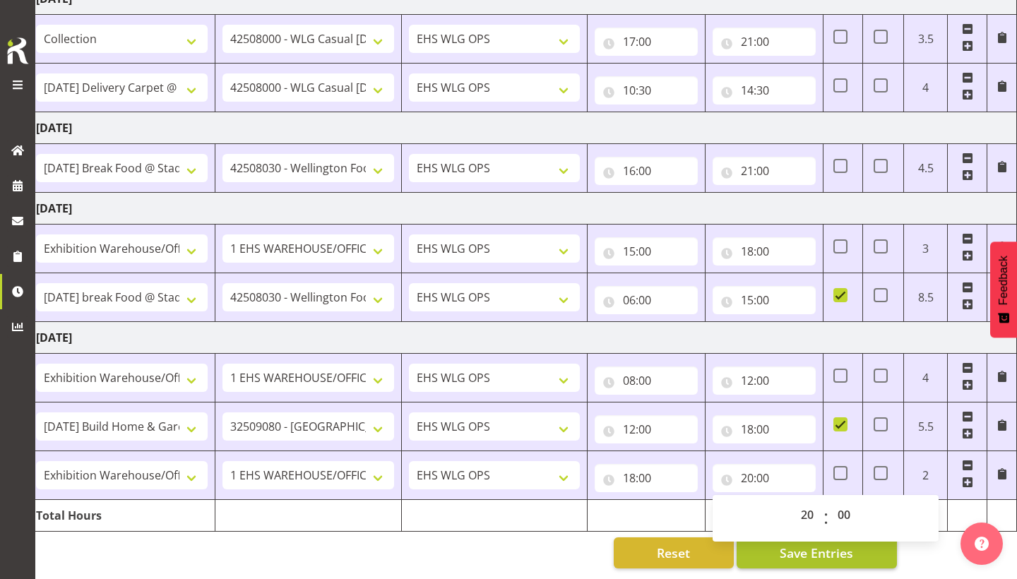
click at [828, 553] on span "Save Entries" at bounding box center [816, 553] width 73 height 18
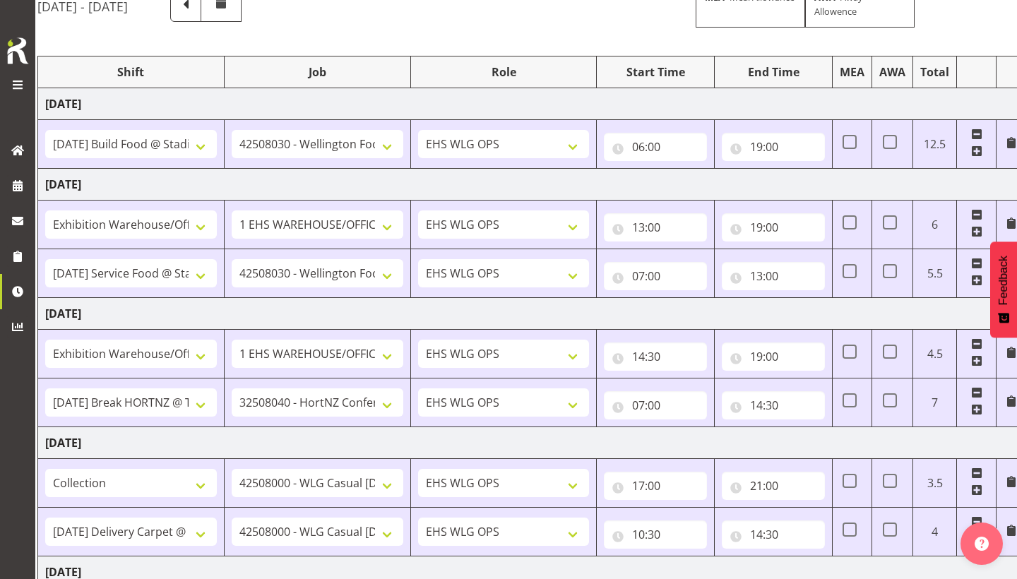
scroll to position [133, 0]
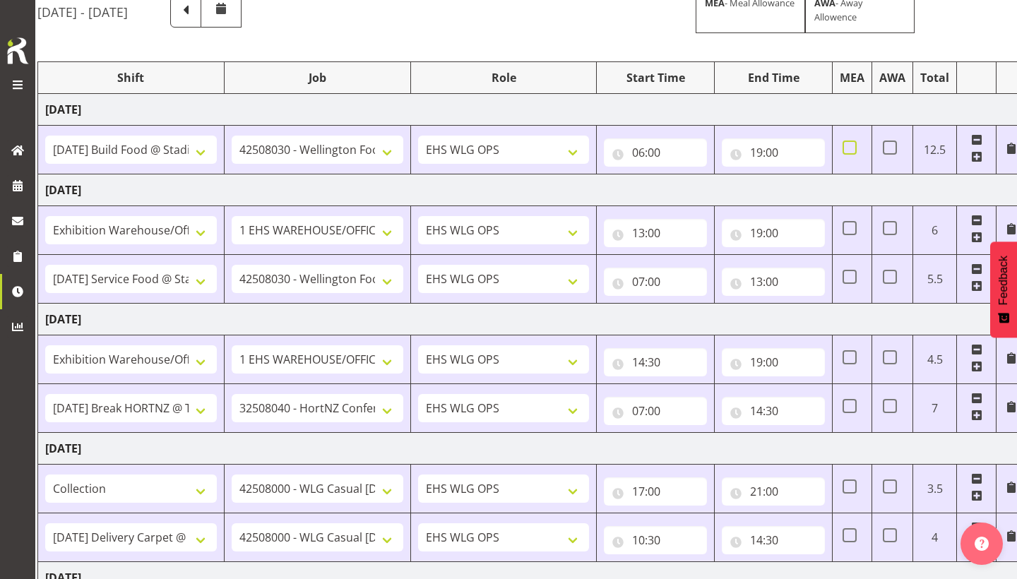
click at [847, 152] on span at bounding box center [850, 148] width 14 height 14
click at [847, 152] on input "checkbox" at bounding box center [847, 147] width 9 height 9
checkbox input "true"
click at [848, 279] on span at bounding box center [850, 277] width 14 height 14
click at [848, 279] on input "checkbox" at bounding box center [847, 277] width 9 height 9
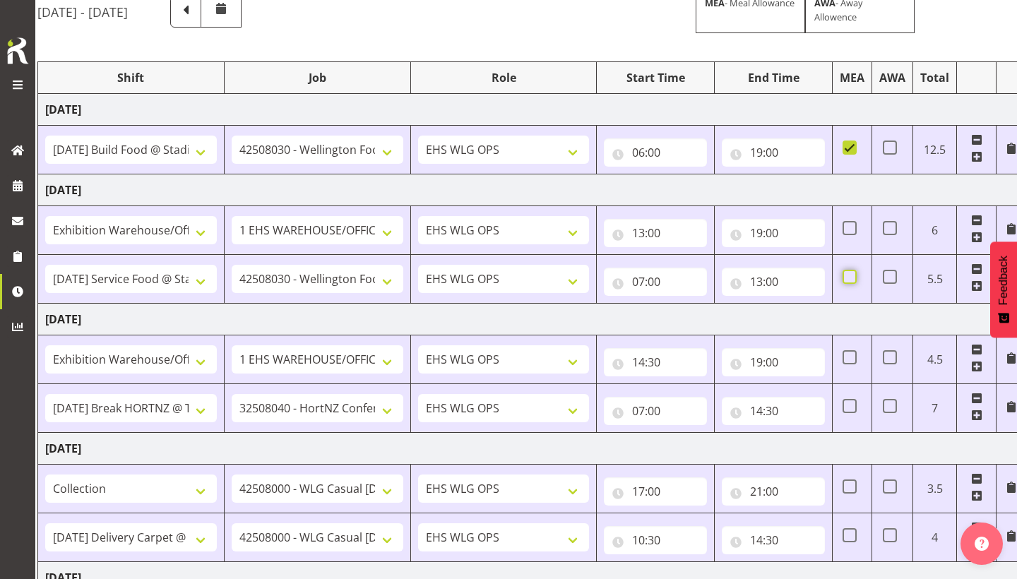
checkbox input "true"
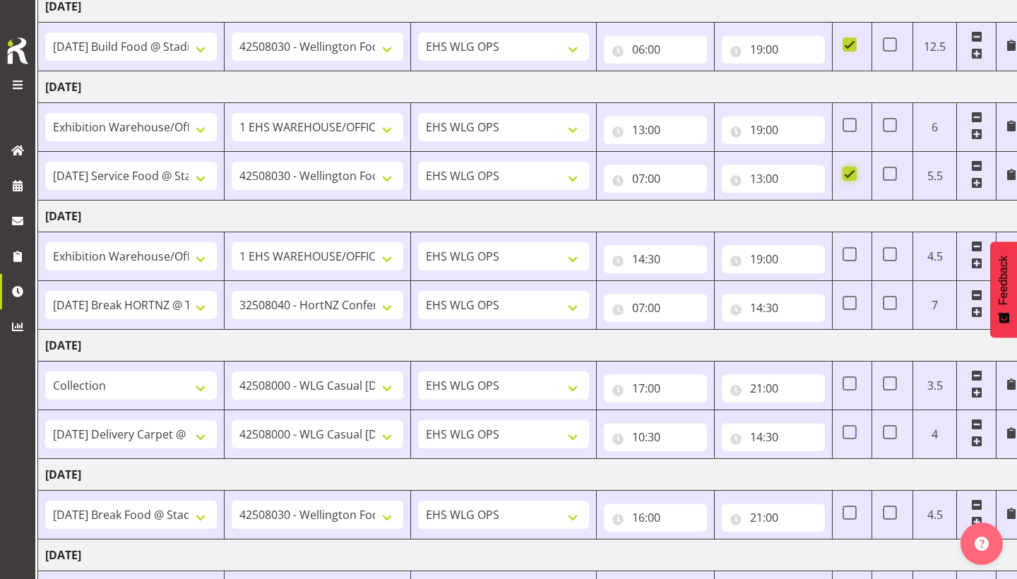
scroll to position [246, 0]
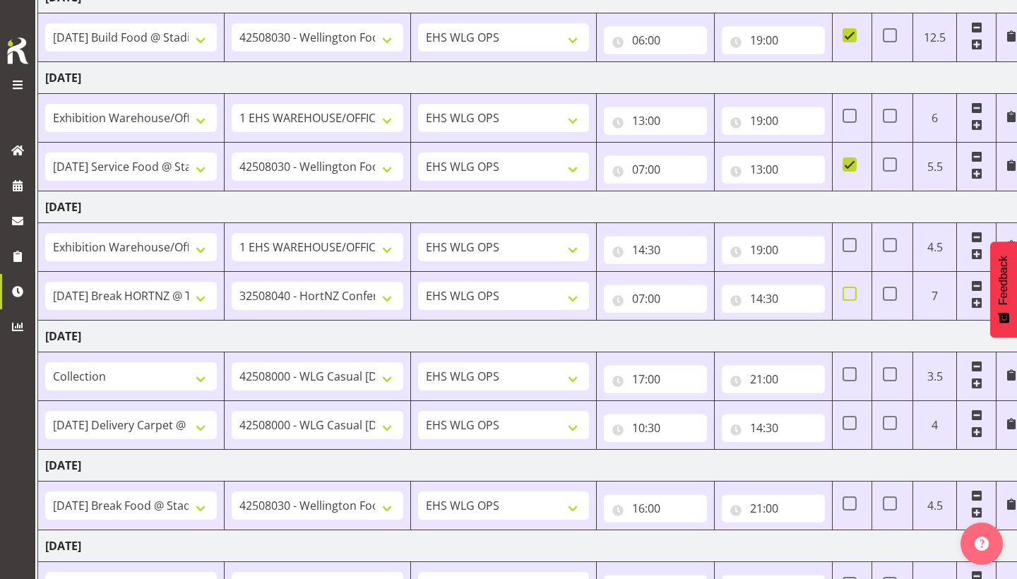
click at [854, 297] on span at bounding box center [850, 294] width 14 height 14
click at [852, 297] on input "checkbox" at bounding box center [847, 294] width 9 height 9
checkbox input "true"
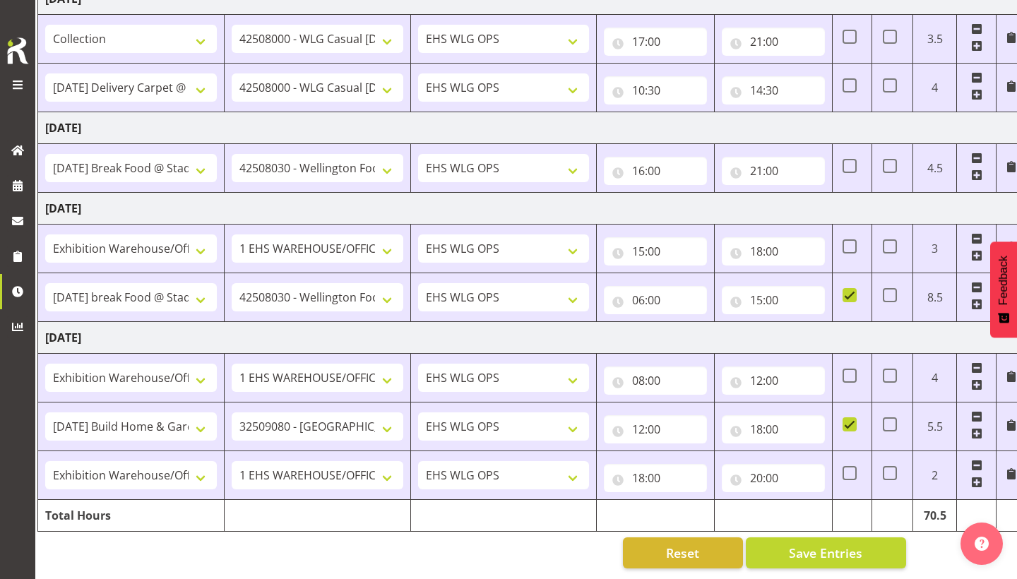
scroll to position [583, 0]
click at [785, 479] on input "20:00" at bounding box center [773, 478] width 103 height 28
click at [691, 497] on td "18:00 00 01 02 03 04 05 06 07 08 09 10 11 12 13 14 15 16 17 18 19 20 21 22 23 :…" at bounding box center [656, 475] width 118 height 49
click at [821, 554] on span "Save Entries" at bounding box center [825, 553] width 73 height 18
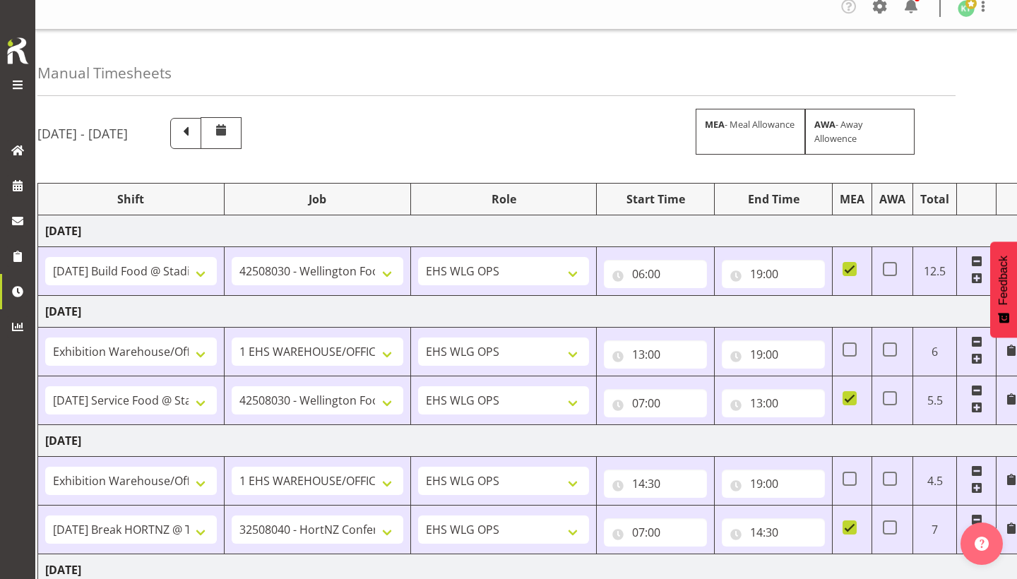
scroll to position [13, 0]
click at [684, 271] on input "06:00" at bounding box center [655, 273] width 103 height 28
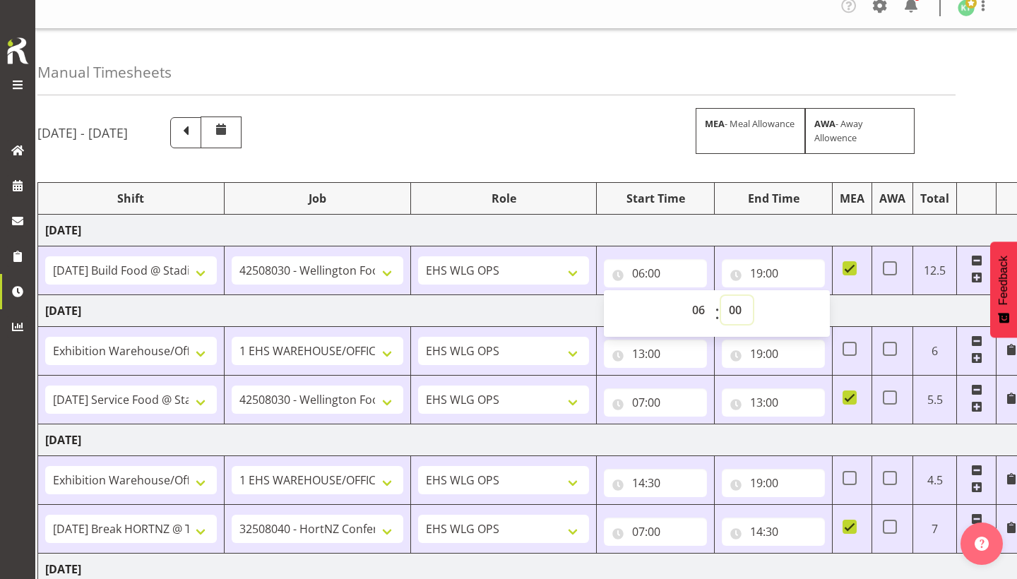
select select "30"
type input "06:30"
click at [760, 442] on td "Friday 29th August 2025" at bounding box center [532, 440] width 988 height 32
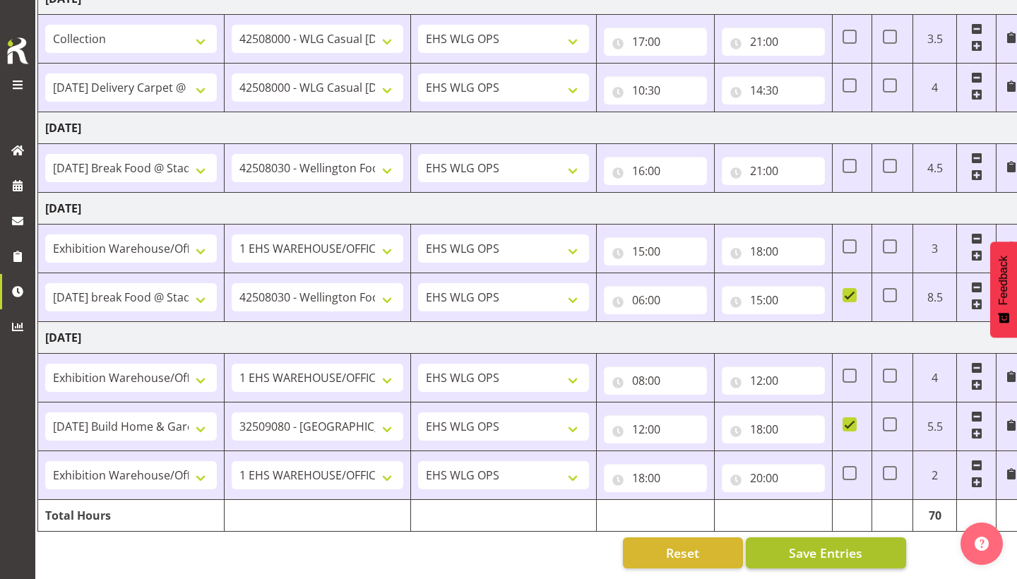
scroll to position [583, 0]
click at [832, 551] on span "Save Entries" at bounding box center [825, 553] width 73 height 18
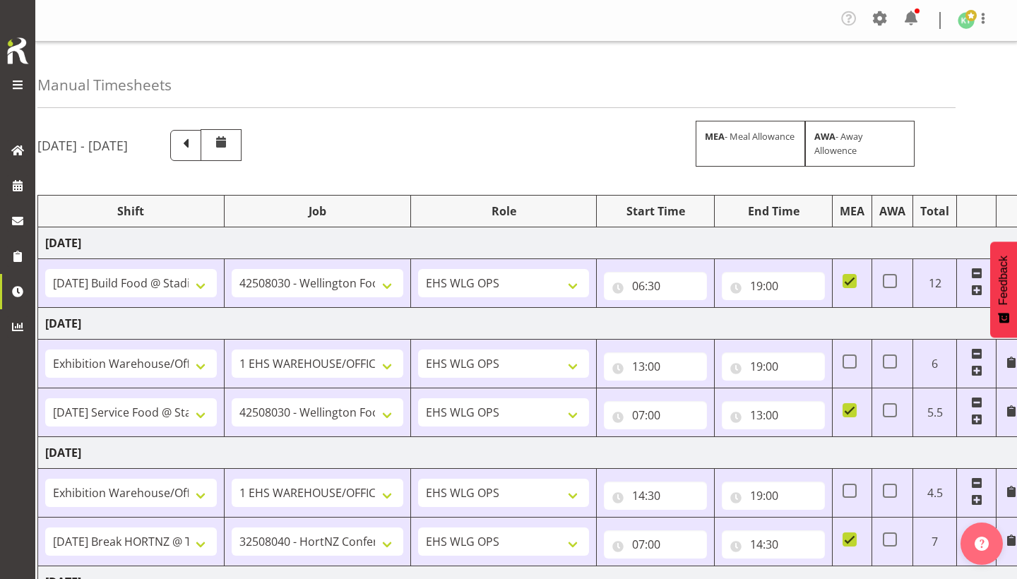
scroll to position [0, 0]
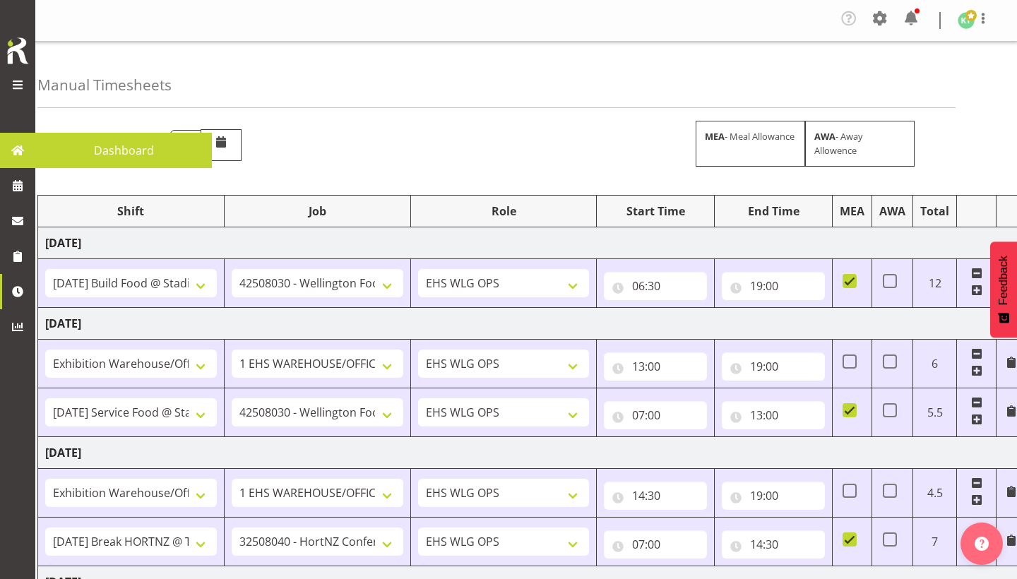
click at [14, 83] on span at bounding box center [17, 84] width 17 height 17
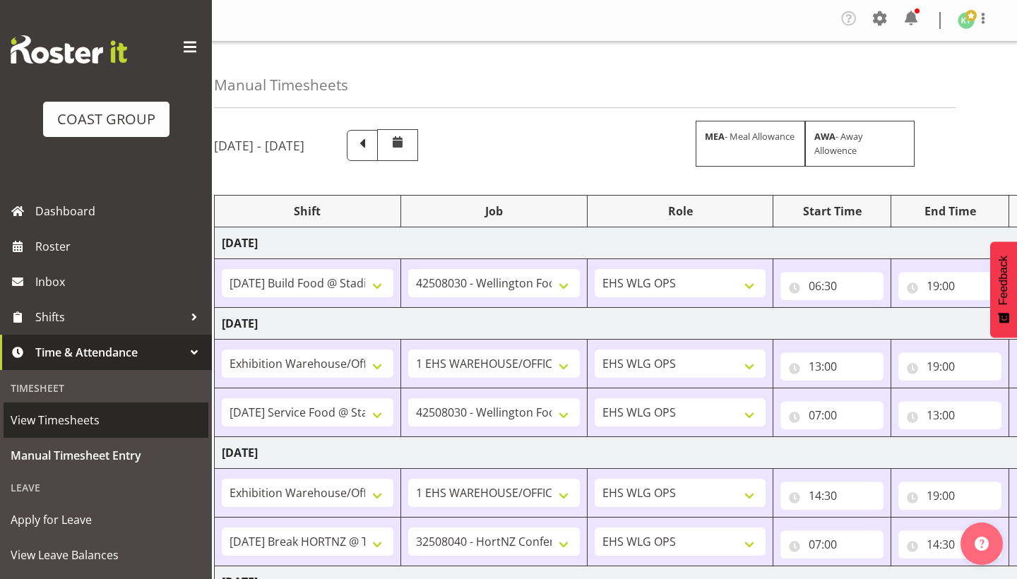
click at [145, 417] on span "View Timesheets" at bounding box center [106, 420] width 191 height 21
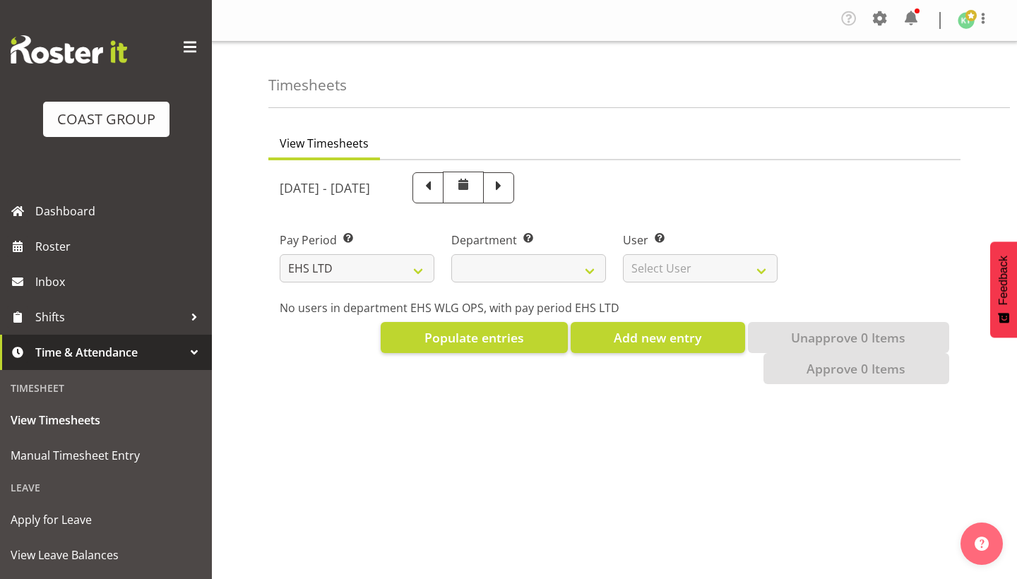
select select "7"
select select
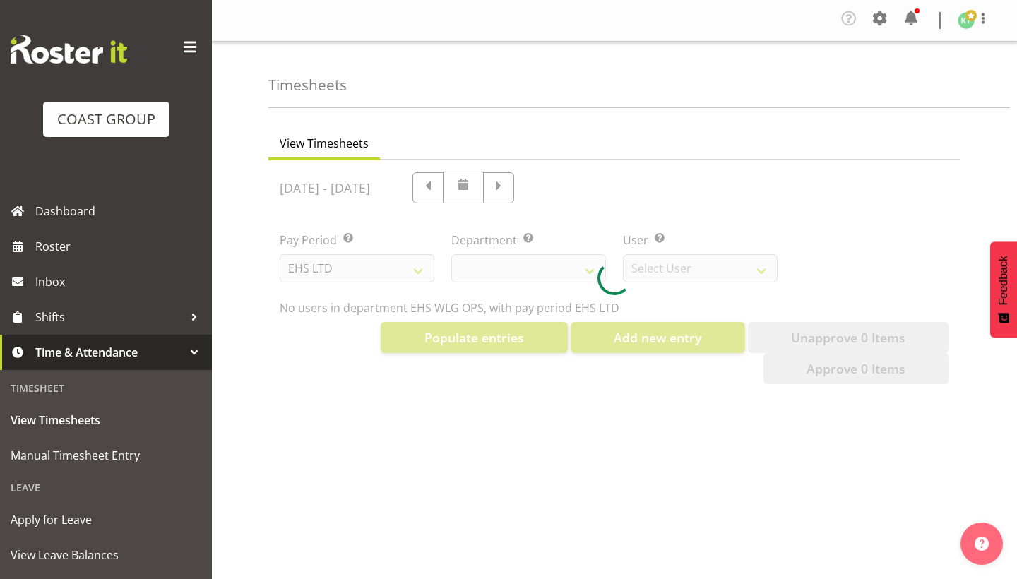
select select "10020"
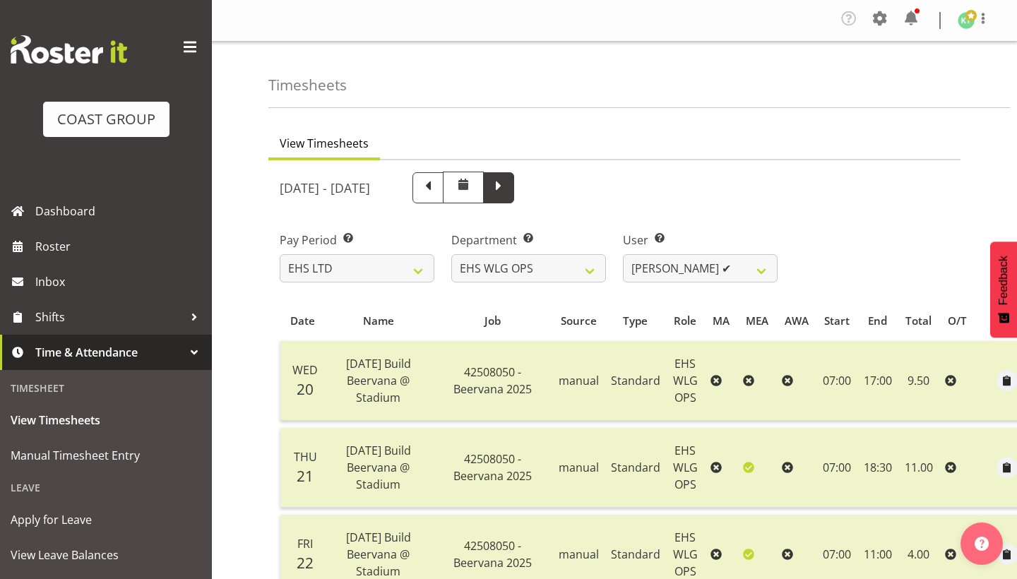
click at [508, 195] on span at bounding box center [498, 186] width 18 height 18
select select
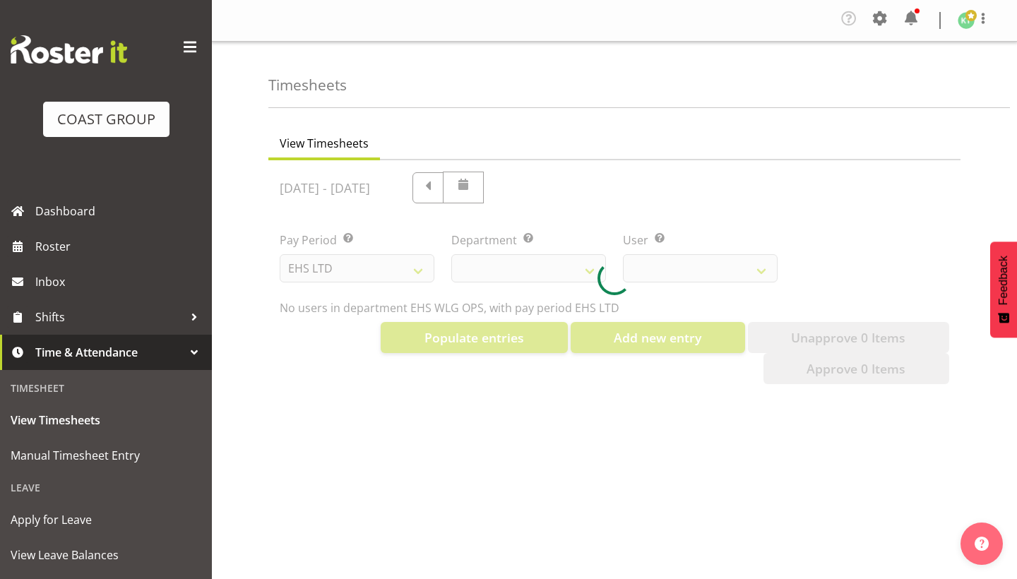
click at [699, 275] on div at bounding box center [614, 277] width 692 height 235
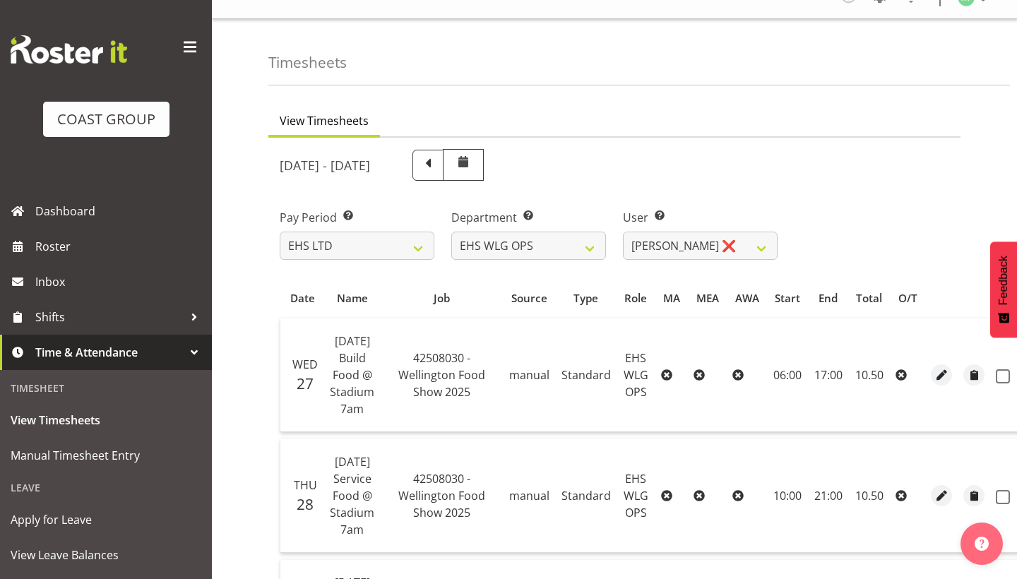
scroll to position [27, 0]
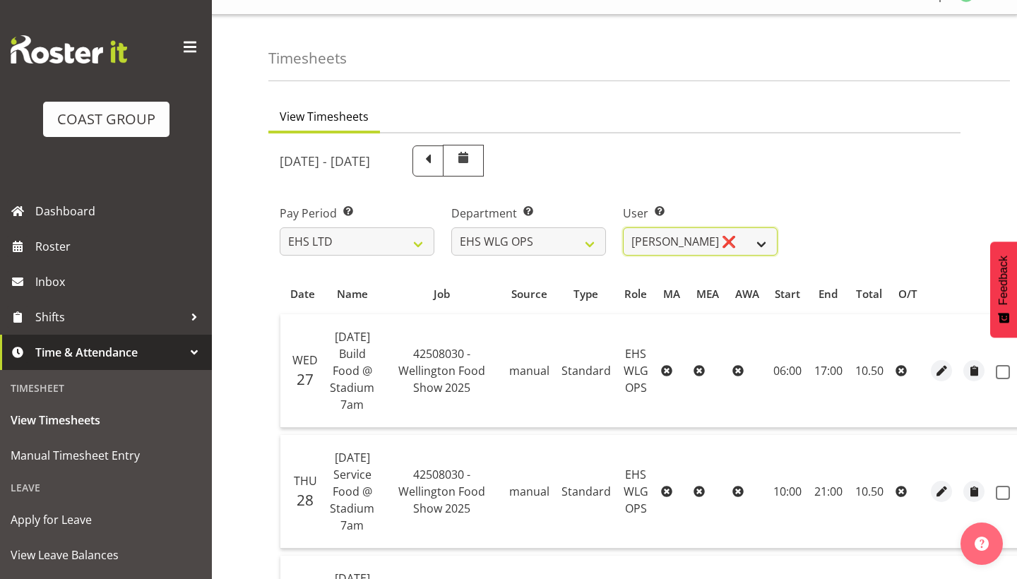
select select "1256"
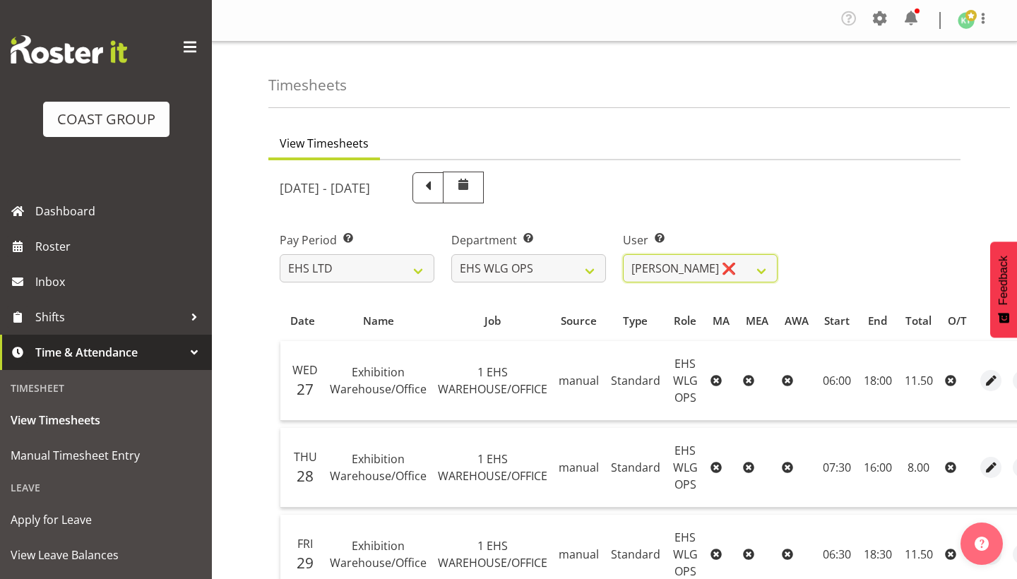
scroll to position [0, 0]
click at [896, 187] on div "[DATE] - [DATE]" at bounding box center [614, 187] width 687 height 49
click at [980, 23] on span at bounding box center [983, 18] width 17 height 17
click at [940, 71] on link "Log Out" at bounding box center [924, 77] width 136 height 25
